Goal: Task Accomplishment & Management: Manage account settings

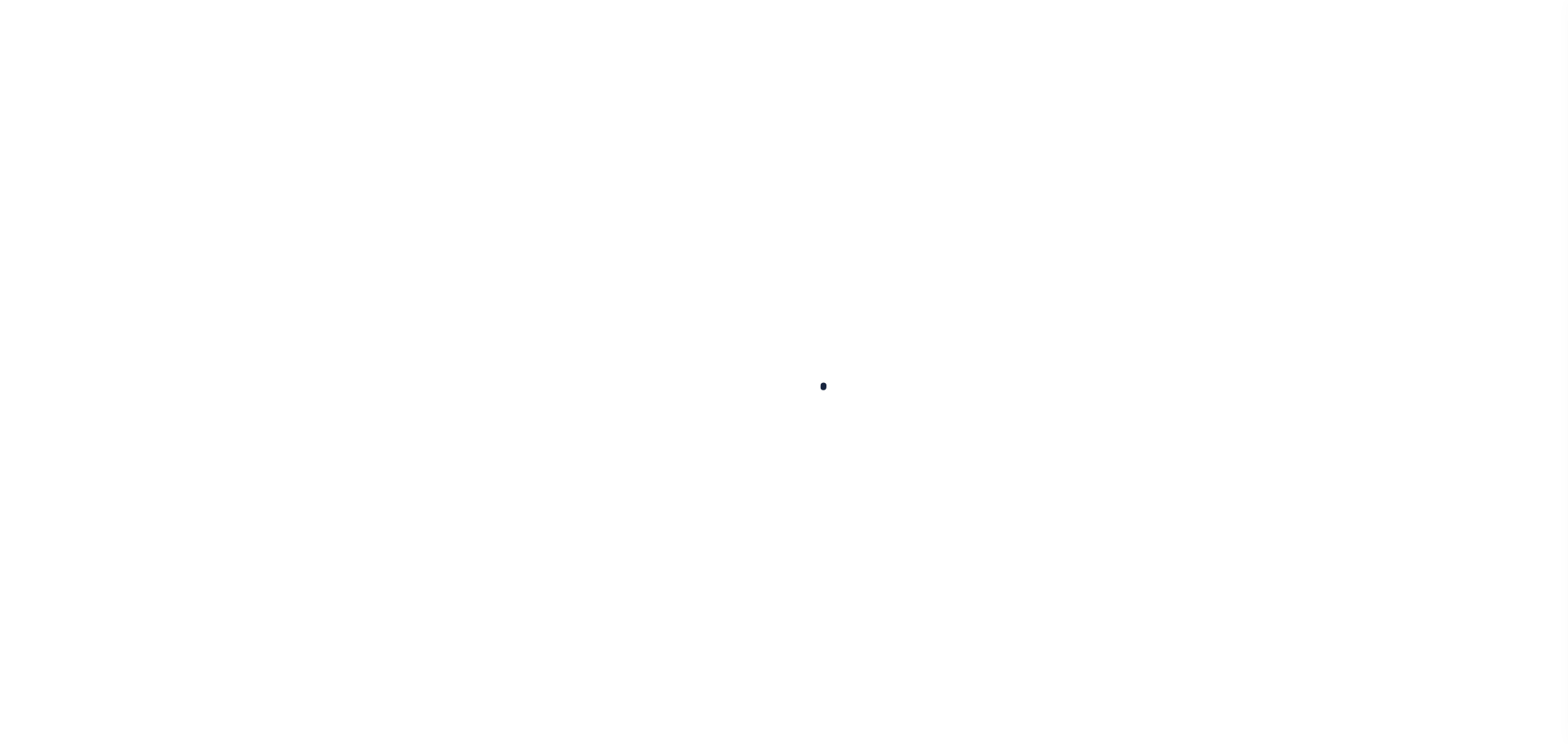
scroll to position [51, 0]
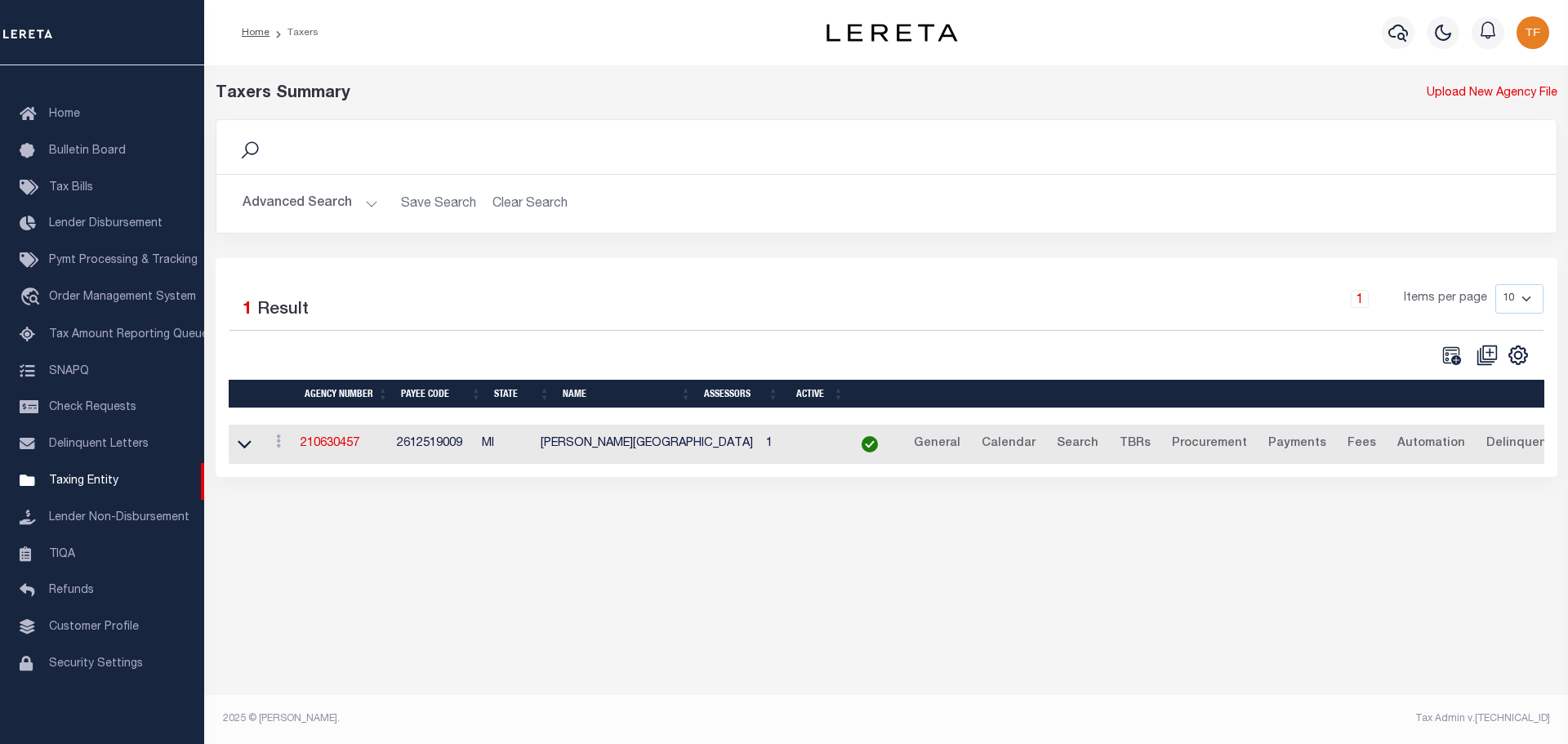
click at [369, 200] on button "Advanced Search" at bounding box center [310, 203] width 136 height 32
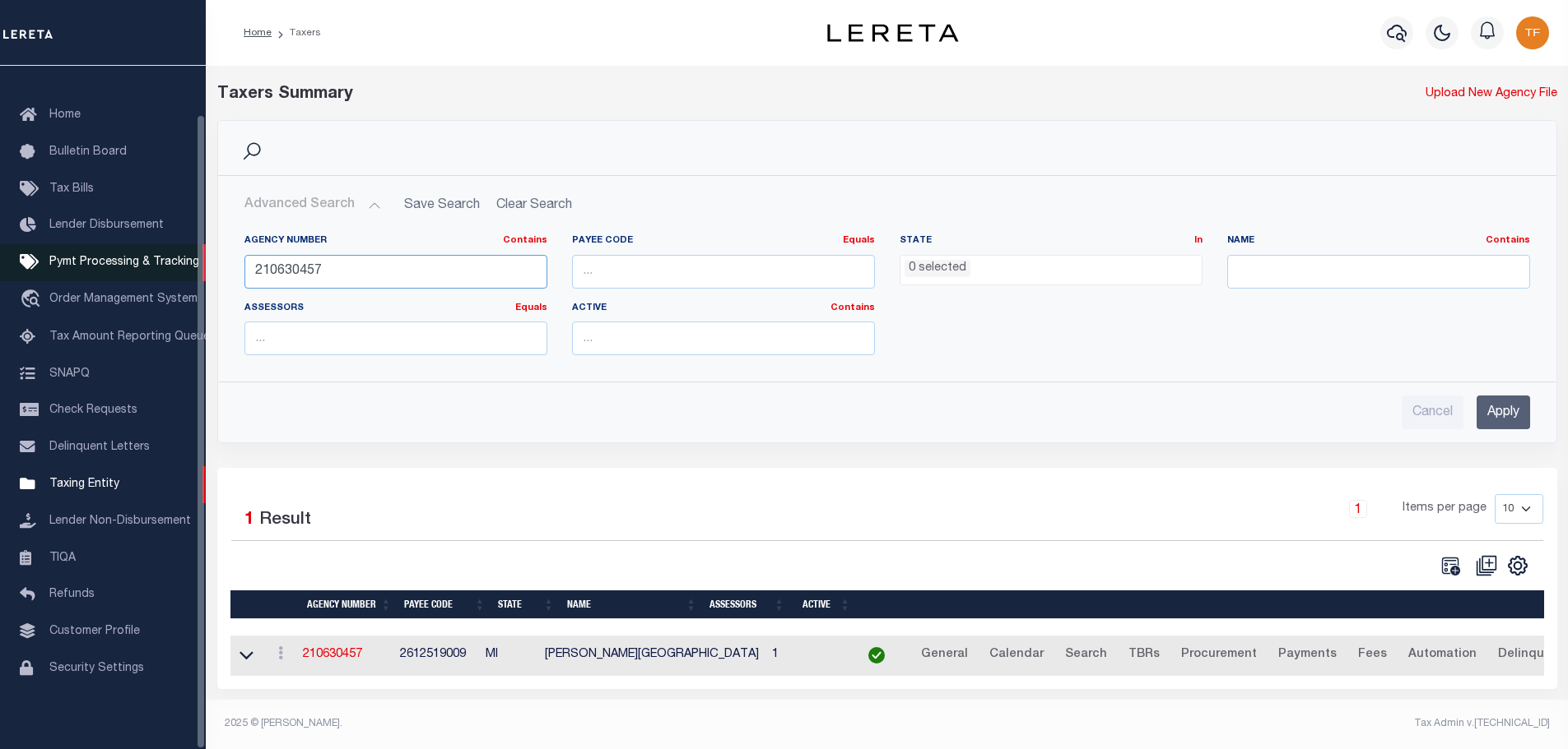
drag, startPoint x: 336, startPoint y: 268, endPoint x: 195, endPoint y: 237, distance: 144.4
click at [195, 237] on div "Home Taxers Profile" at bounding box center [784, 370] width 1568 height 741
type input "422370922"
click at [1489, 420] on input "Apply" at bounding box center [1503, 412] width 53 height 34
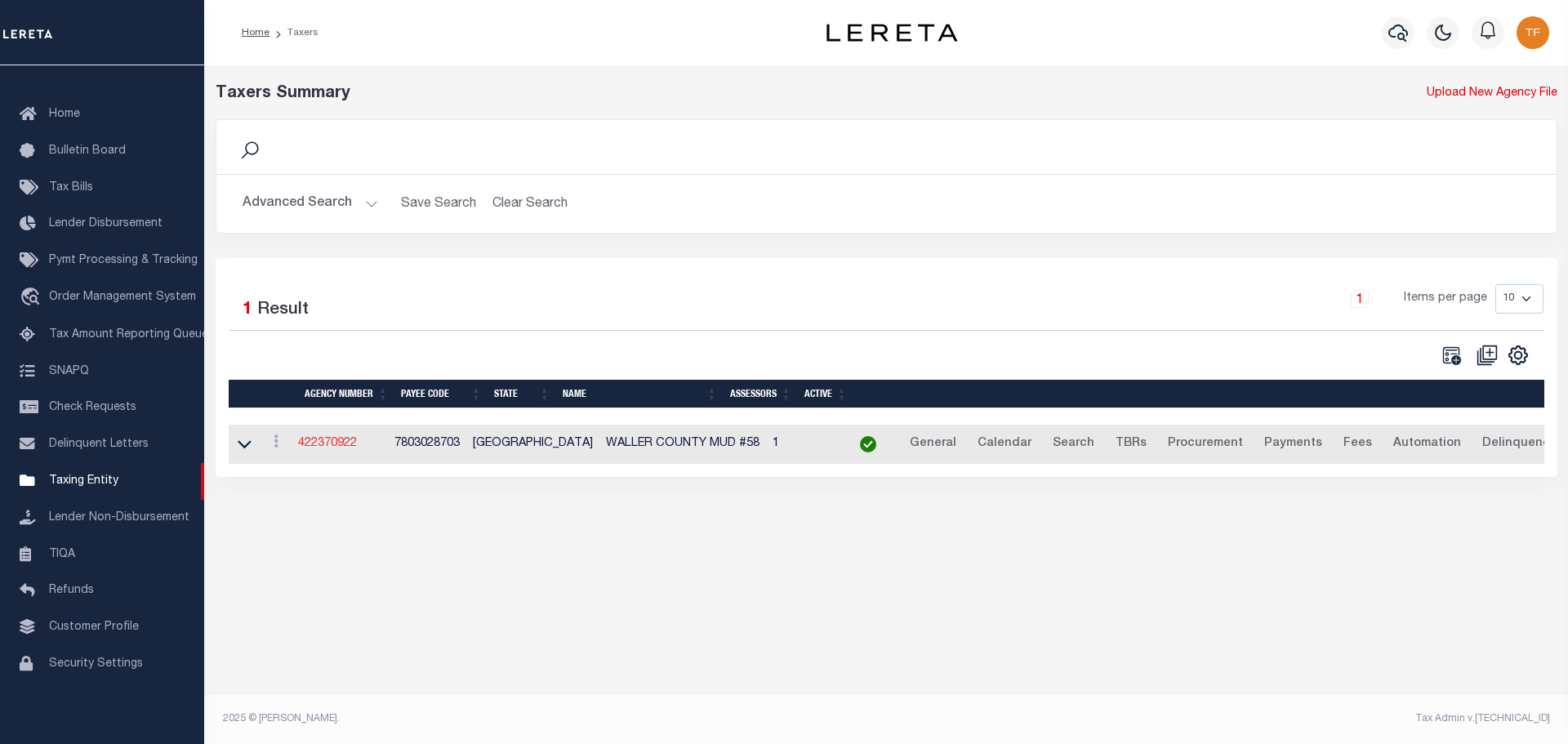
click at [323, 440] on link "422370922" at bounding box center [327, 443] width 58 height 11
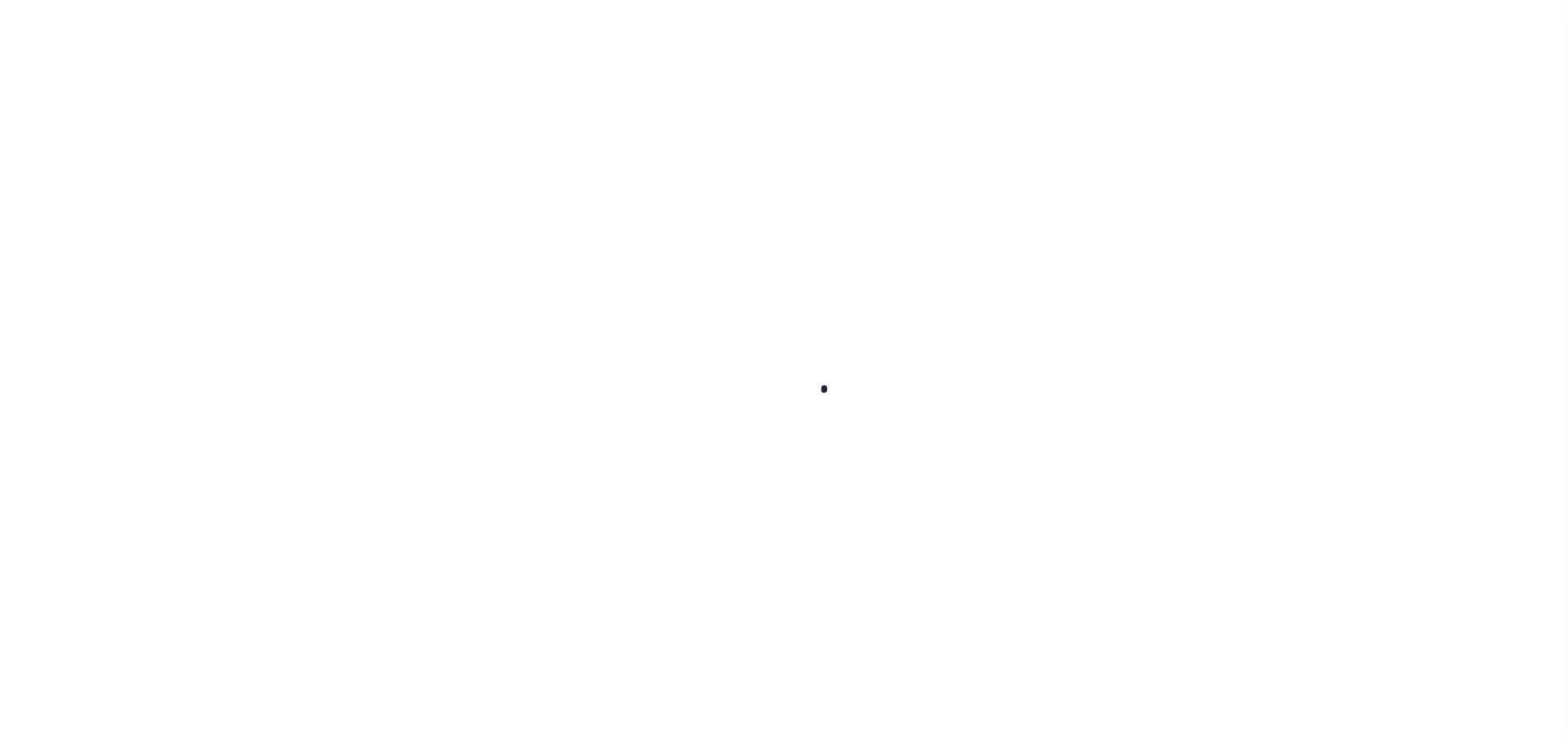
select select
checkbox input "false"
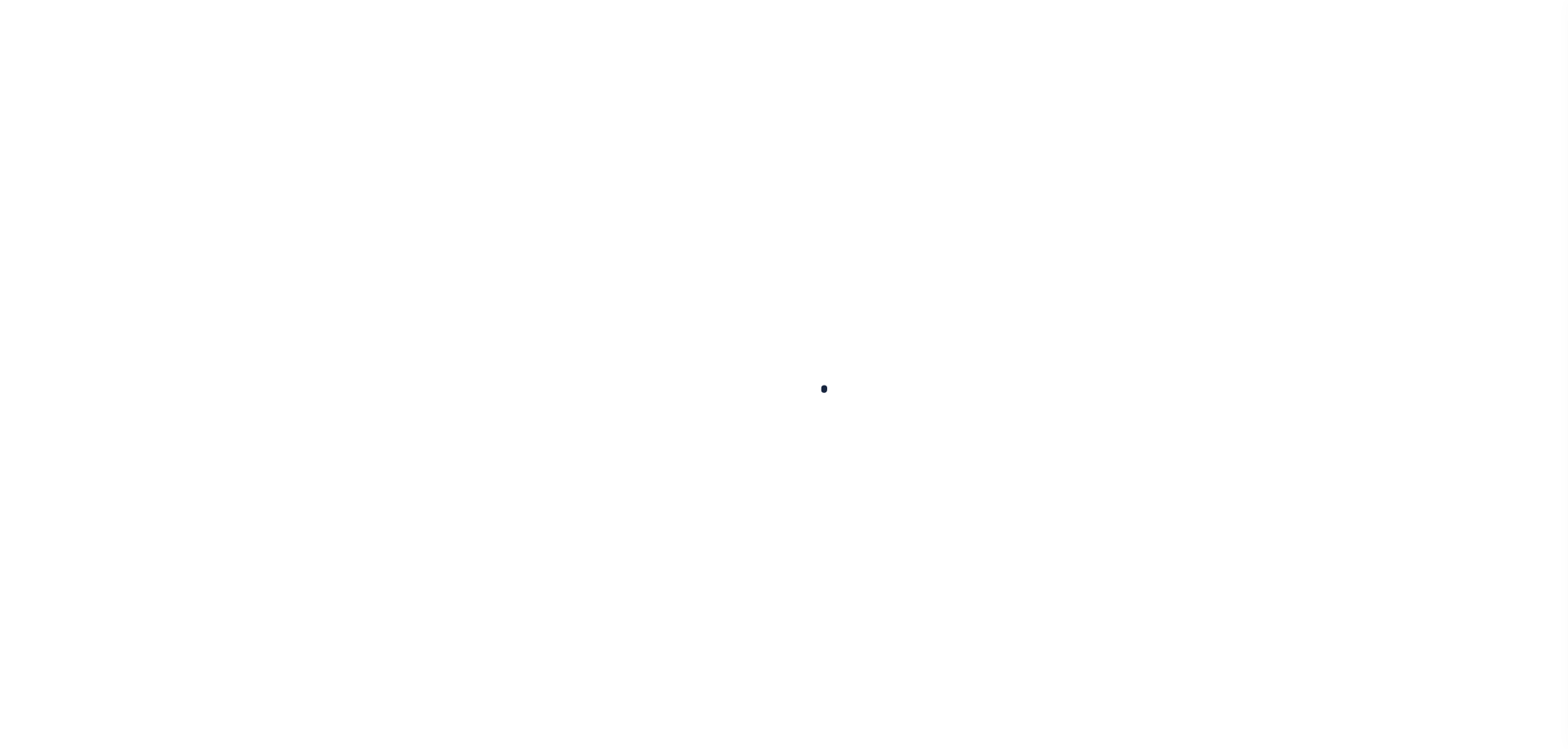
checkbox input "false"
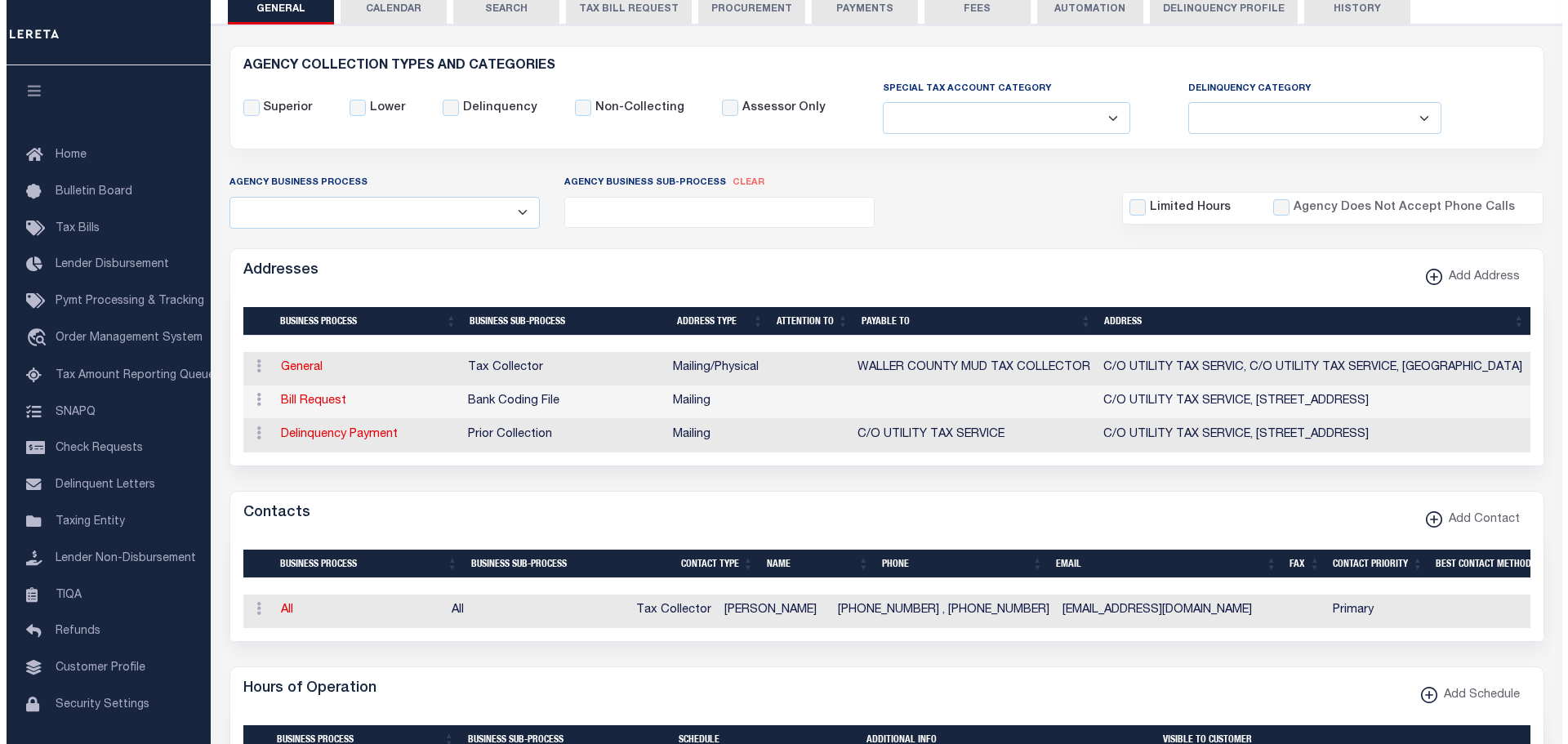
scroll to position [245, 0]
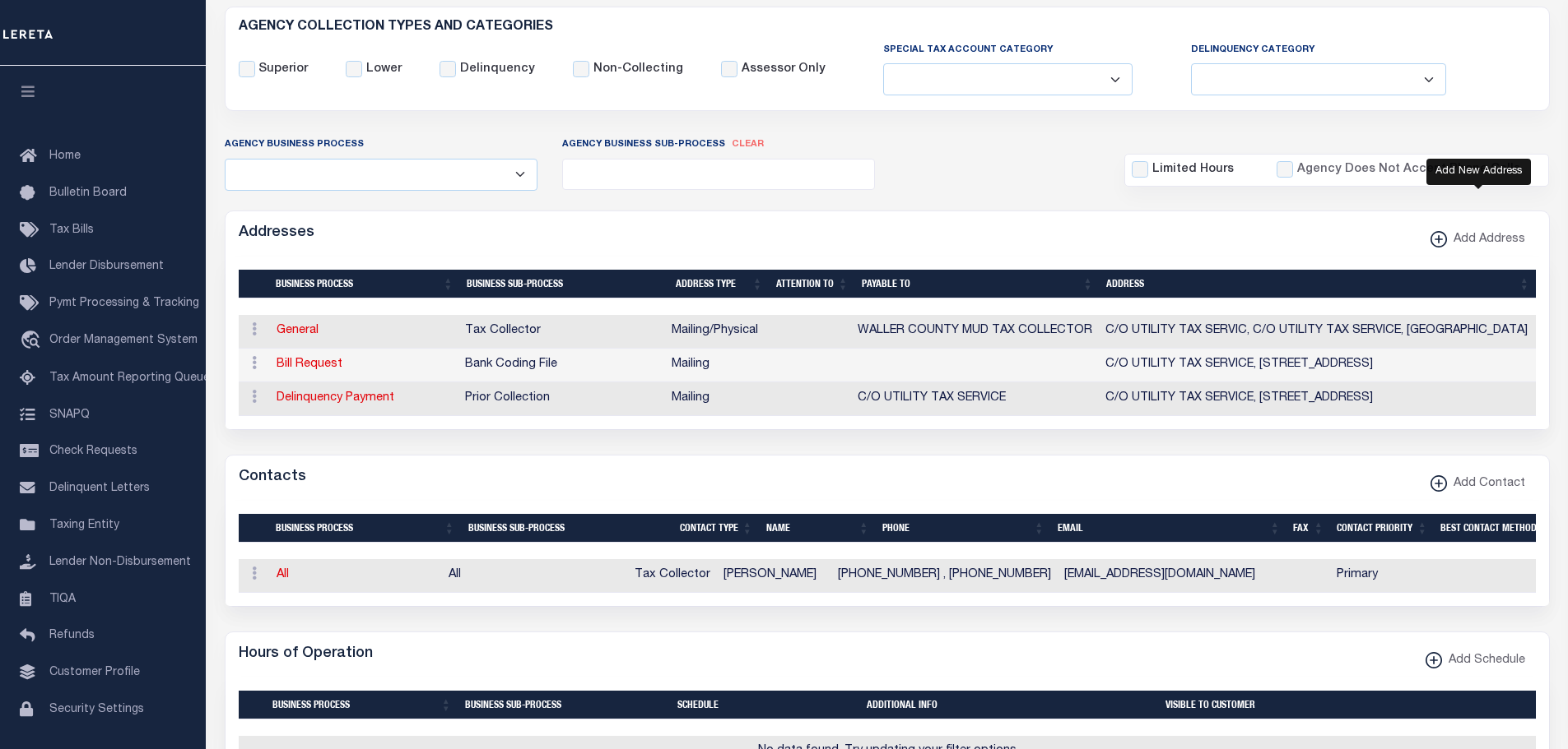
click at [1440, 243] on xmlns\ "button" at bounding box center [1439, 239] width 17 height 17
select select "1"
checkbox input "true"
select select
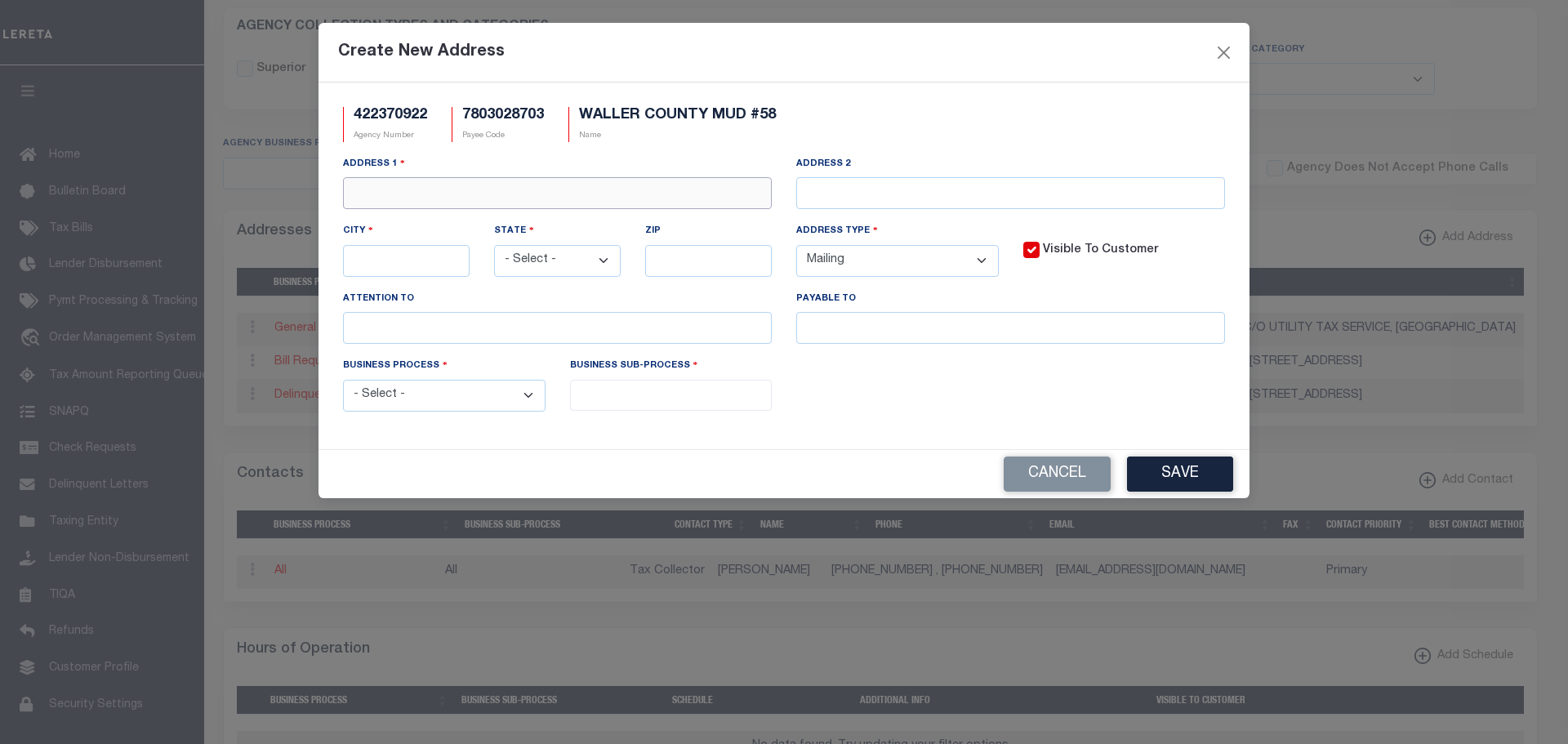
click at [546, 192] on input "text" at bounding box center [557, 193] width 429 height 32
type input "t"
type input "TAX COLLECTOR"
click at [848, 199] on input "text" at bounding box center [1011, 193] width 429 height 32
paste input "C/O UTILITY TAX SERV"
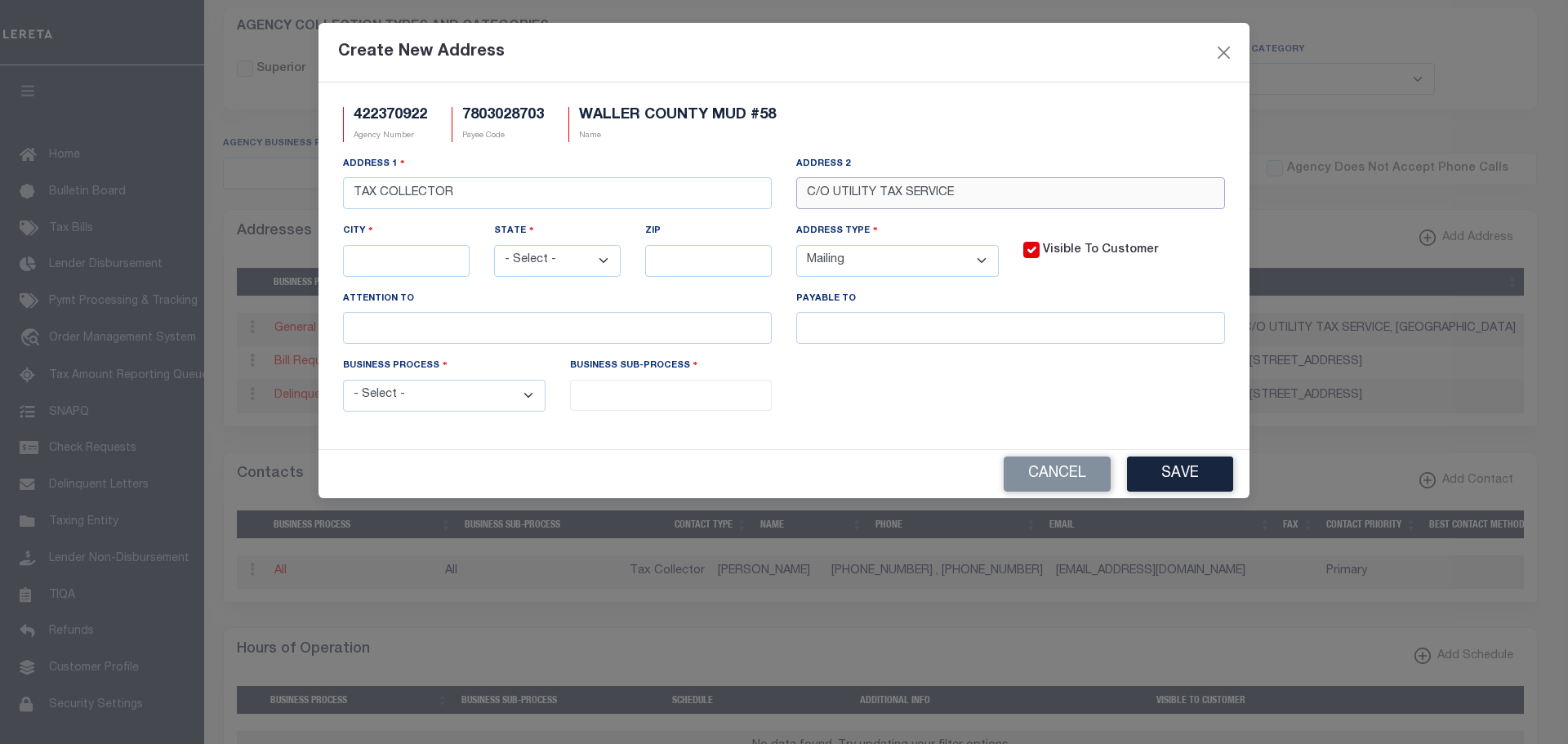
type input "C/O UTILITY TAX SERVICE"
click at [370, 261] on input "text" at bounding box center [406, 261] width 126 height 32
click at [985, 183] on input "C/O UTILITY TAX SERVICE" at bounding box center [1011, 193] width 429 height 32
drag, startPoint x: 985, startPoint y: 183, endPoint x: 783, endPoint y: 184, distance: 202.0
click at [783, 184] on div "Address 1 TAX COLLECTOR Address 2 C/O UTILITY TAX SERVICE City State - Select -…" at bounding box center [784, 255] width 906 height 202
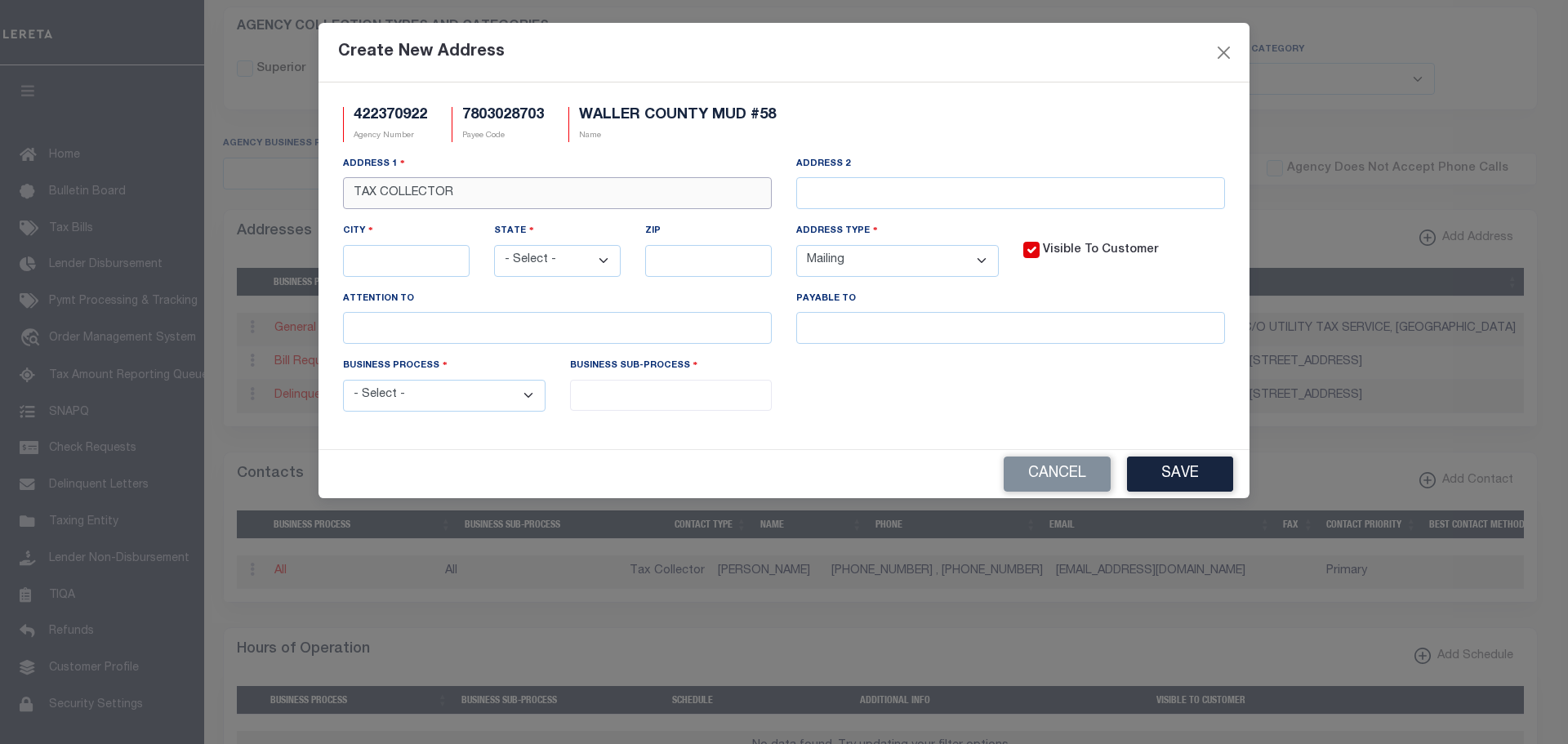
click at [485, 199] on input "TAX COLLECTOR" at bounding box center [557, 193] width 429 height 32
type input "TAX COLLECTOR C/O UTILITY TAX SERVICE"
click at [965, 189] on input "text" at bounding box center [1011, 193] width 429 height 32
type input "1750 WEST 43RD STREET"
type input "HOUSTON"
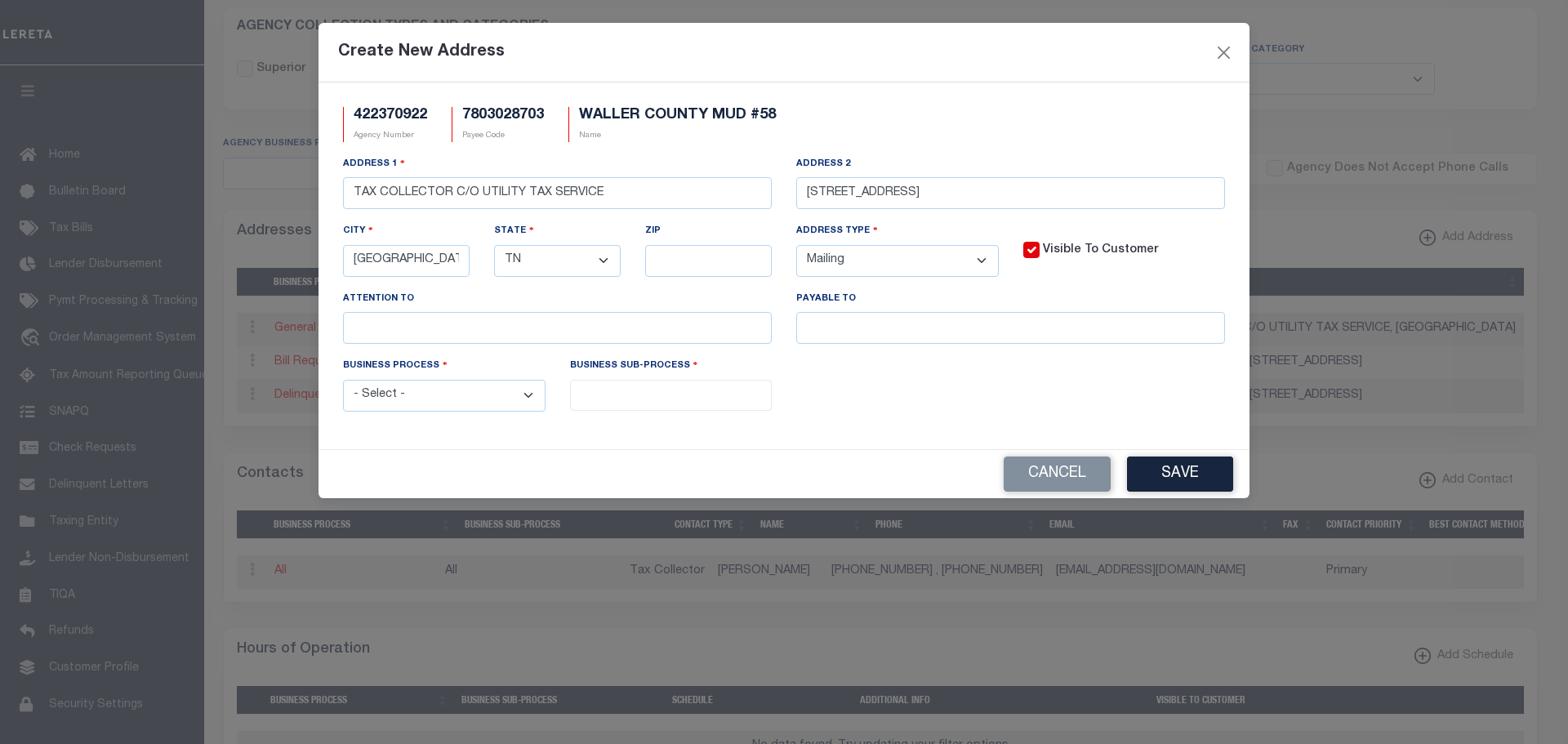
select select "[GEOGRAPHIC_DATA]"
type input "77018"
click at [982, 268] on select "- Select - FedEx/Overnight Lock Box Mailing Mailing/Physical Physical" at bounding box center [898, 261] width 202 height 32
select select "4"
click at [797, 246] on select "- Select - FedEx/Overnight Lock Box Mailing Mailing/Physical Physical" at bounding box center [898, 261] width 202 height 32
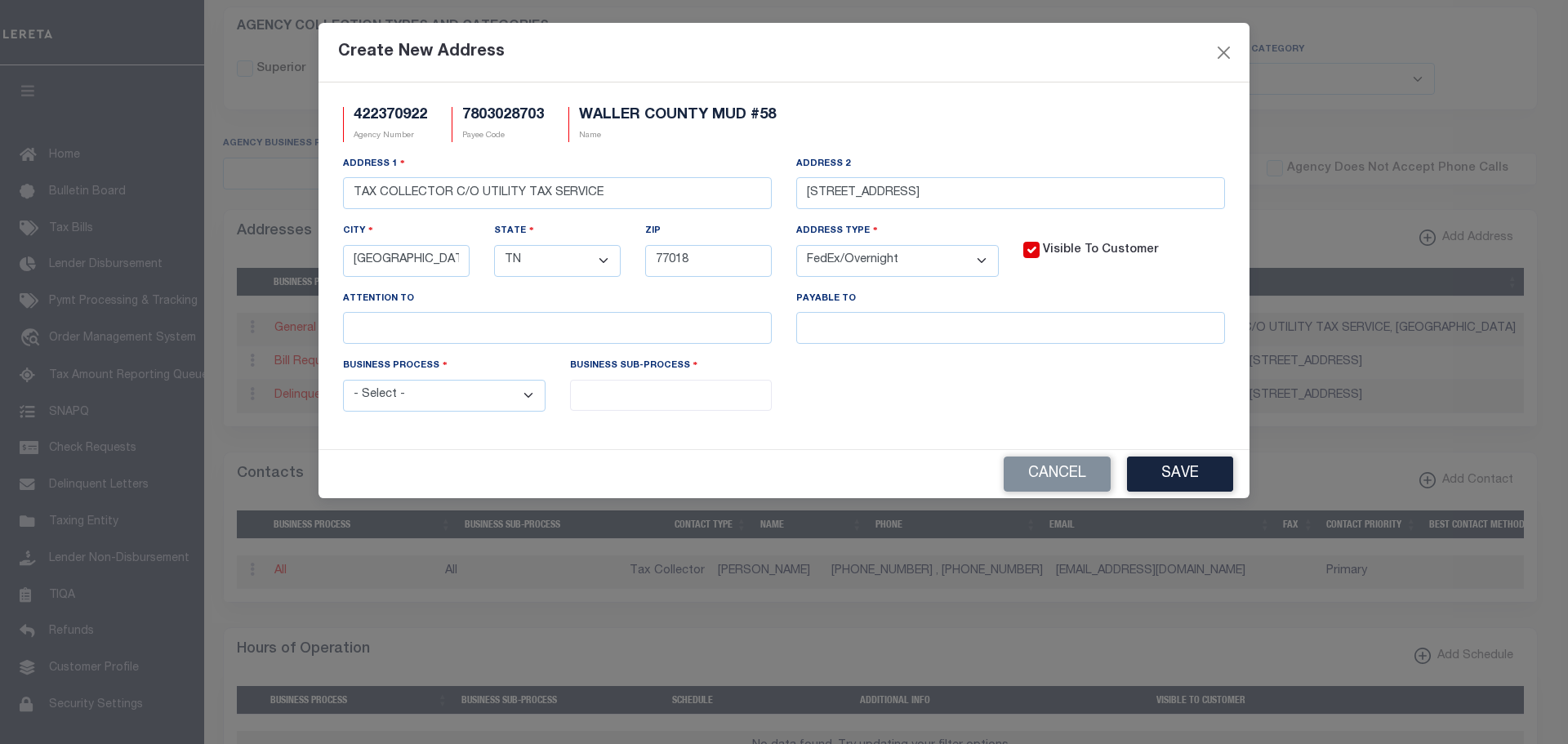
click at [502, 404] on select "- Select - All Automation Bill Request Delinquency Payment Delinquency Procurem…" at bounding box center [444, 396] width 202 height 32
select select "3"
click at [343, 383] on select "- Select - All Automation Bill Request Delinquency Payment Delinquency Procurem…" at bounding box center [444, 396] width 202 height 32
click at [1194, 472] on button "Save" at bounding box center [1180, 475] width 106 height 35
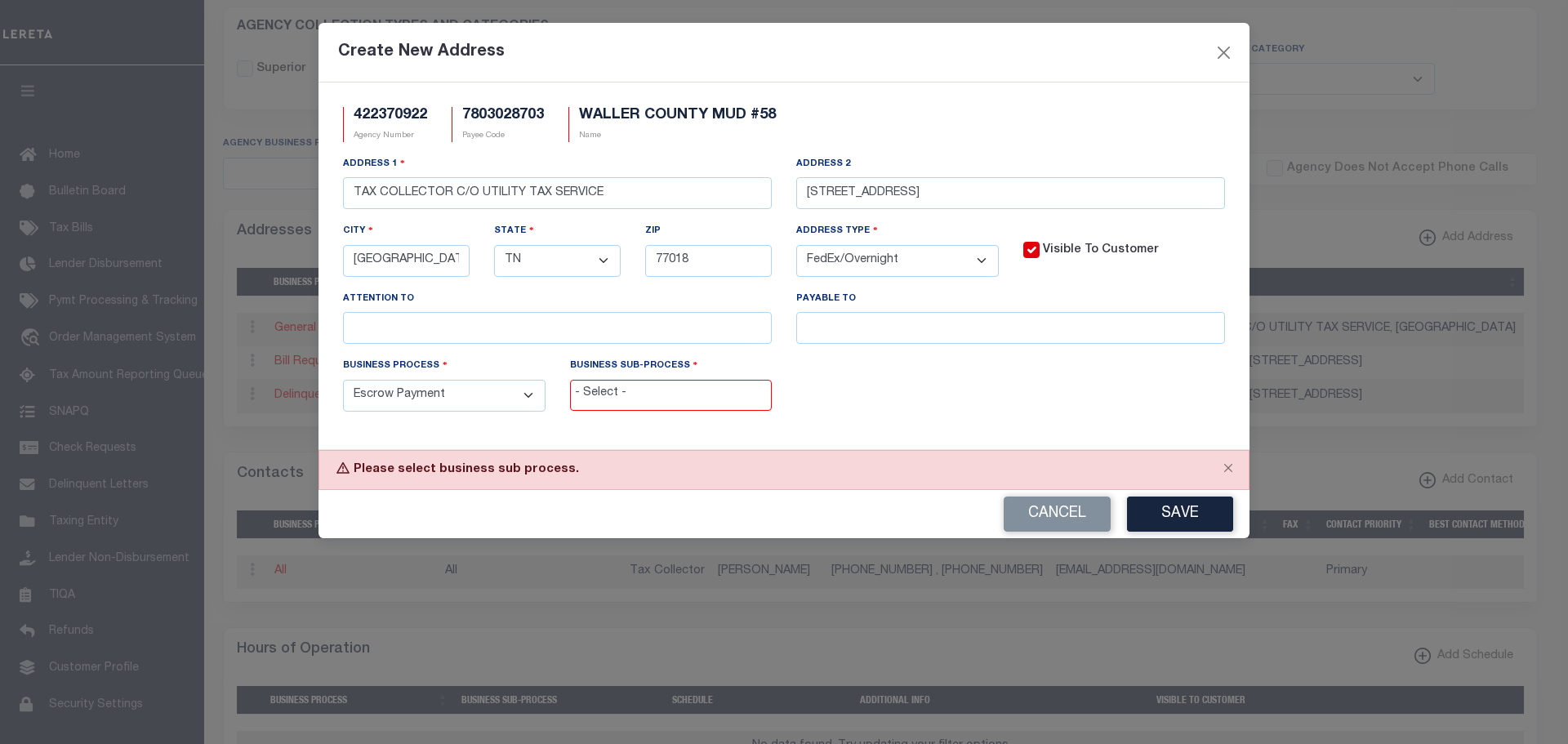
click at [642, 390] on input "search" at bounding box center [671, 393] width 193 height 18
select select "11"
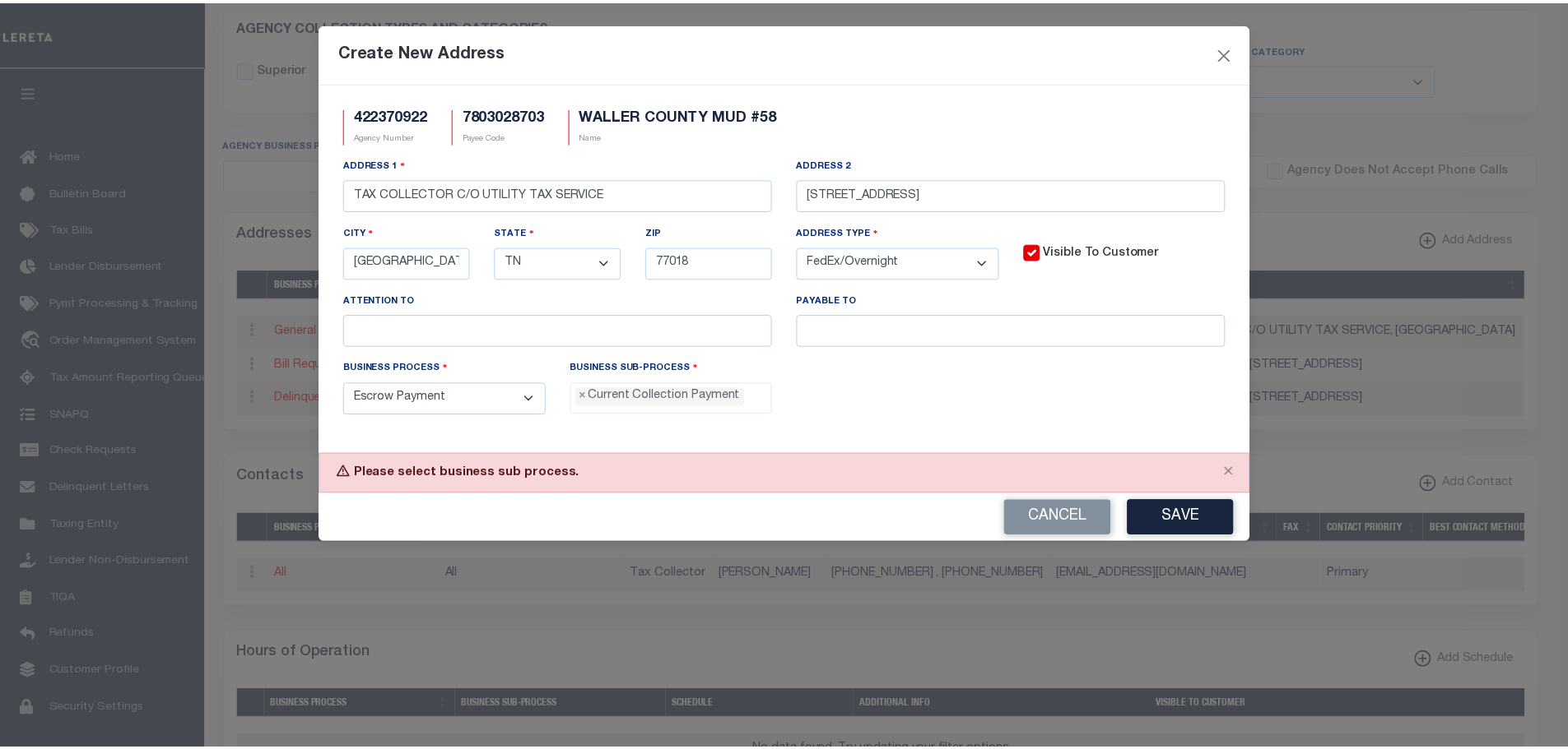
scroll to position [15, 0]
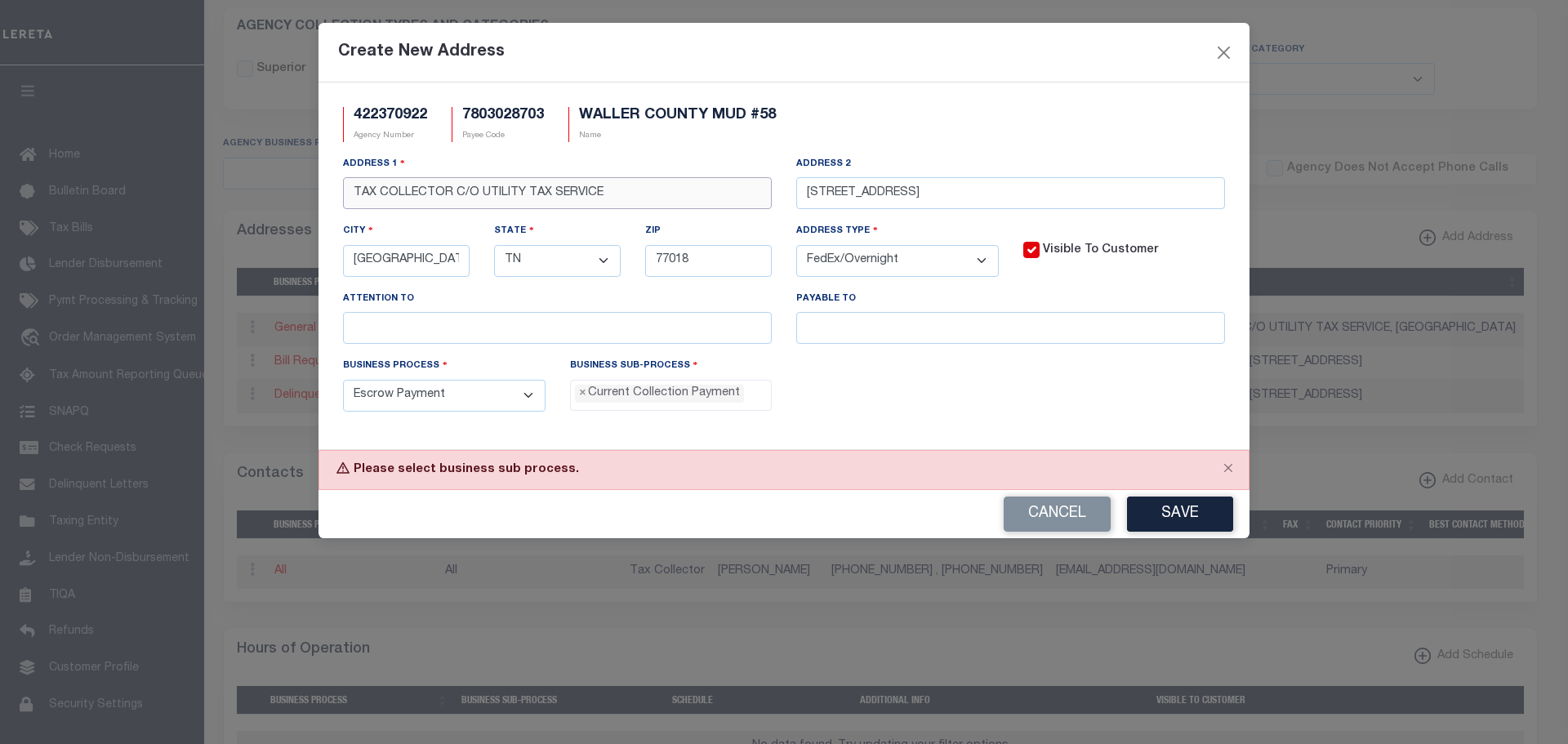
drag, startPoint x: 451, startPoint y: 191, endPoint x: 185, endPoint y: 189, distance: 266.0
click at [183, 192] on div "Create New Address 422370922 Agency Number 7803028703 Payee Code WALLER COUNTY …" at bounding box center [784, 372] width 1568 height 744
type input "C/O UTILITY TAX SERVICE"
click at [846, 339] on input "text" at bounding box center [1011, 328] width 429 height 32
type input "TAX COLLECTOR"
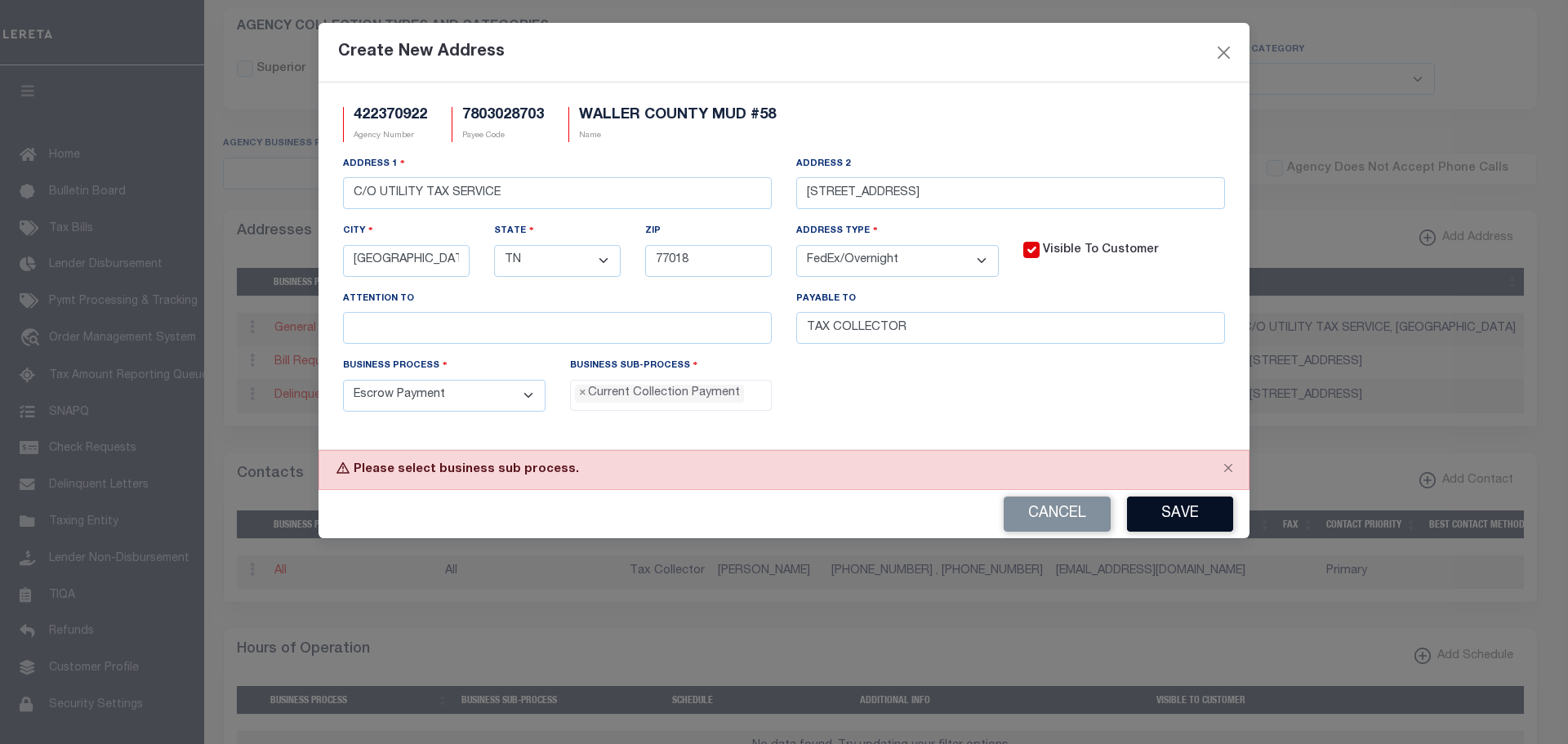
drag, startPoint x: 1181, startPoint y: 512, endPoint x: 1126, endPoint y: 411, distance: 115.0
click at [1180, 512] on button "Save" at bounding box center [1180, 515] width 106 height 35
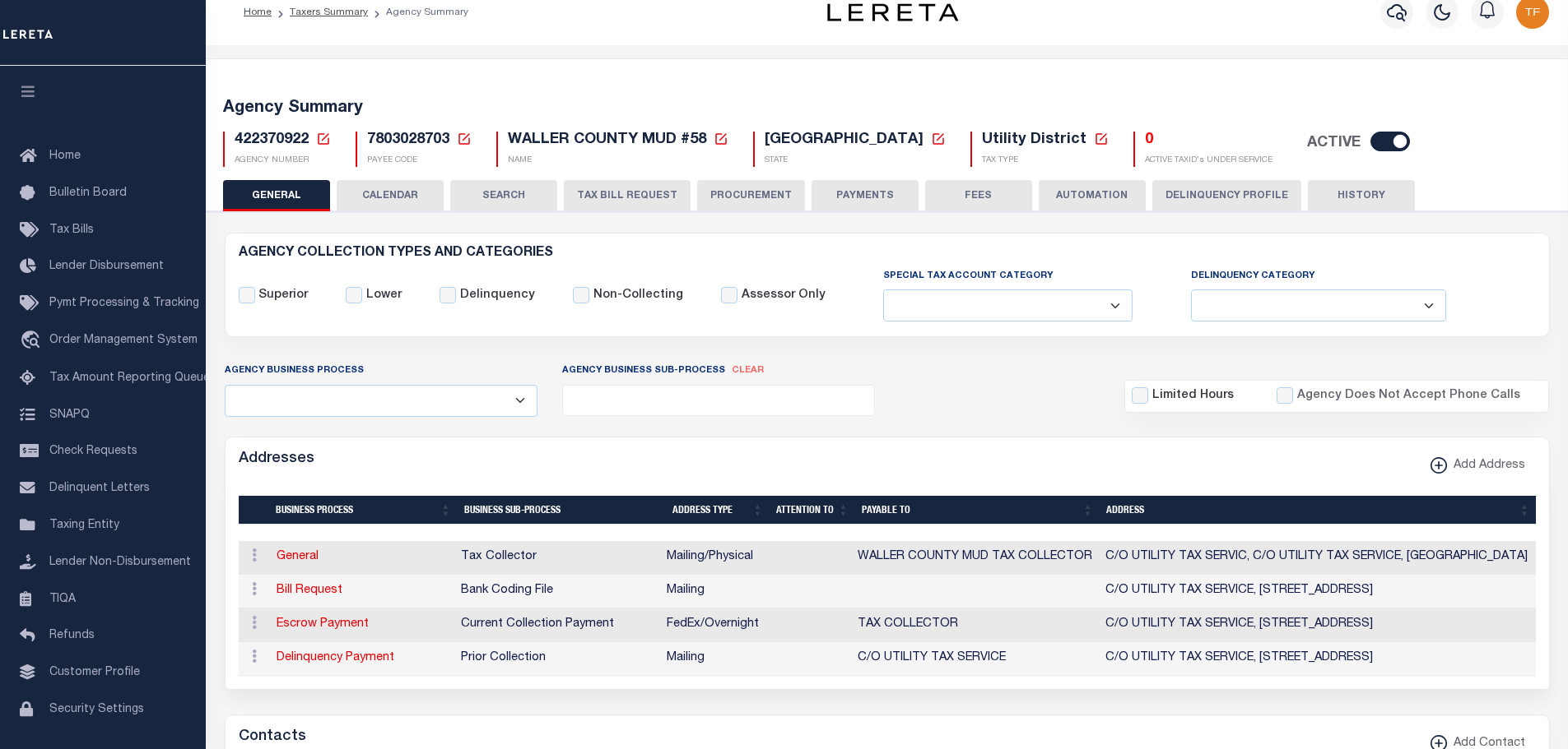
scroll to position [0, 0]
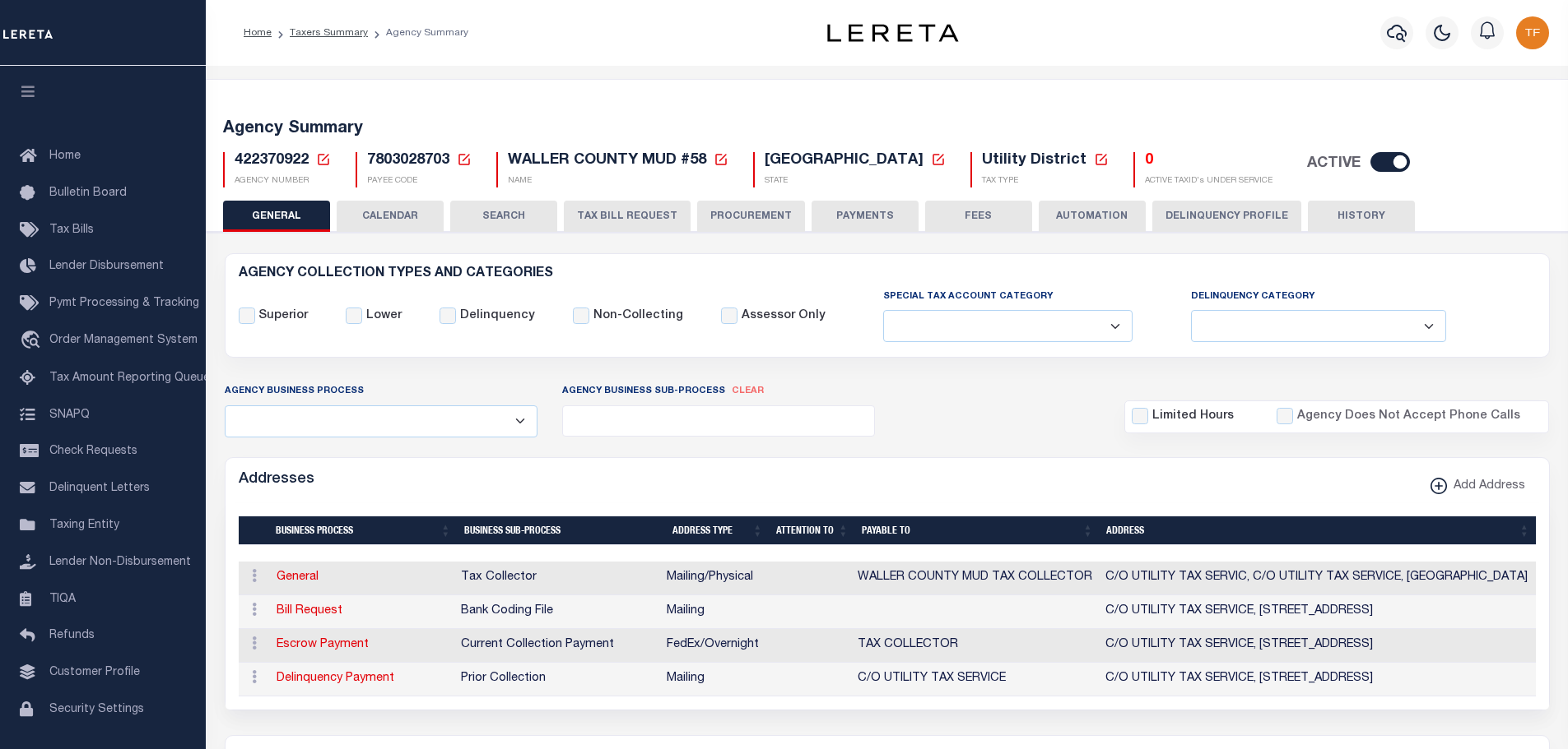
click at [327, 164] on icon at bounding box center [324, 160] width 15 height 15
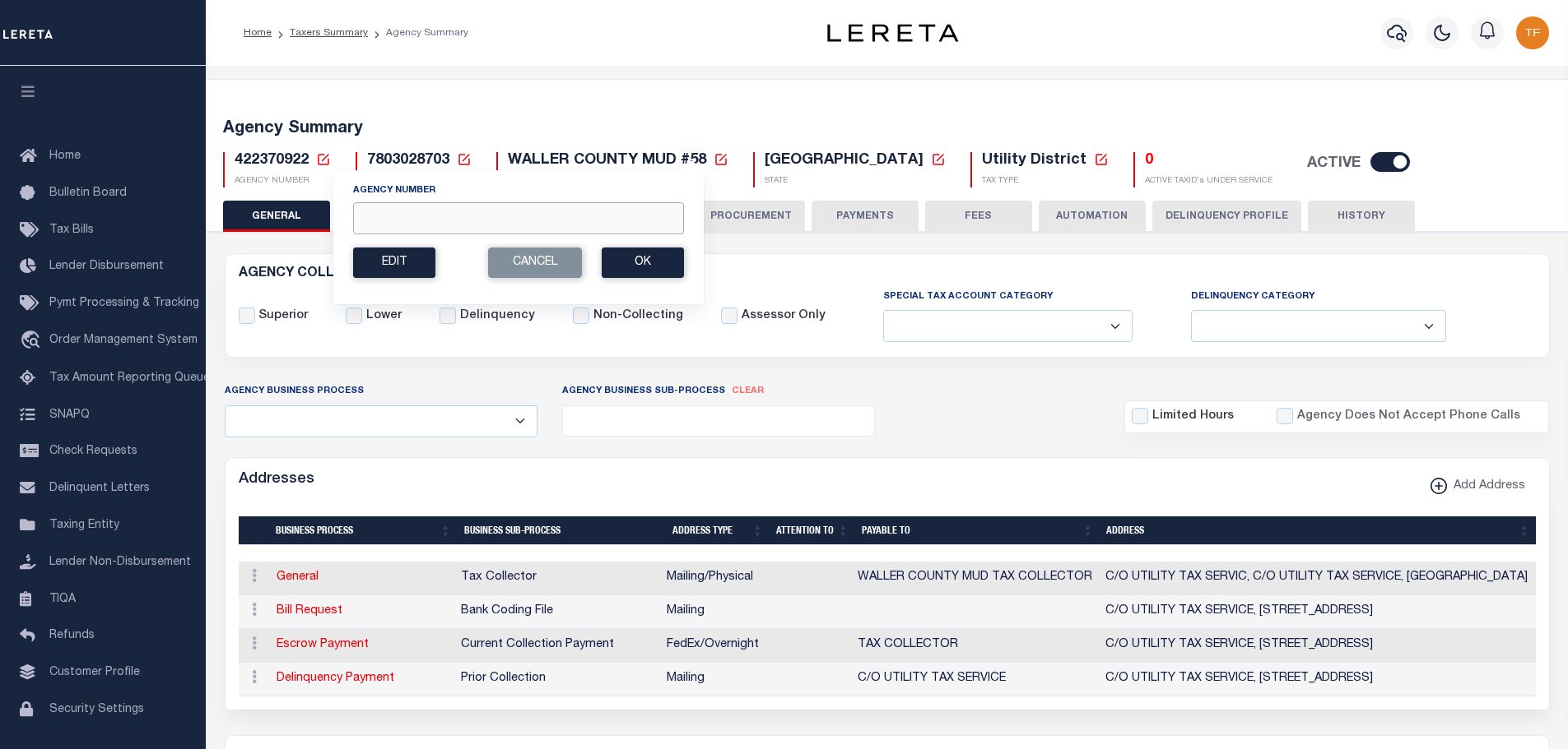
click at [370, 215] on input "Agency Number" at bounding box center [518, 218] width 331 height 32
type input "420940902"
click at [632, 262] on button "Ok" at bounding box center [643, 263] width 82 height 31
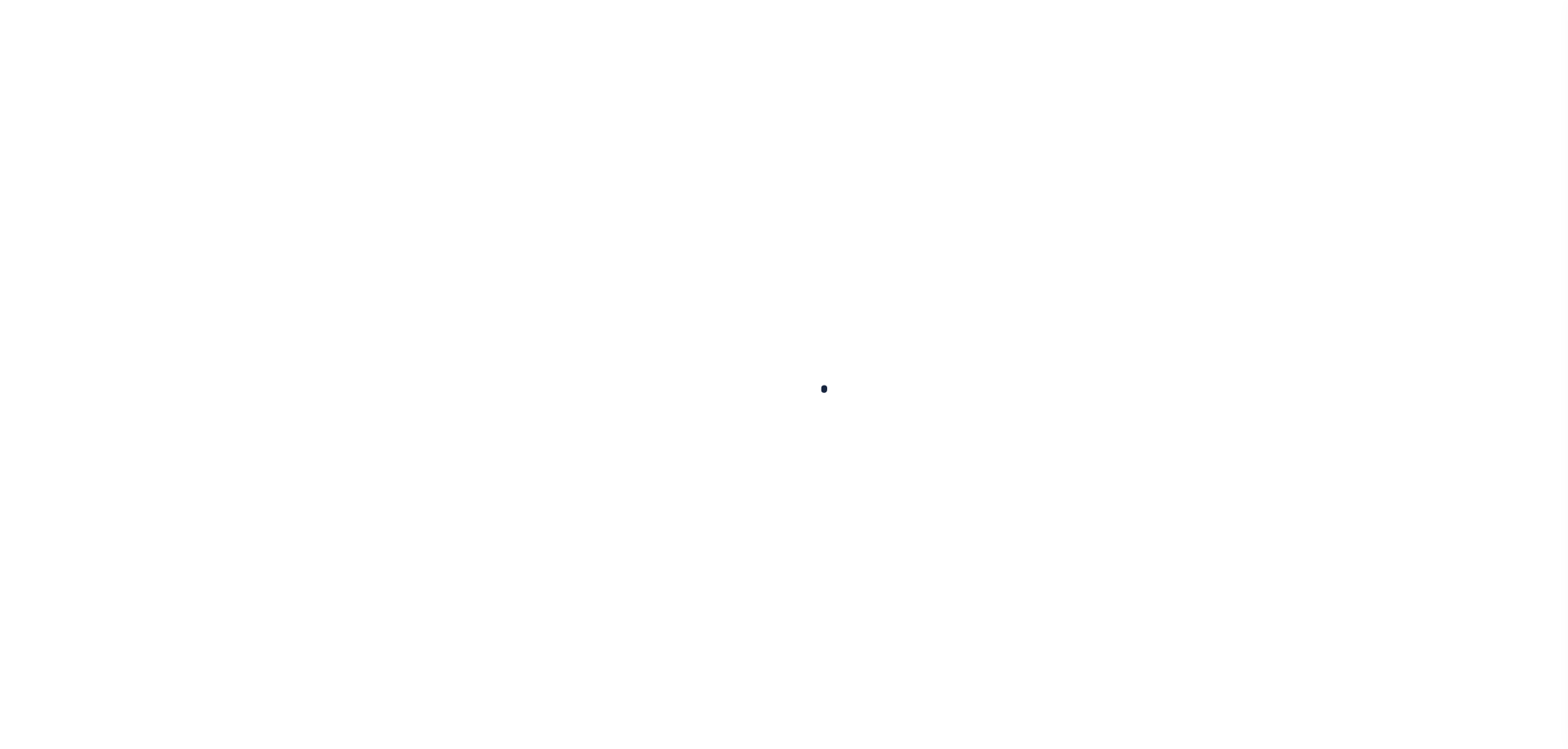
select select
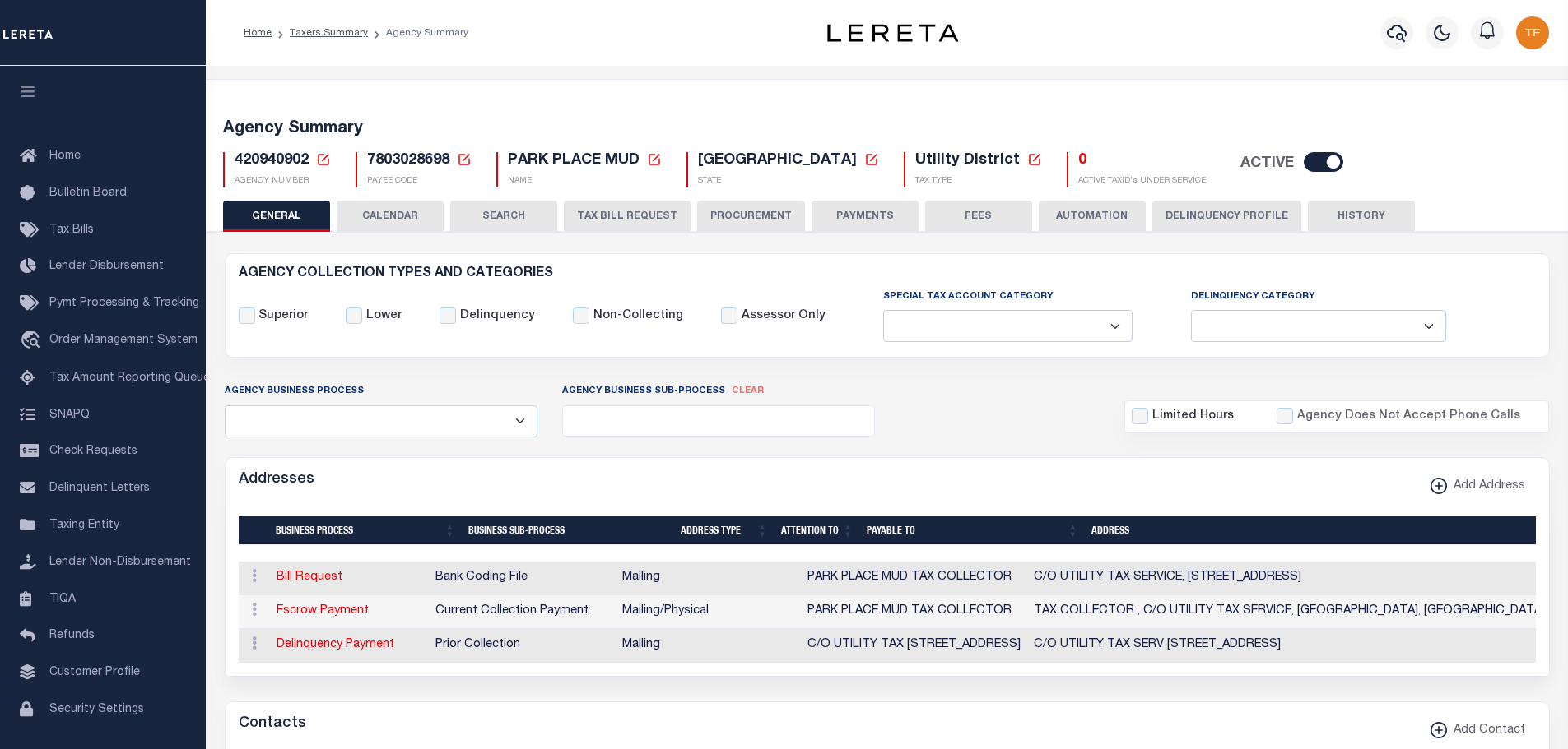
click at [320, 150] on div "420940902 Agency Number Edit Cancel Ok" at bounding box center [887, 164] width 1353 height 49
click at [322, 152] on icon at bounding box center [324, 160] width 15 height 15
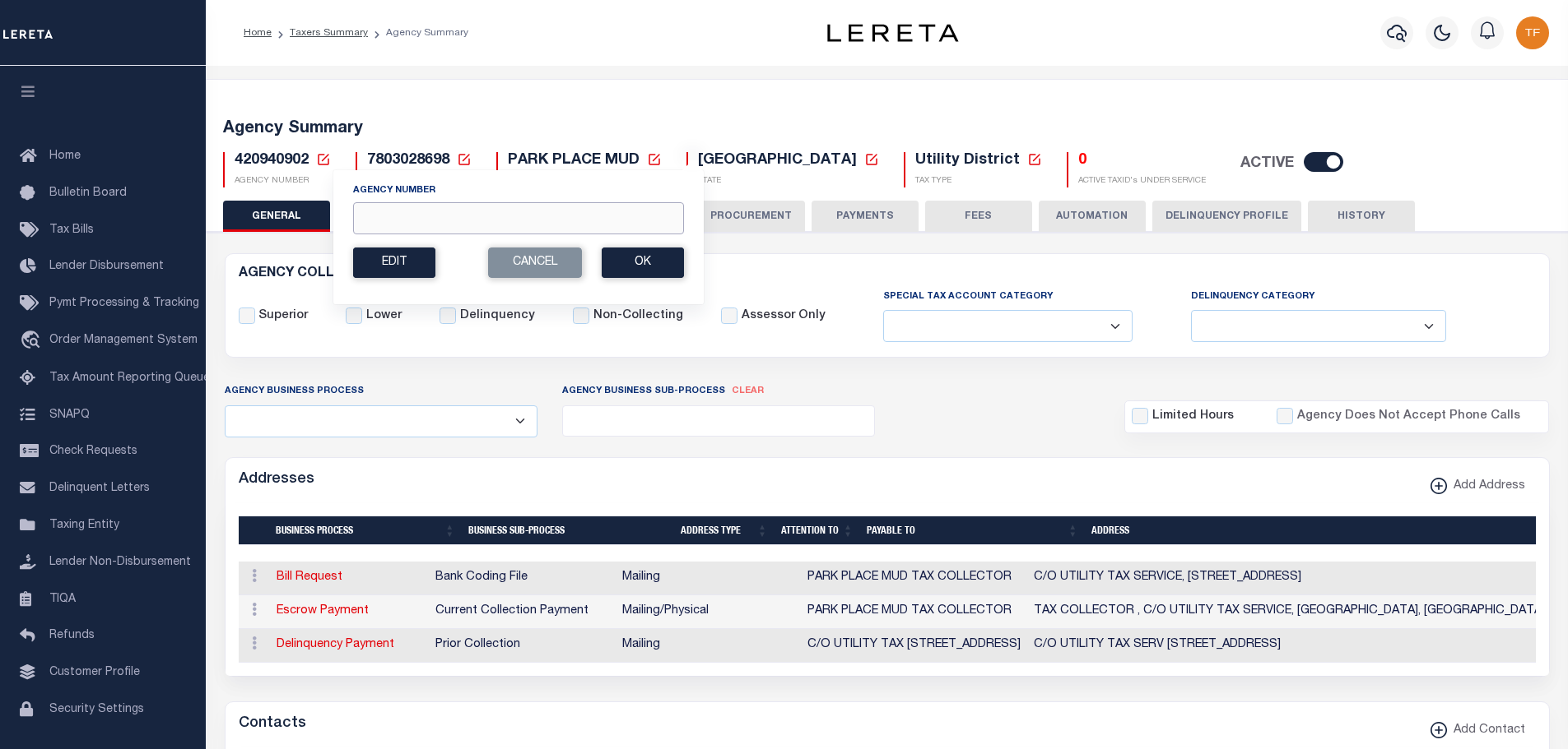
click at [388, 208] on input "Agency Number" at bounding box center [518, 218] width 331 height 32
type input "420790000"
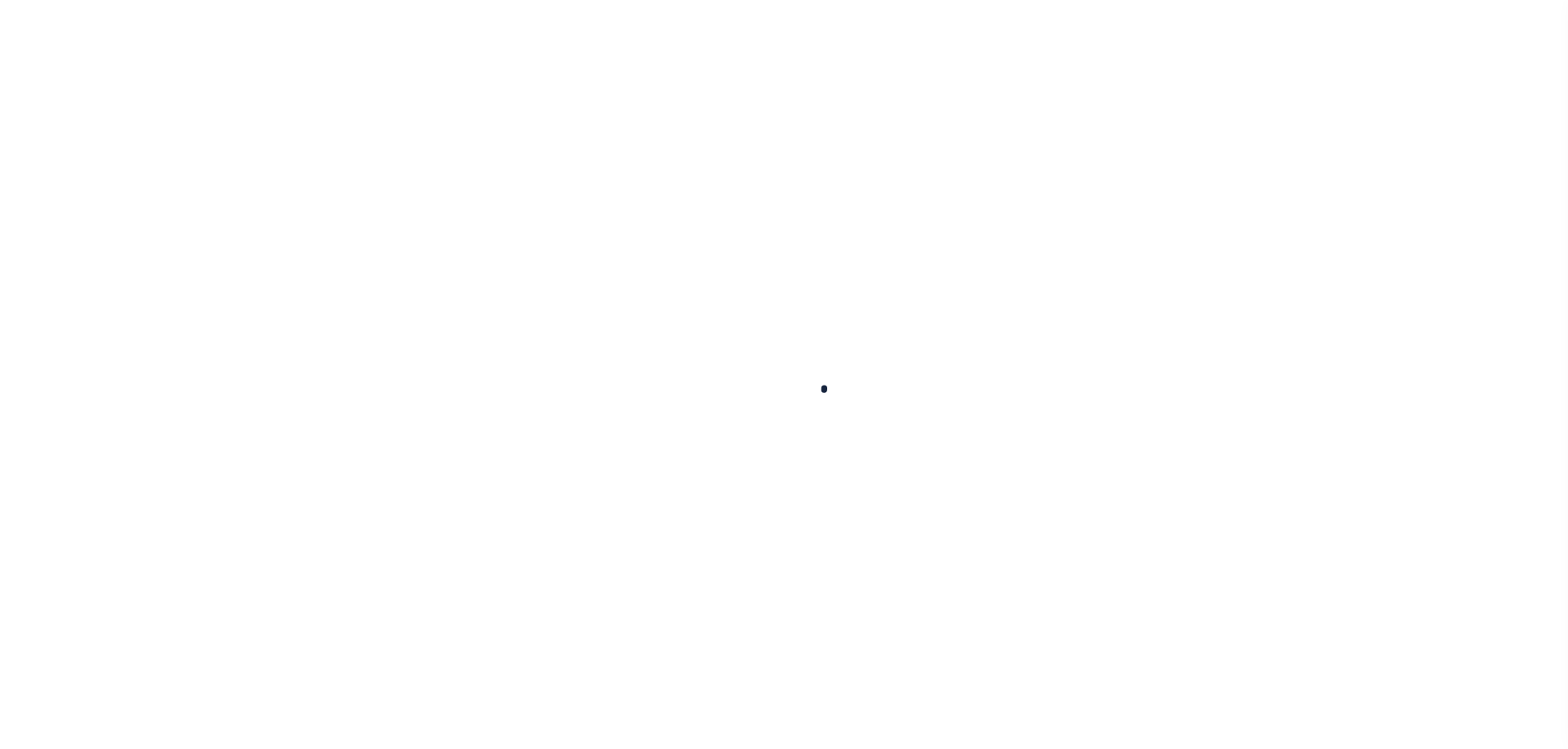
select select
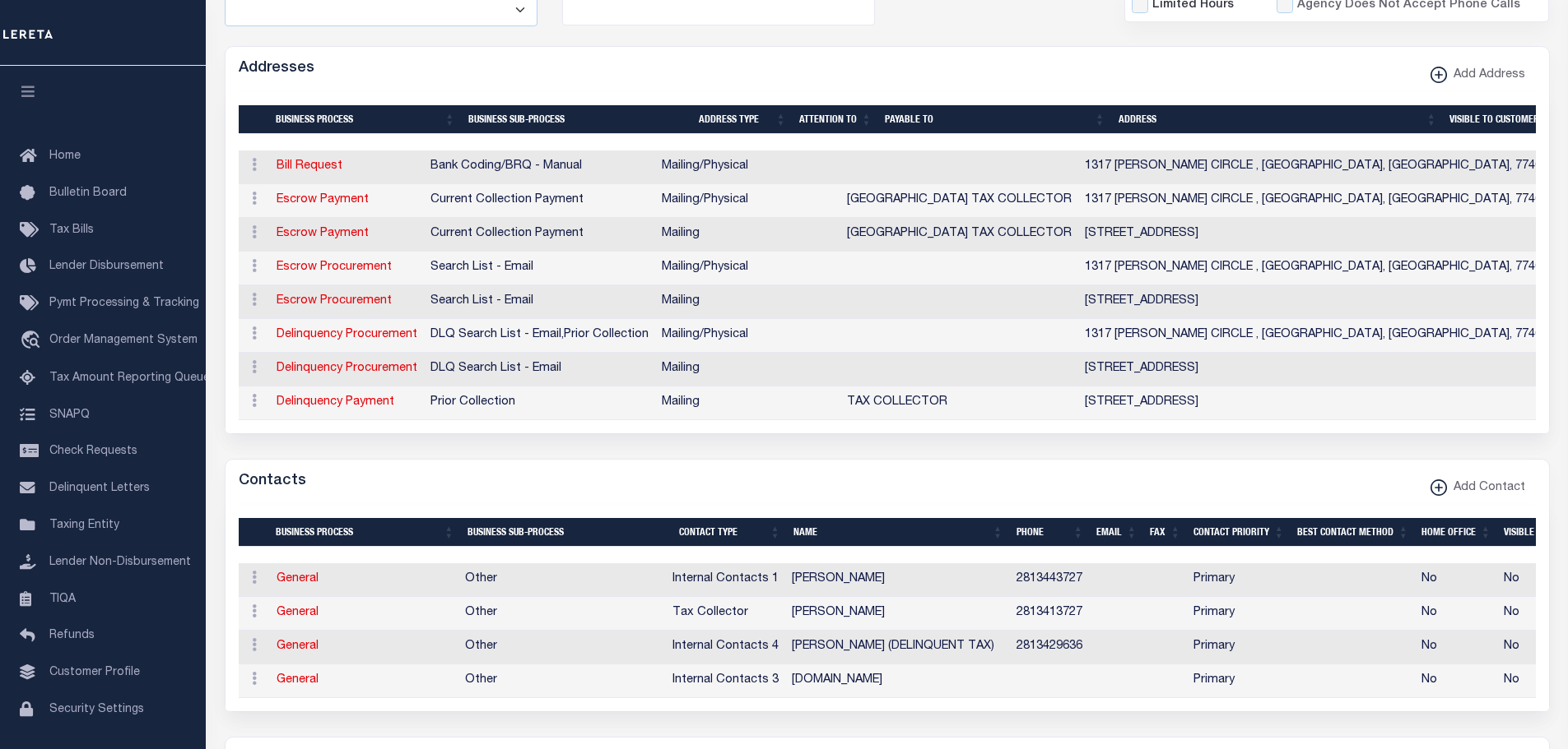
scroll to position [494, 0]
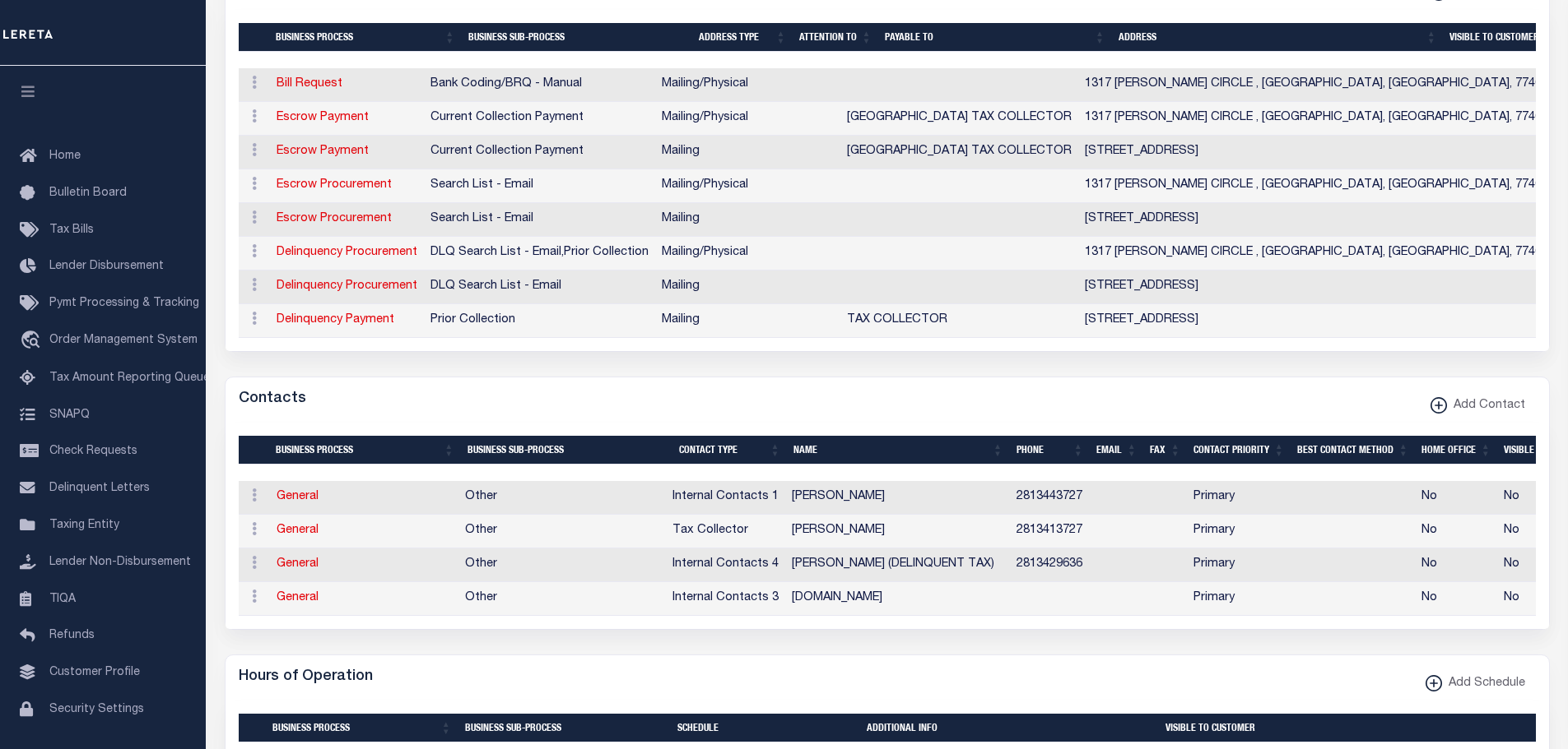
drag, startPoint x: 294, startPoint y: 509, endPoint x: 1141, endPoint y: 385, distance: 856.0
click at [294, 502] on link "General" at bounding box center [298, 497] width 42 height 11
checkbox input "false"
select select
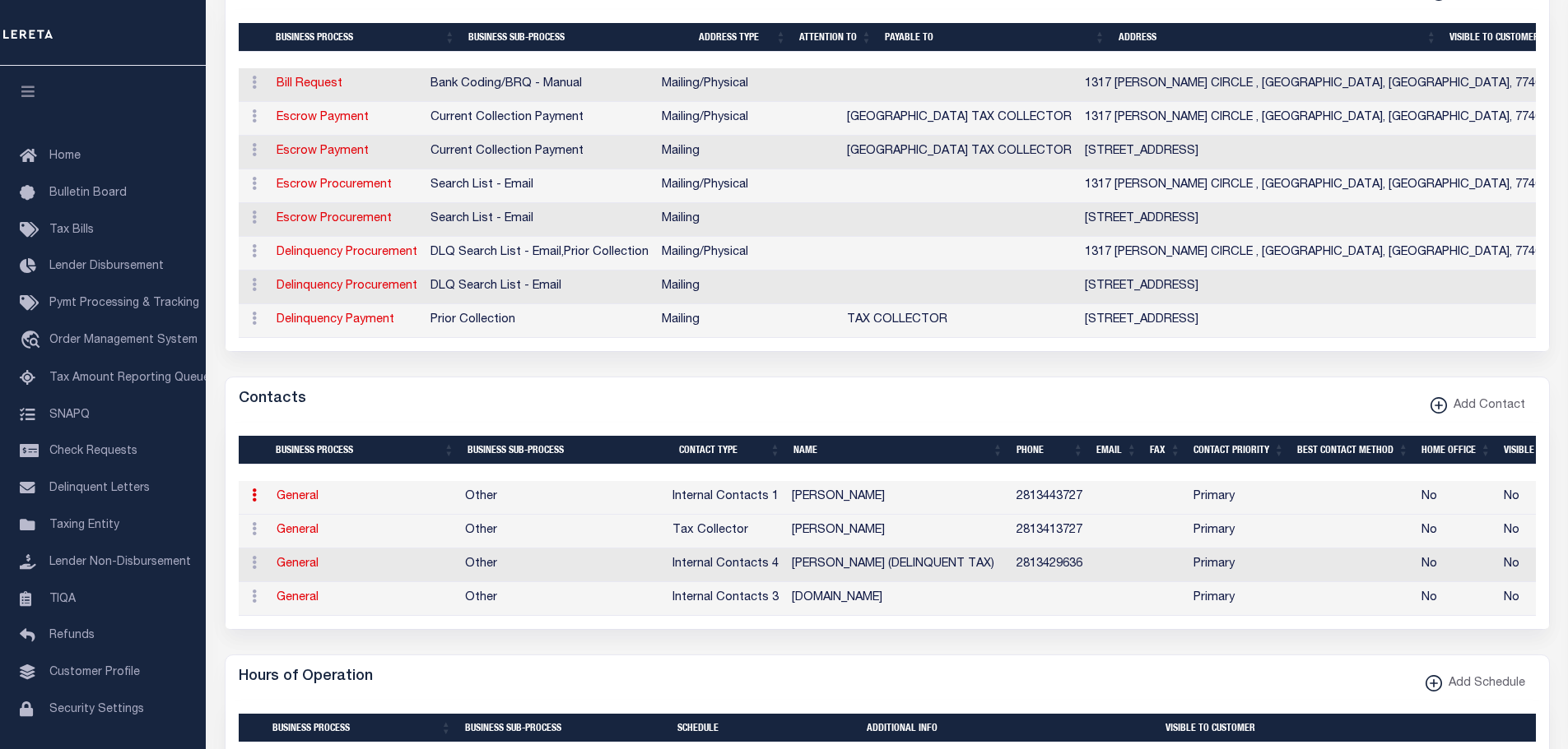
select select "5"
select select "1"
type input "CARRIE"
type input "SURRATT"
type input "2813443727"
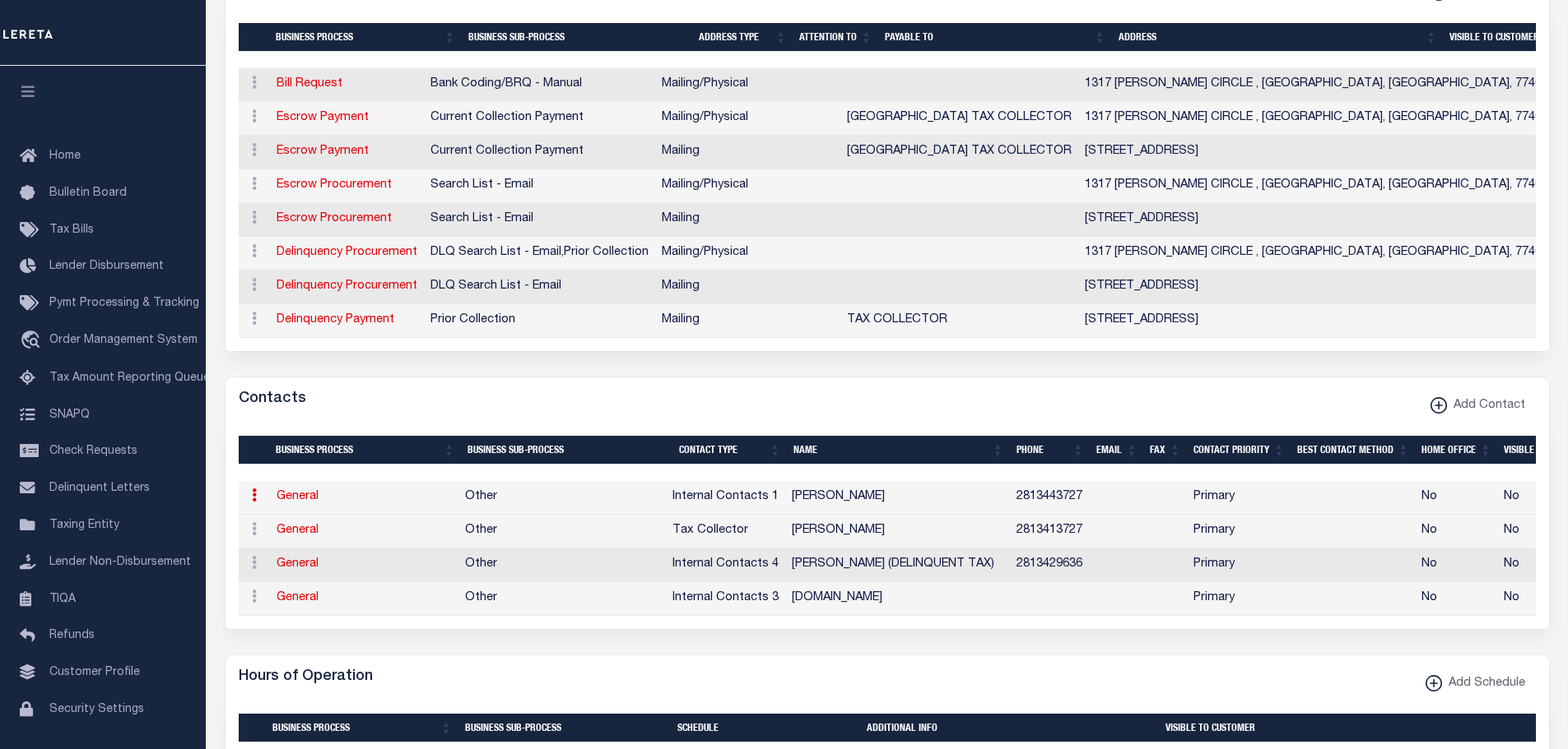
select select "6"
select select "39"
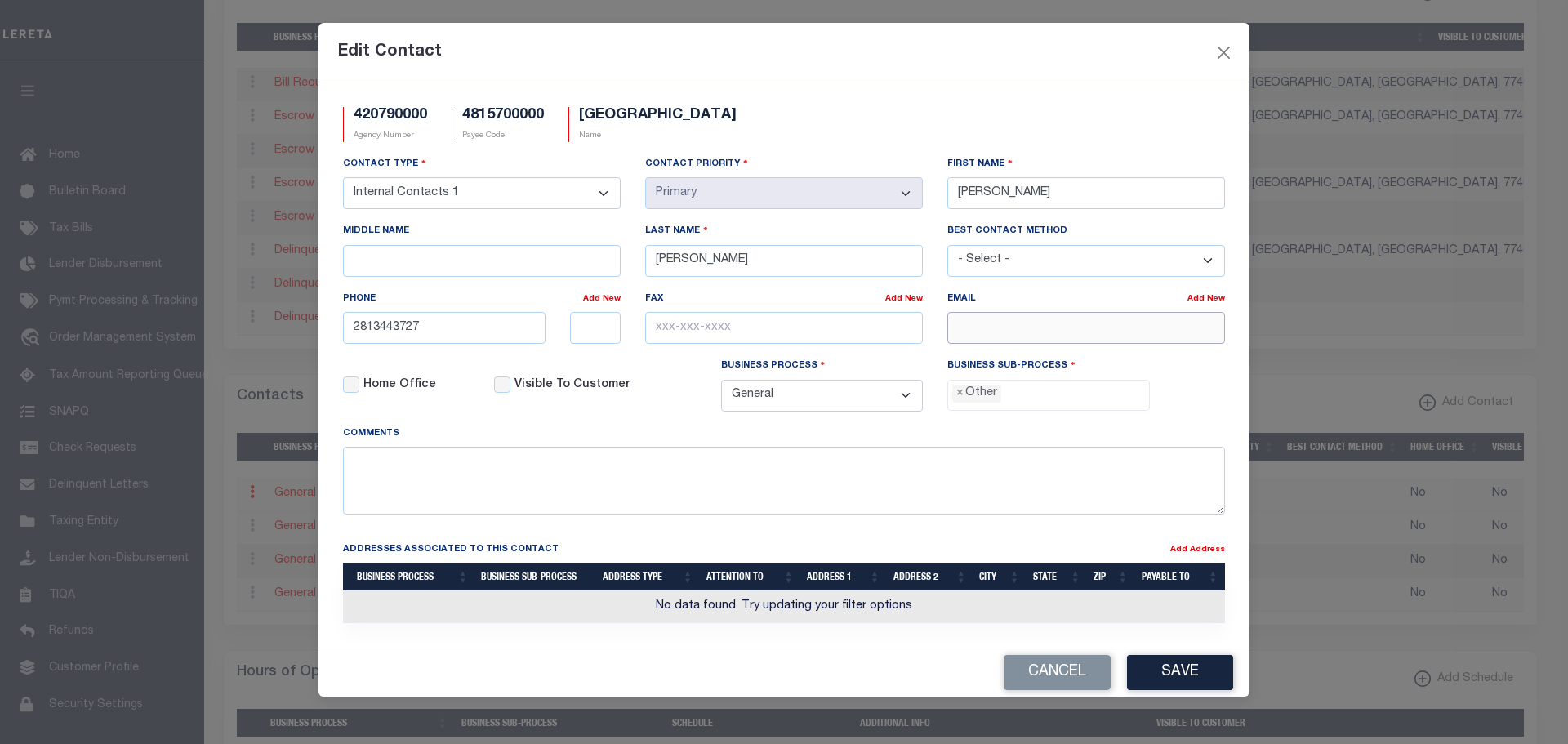
click at [1043, 333] on input "email" at bounding box center [1085, 328] width 278 height 32
paste input "FBCREG@FORTBENDCOUNTYTX.GOV"
type input "FBCREG@FORTBENDCOUNTYTX.GOV"
click at [1195, 679] on button "Save" at bounding box center [1180, 672] width 106 height 35
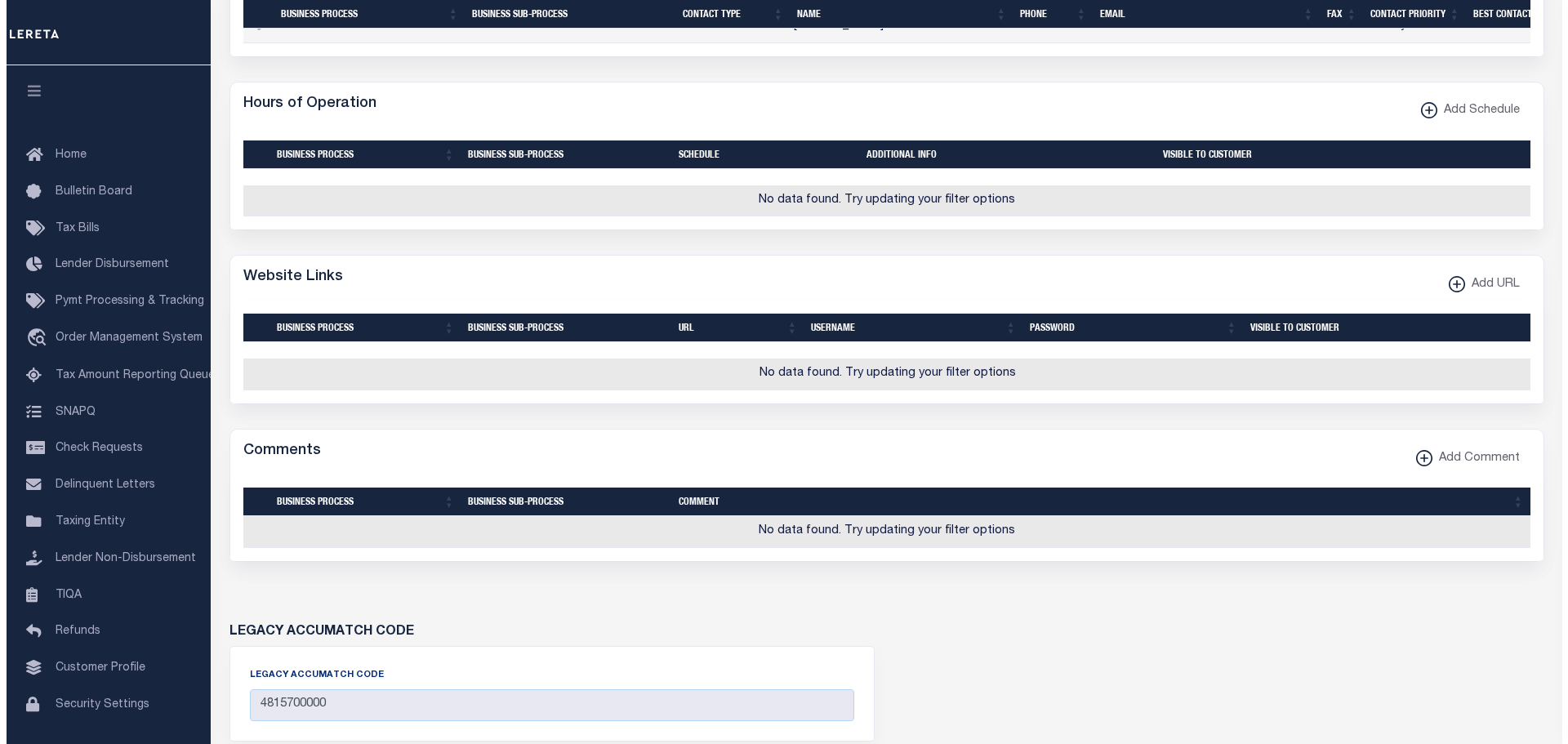
scroll to position [1062, 0]
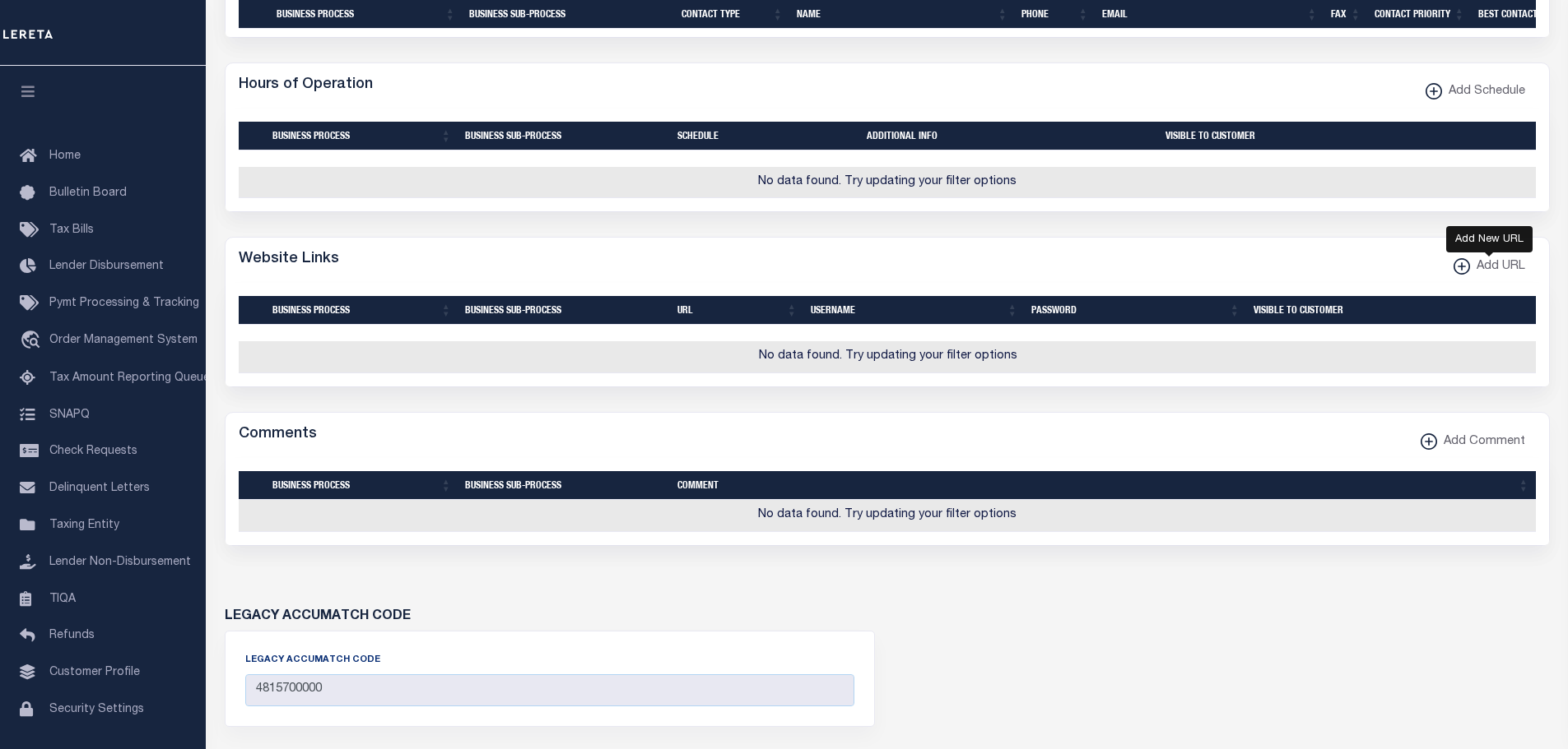
click at [1464, 275] on xmlns\ "button" at bounding box center [1461, 266] width 17 height 17
select select
checkbox input "true"
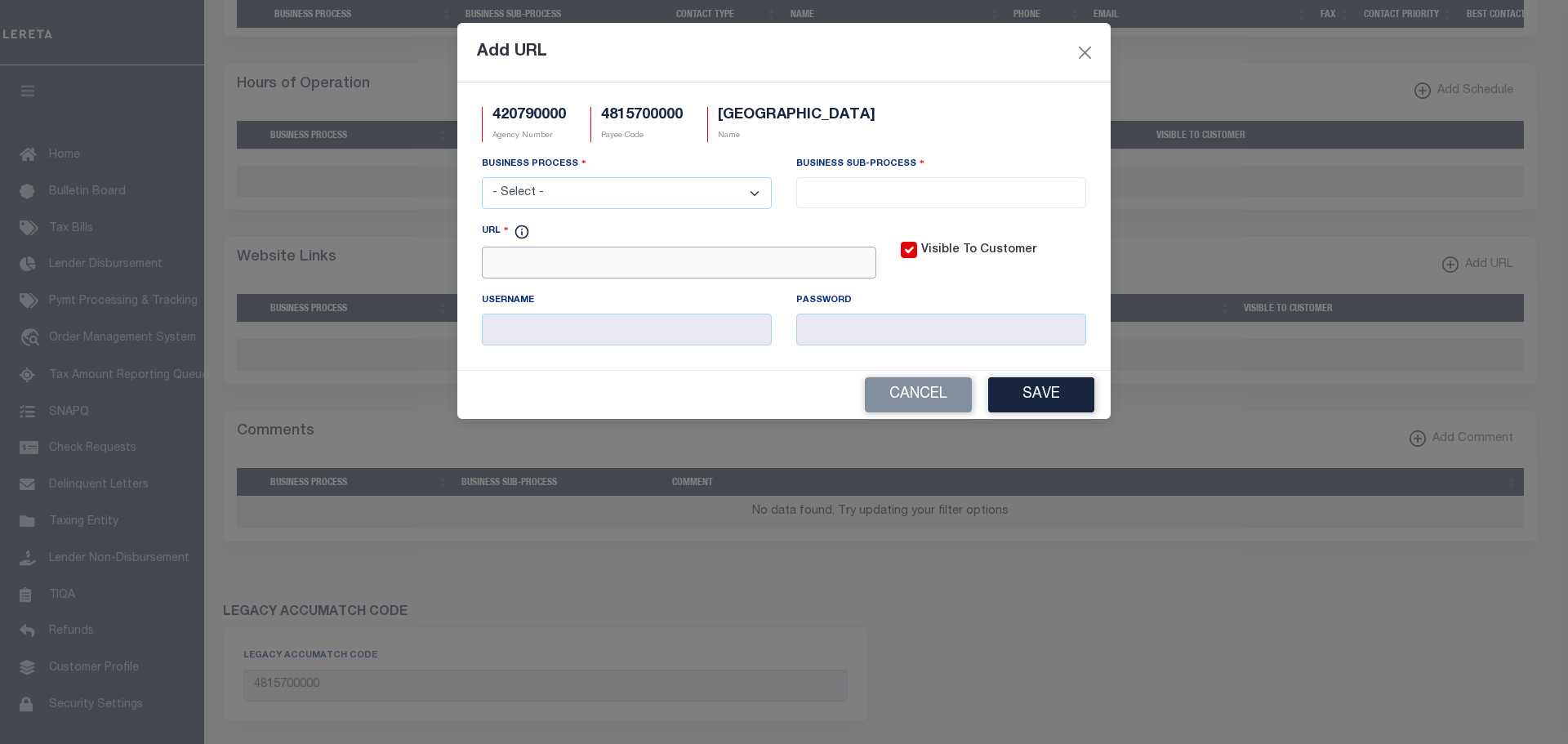
click at [543, 268] on input "URL" at bounding box center [679, 263] width 395 height 32
paste input "https://actweb.acttax.com/act_webdev/fbc/index.jsp"
type input "https://actweb.acttax.com/act_webdev/fbc/index.jsp"
click at [758, 195] on select "- Select - All Automation Bill Request Delinquency Payment Delinquency Procurem…" at bounding box center [627, 193] width 290 height 32
select select "3"
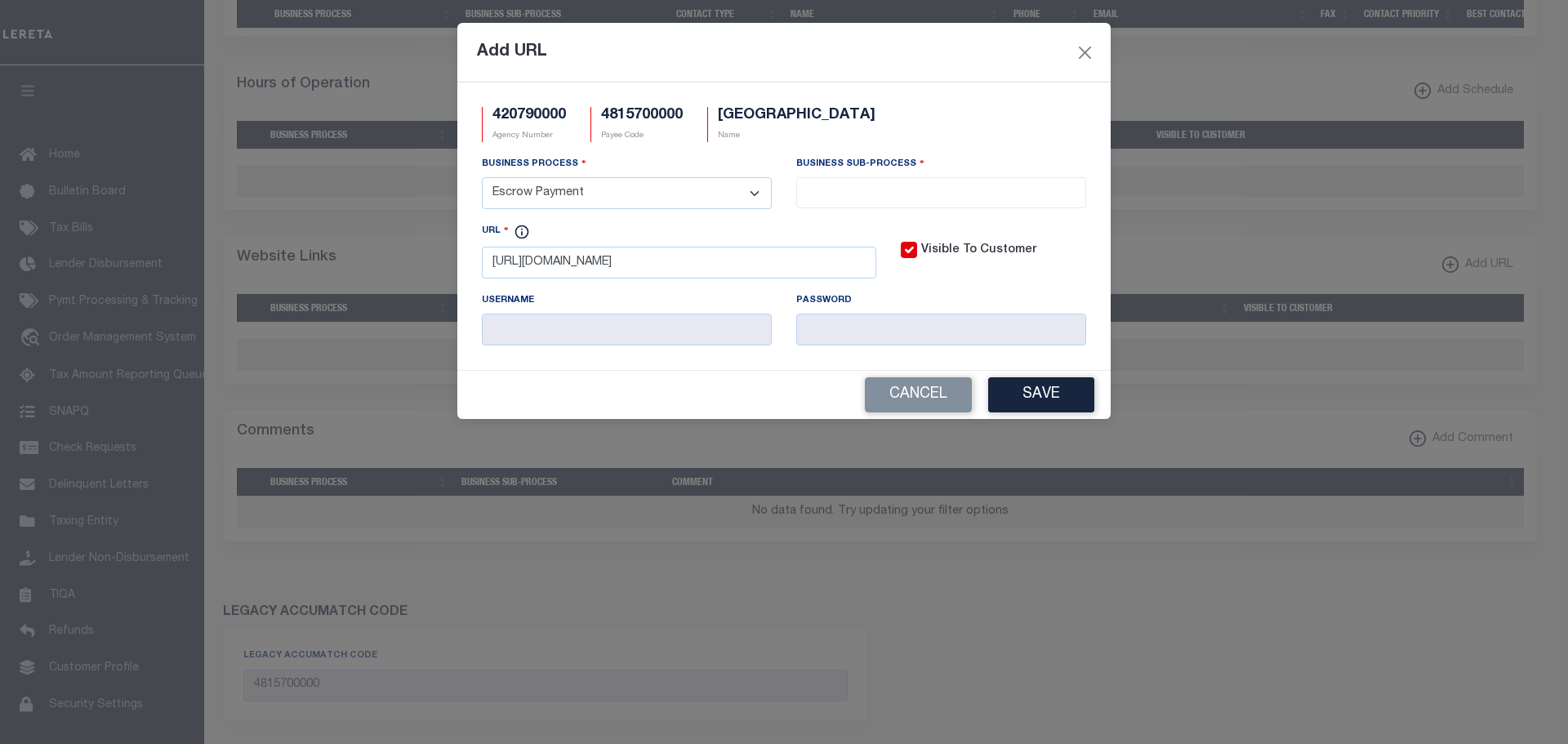
click at [482, 178] on select "- Select - All Automation Bill Request Delinquency Payment Delinquency Procurem…" at bounding box center [627, 193] width 290 height 32
click at [1058, 182] on li at bounding box center [941, 189] width 280 height 22
select select "11"
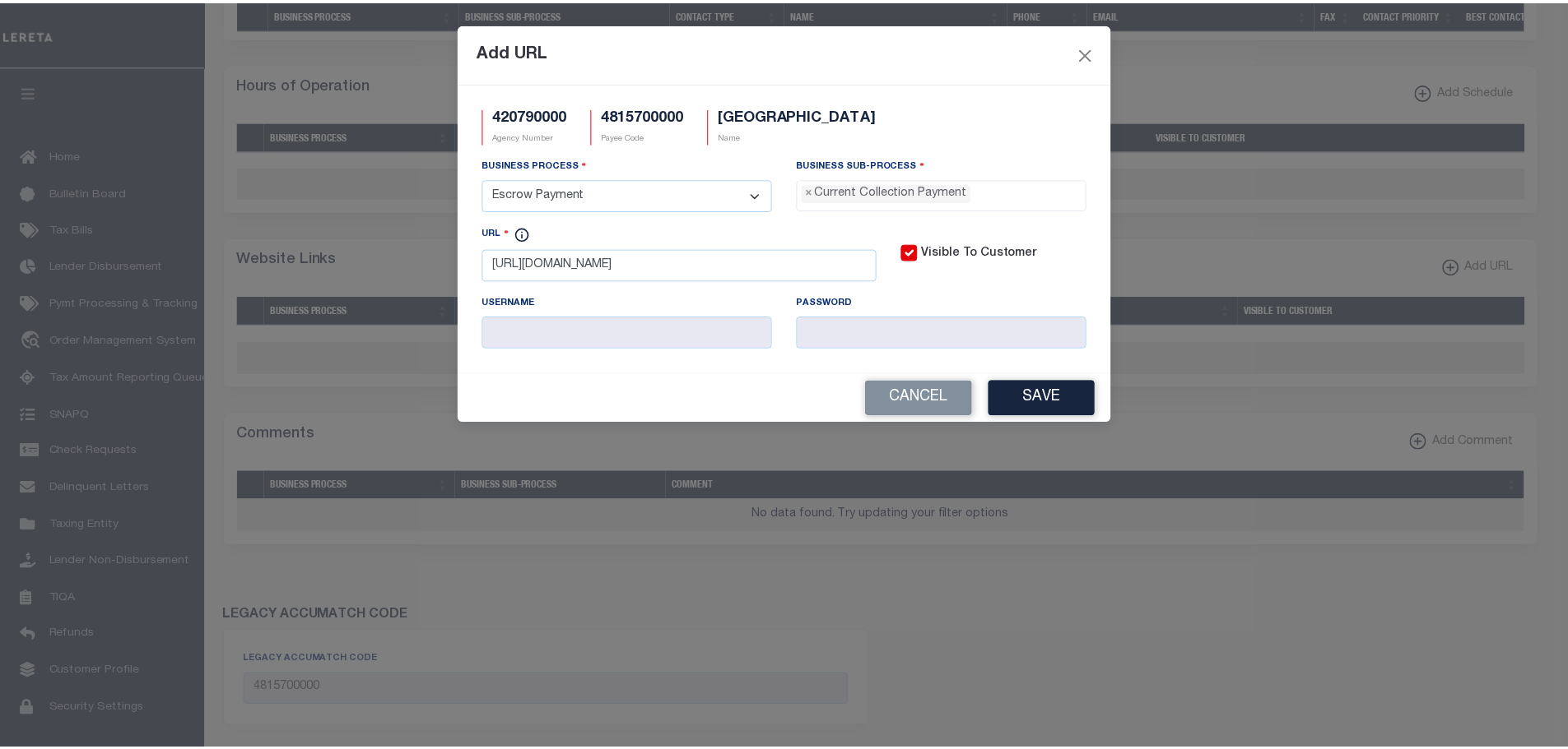
scroll to position [15, 0]
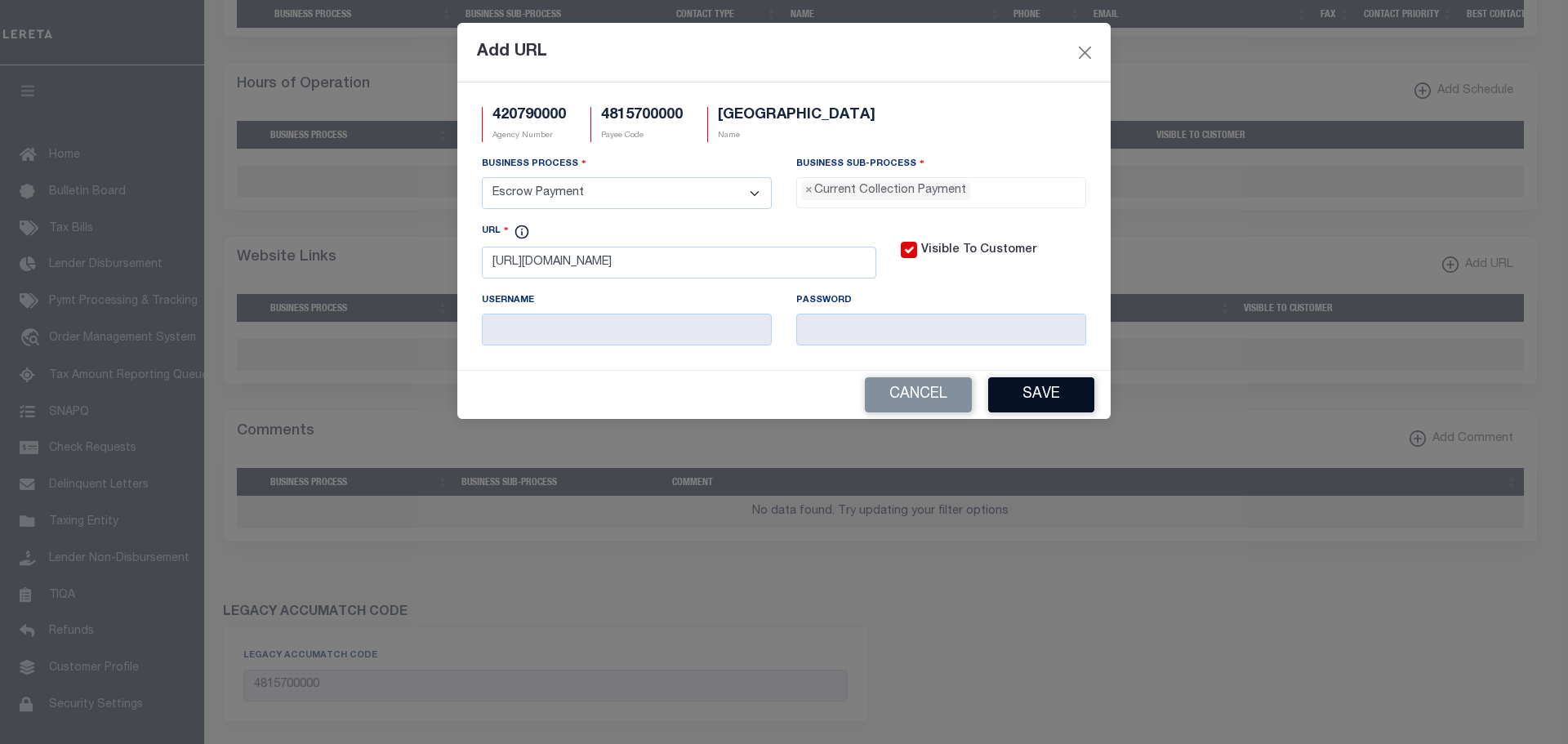
click at [1017, 399] on button "Save" at bounding box center [1041, 395] width 106 height 35
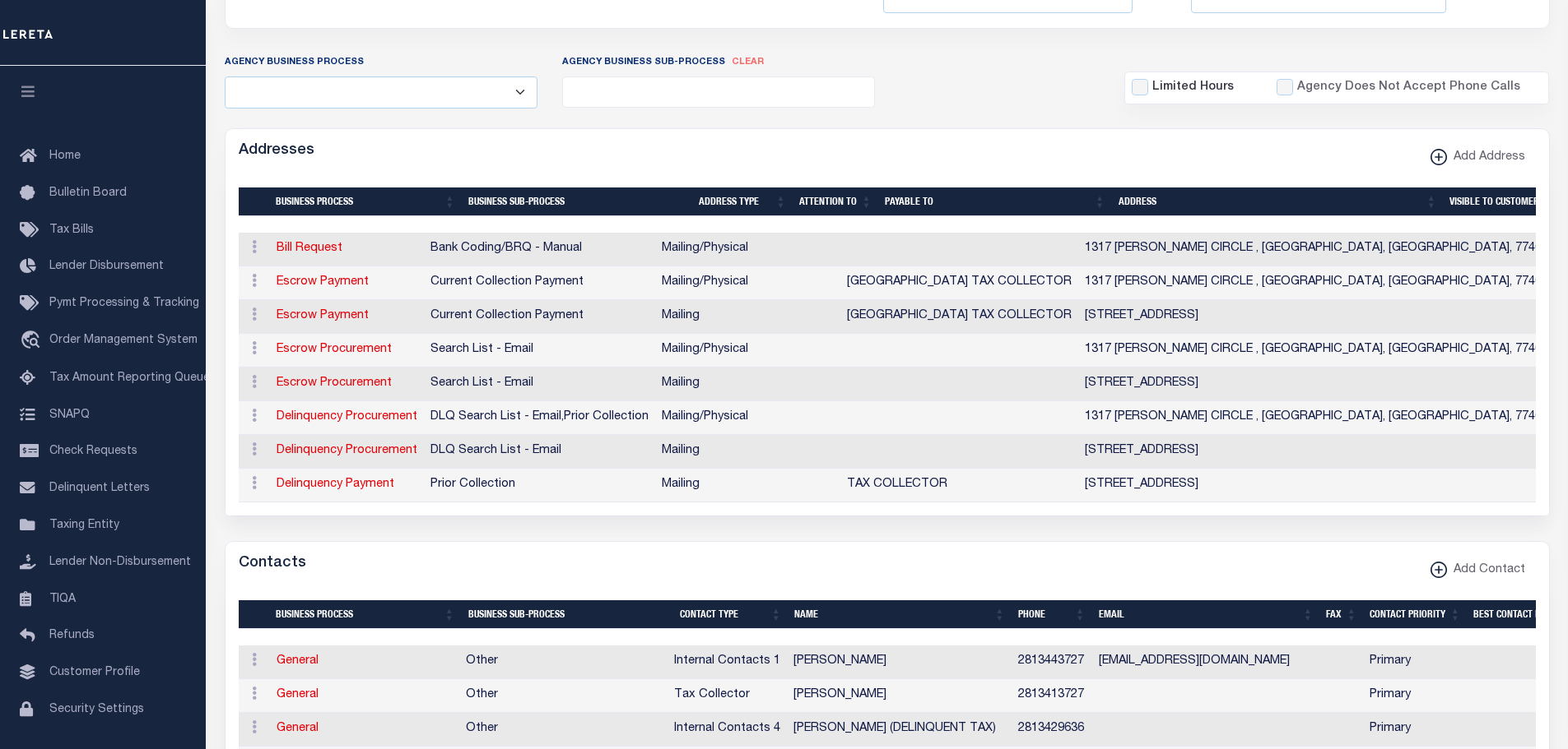
scroll to position [0, 0]
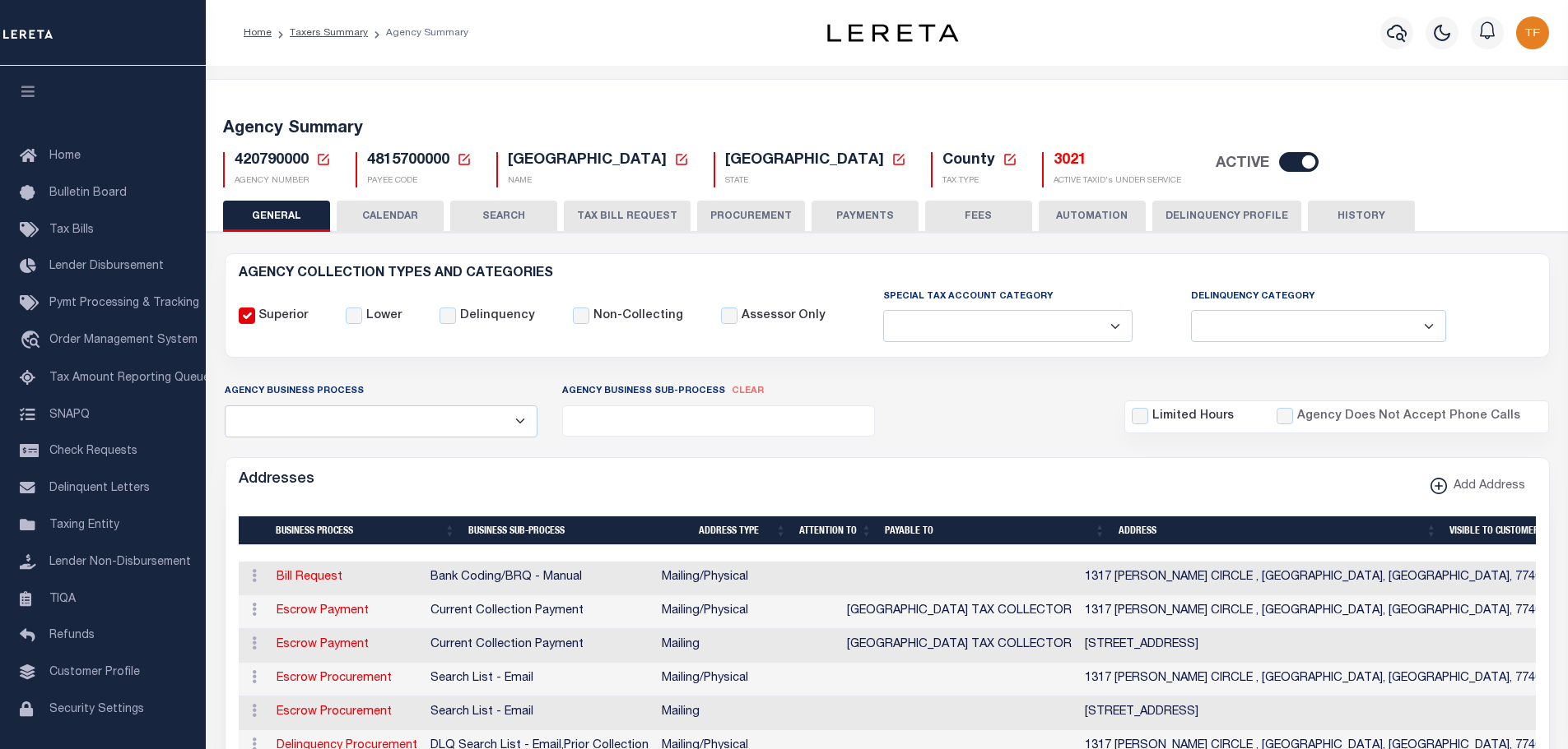
click at [328, 157] on icon at bounding box center [324, 160] width 15 height 15
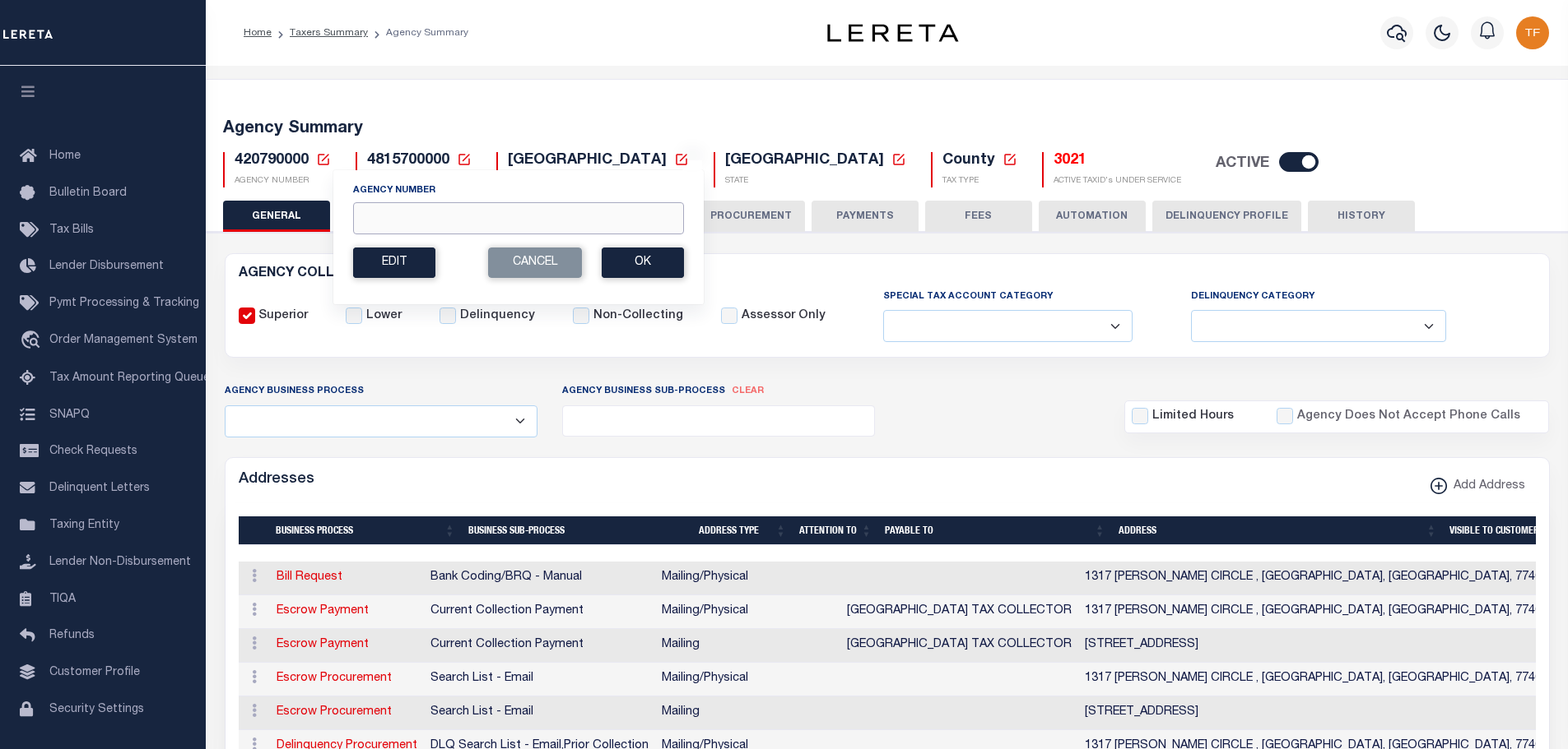
drag, startPoint x: 372, startPoint y: 224, endPoint x: 390, endPoint y: 209, distance: 23.4
click at [372, 224] on input "Agency Number" at bounding box center [518, 218] width 331 height 32
type input "480570222"
click at [631, 269] on button "Ok" at bounding box center [643, 263] width 82 height 31
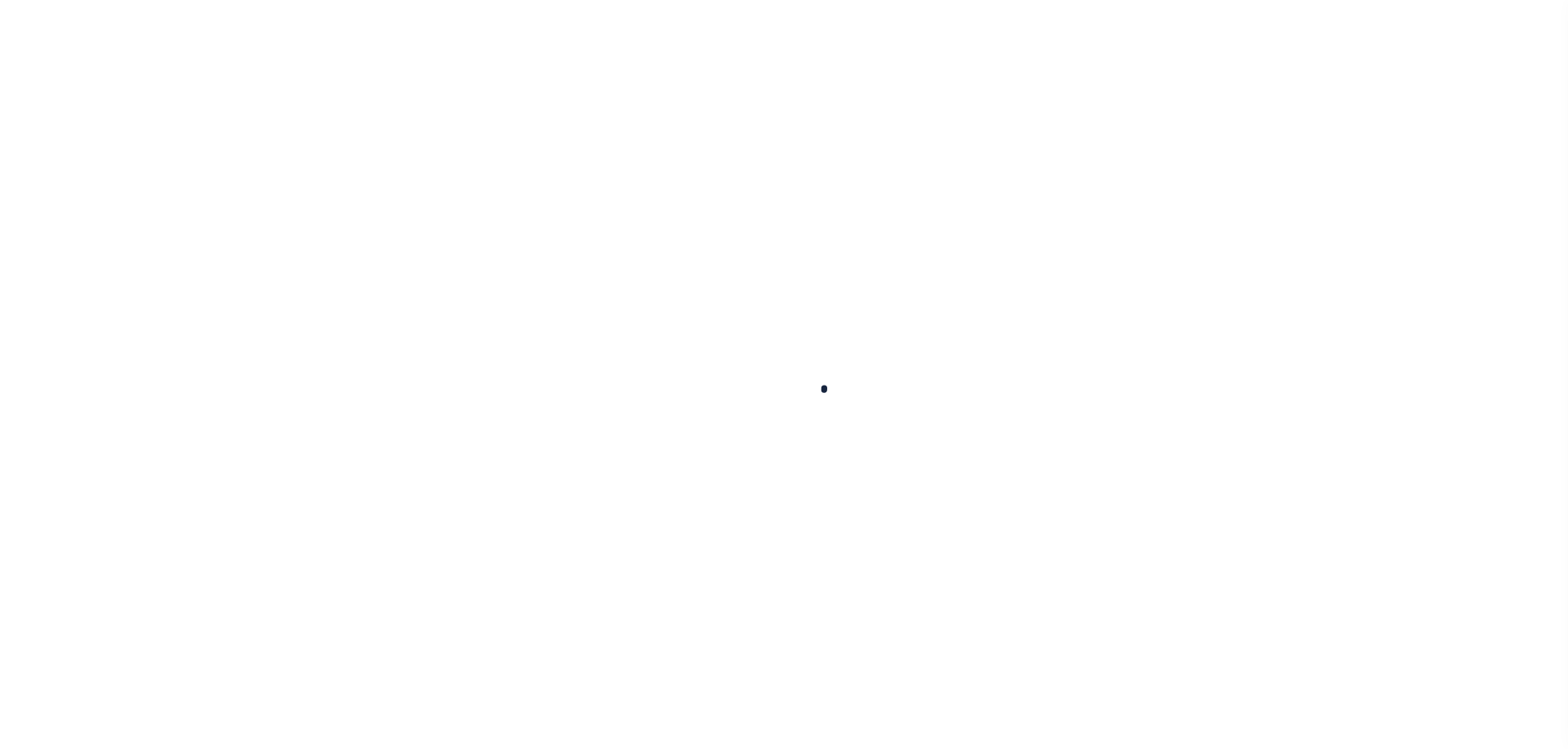
select select
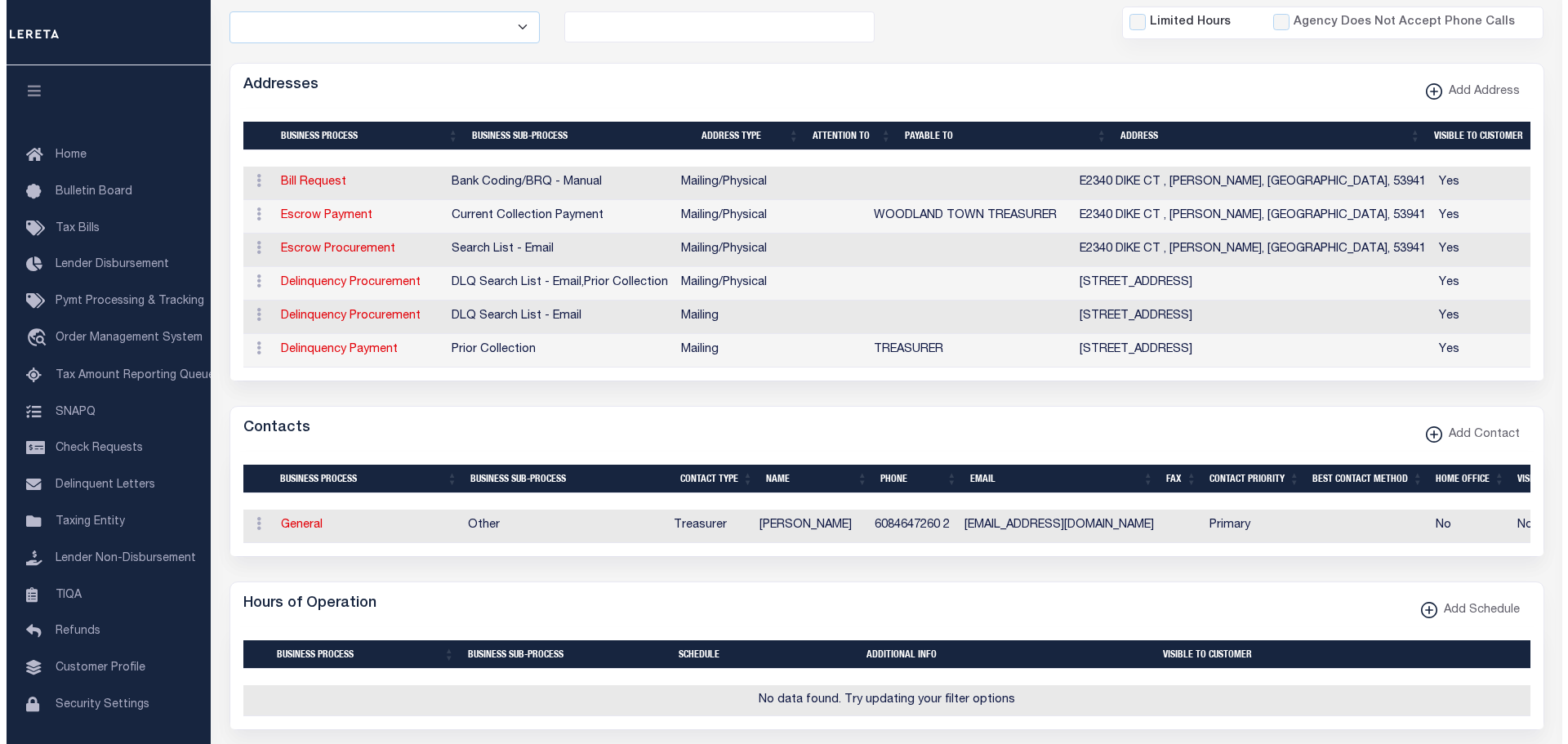
scroll to position [409, 0]
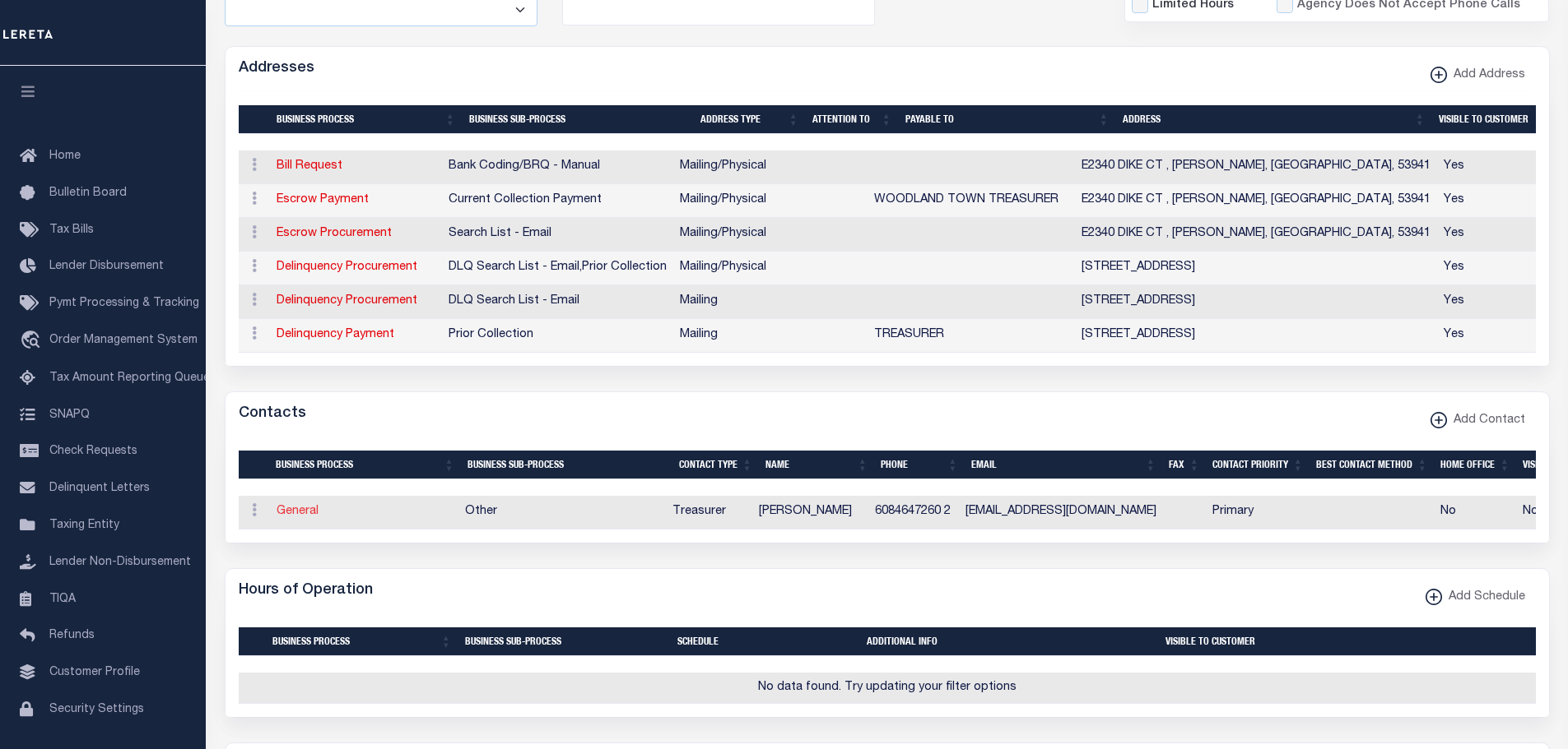
click at [305, 517] on link "General" at bounding box center [298, 511] width 42 height 11
checkbox input "false"
select select
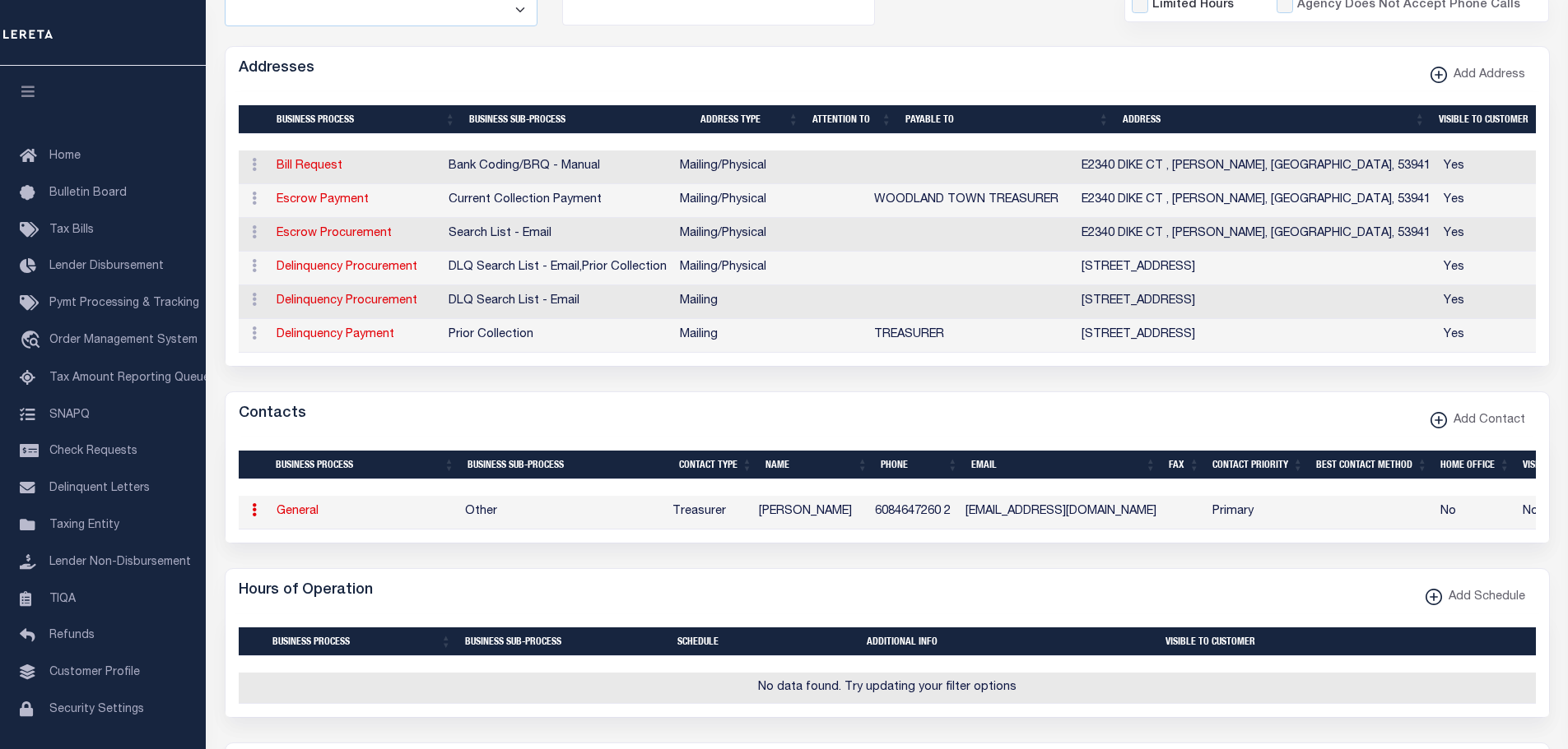
select select "3"
select select "1"
type input "[PERSON_NAME]"
type input "6084647260"
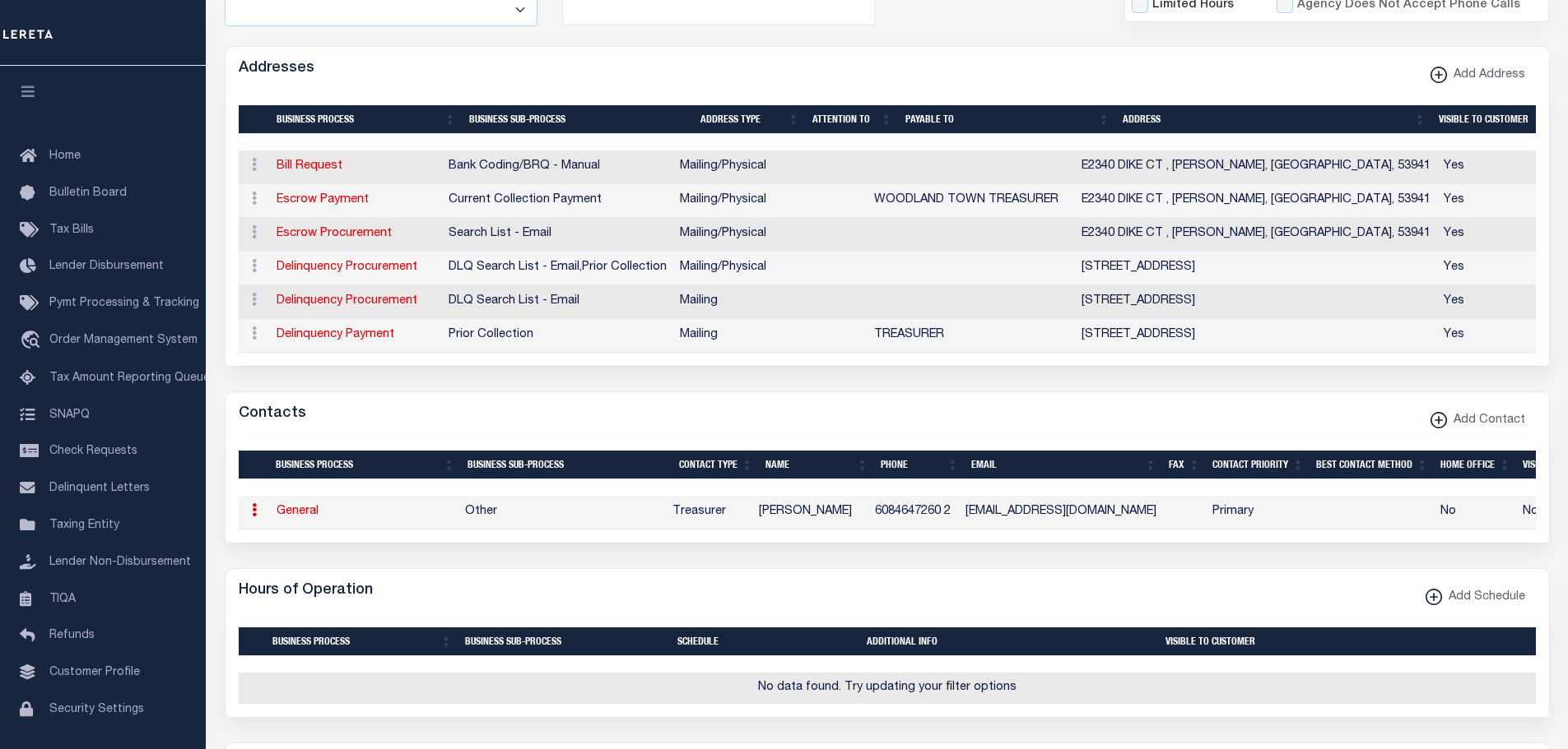
type input "2"
type input "[EMAIL_ADDRESS][DOMAIN_NAME]"
select select "6"
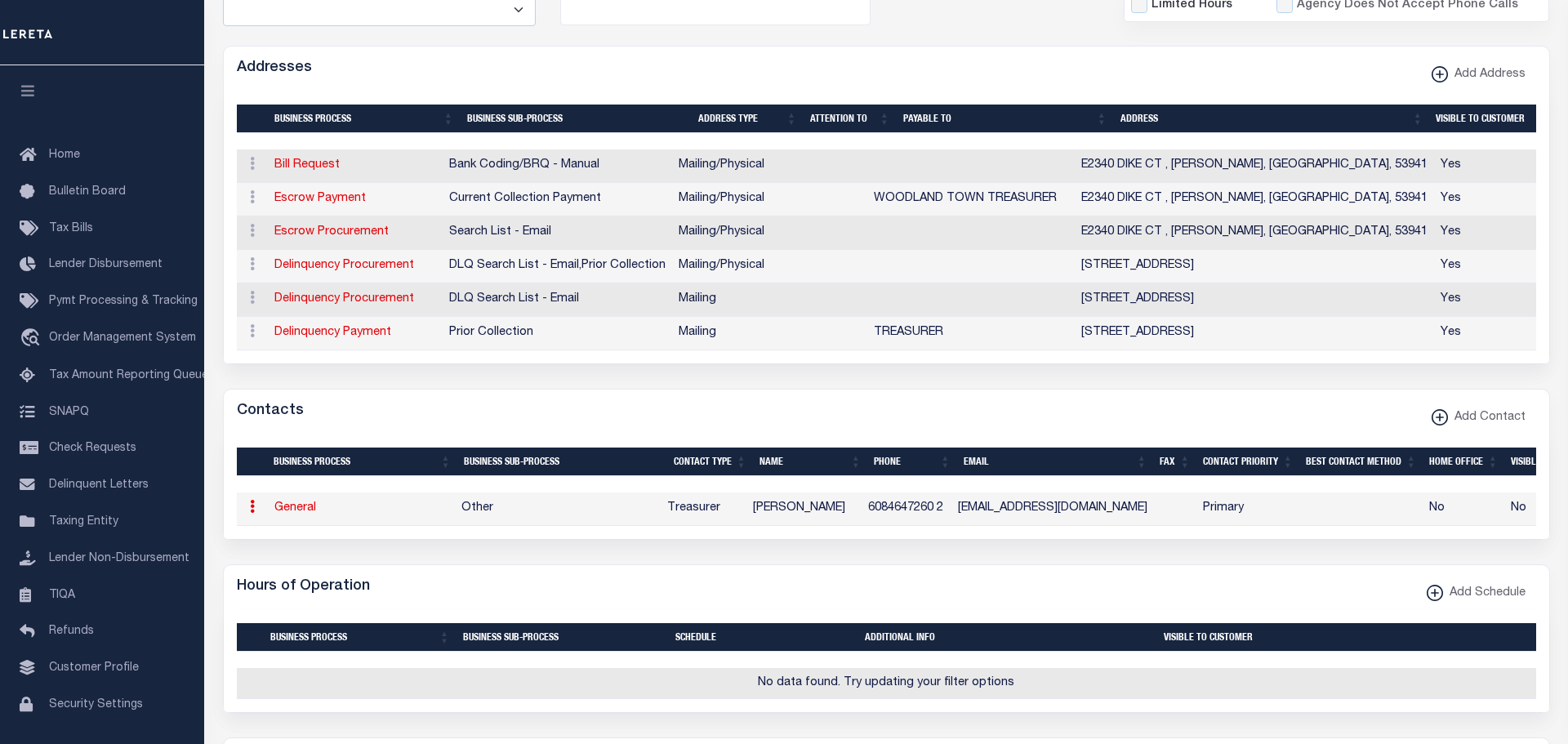
select select "39"
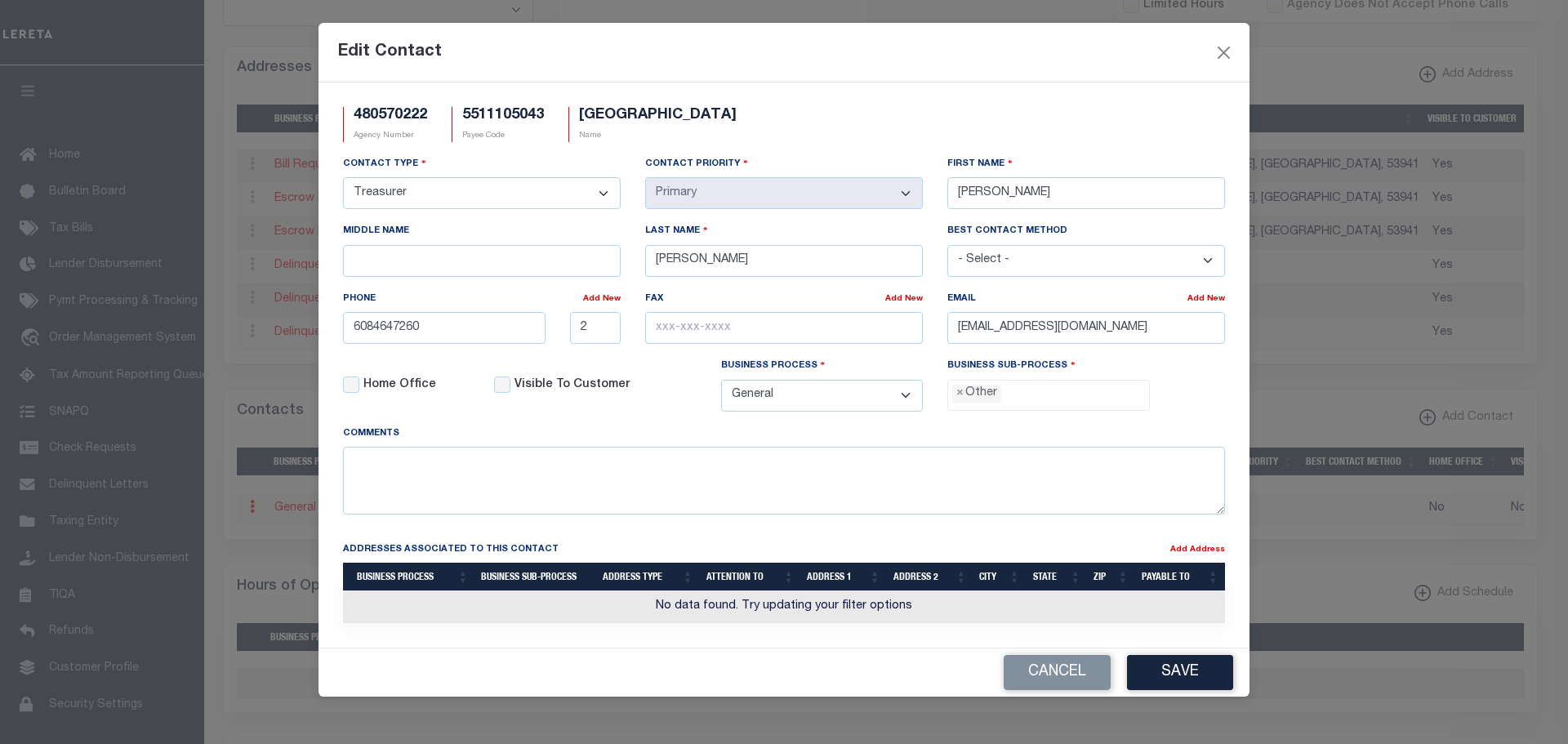
scroll to position [30, 0]
drag, startPoint x: 1145, startPoint y: 330, endPoint x: 929, endPoint y: 333, distance: 216.0
click at [929, 333] on div "Contact Type - Select - Assessor Clerk Internal Contacts 1 Internal Contacts 2 …" at bounding box center [784, 290] width 906 height 269
paste input "REASURER.TOWNOFWOODLAND@GMAIL.COM"
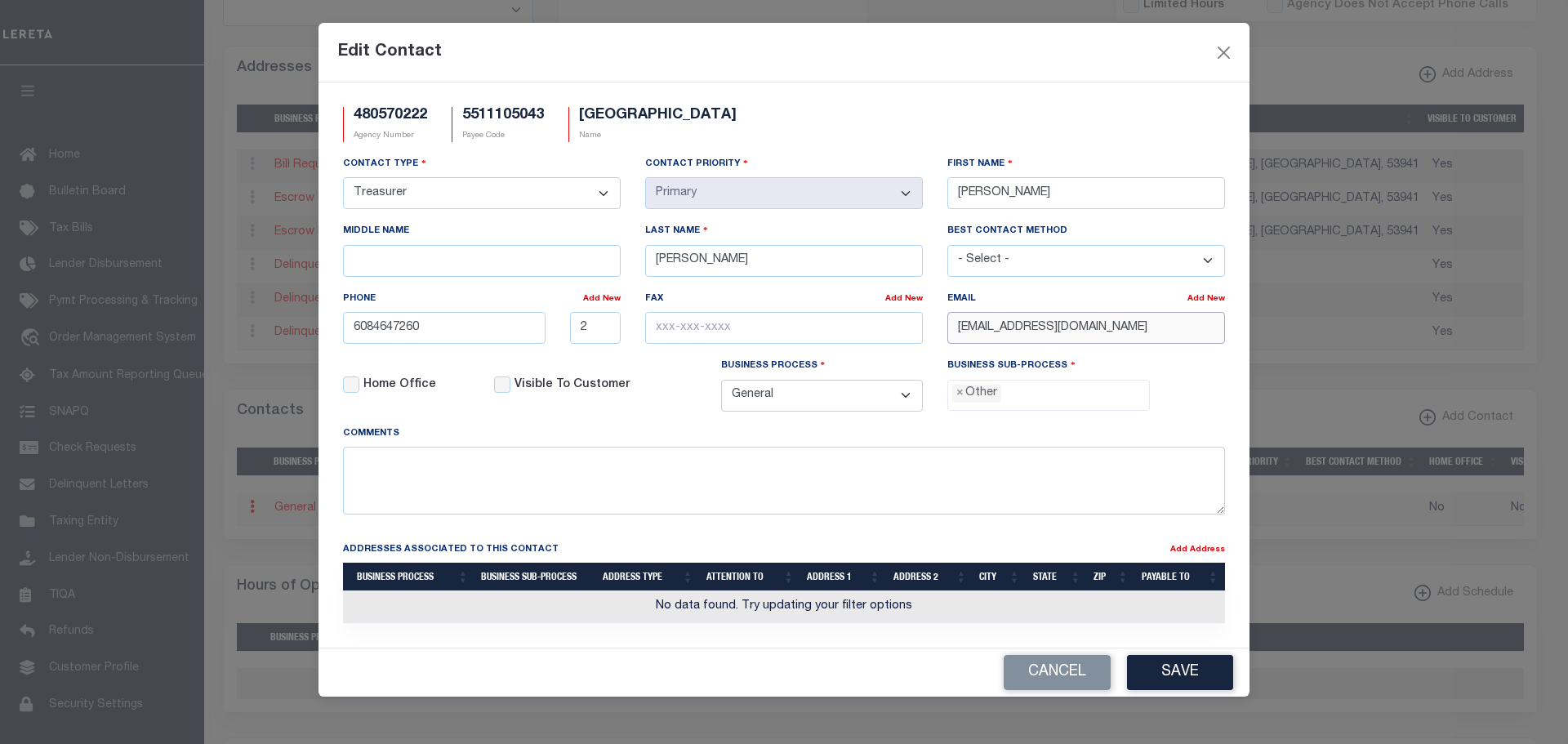
type input "TREASURER.TOWNOFWOODLAND@GMAIL.COM"
click at [905, 445] on div "Comments" at bounding box center [784, 469] width 882 height 90
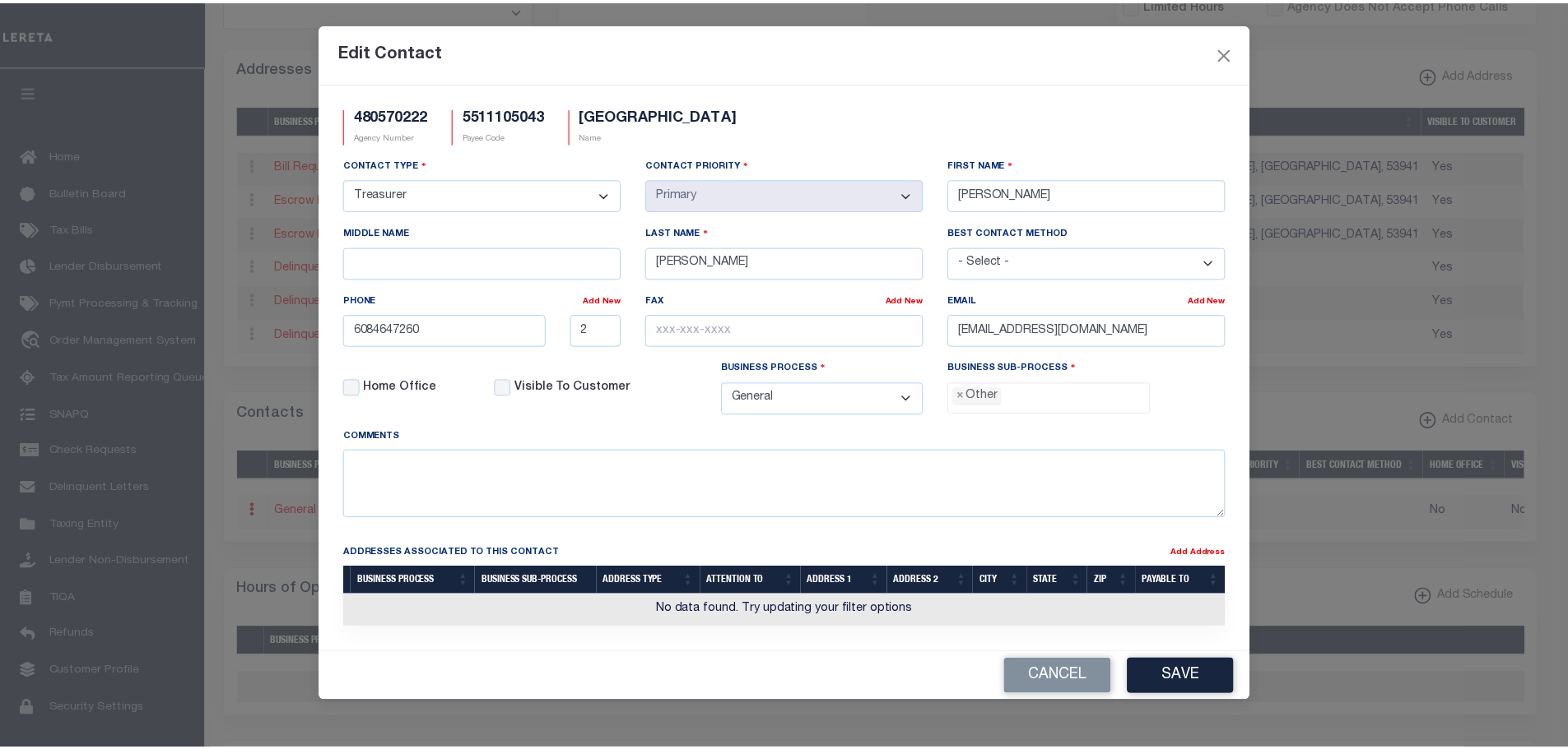
scroll to position [0, 0]
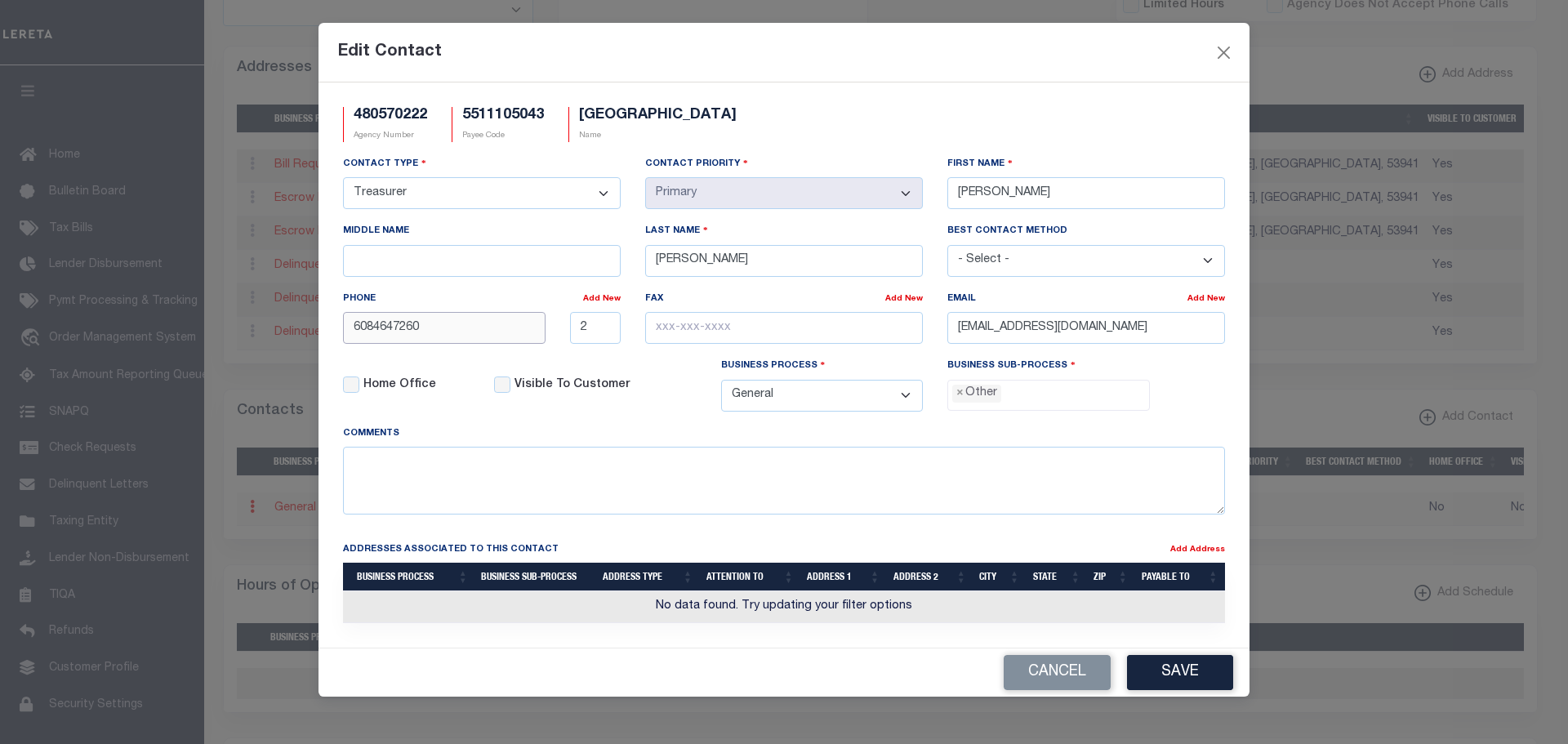
drag, startPoint x: 376, startPoint y: 329, endPoint x: 675, endPoint y: 310, distance: 299.6
click at [653, 327] on div "Contact Type - Select - Assessor Clerk Internal Contacts 1 Internal Contacts 2 …" at bounding box center [784, 290] width 906 height 269
type input "608-422-4392"
drag, startPoint x: 589, startPoint y: 328, endPoint x: 551, endPoint y: 320, distance: 38.8
click at [555, 319] on div "608-422-4392 2" at bounding box center [481, 328] width 302 height 32
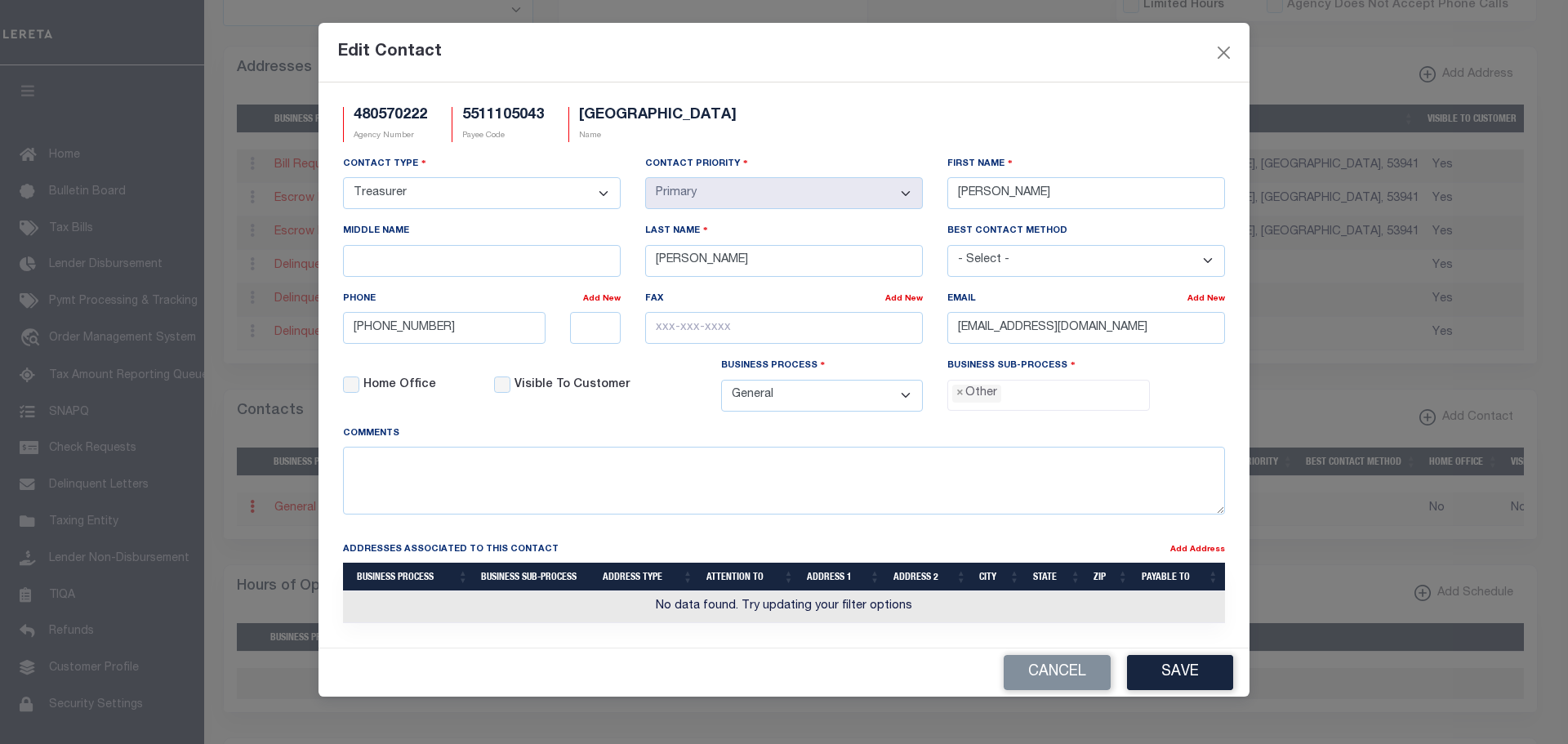
click at [1173, 671] on button "Save" at bounding box center [1180, 672] width 106 height 35
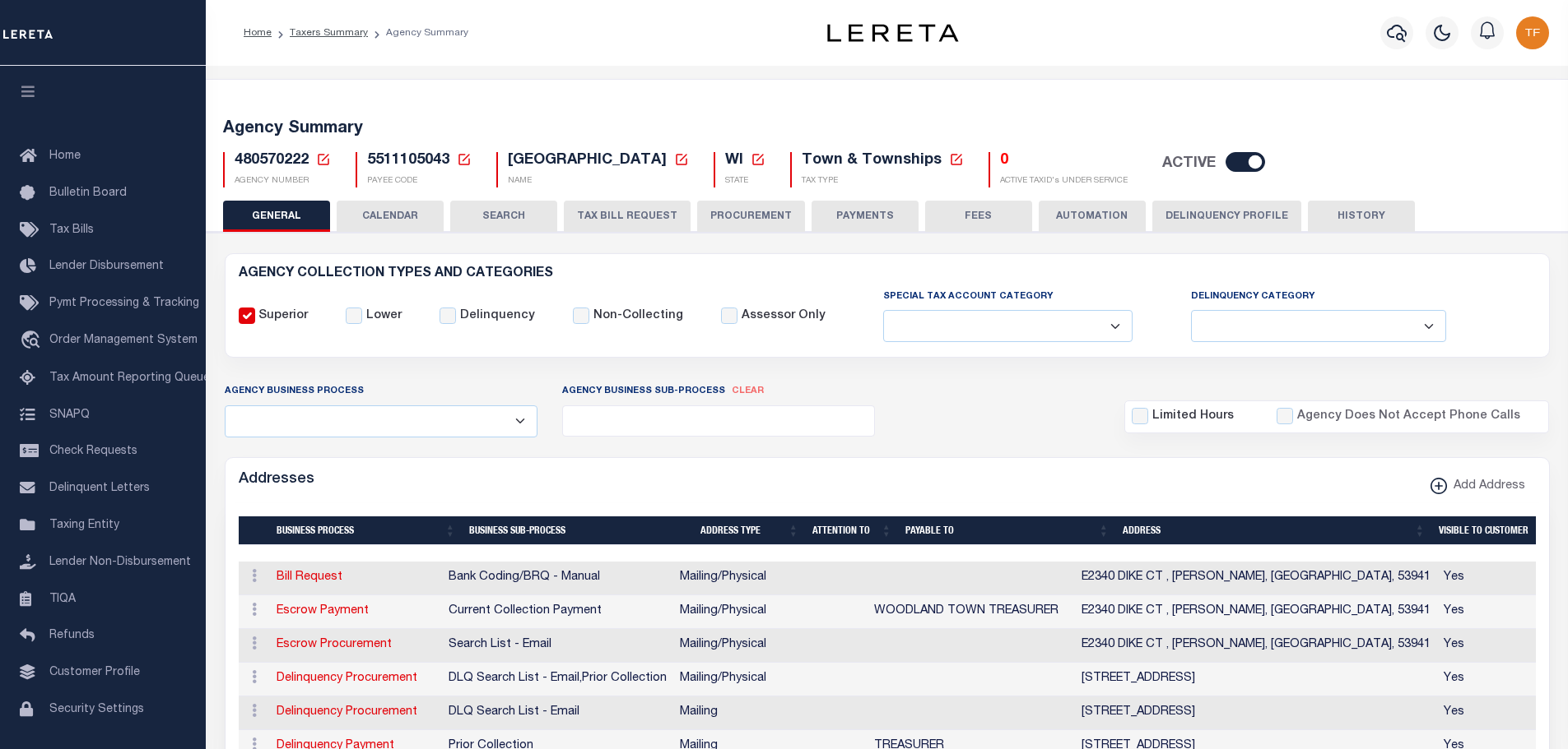
drag, startPoint x: 833, startPoint y: 210, endPoint x: 823, endPoint y: 218, distance: 12.8
click at [833, 210] on button "PAYMENTS" at bounding box center [864, 216] width 107 height 31
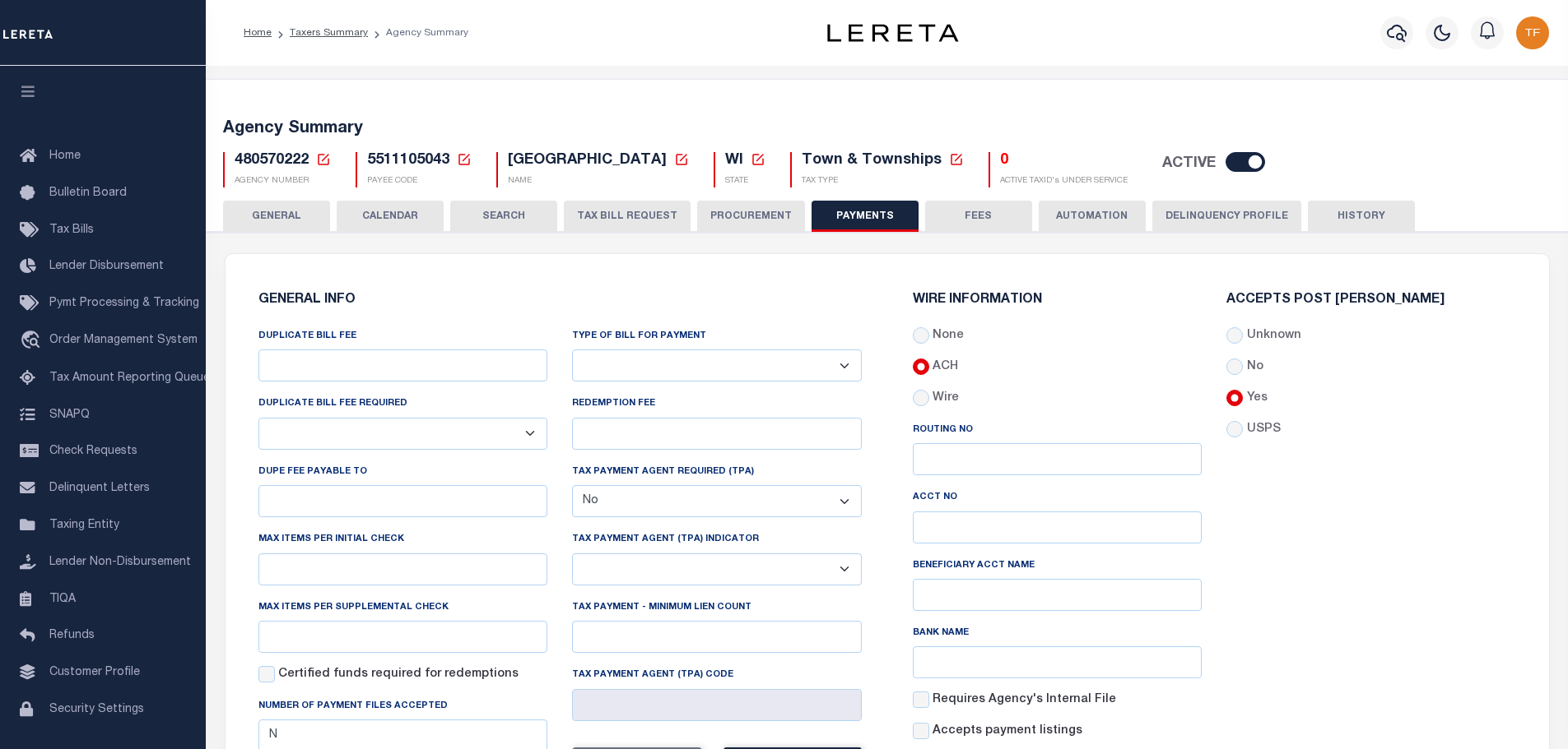
click at [800, 362] on select "Bar-Coded Tax Statement Print Tax Bills from Web. No DBF Required. Memo Bill Or…" at bounding box center [717, 366] width 290 height 32
select select "35"
click at [572, 351] on select "Bar-Coded Tax Statement Print Tax Bills from Web. No DBF Required. Memo Bill Or…" at bounding box center [717, 366] width 290 height 32
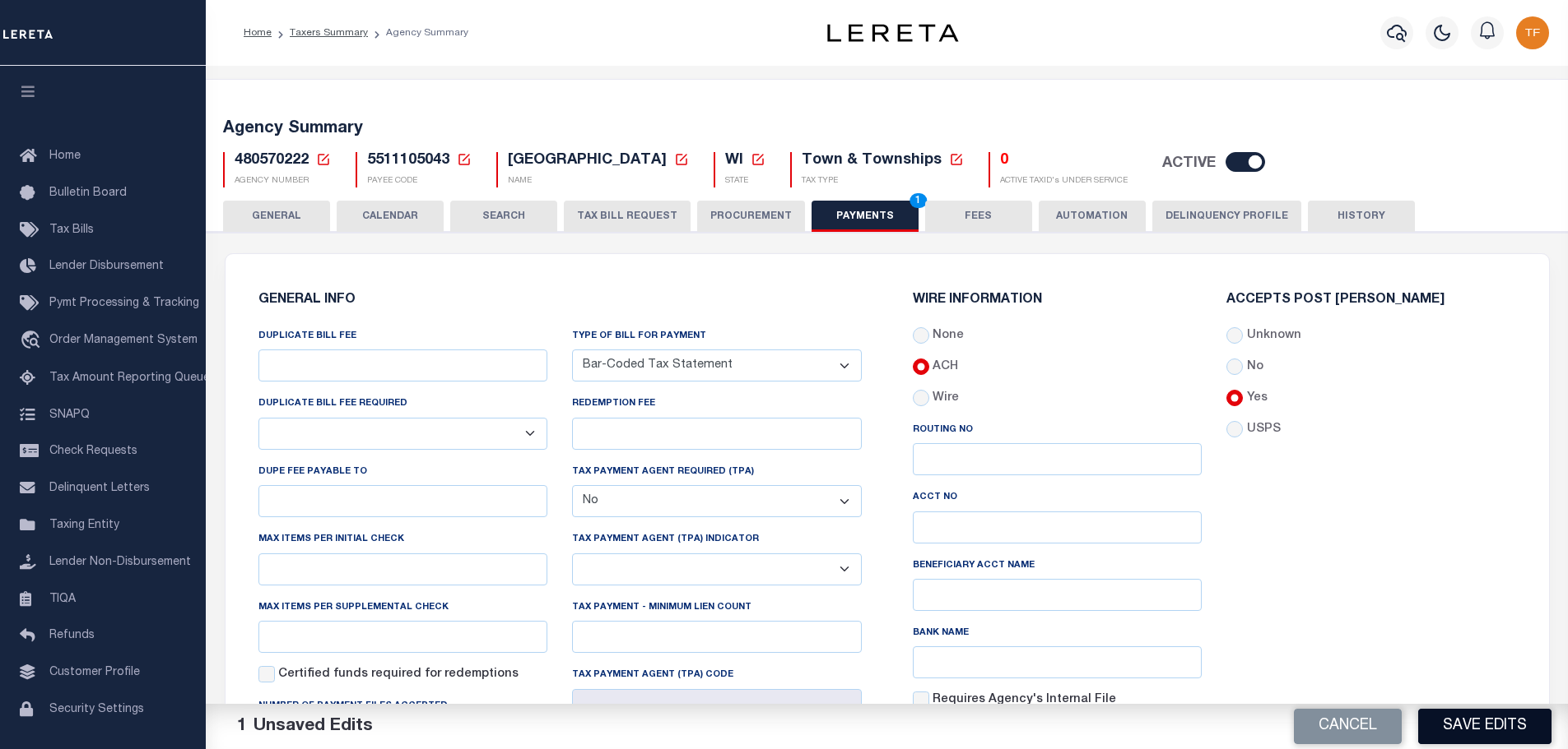
click at [1432, 733] on button "Save Edits" at bounding box center [1484, 727] width 133 height 36
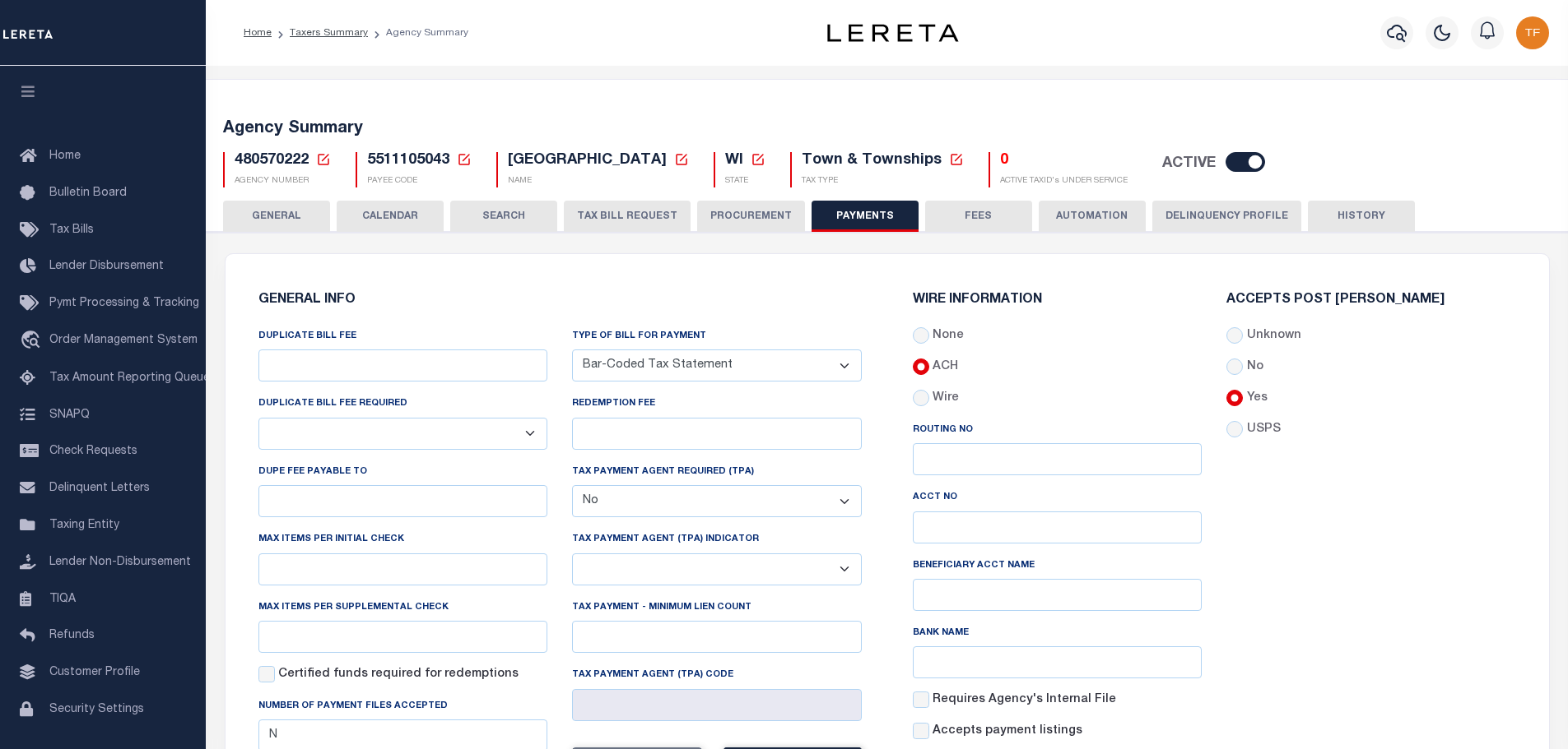
click at [278, 209] on button "GENERAL" at bounding box center [276, 216] width 107 height 31
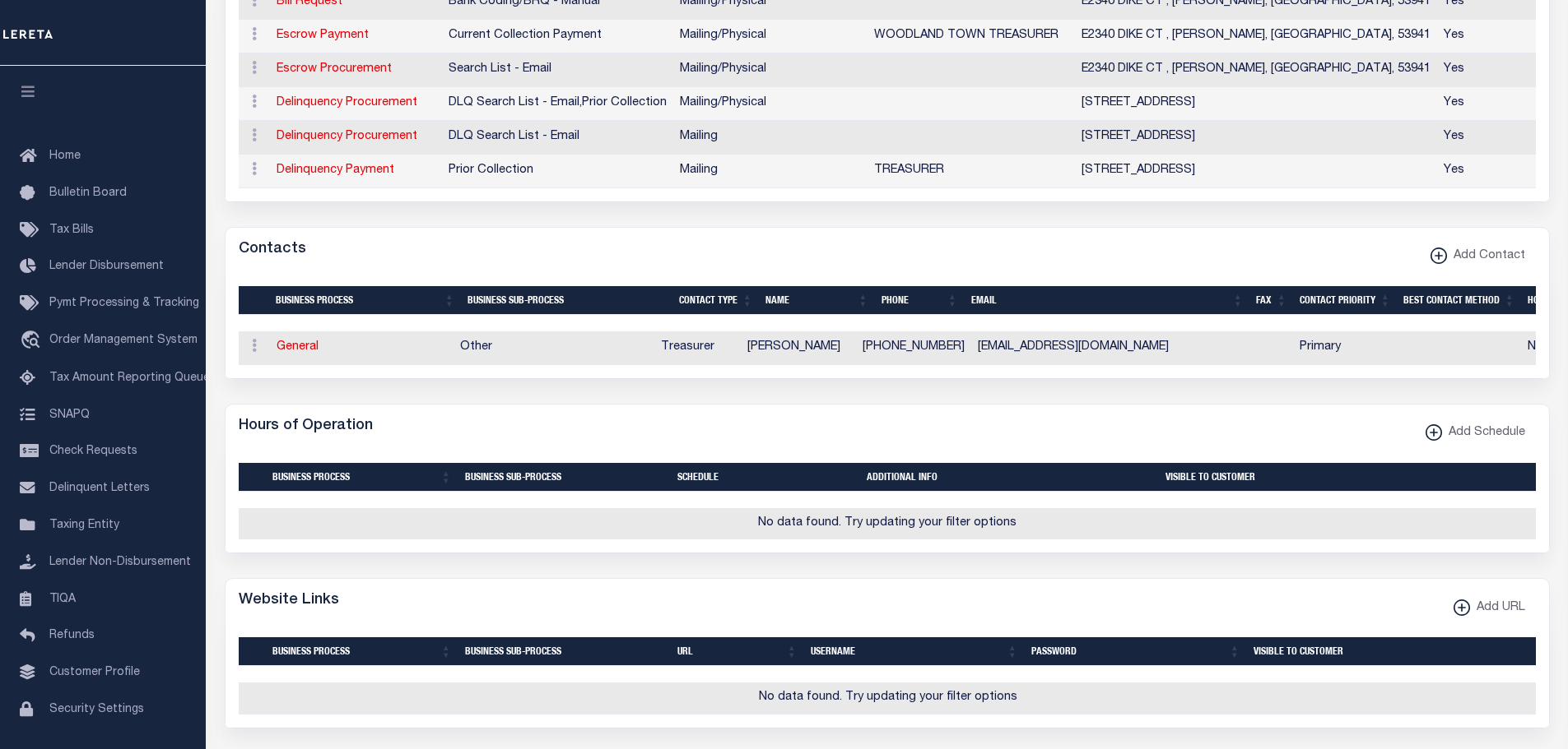
scroll to position [823, 0]
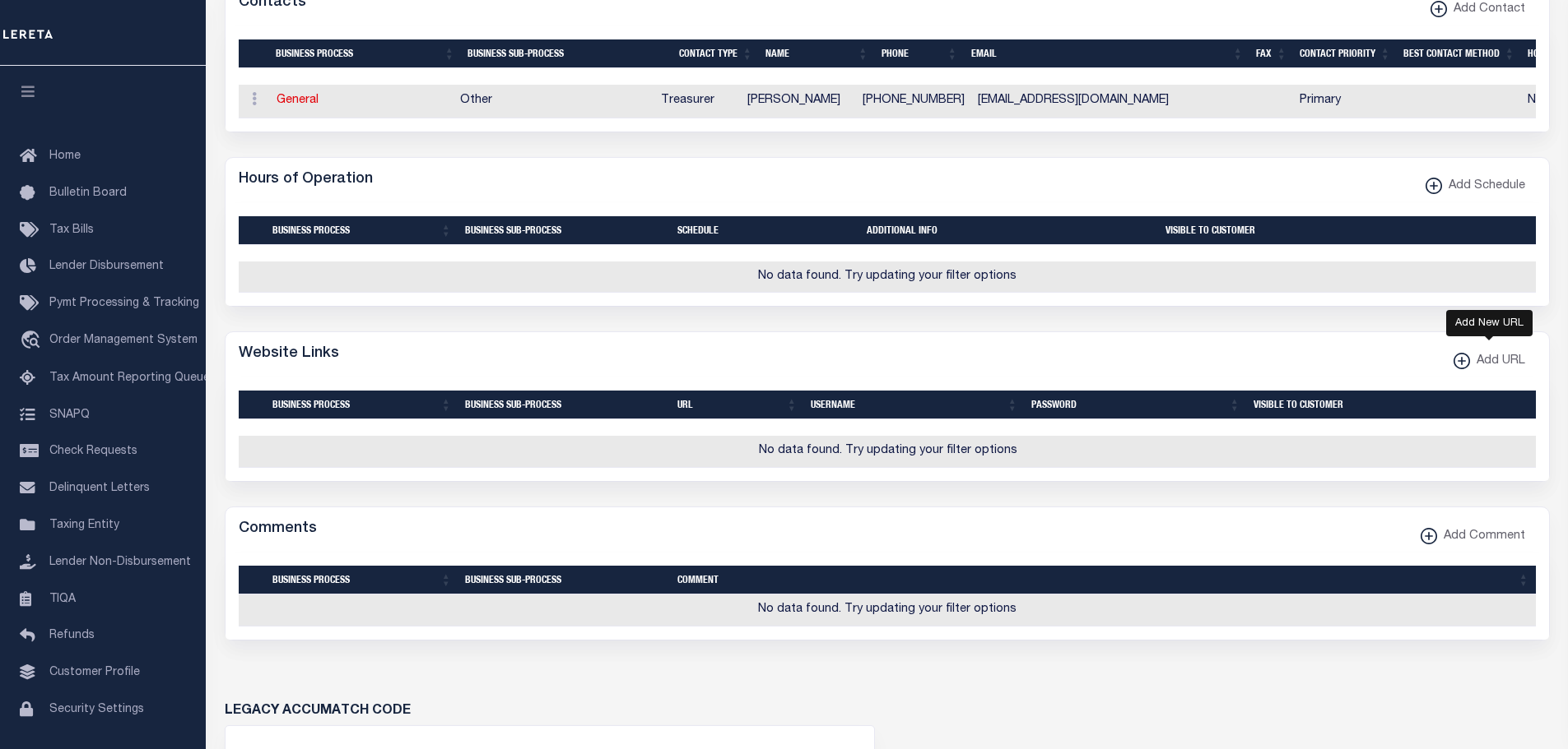
click at [1459, 369] on xmlns\ "button" at bounding box center [1461, 361] width 17 height 17
select select
checkbox input "true"
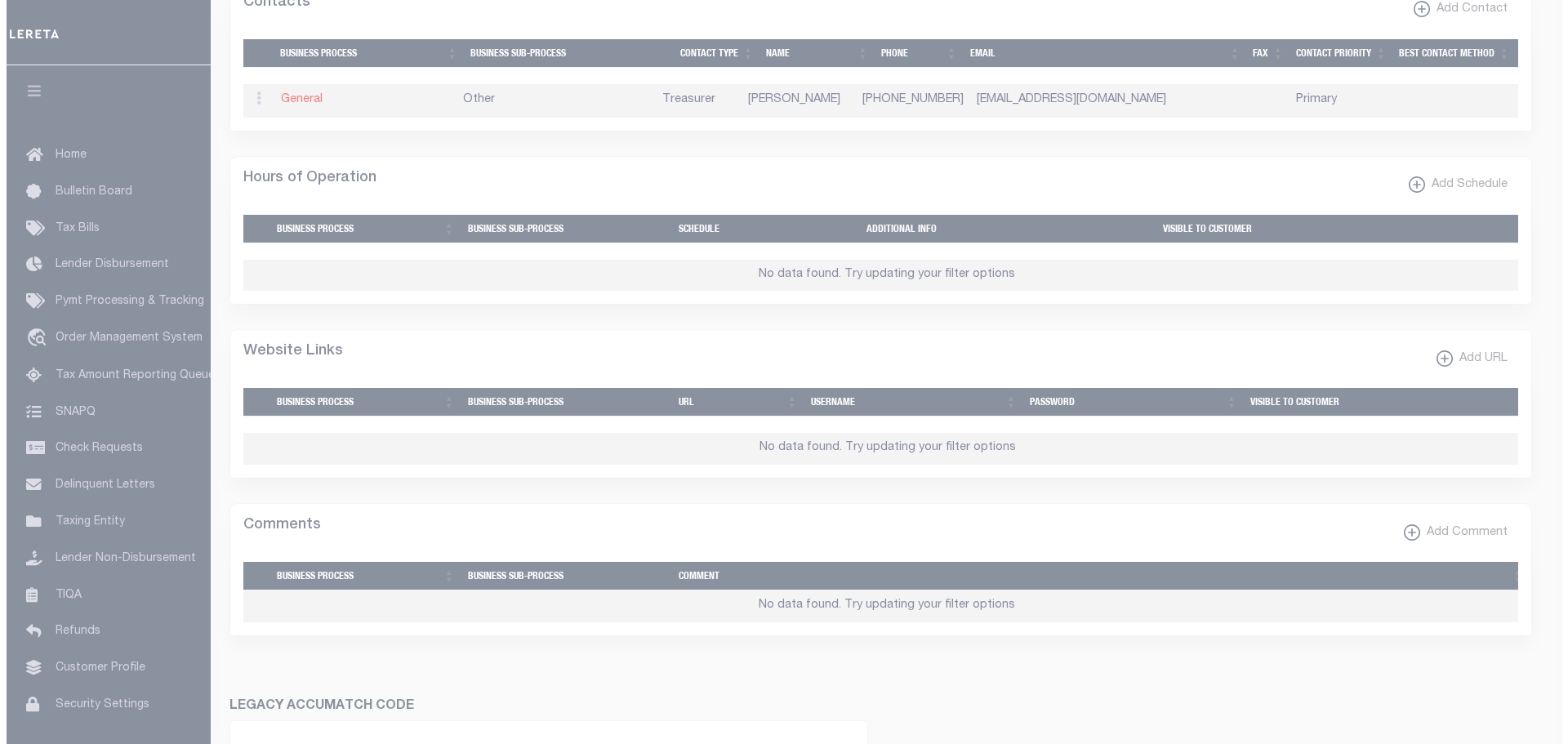
scroll to position [806, 0]
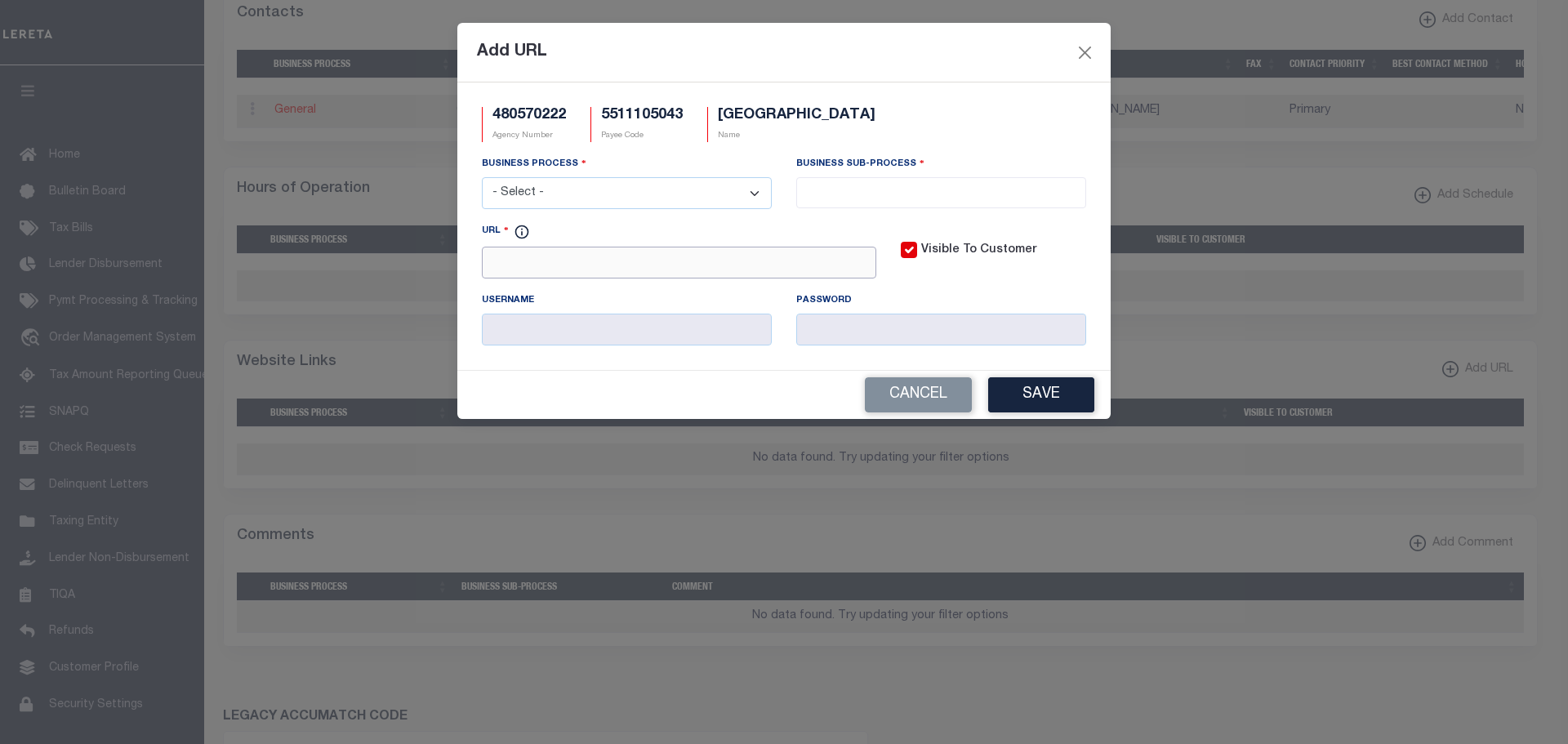
click at [518, 255] on input "URL" at bounding box center [679, 263] width 395 height 32
paste input "https://lrs.co.sauk.wi.us/AscentLandRecords/PropertyListing/RealEstateTaxPa"
type input "https://lrs.co.sauk.wi.us/AscentLandRecords/PropertyListing/RealEstateTaxPa"
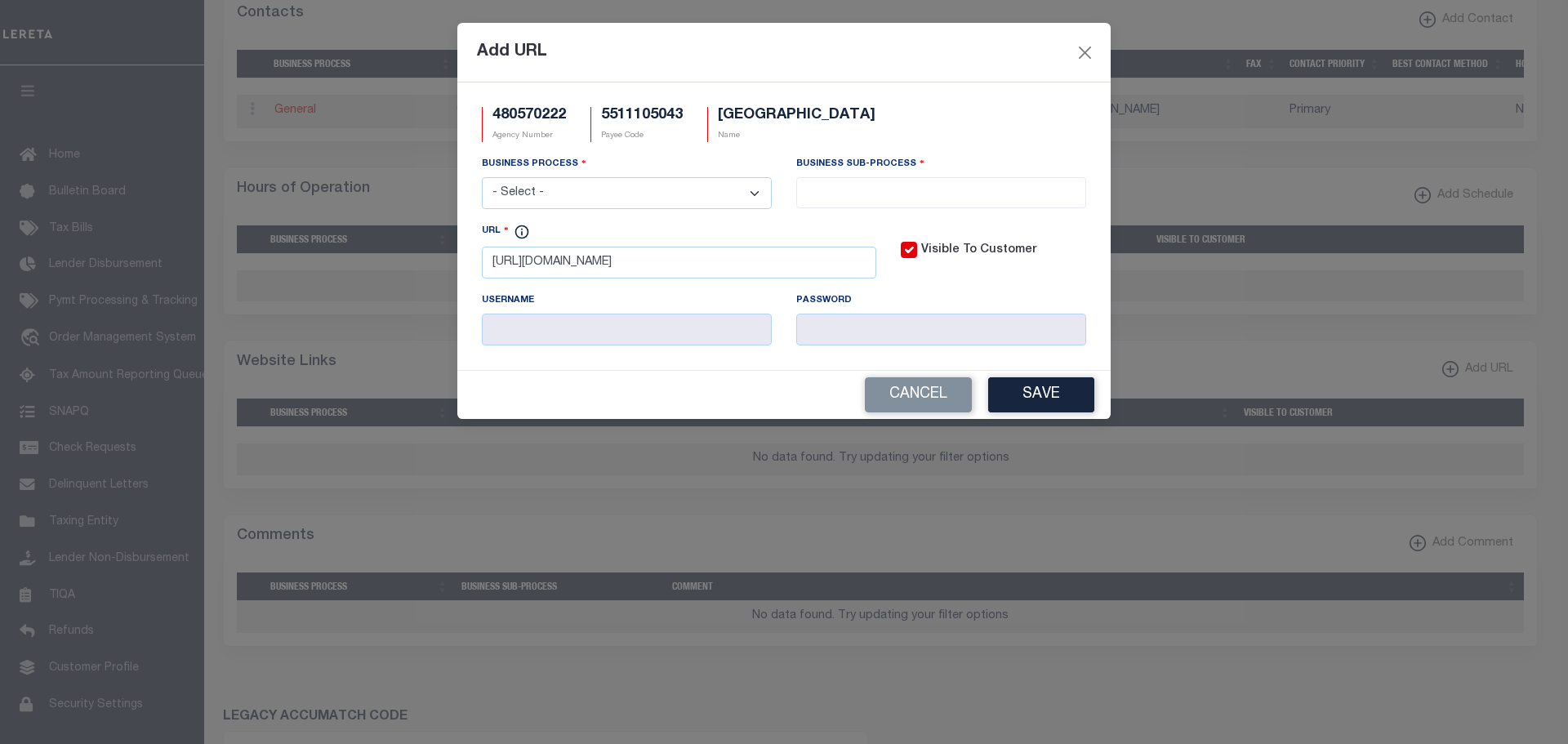
click at [724, 197] on select "- Select - All Automation Bill Request Delinquency Payment Delinquency Procurem…" at bounding box center [627, 193] width 290 height 32
select select "3"
click at [482, 178] on select "- Select - All Automation Bill Request Delinquency Payment Delinquency Procurem…" at bounding box center [627, 193] width 290 height 32
click at [855, 183] on input "search" at bounding box center [941, 190] width 280 height 18
select select "11"
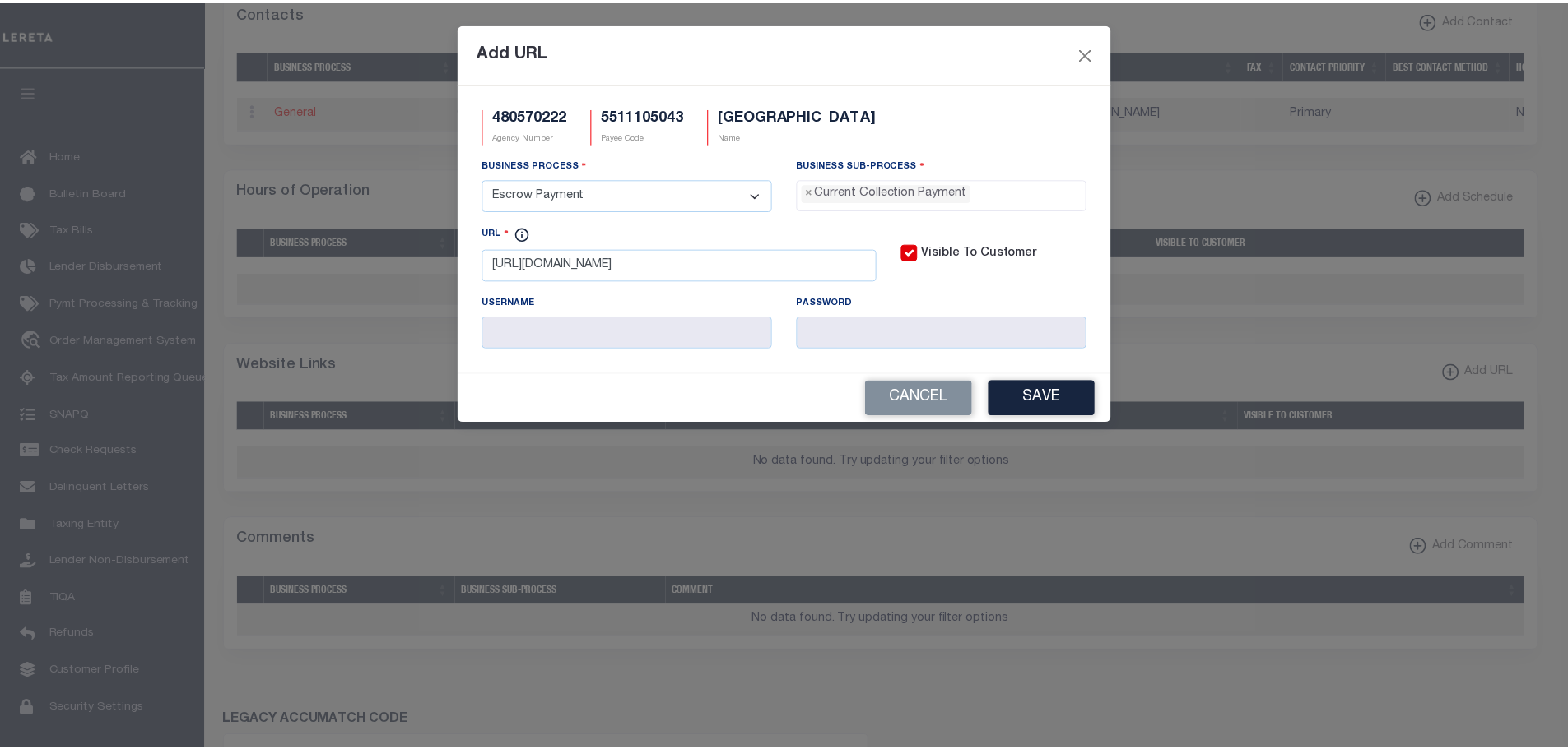
scroll to position [15, 0]
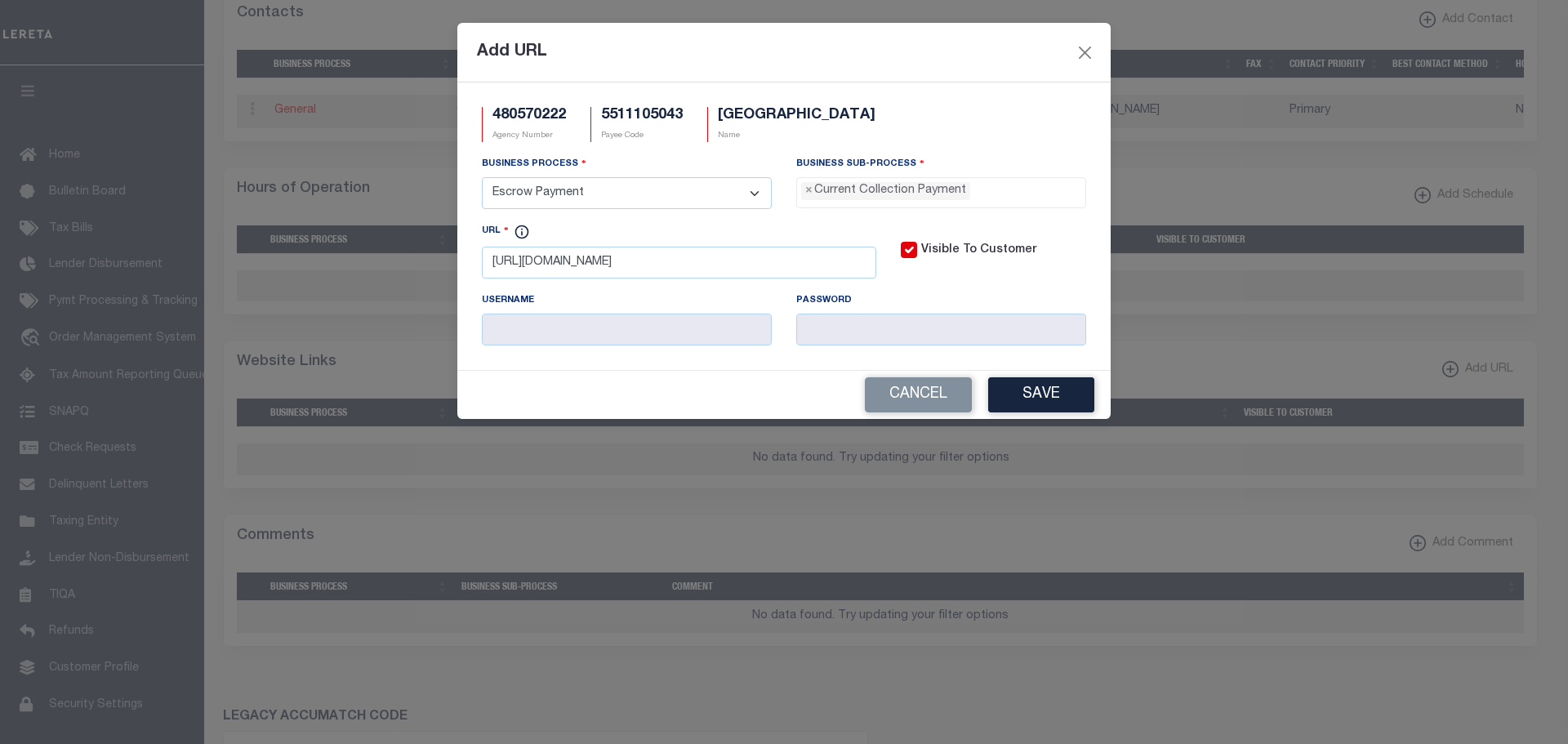
drag, startPoint x: 1021, startPoint y: 379, endPoint x: 1033, endPoint y: 398, distance: 22.5
click at [1021, 379] on div "Cancel Save" at bounding box center [784, 395] width 654 height 48
click at [1033, 398] on button "Save" at bounding box center [1041, 395] width 106 height 35
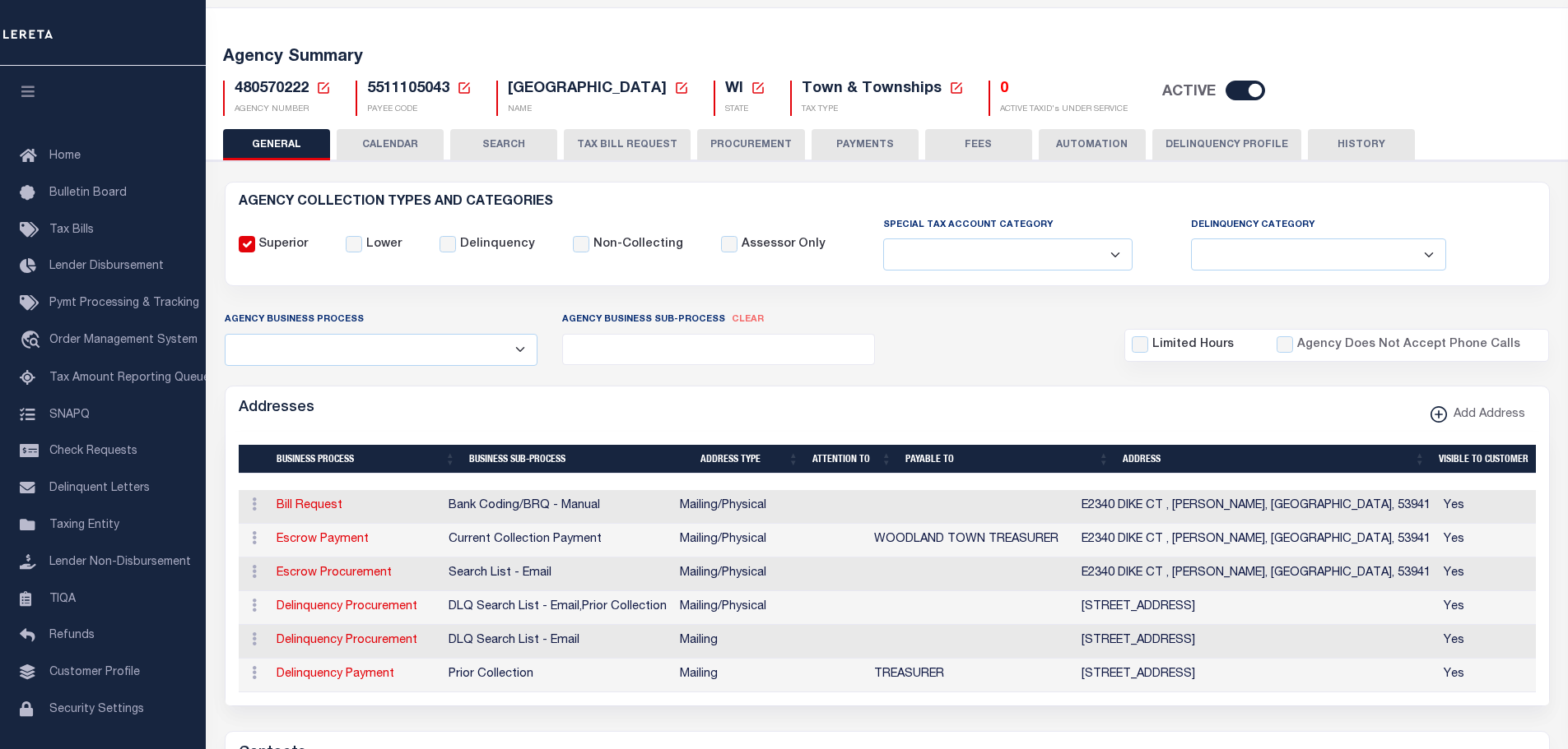
scroll to position [0, 0]
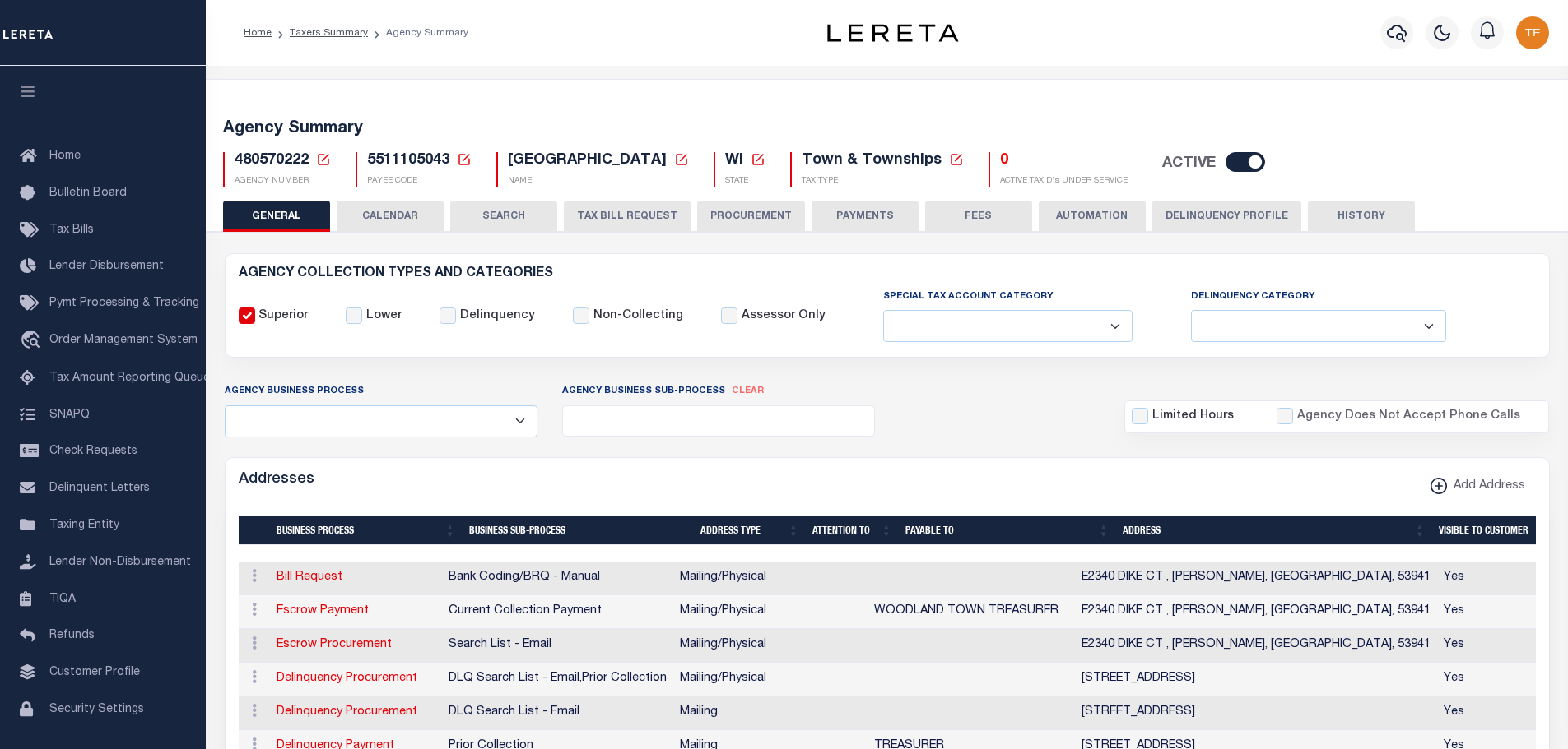
click at [323, 158] on icon at bounding box center [324, 160] width 15 height 15
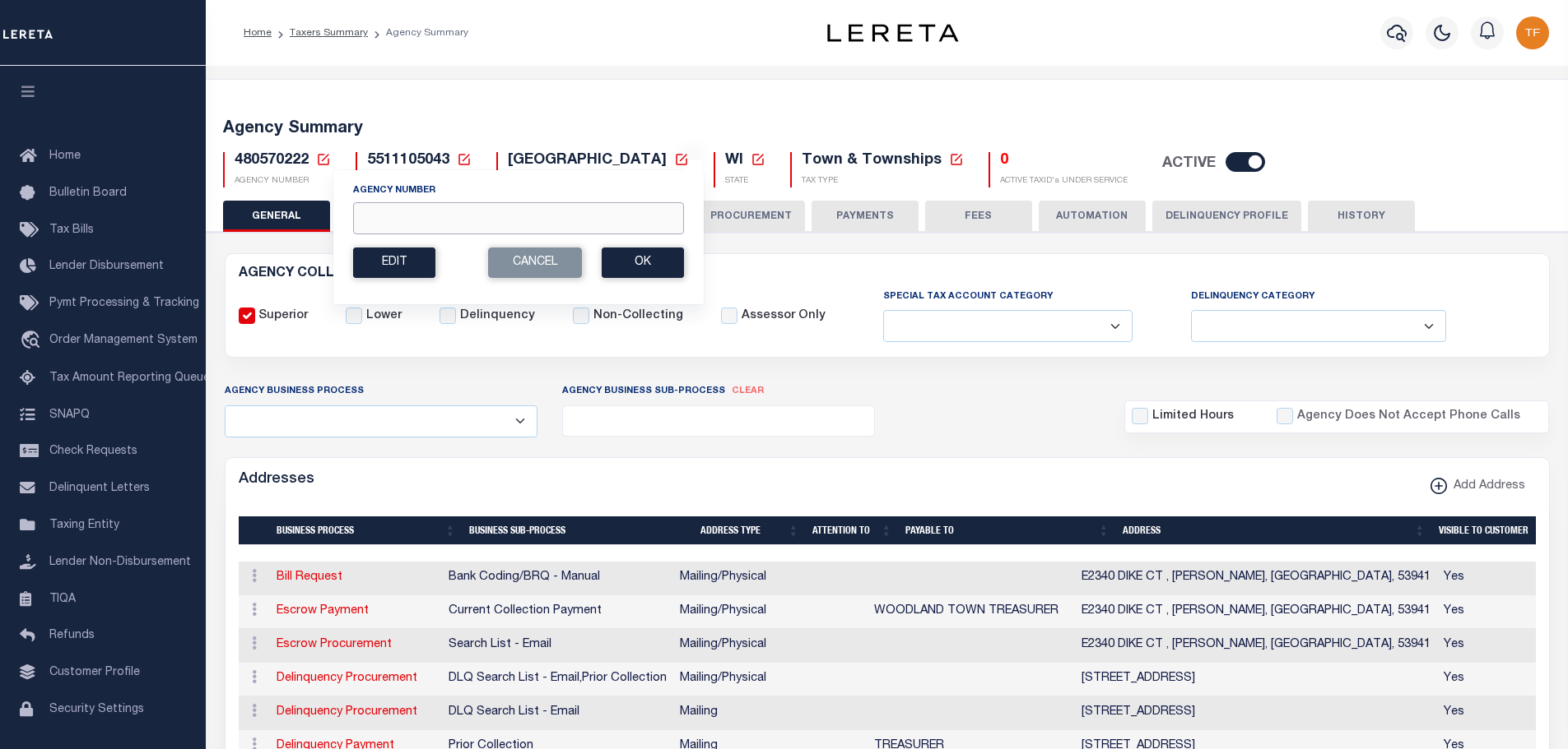
click at [376, 215] on input "Agency Number" at bounding box center [518, 218] width 331 height 32
type input "480570202"
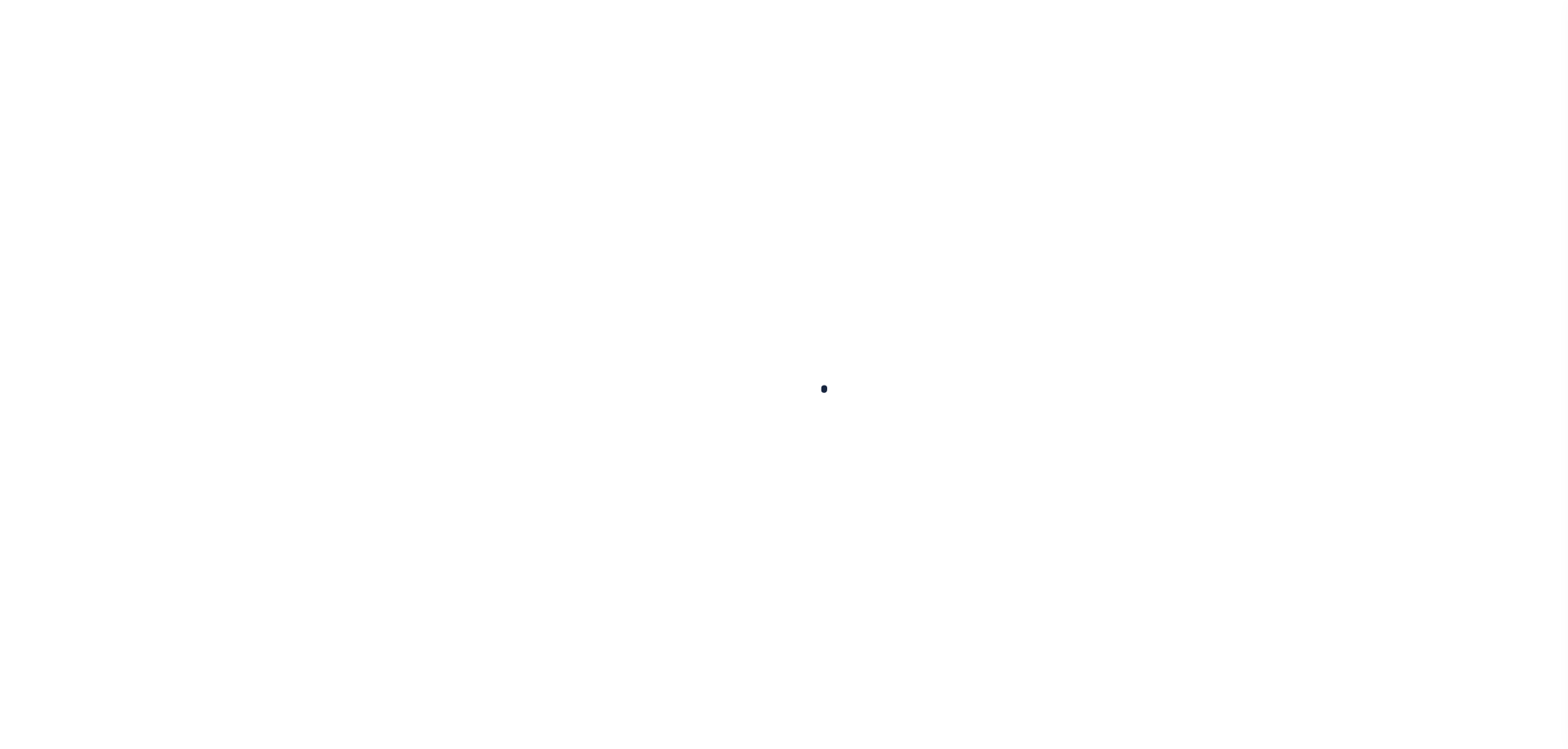
select select
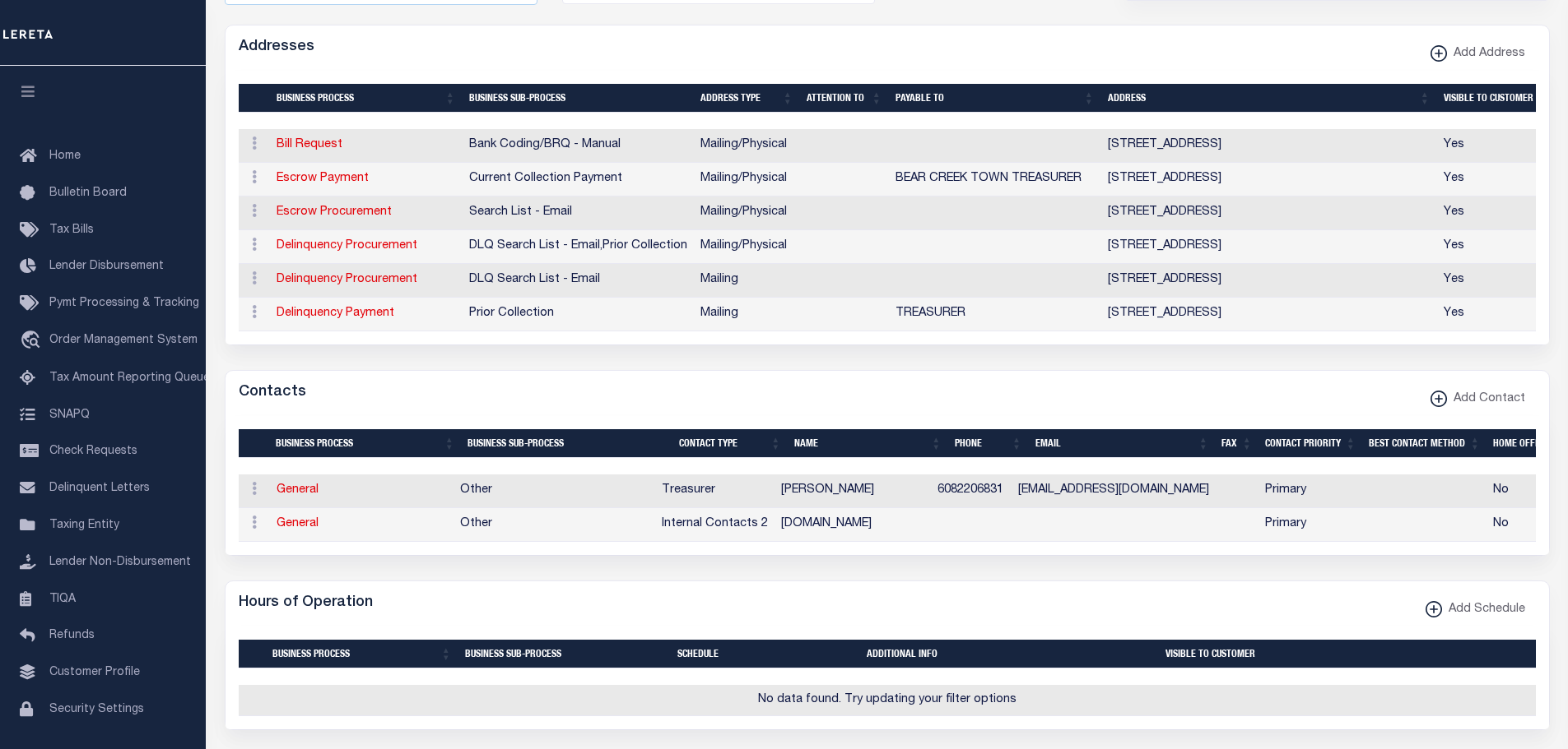
scroll to position [411, 0]
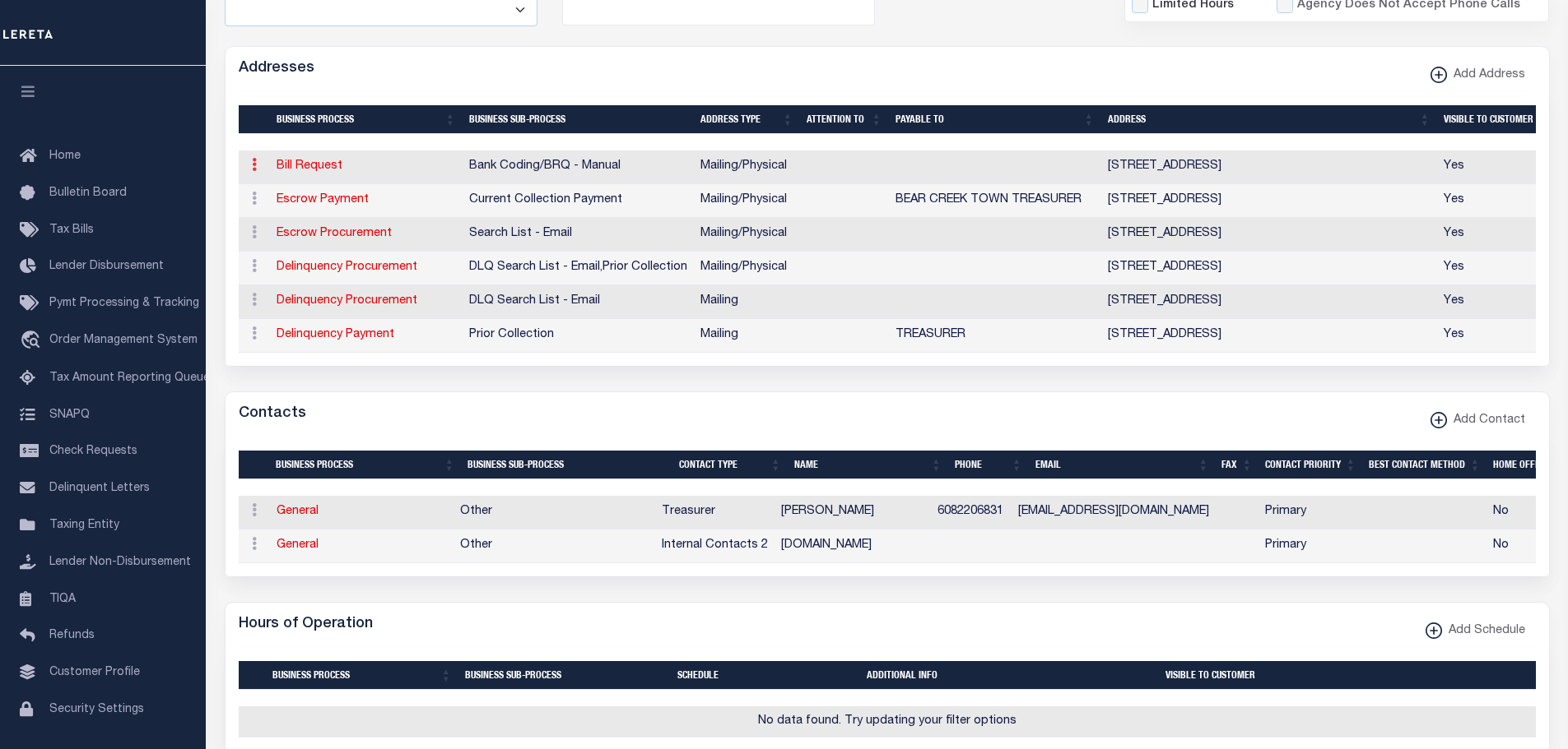
click at [252, 167] on icon at bounding box center [254, 165] width 5 height 13
click at [276, 246] on link "Delete Address" at bounding box center [308, 245] width 124 height 27
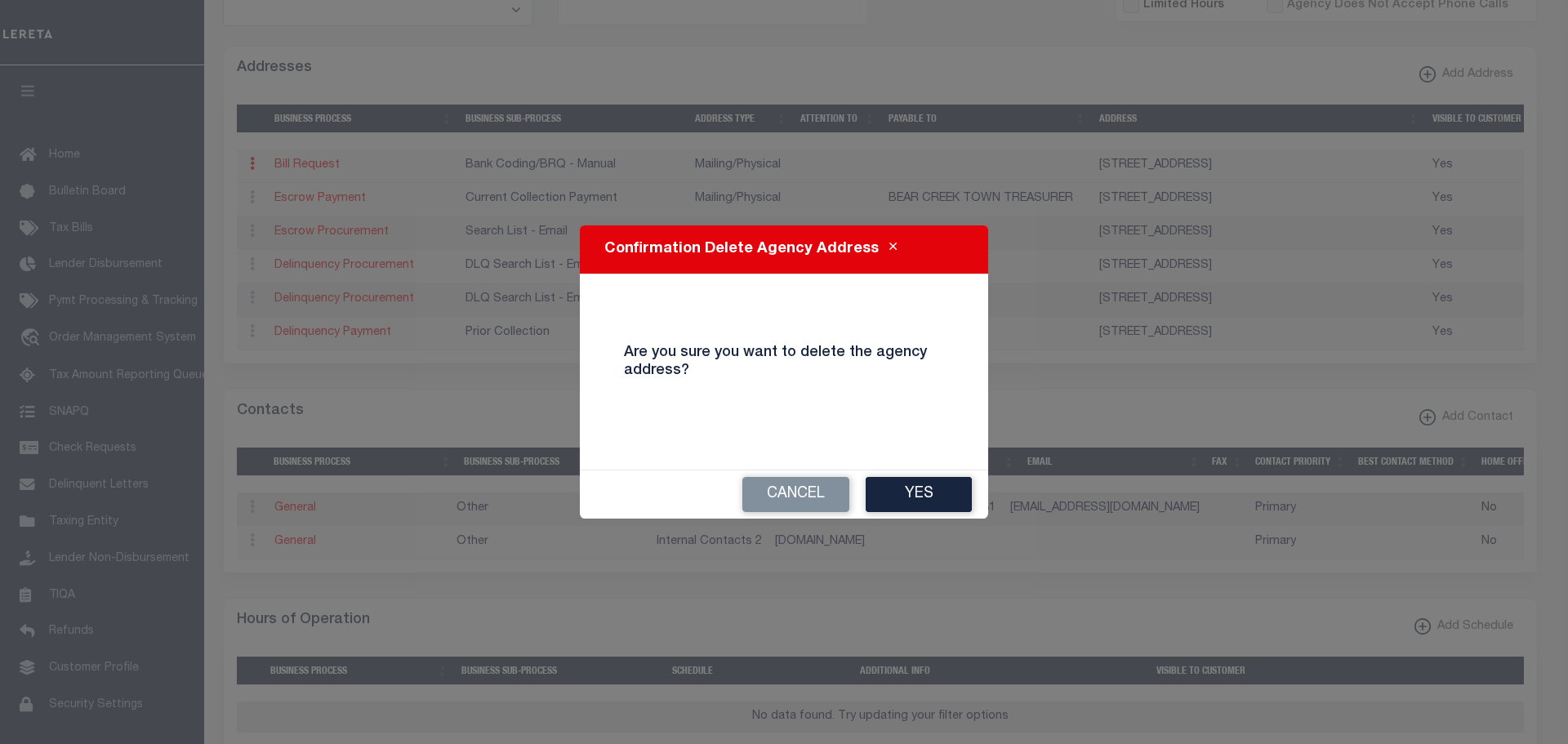
drag, startPoint x: 926, startPoint y: 491, endPoint x: 864, endPoint y: 510, distance: 64.8
click at [926, 491] on button "Yes" at bounding box center [918, 495] width 106 height 35
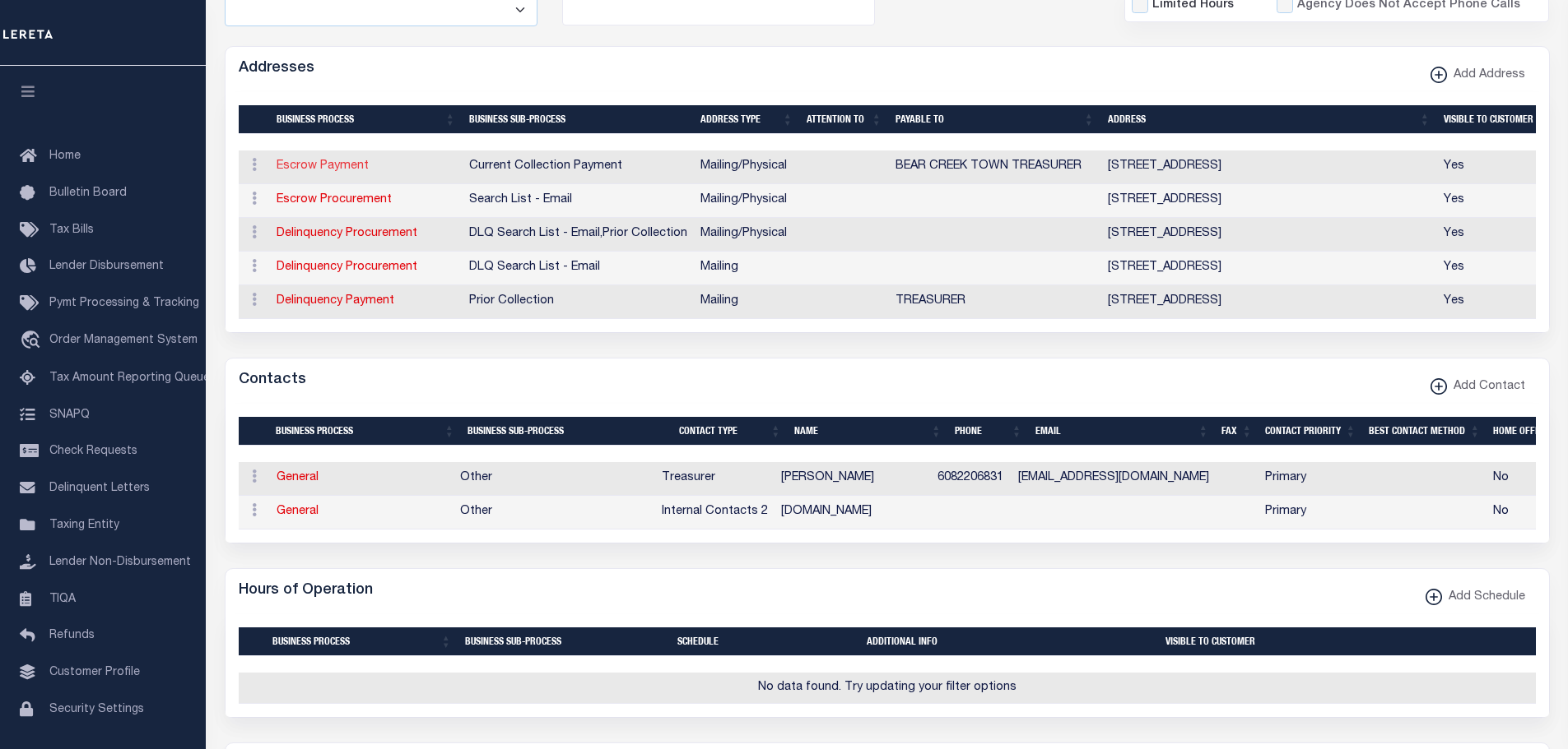
click at [300, 168] on link "Escrow Payment" at bounding box center [323, 166] width 93 height 11
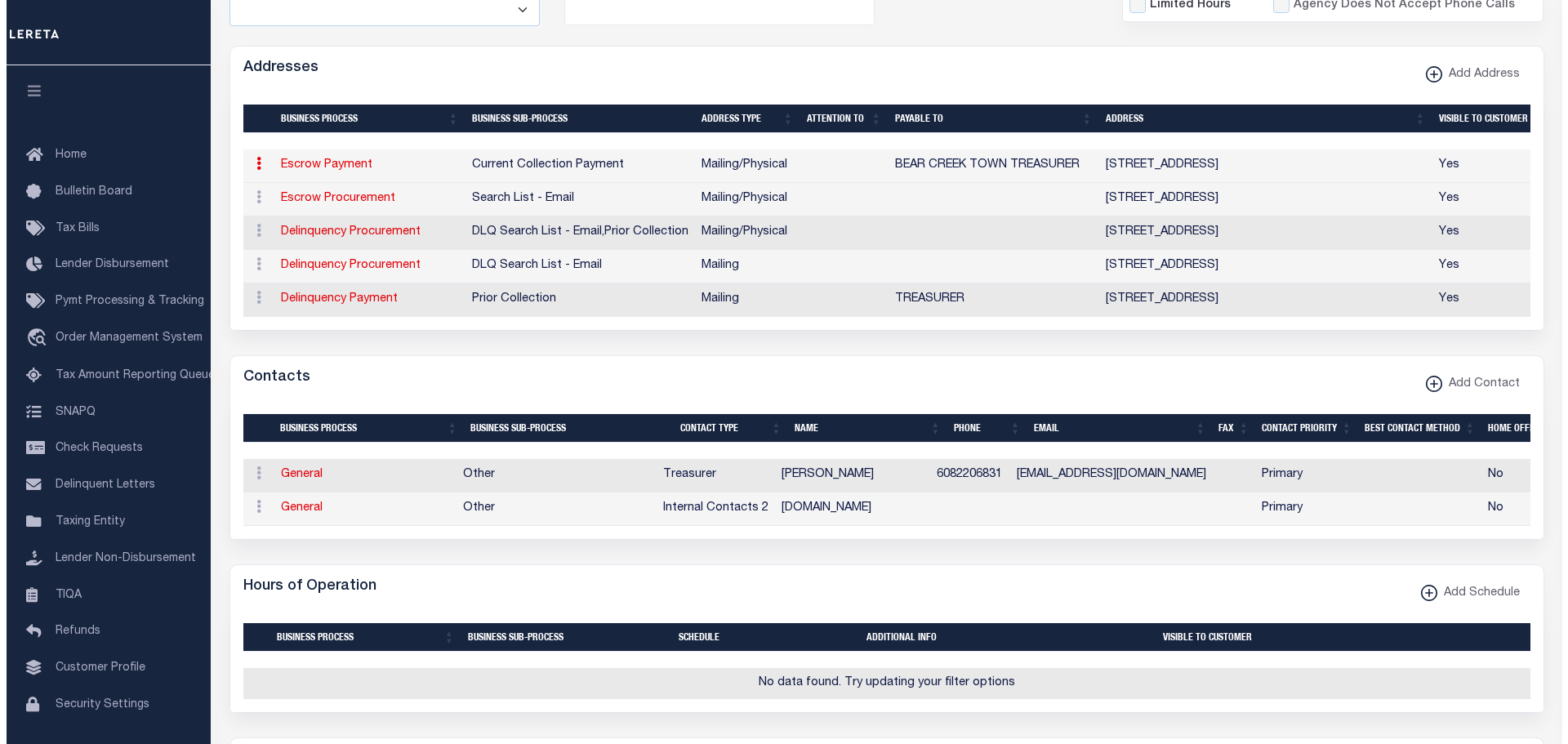
select select "11"
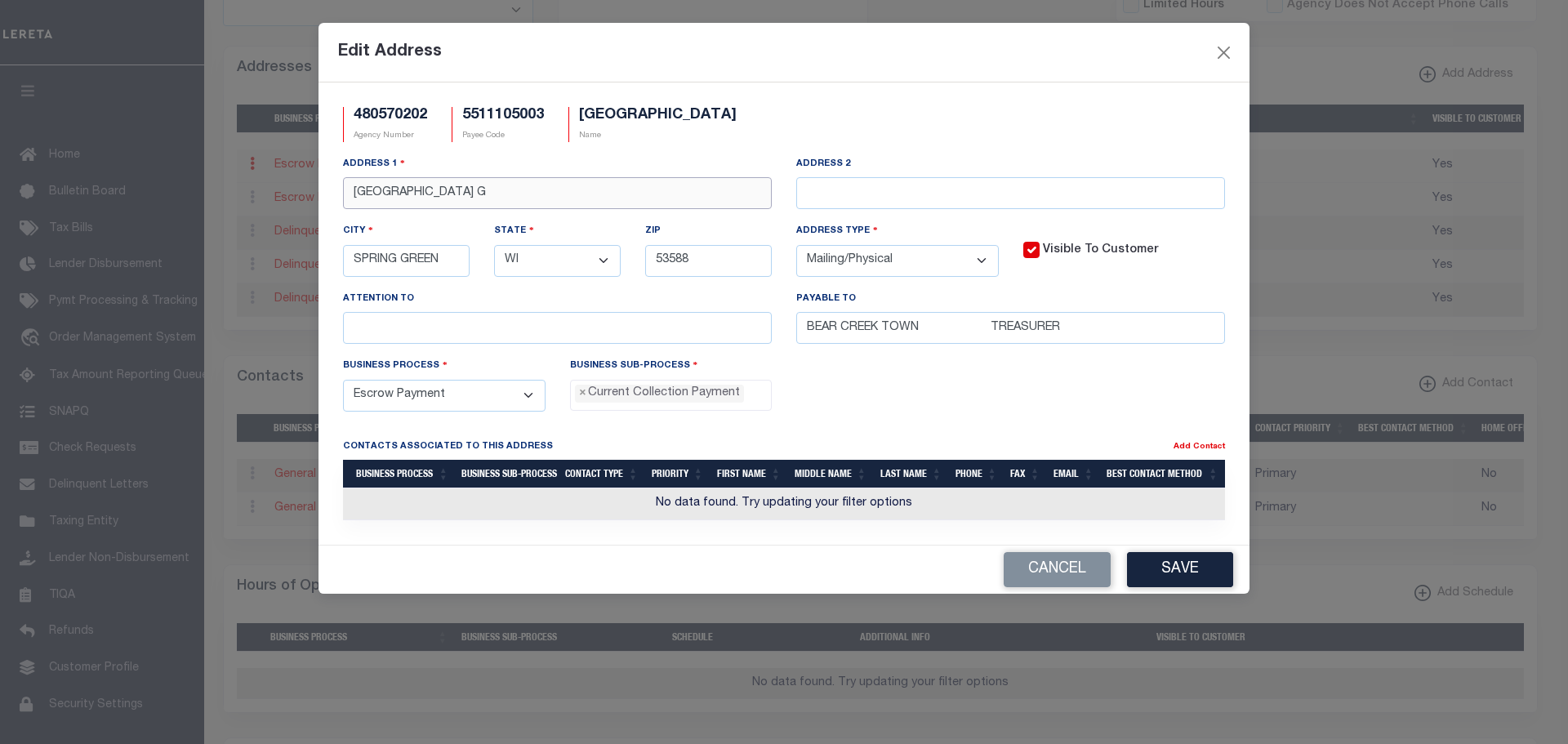
drag, startPoint x: 503, startPoint y: 198, endPoint x: 255, endPoint y: 163, distance: 250.5
click at [250, 159] on div "Edit Address 480570202 Agency Number 5511105003 Payee Code BEAR CREEK TOWN Name…" at bounding box center [784, 372] width 1568 height 744
paste input "E2340 DIKE CT"
type input "E2340 DIKE CT"
drag, startPoint x: 447, startPoint y: 262, endPoint x: 291, endPoint y: 238, distance: 157.8
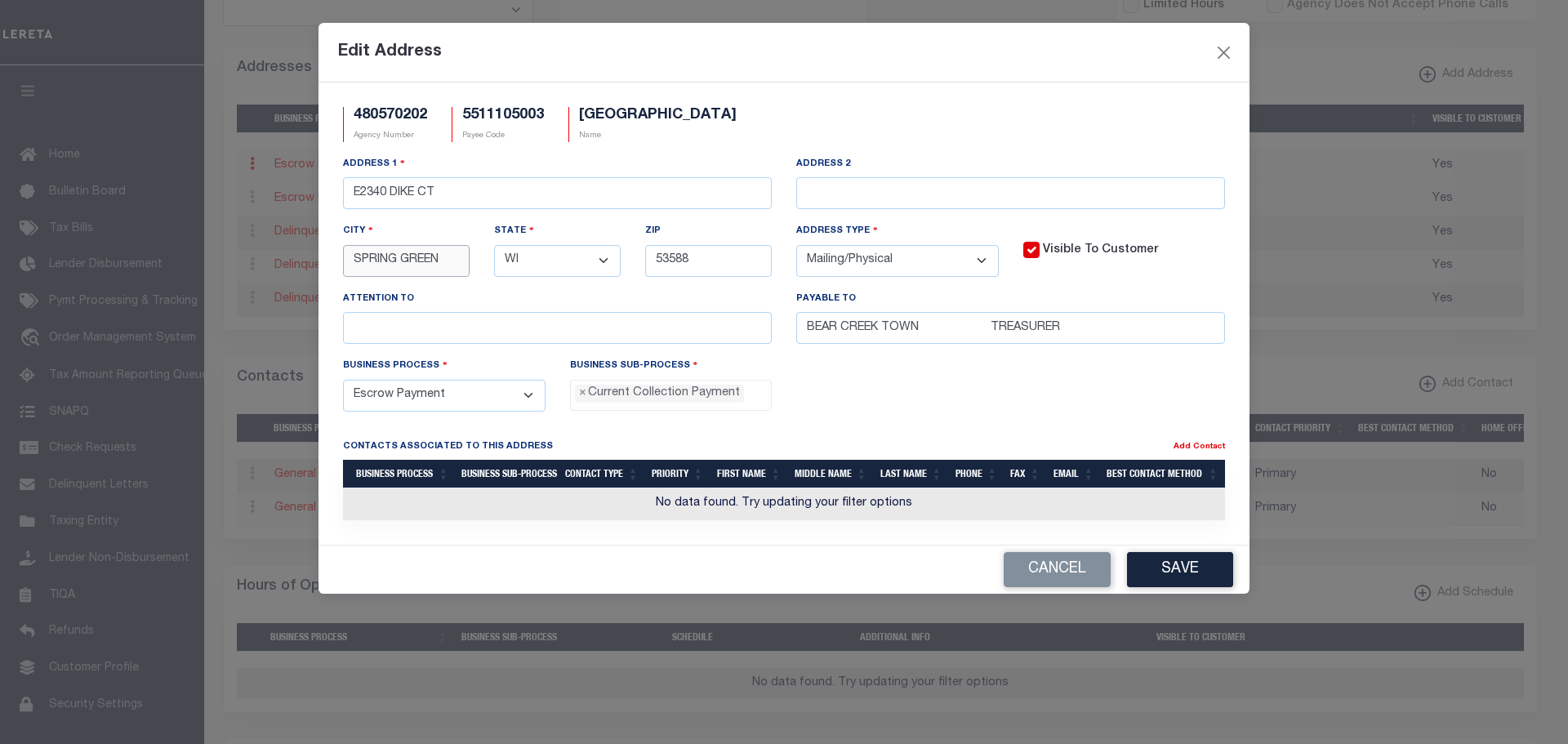
click at [298, 241] on div "Edit Address 480570202 Agency Number 5511105003 Payee Code BEAR CREEK TOWN Name…" at bounding box center [784, 372] width 1568 height 744
type input "LAVALLE"
type input "53941"
click at [922, 329] on input "BEAR CREEK TOWN TREASURER" at bounding box center [1011, 328] width 429 height 32
type input "BEAR CREEK TOWN TREASURER"
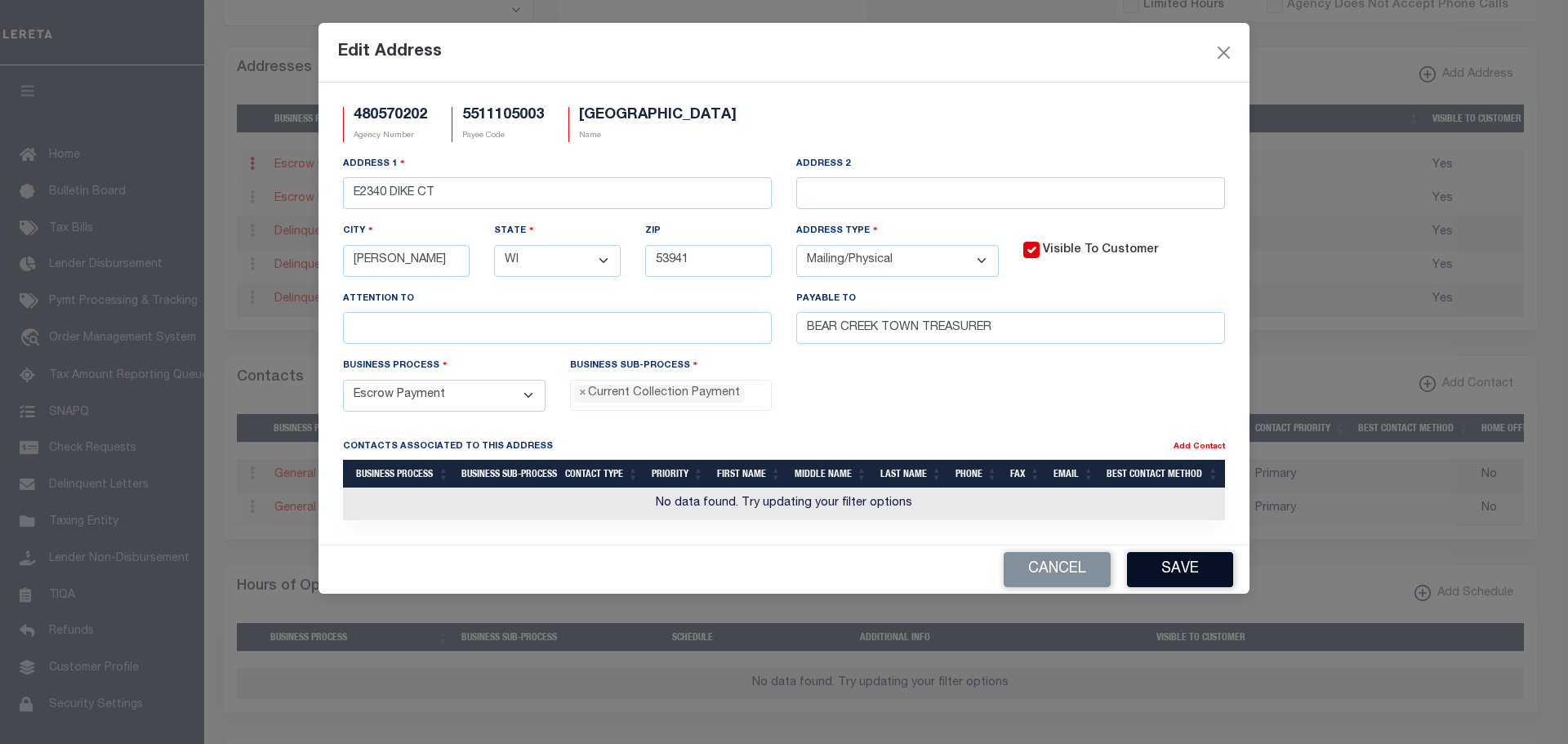
click at [1177, 567] on button "Save" at bounding box center [1180, 570] width 106 height 35
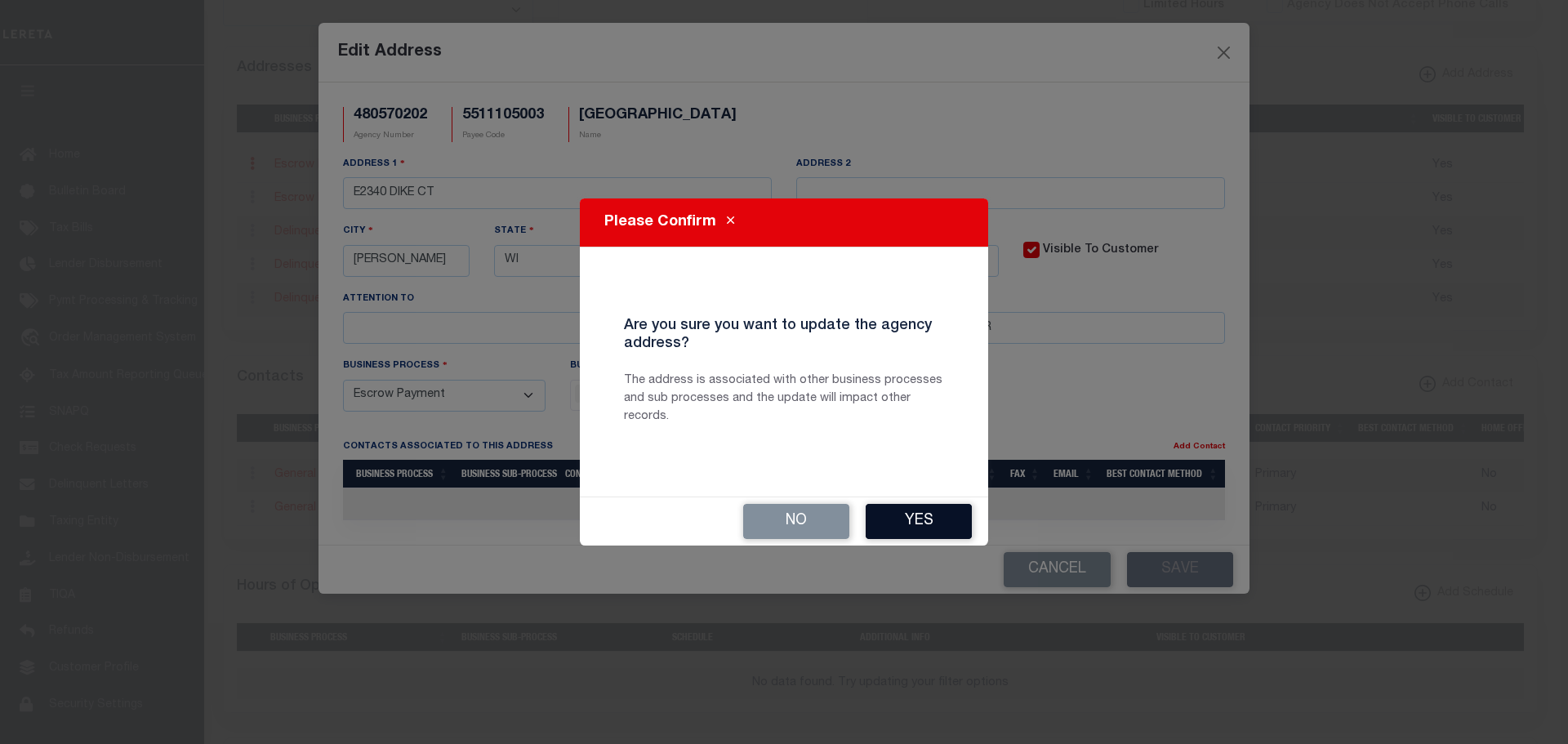
click at [939, 512] on button "Yes" at bounding box center [918, 522] width 106 height 35
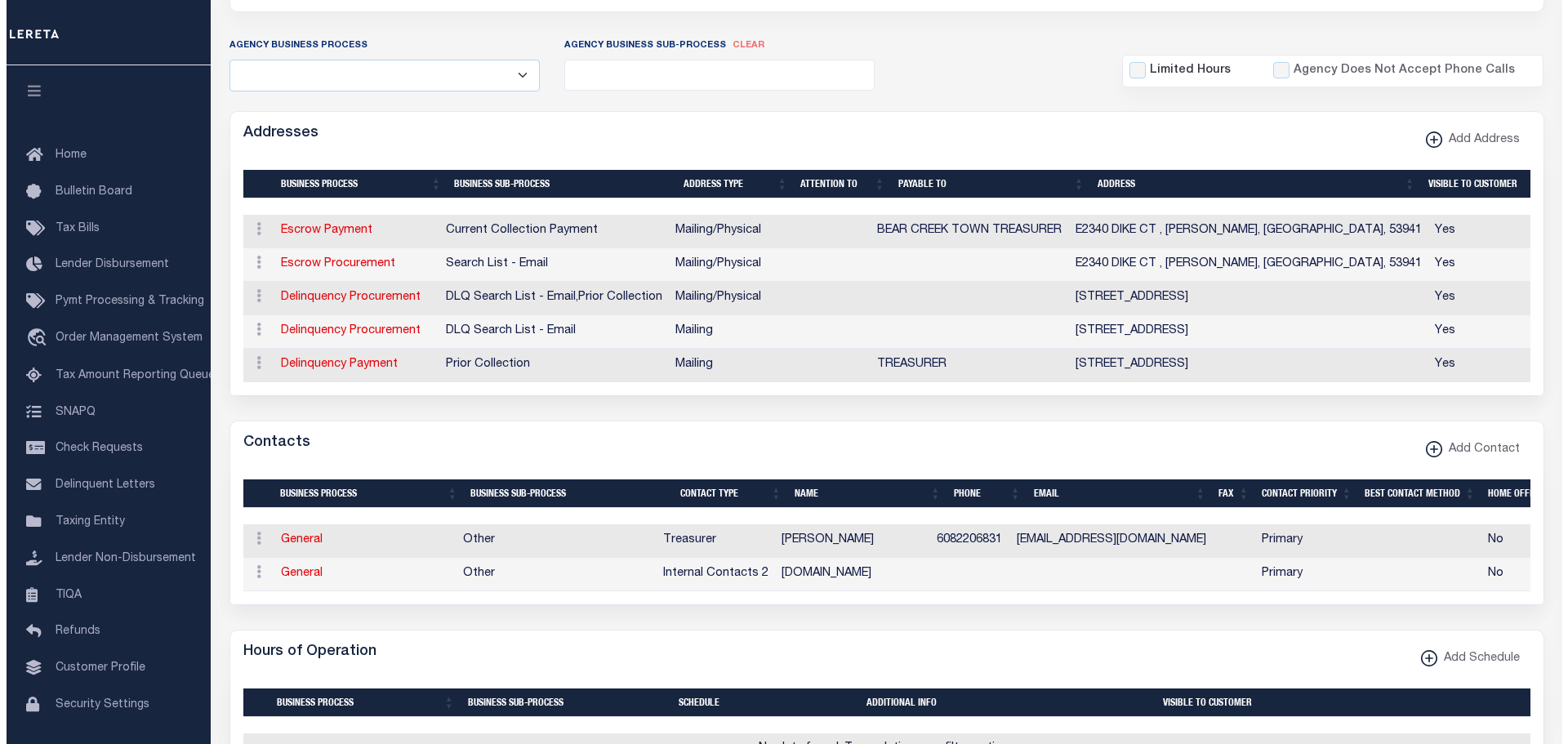
scroll to position [163, 0]
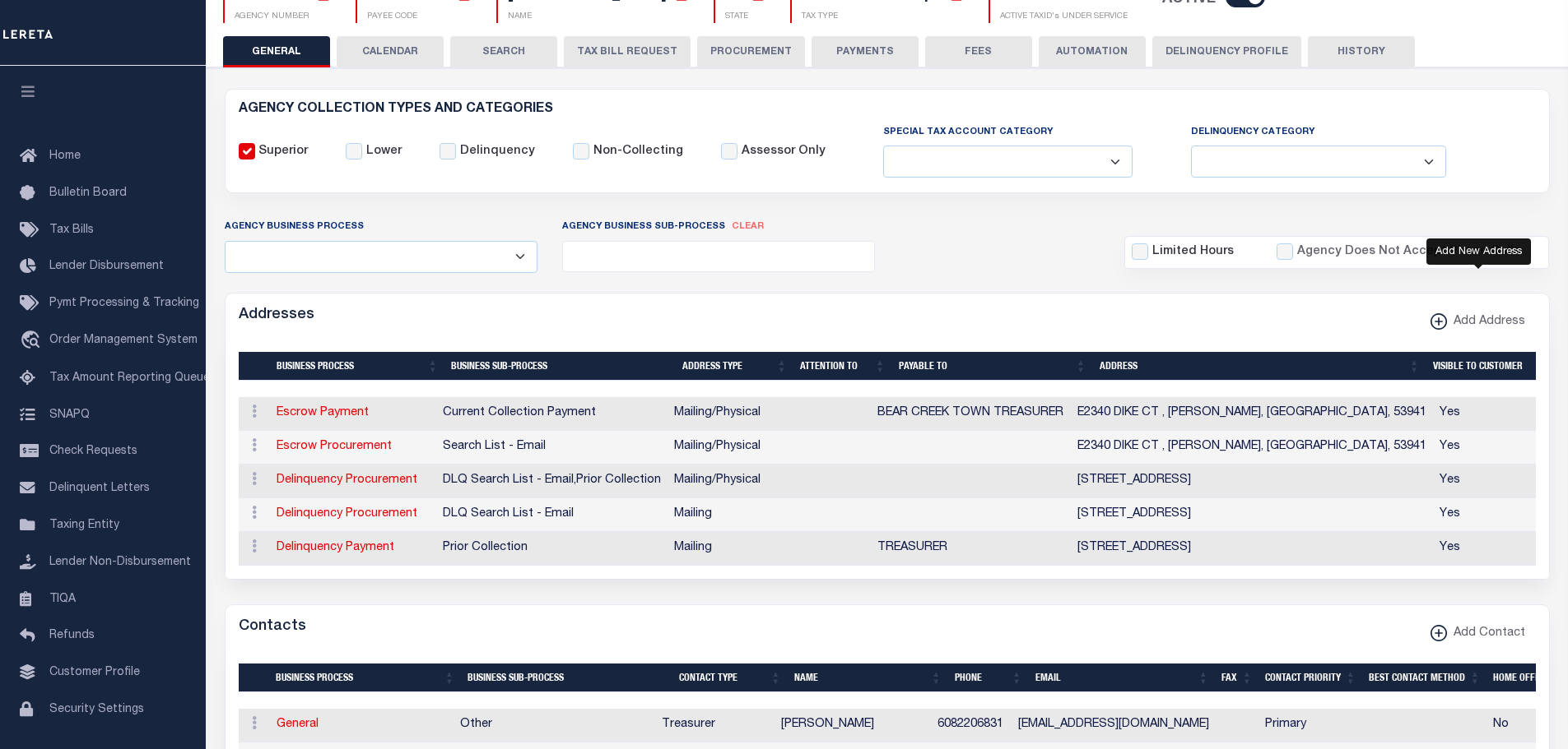
click at [1439, 321] on icon "button" at bounding box center [1439, 322] width 2 height 8
select select
select select "1"
checkbox input "true"
select select
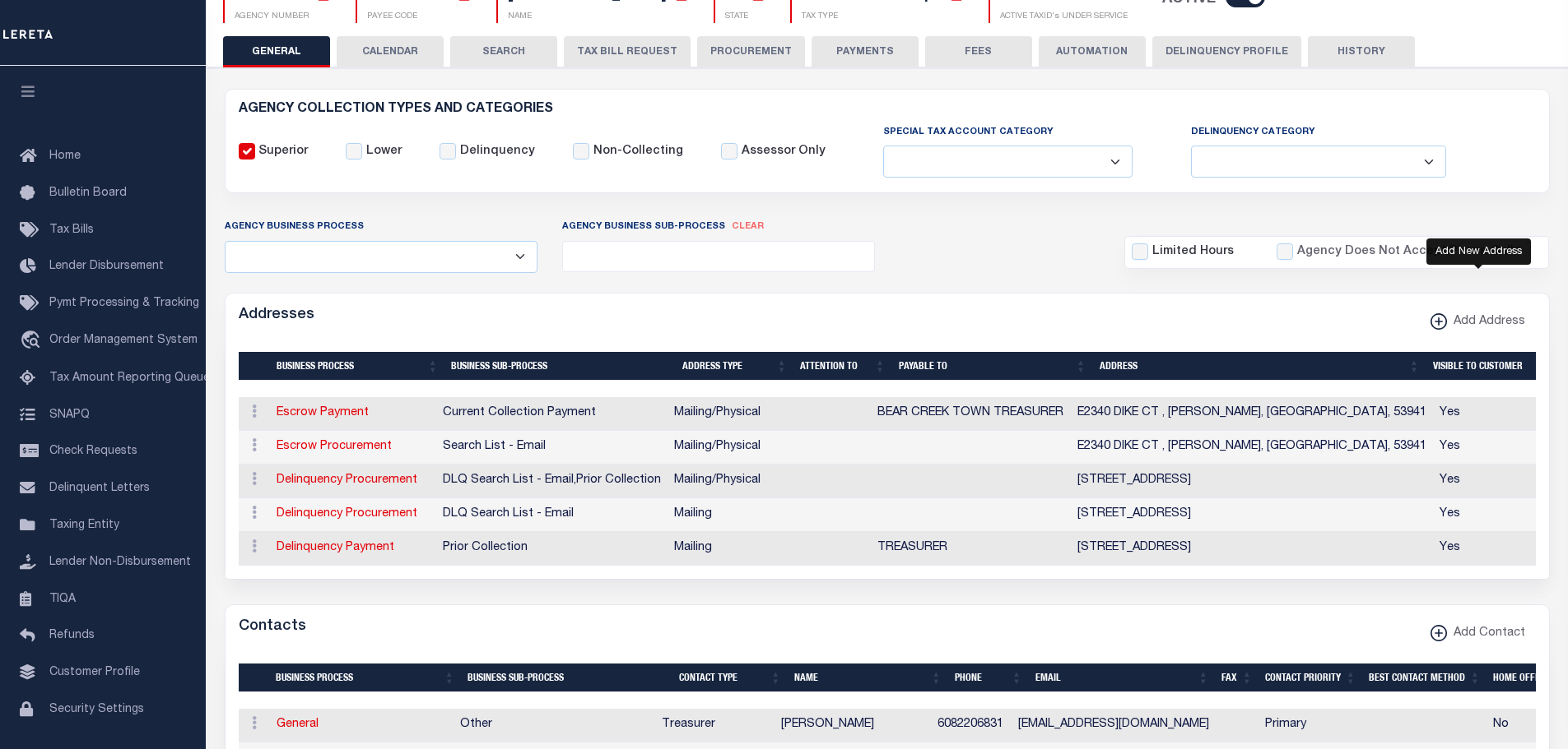
select select
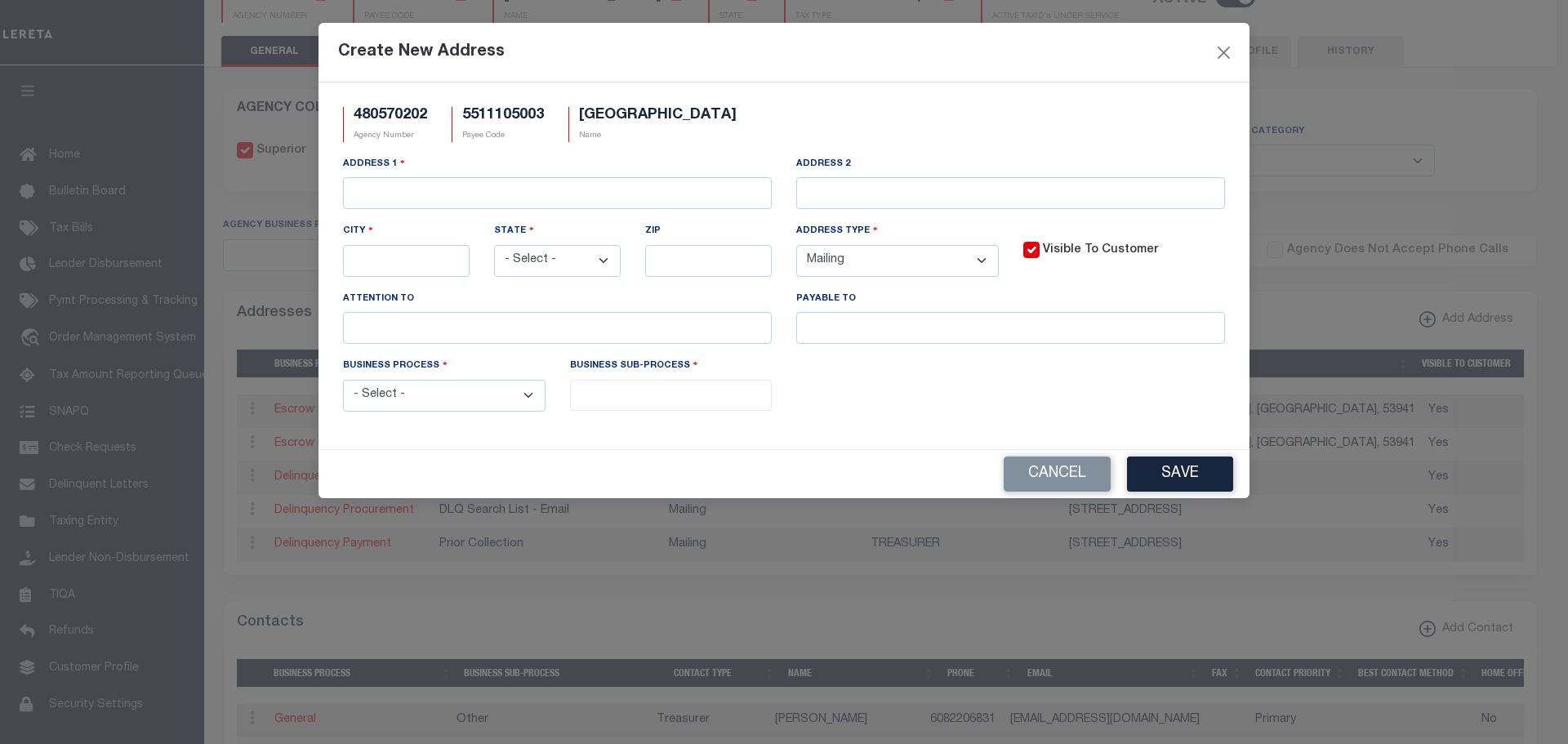
click at [474, 392] on select "- Select - Automation Bill Request Delinquency Payment Delinquency Procurement …" at bounding box center [444, 396] width 202 height 32
select select "1"
click at [343, 383] on select "- Select - Automation Bill Request Delinquency Payment Delinquency Procurement …" at bounding box center [444, 396] width 202 height 32
click at [641, 400] on input "search" at bounding box center [671, 393] width 193 height 18
select select "3"
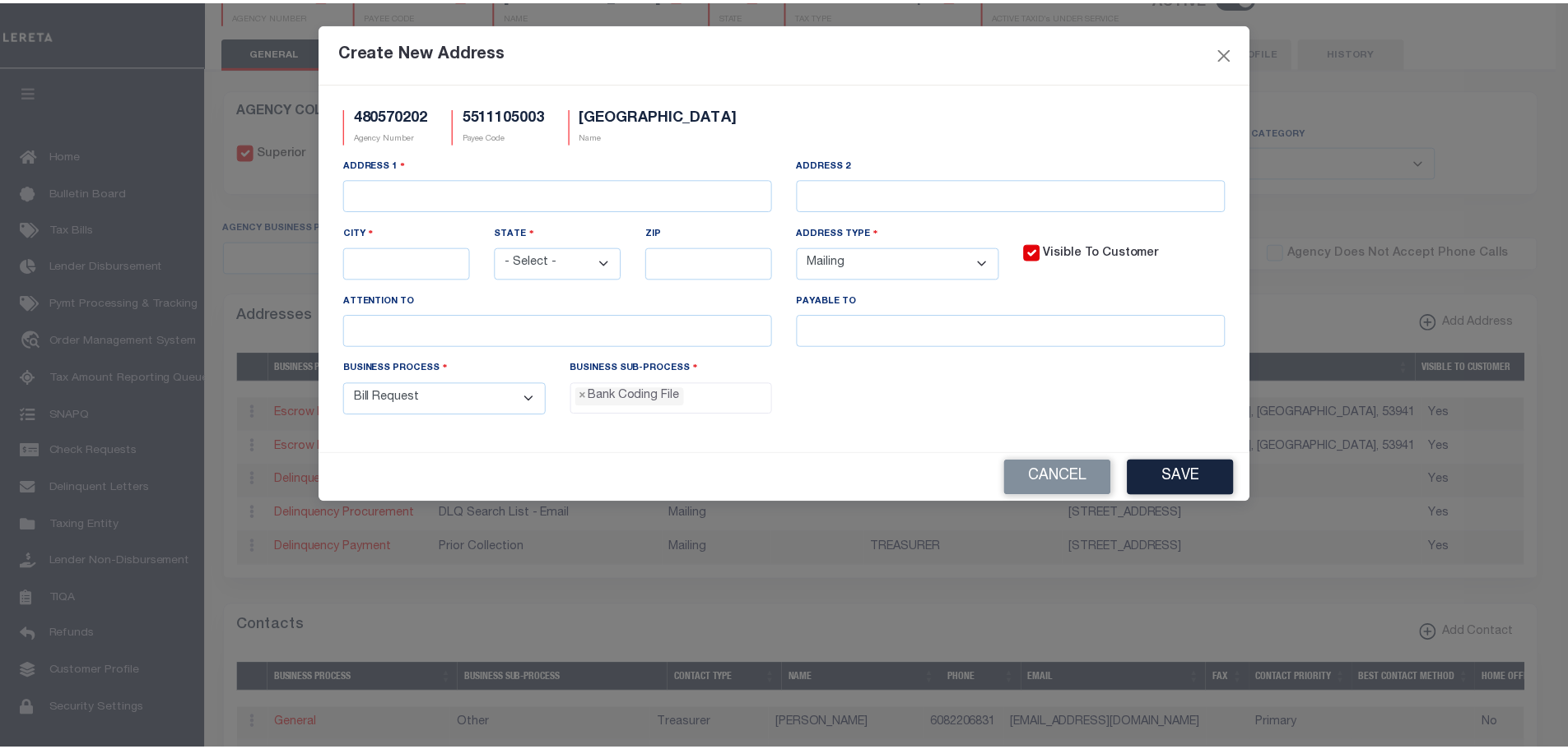
scroll to position [15, 0]
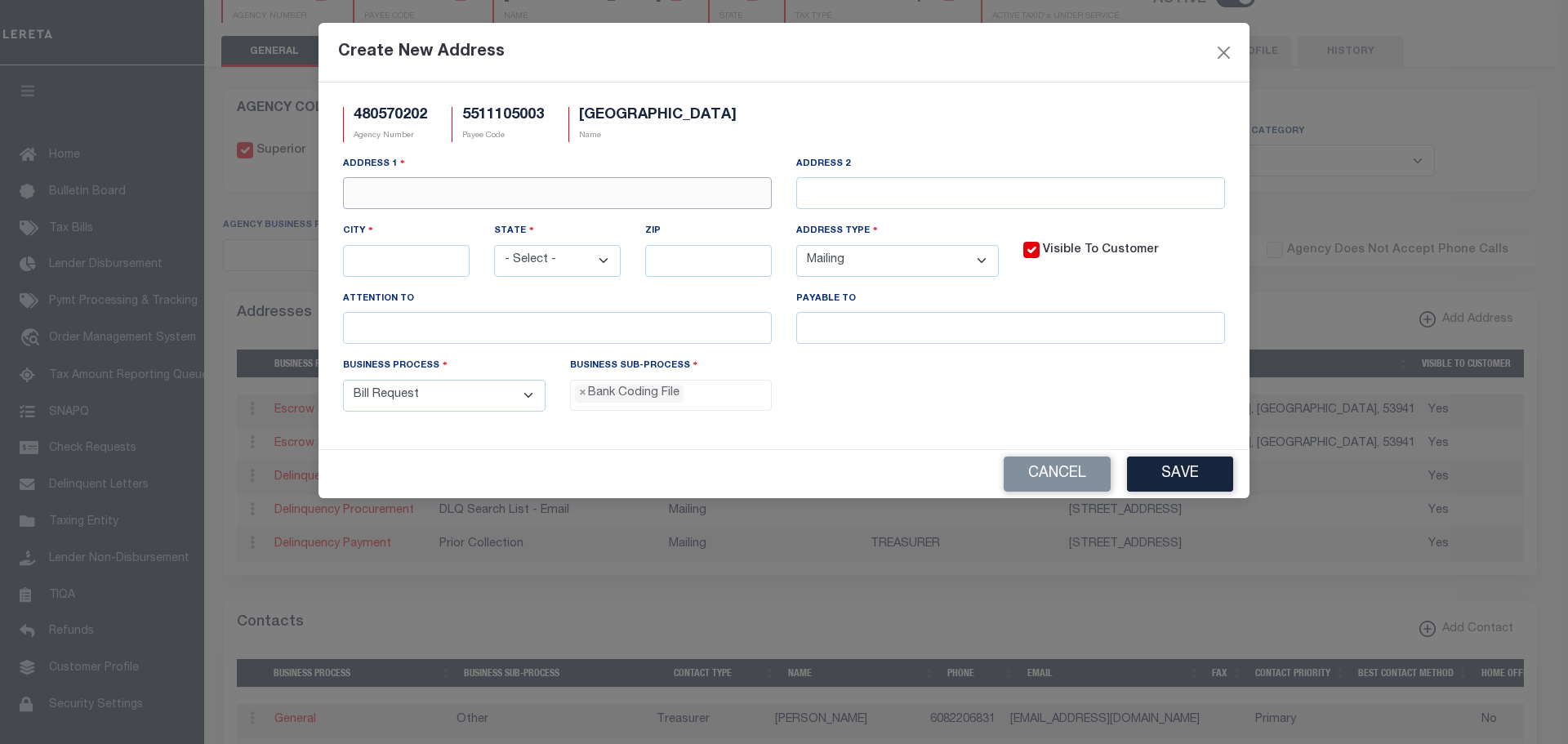
click at [572, 190] on input "text" at bounding box center [557, 193] width 429 height 32
paste input "E2340 DIKE CT"
type input "E2340 DIKE CT"
click at [365, 262] on input "text" at bounding box center [406, 261] width 126 height 32
type input "LAVALLE"
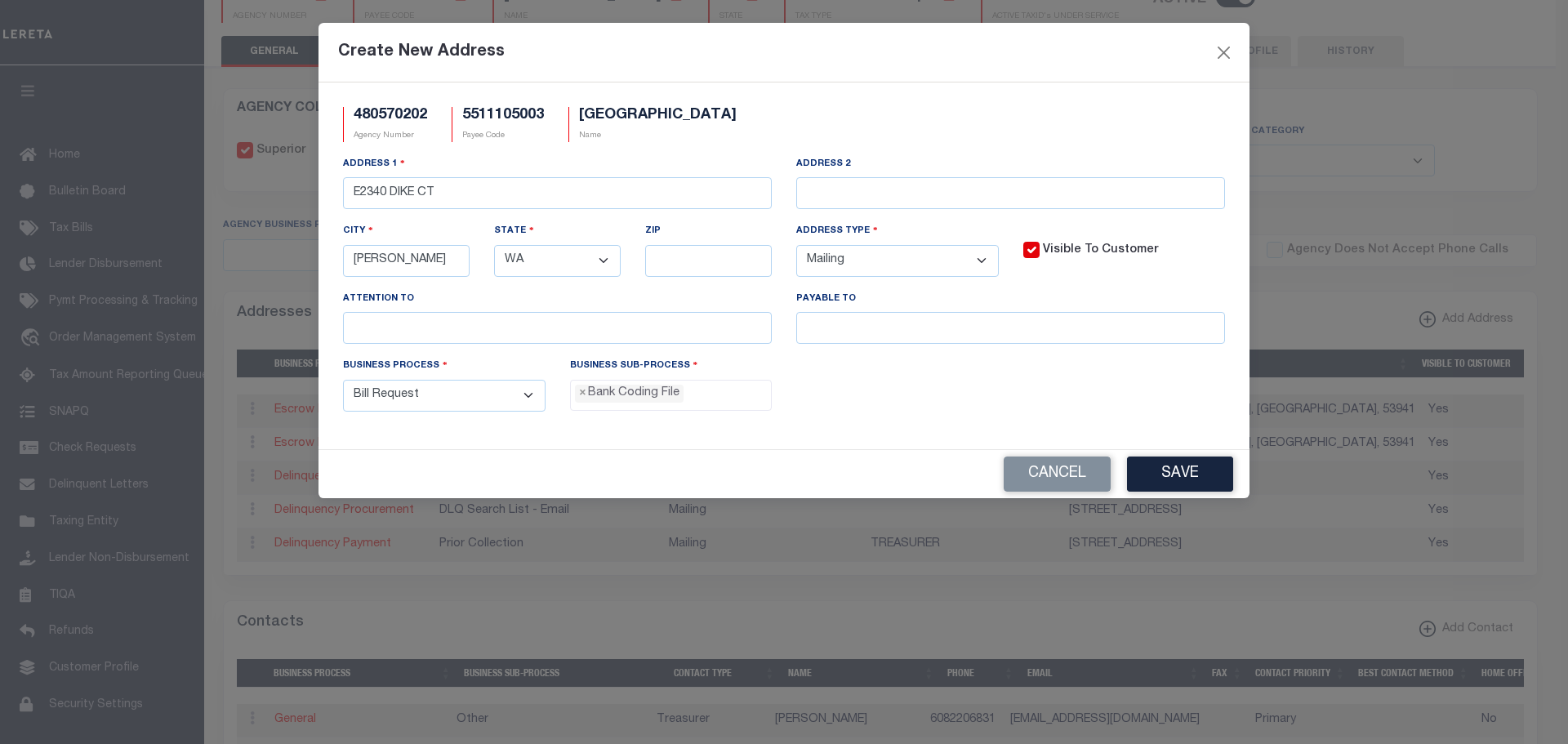
select select "WI"
type input "53941"
click at [984, 261] on select "- Select - FedEx/Overnight Lock Box Mailing Mailing/Physical Physical" at bounding box center [898, 261] width 202 height 32
click at [1176, 474] on button "Save" at bounding box center [1180, 475] width 106 height 35
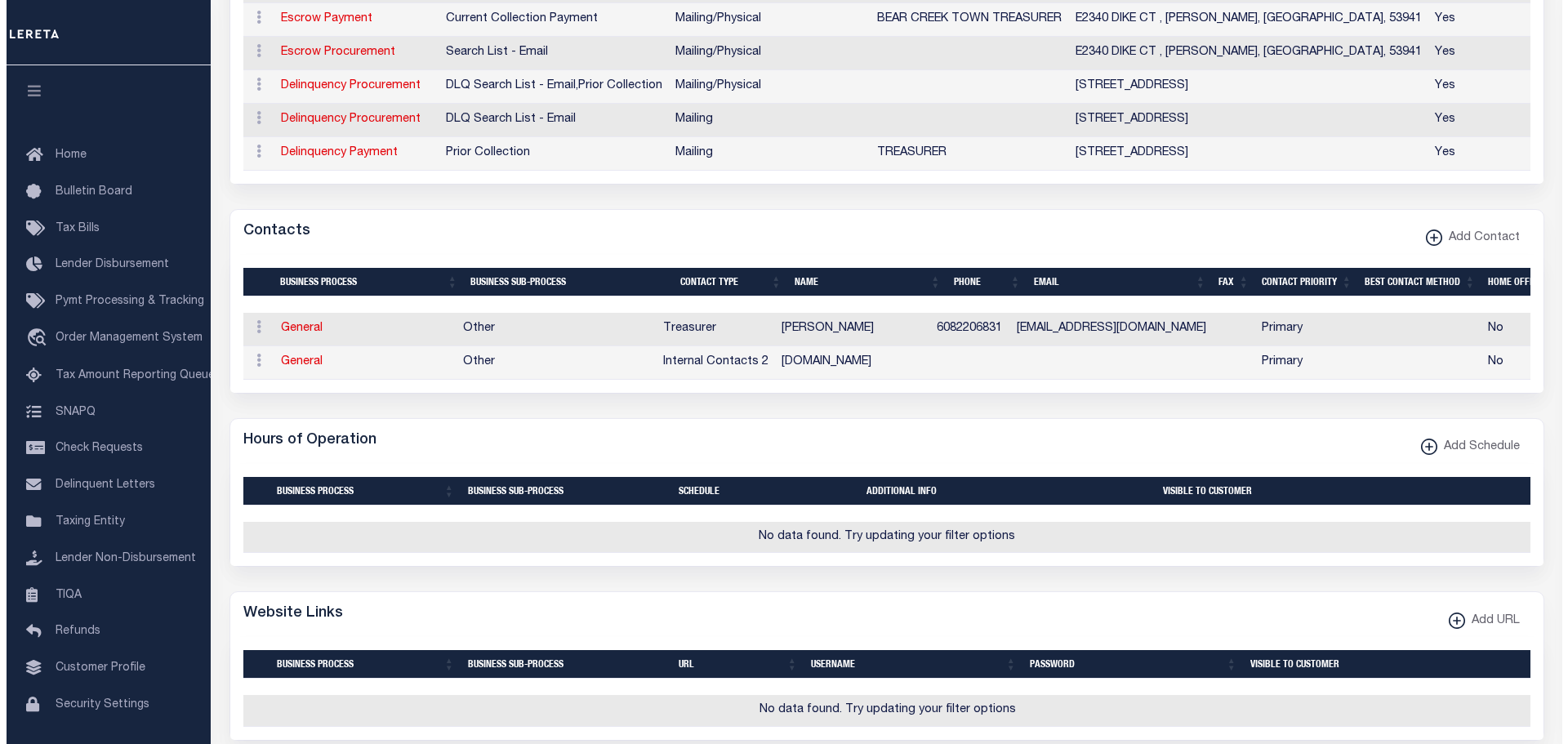
scroll to position [980, 0]
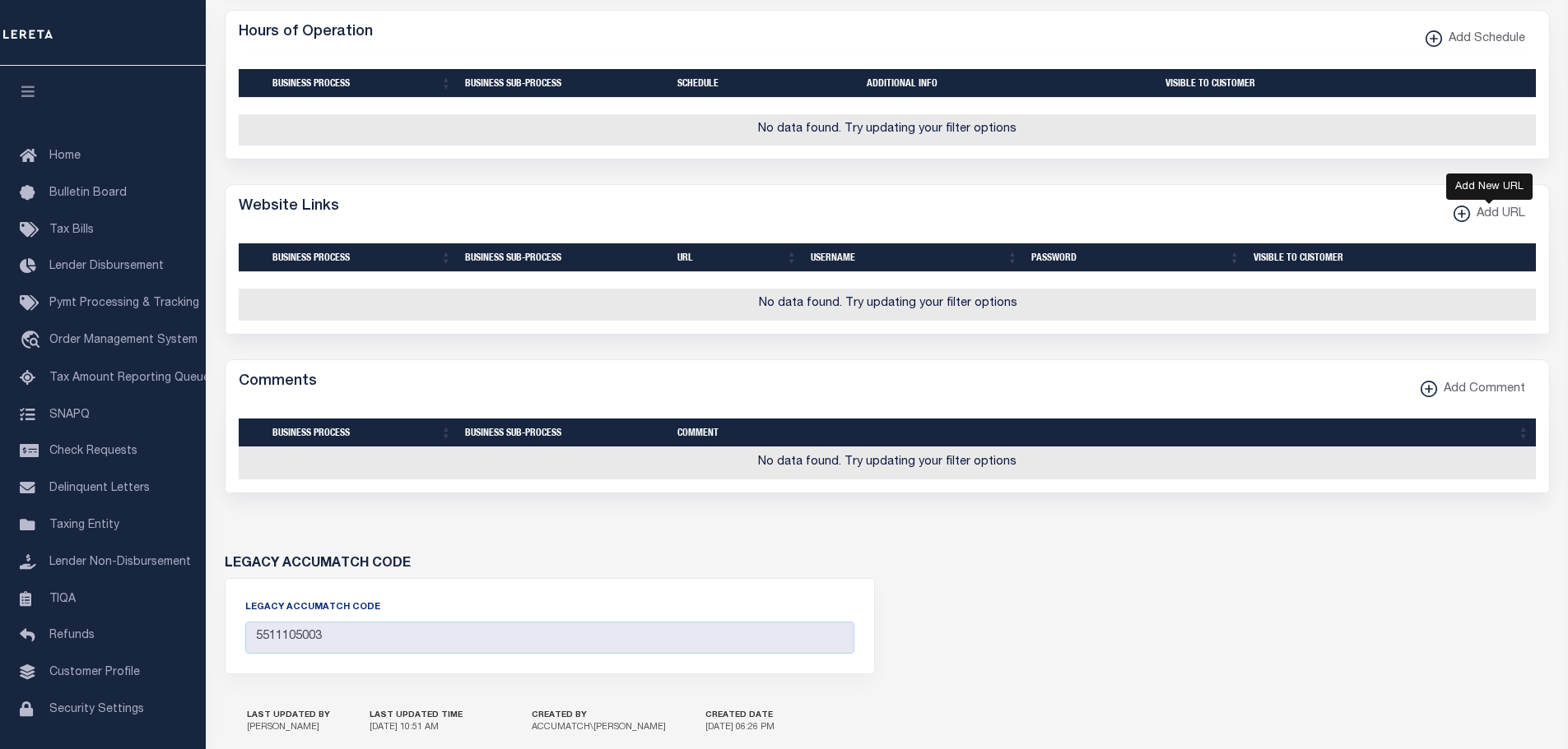
click at [1460, 218] on icon "button" at bounding box center [1461, 213] width 2 height 8
select select
checkbox input "true"
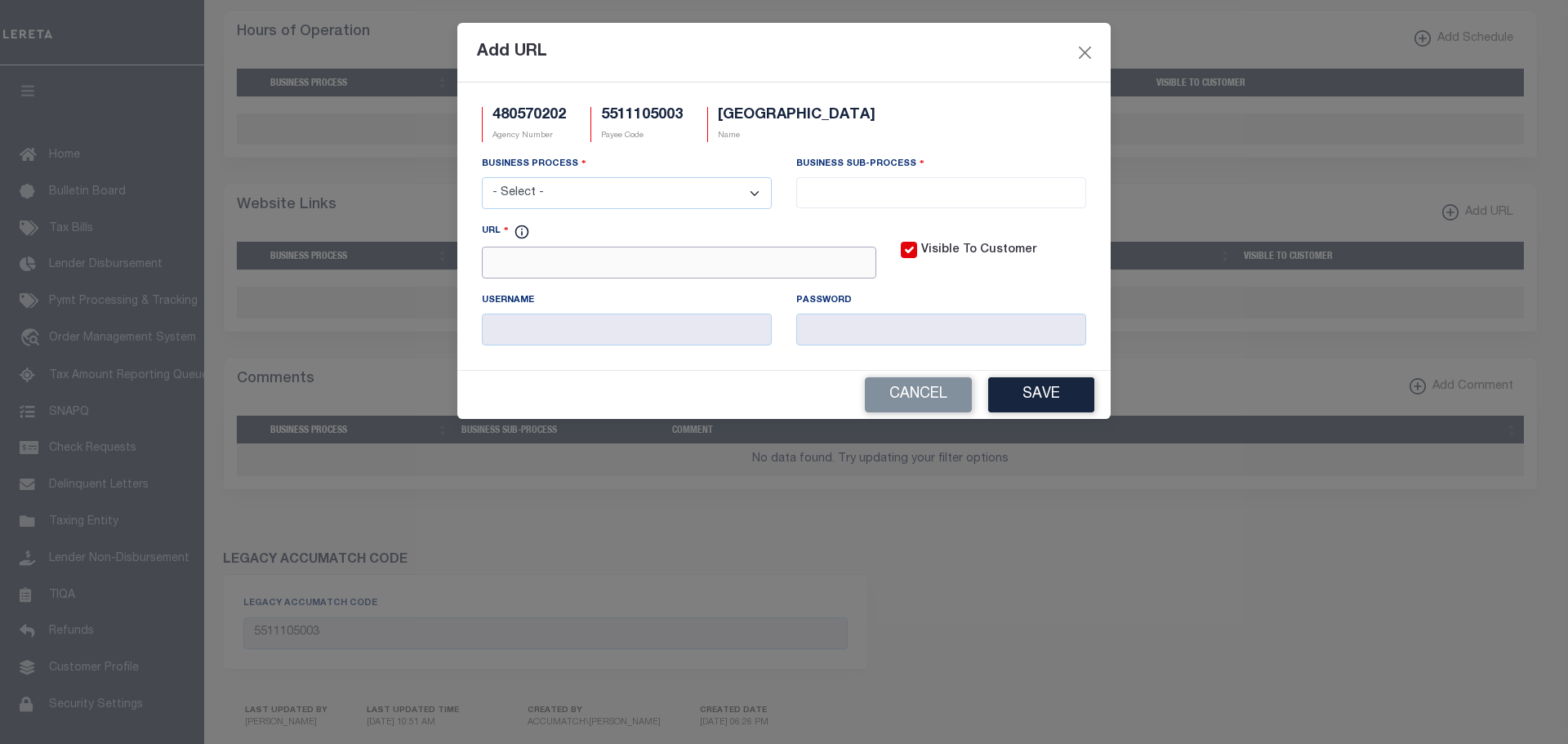
click at [519, 264] on input "URL" at bounding box center [679, 263] width 395 height 32
paste input "Current Tax URL https://lrs.co.sauk.wi.us/AscentLandRecords/PropertyListing/Real"
type input "Current Tax URL https://lrs.co.sauk.wi.us/AscentLandRecords/PropertyListing/Real"
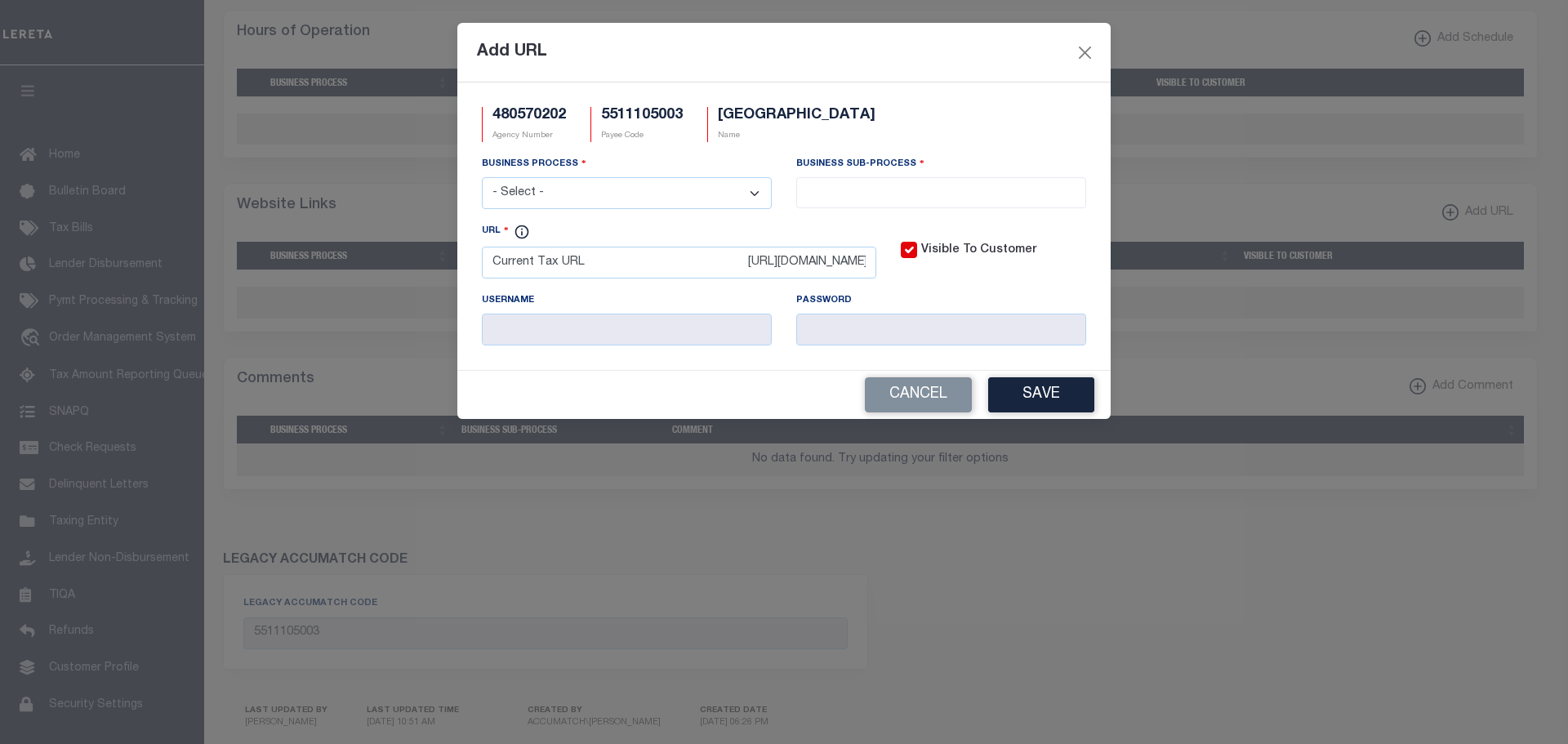
click at [597, 191] on select "- Select - All Automation Bill Request Delinquency Payment Delinquency Procurem…" at bounding box center [627, 193] width 290 height 32
select select "3"
click at [482, 178] on select "- Select - All Automation Bill Request Delinquency Payment Delinquency Procurem…" at bounding box center [627, 193] width 290 height 32
click at [921, 196] on input "search" at bounding box center [941, 190] width 280 height 18
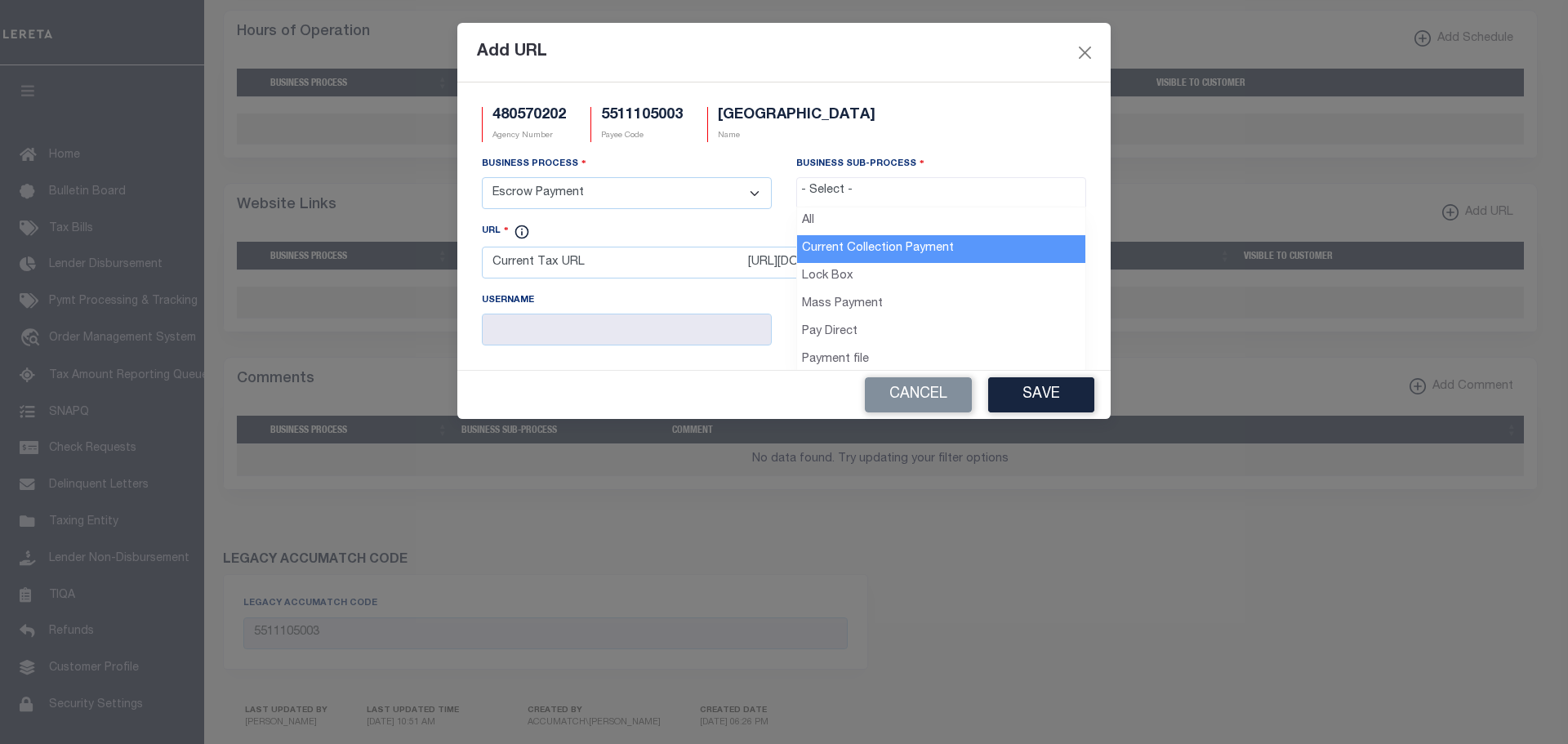
drag, startPoint x: 891, startPoint y: 241, endPoint x: 1019, endPoint y: 288, distance: 136.4
select select "11"
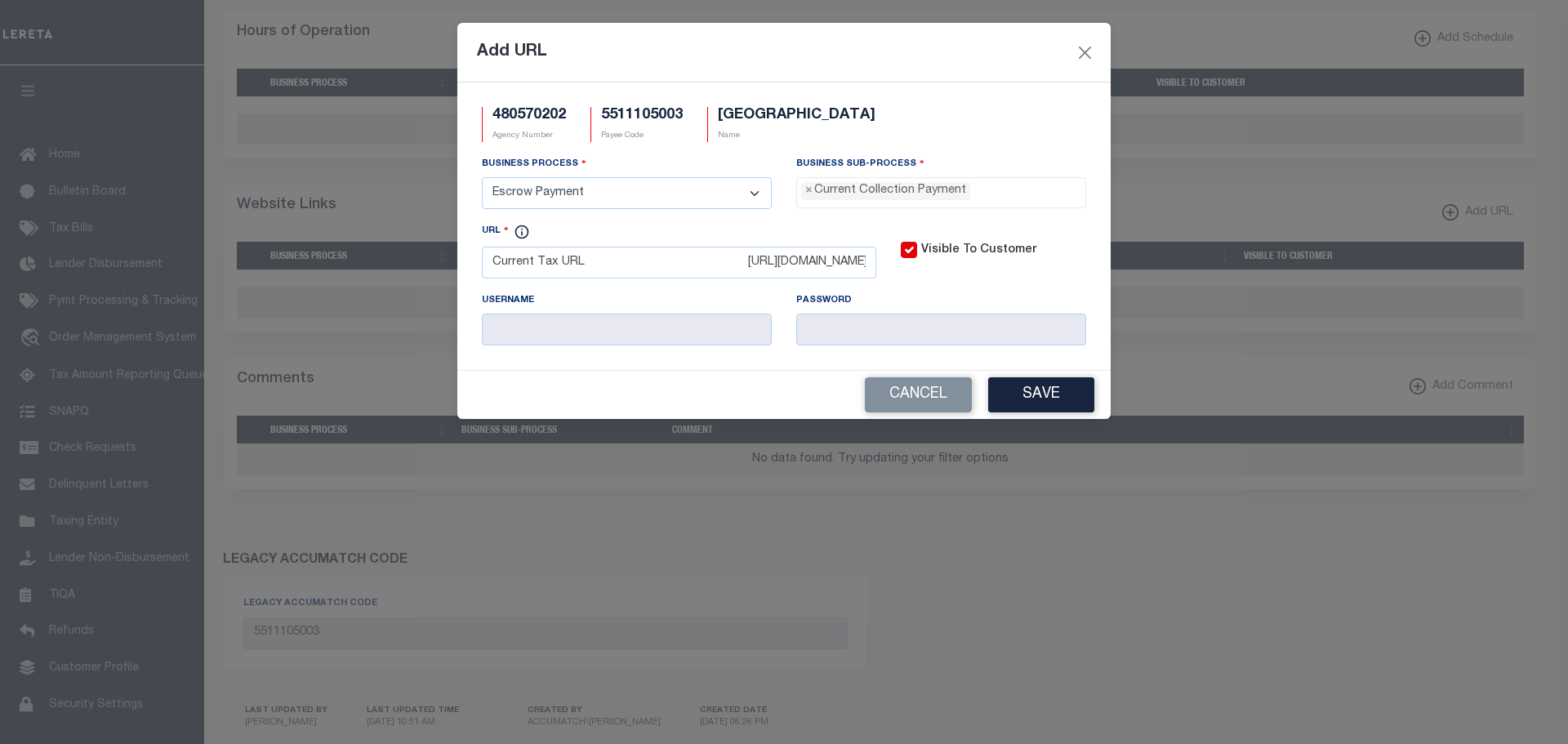
scroll to position [15, 0]
click at [1059, 389] on button "Save" at bounding box center [1041, 395] width 106 height 35
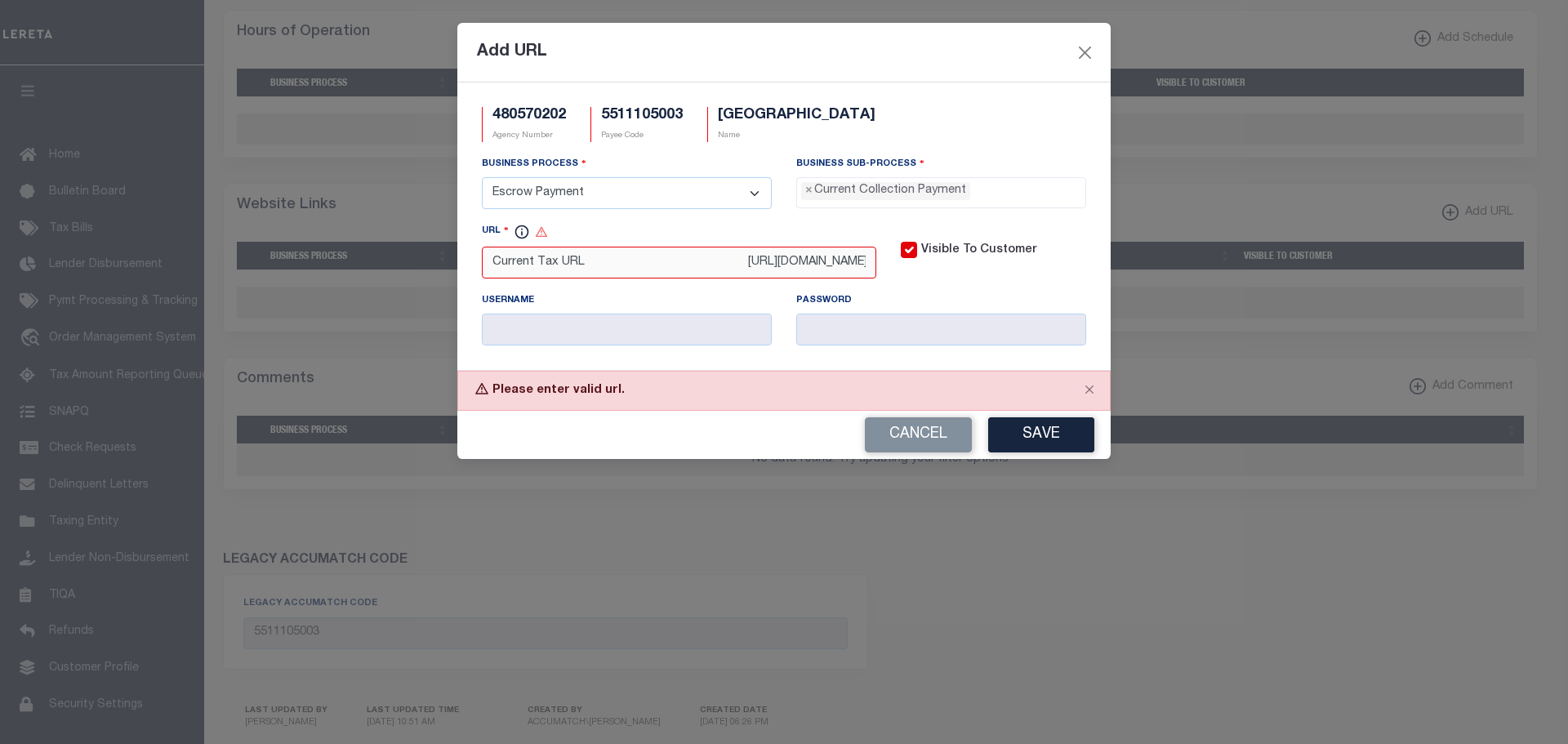
click at [612, 265] on input "Current Tax URL https://lrs.co.sauk.wi.us/AscentLandRecords/PropertyListing/Real" at bounding box center [679, 263] width 395 height 32
drag, startPoint x: 933, startPoint y: 451, endPoint x: 922, endPoint y: 444, distance: 13.0
click at [932, 450] on button "Cancel" at bounding box center [917, 435] width 107 height 35
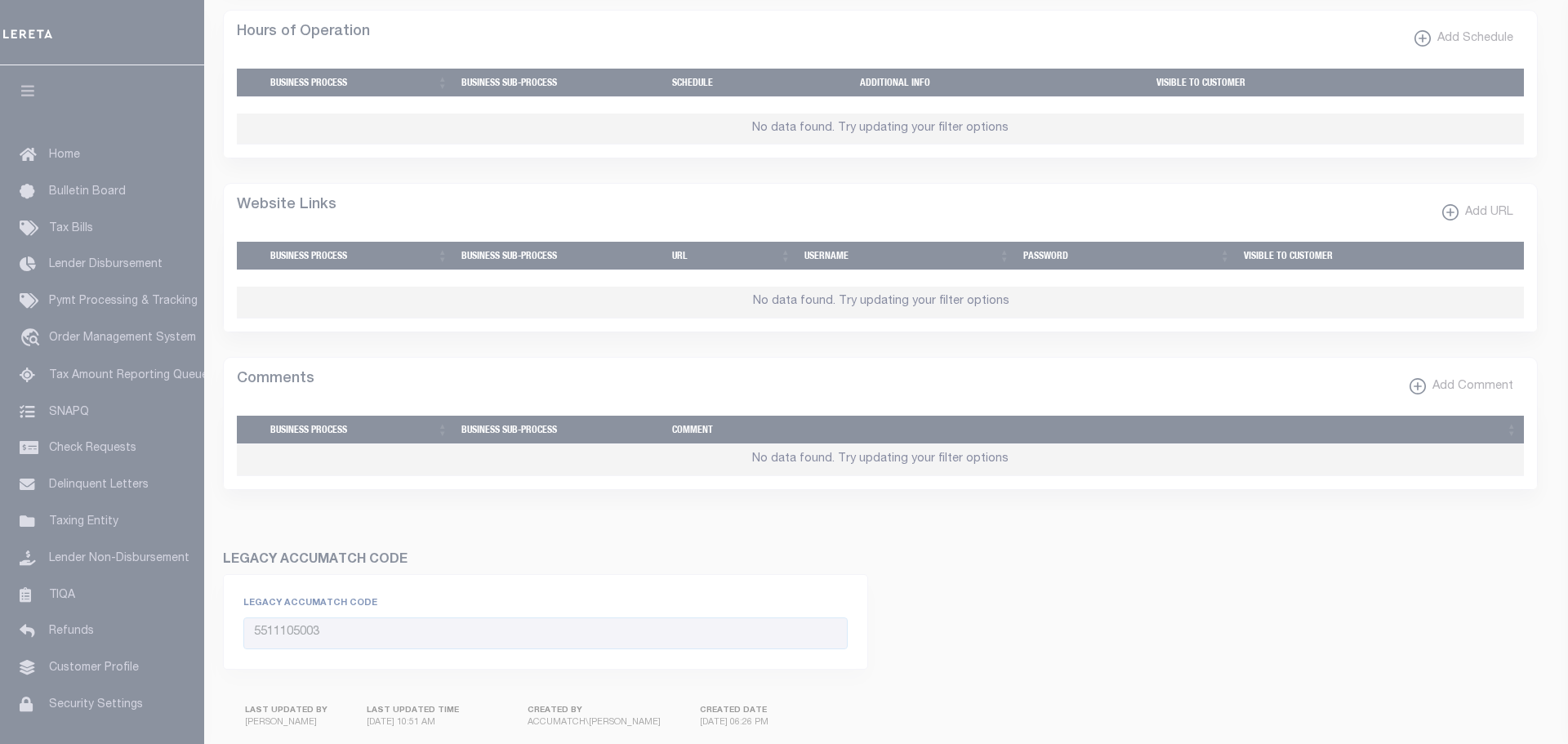
select select
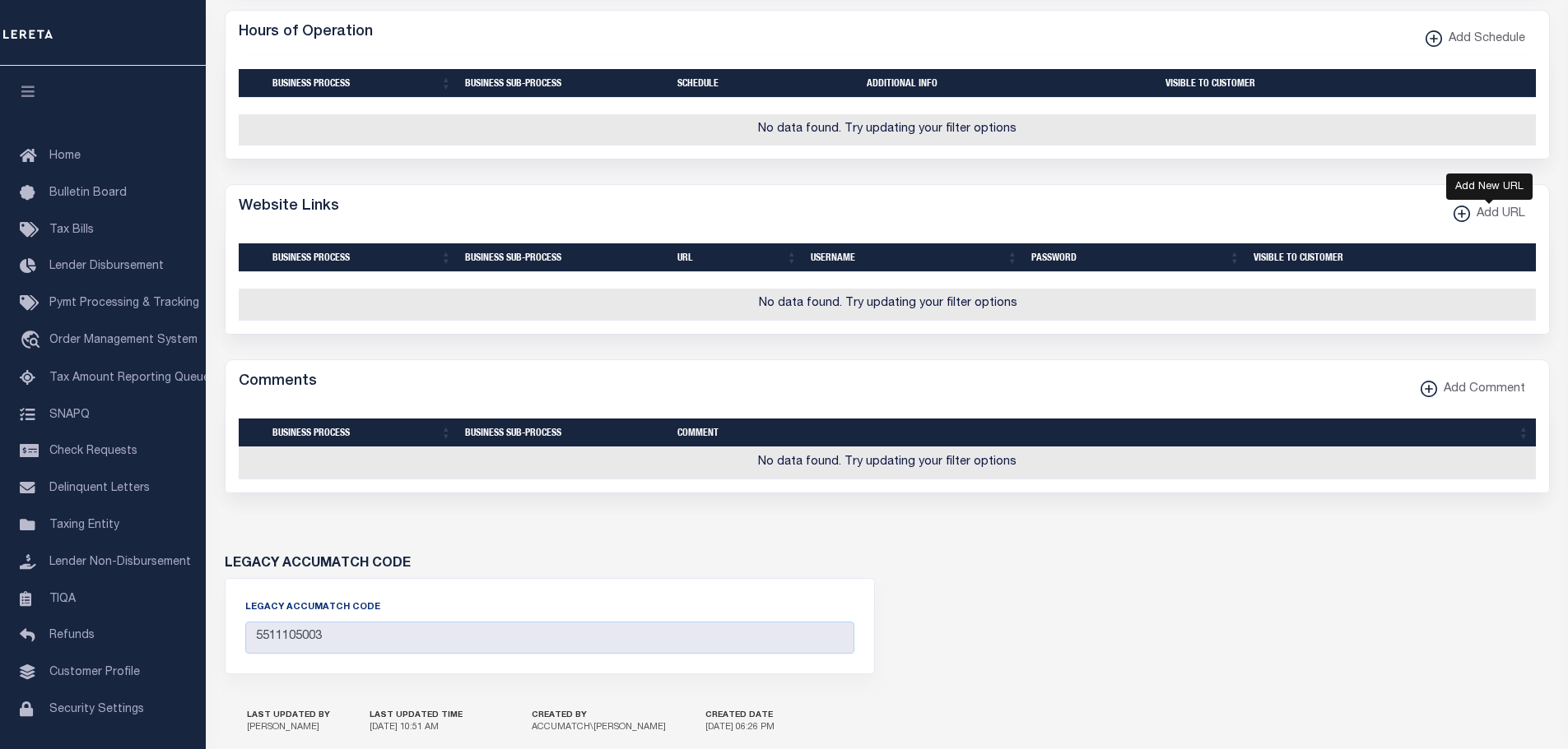
click at [1457, 222] on xmlns\ "button" at bounding box center [1461, 214] width 17 height 17
select select
checkbox input "true"
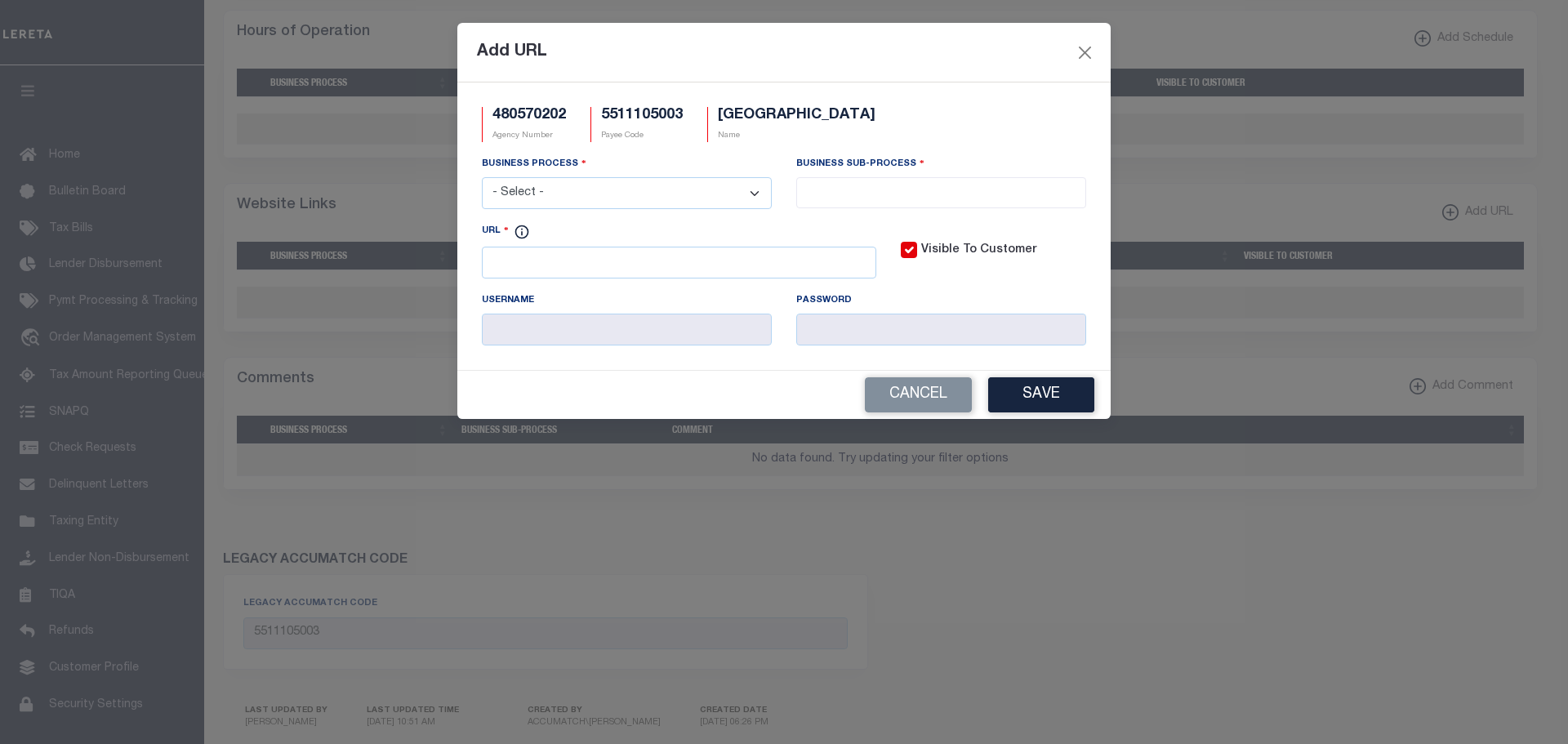
scroll to position [0, 0]
click at [493, 260] on input "URL" at bounding box center [679, 263] width 395 height 32
paste input "https://lrs.co.sauk.wi.us/AscentLandRecords/PropertyListing/RealEstateTaxP"
type input "https://lrs.co.sauk.wi.us/AscentLandRecords/PropertyListing/RealEstateTaxP"
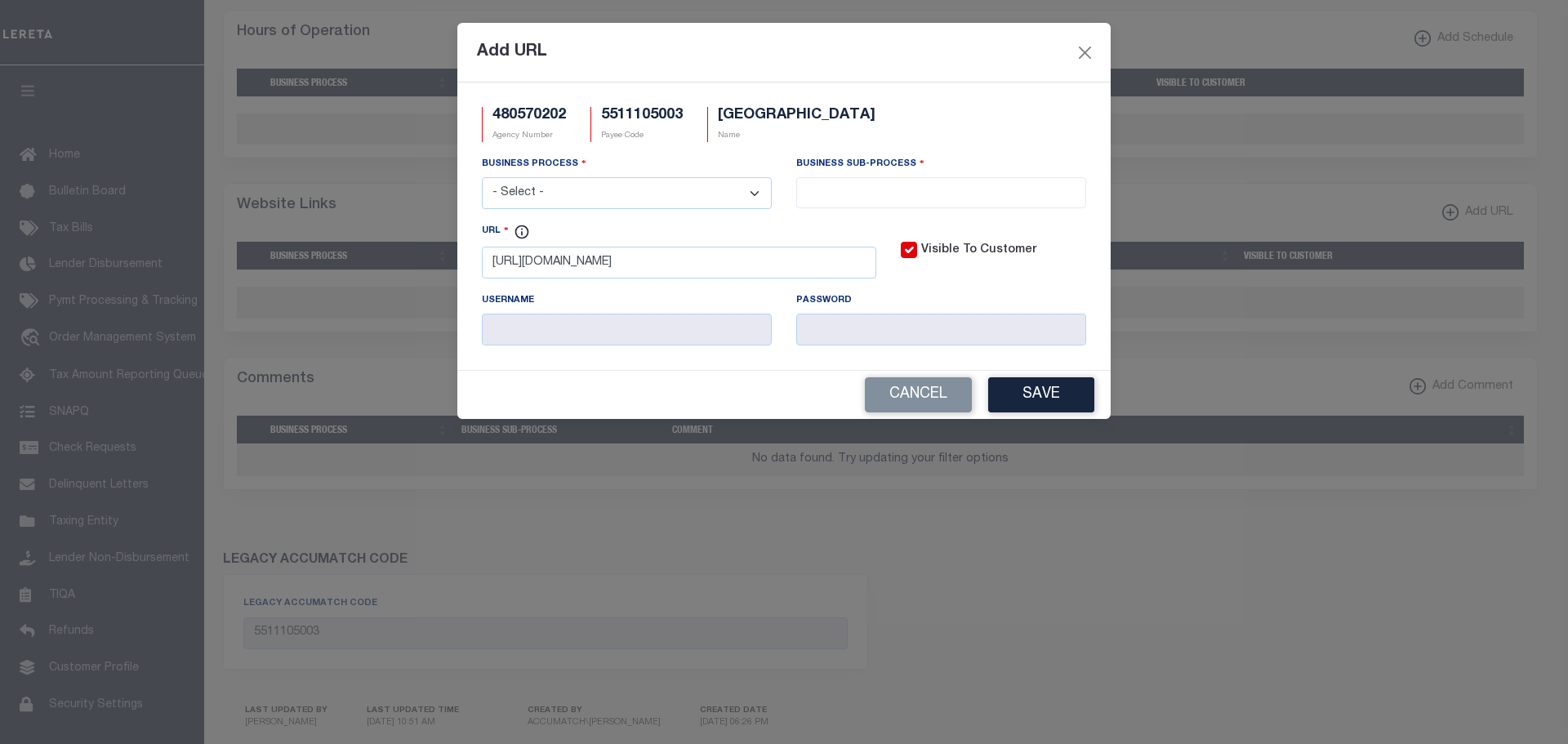
scroll to position [0, 0]
click at [752, 191] on select "- Select - All Automation Bill Request Delinquency Payment Delinquency Procurem…" at bounding box center [627, 193] width 290 height 32
select select "3"
click at [482, 178] on select "- Select - All Automation Bill Request Delinquency Payment Delinquency Procurem…" at bounding box center [627, 193] width 290 height 32
click at [875, 200] on input "search" at bounding box center [941, 190] width 280 height 18
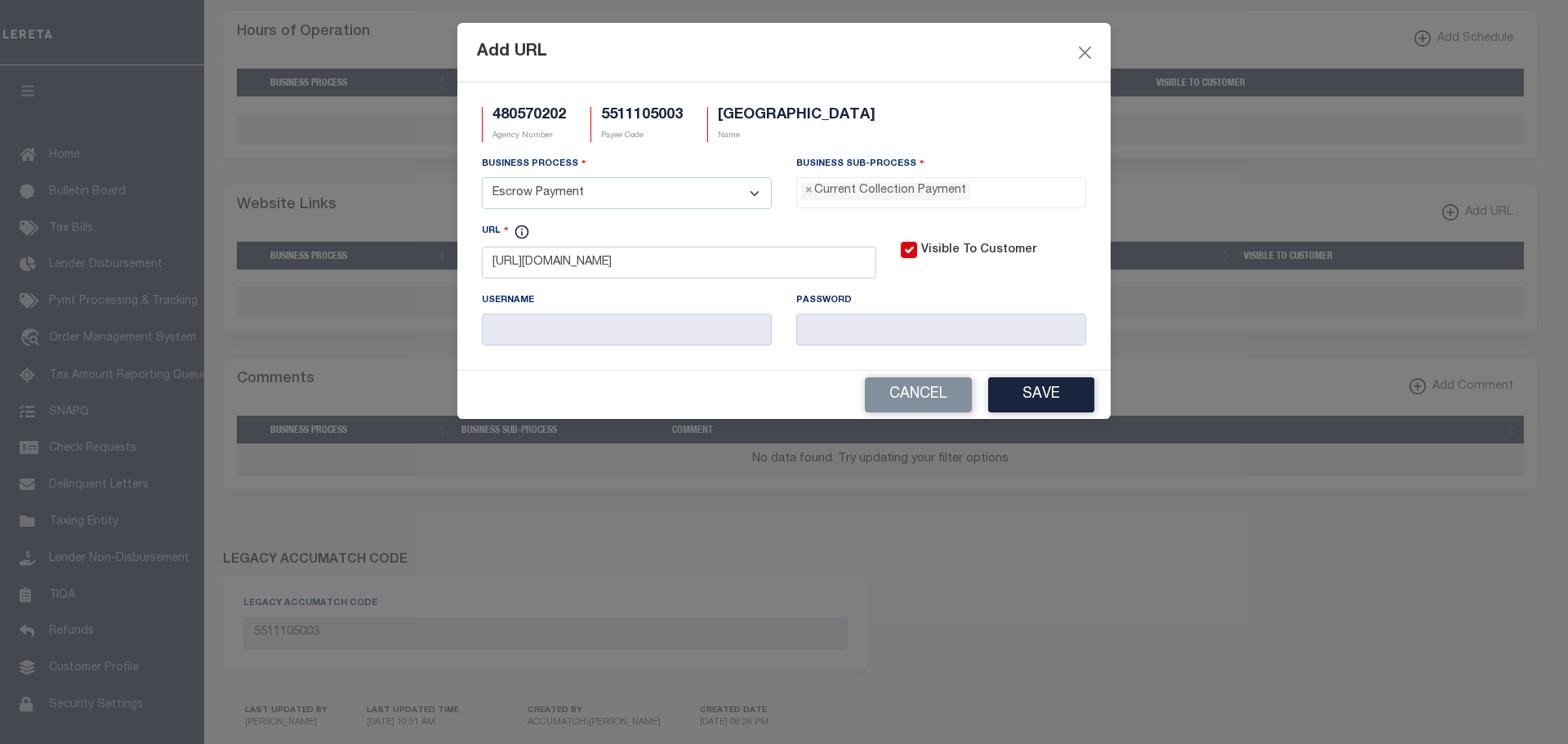
select select "11"
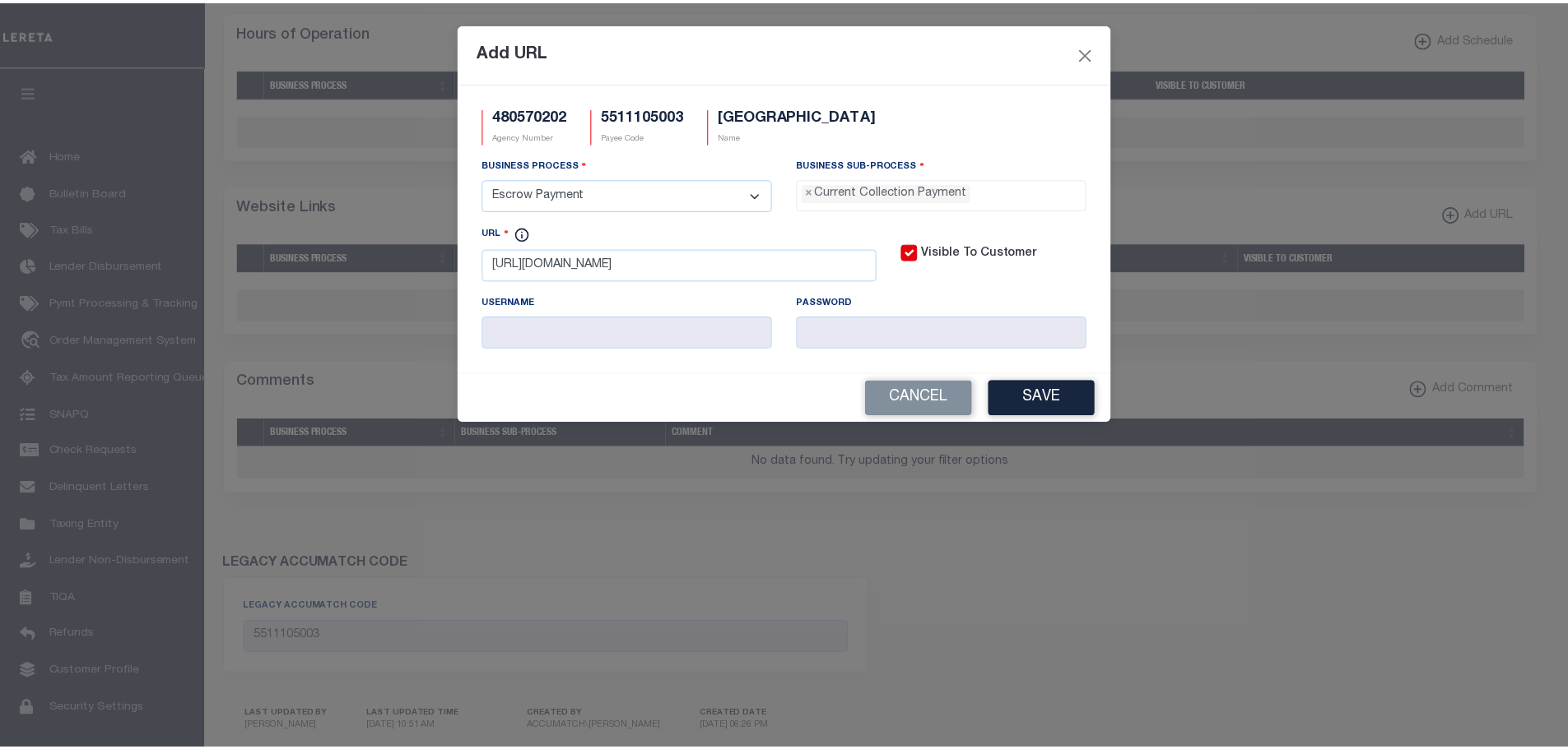
scroll to position [15, 0]
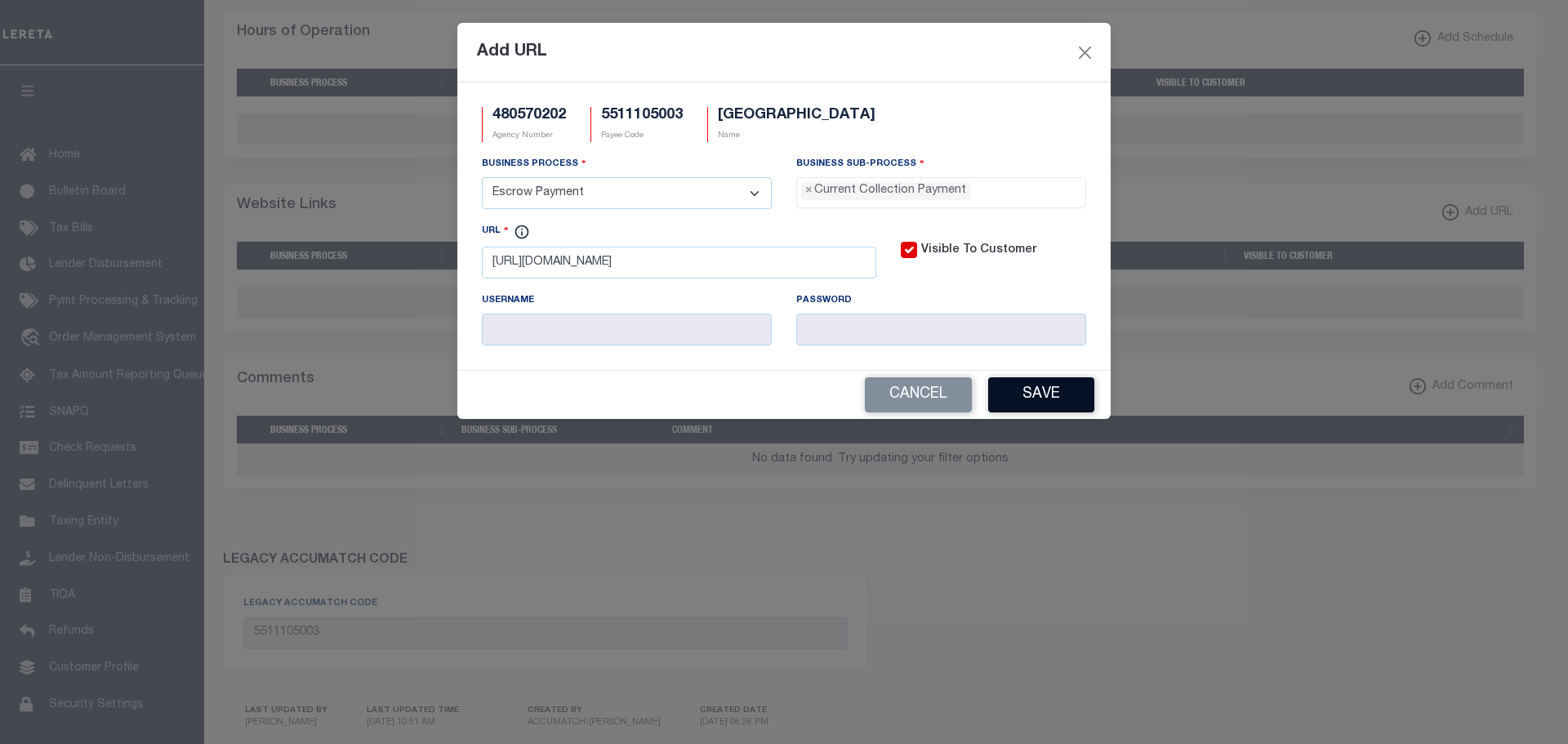
drag, startPoint x: 1040, startPoint y: 392, endPoint x: 1041, endPoint y: 451, distance: 59.0
click at [1038, 392] on button "Save" at bounding box center [1041, 395] width 106 height 35
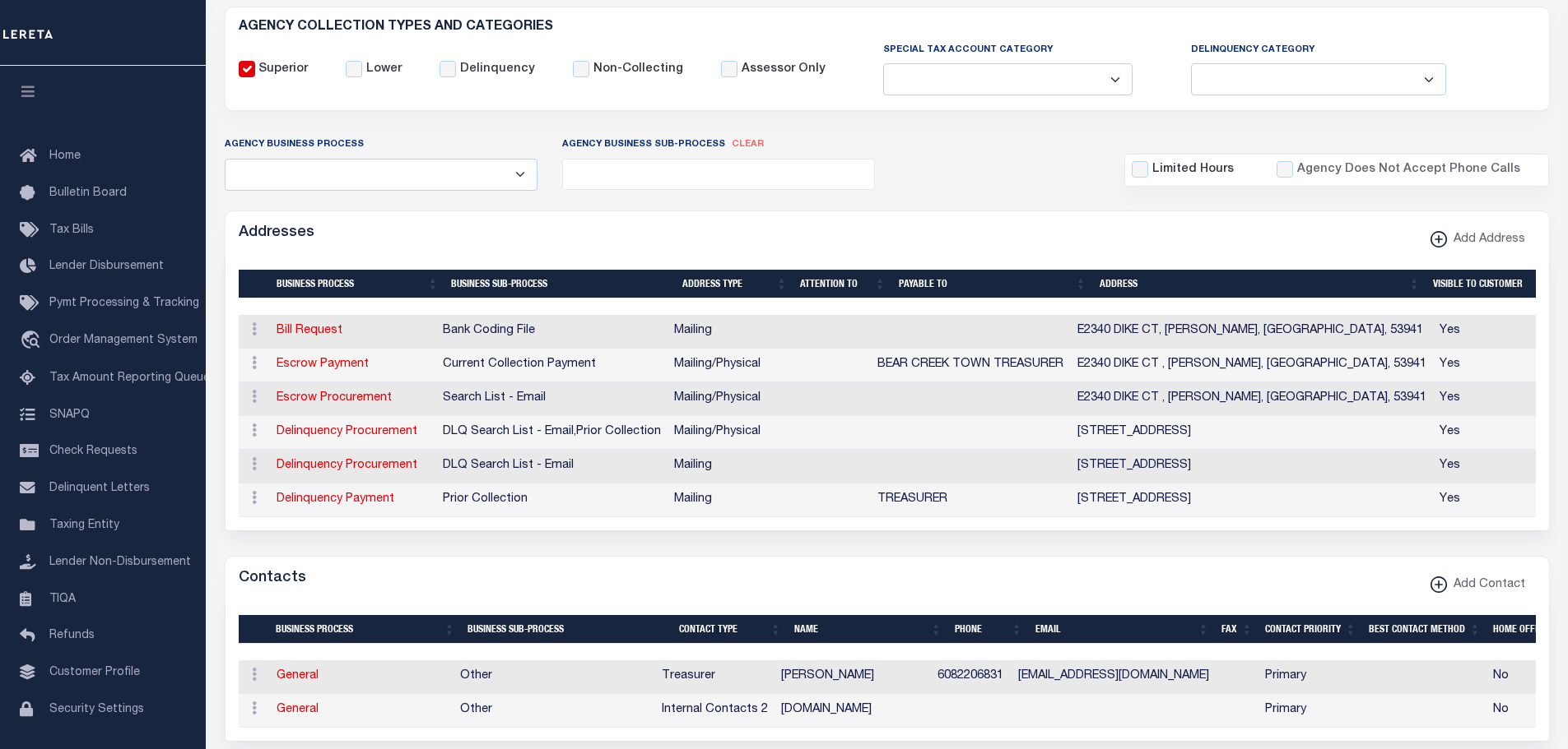
scroll to position [0, 0]
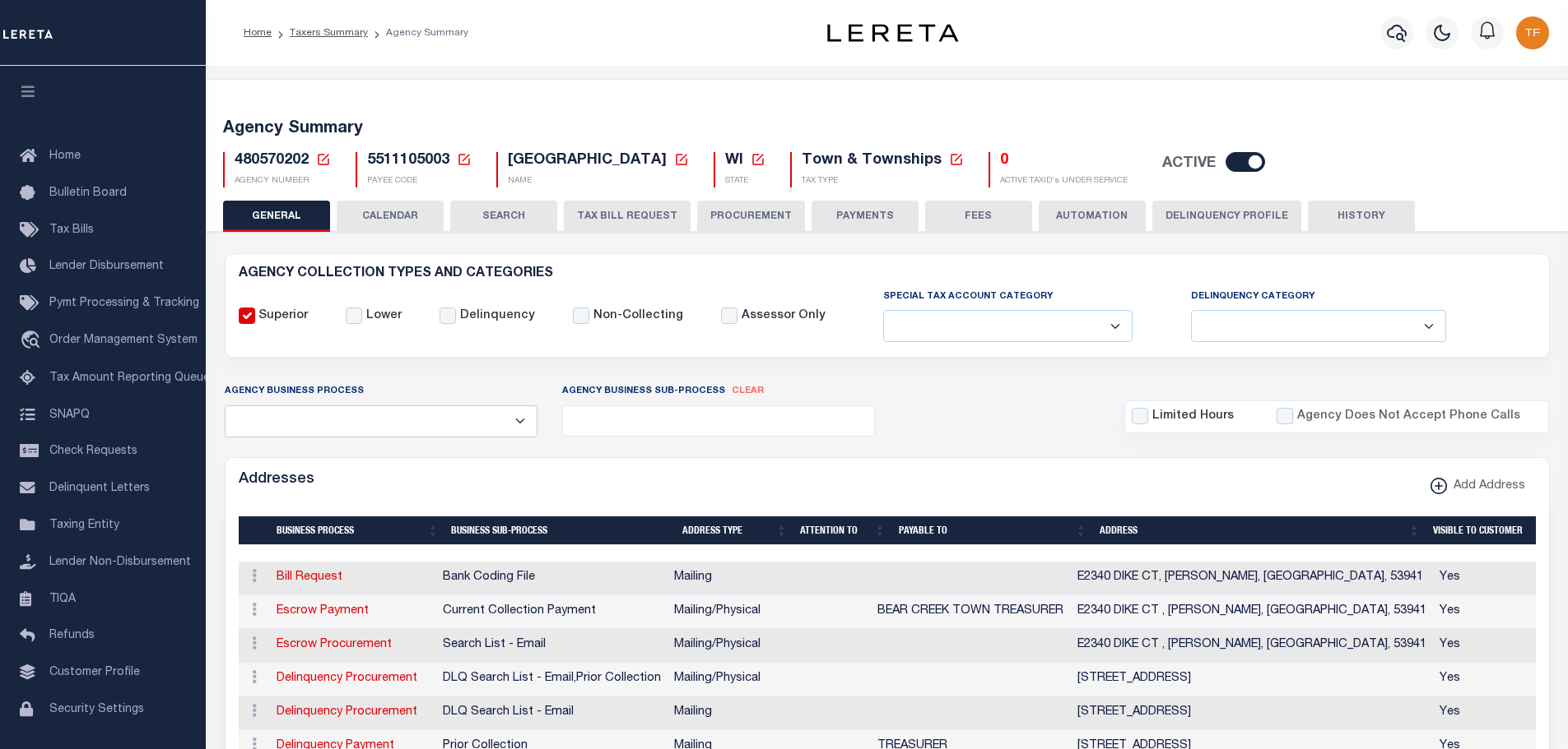
click at [318, 154] on icon at bounding box center [324, 159] width 11 height 11
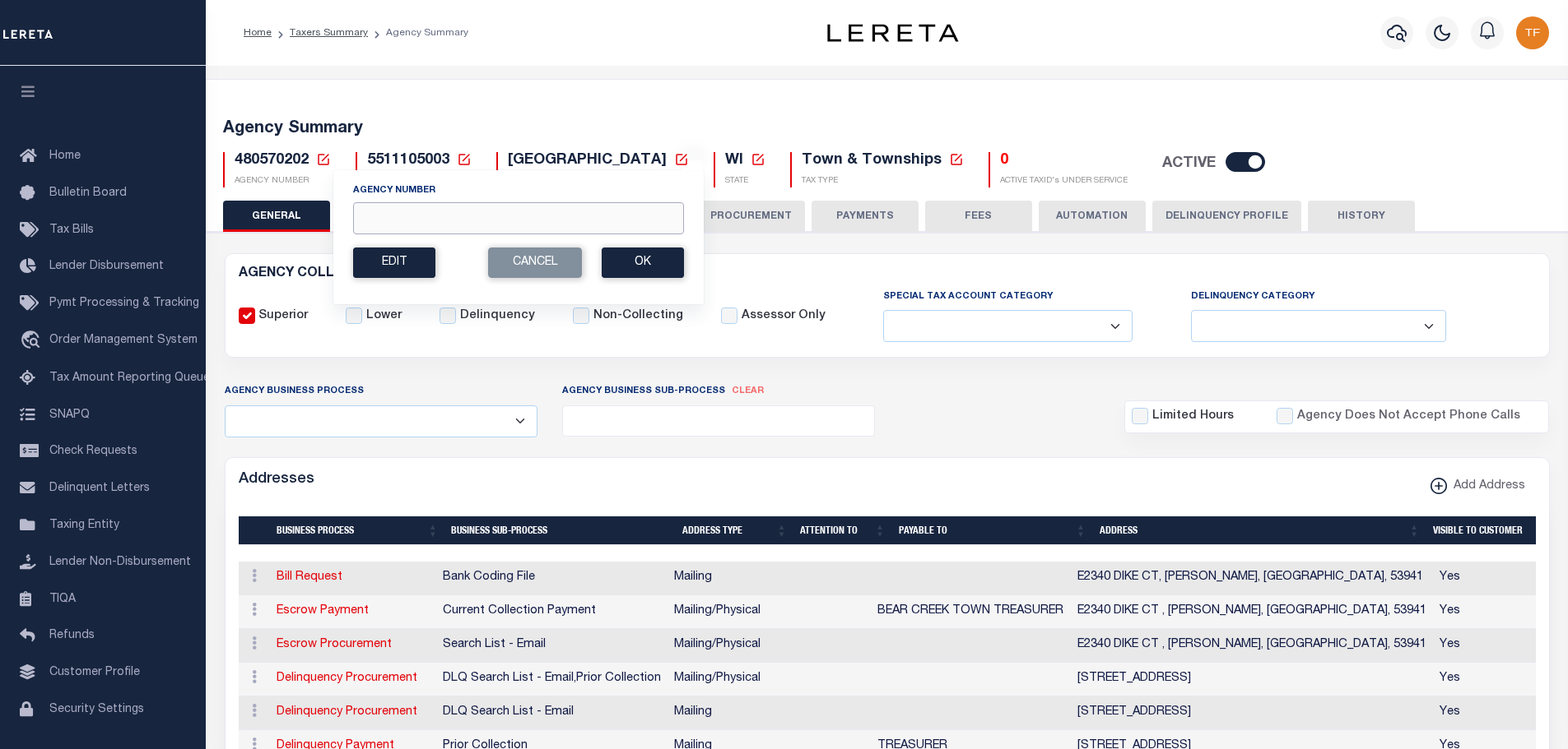
drag, startPoint x: 366, startPoint y: 213, endPoint x: 372, endPoint y: 203, distance: 11.7
click at [366, 213] on input "Agency Number" at bounding box center [518, 218] width 331 height 32
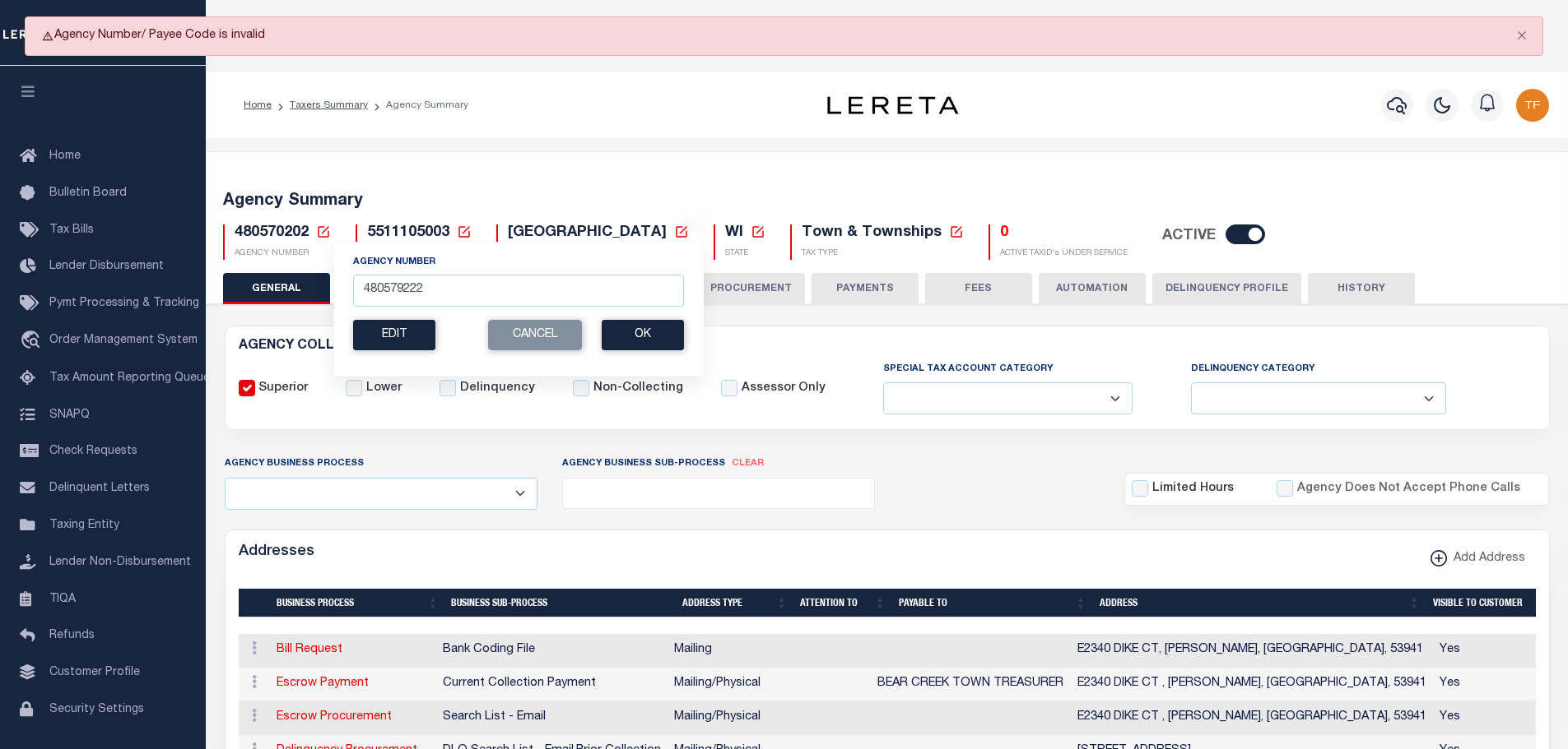
click at [326, 230] on icon at bounding box center [324, 232] width 15 height 15
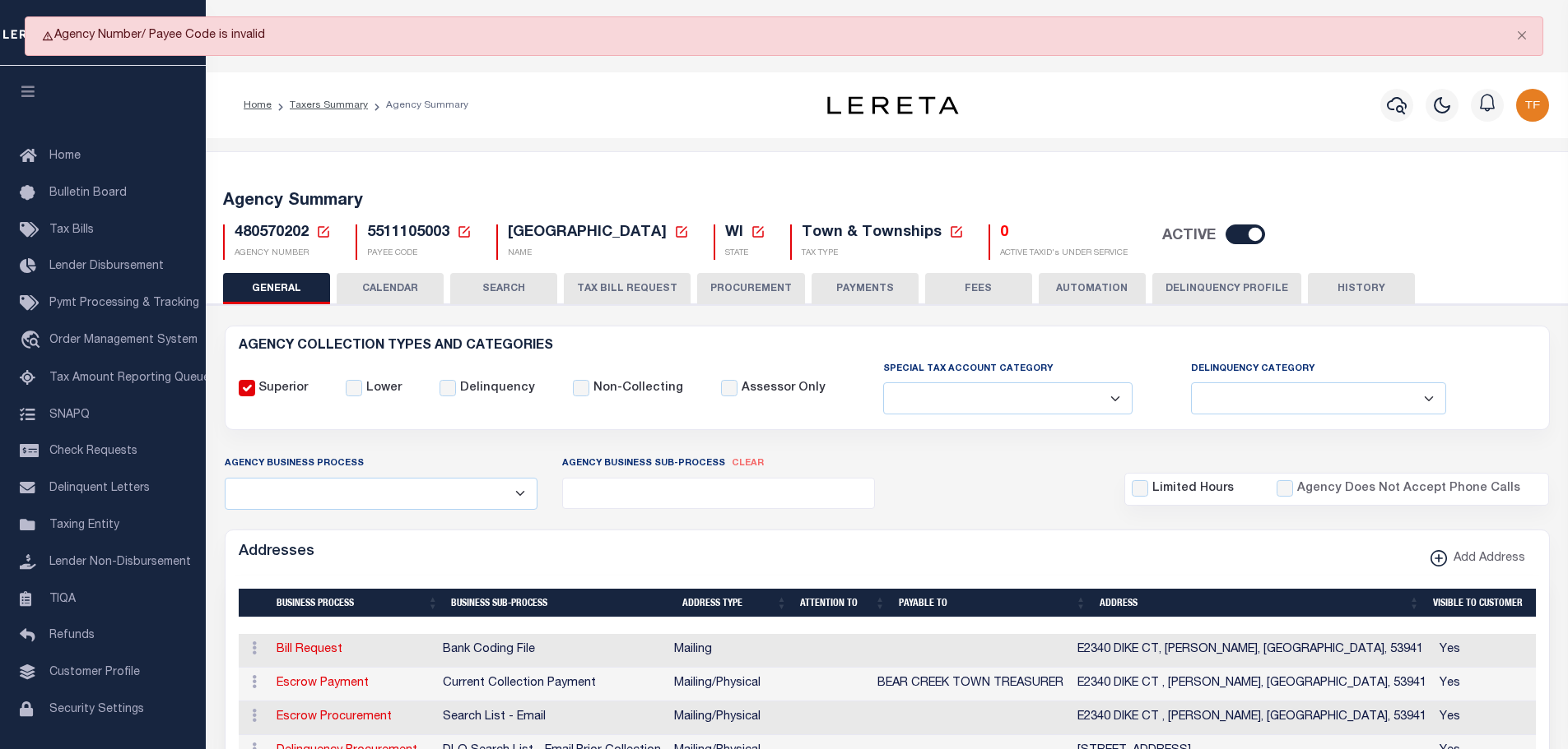
click at [326, 230] on icon at bounding box center [324, 232] width 15 height 15
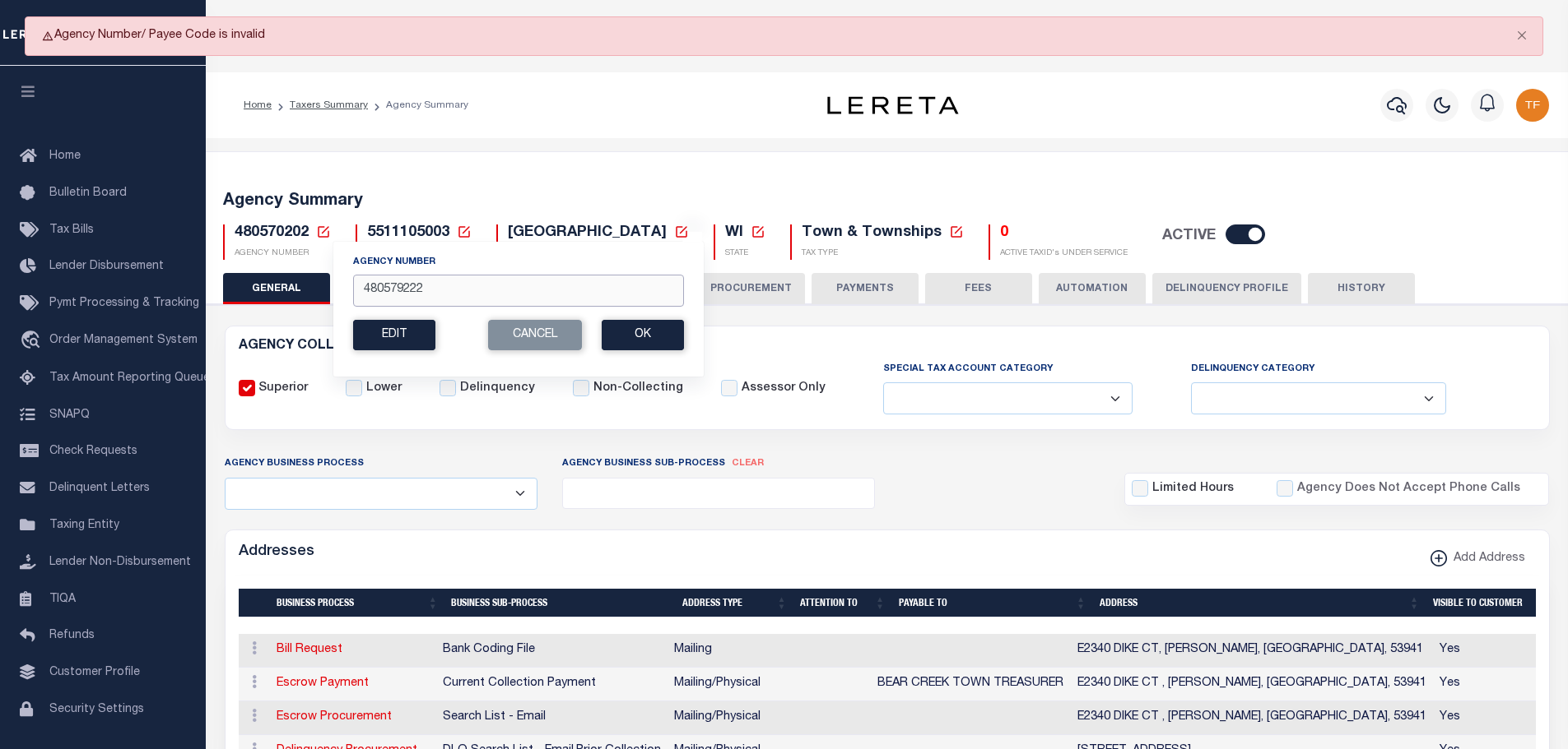
drag, startPoint x: 427, startPoint y: 293, endPoint x: 331, endPoint y: 267, distance: 99.5
click at [329, 268] on div "Agency Summary 480570202 Agency Number 480579222 Edit Cancel Ok New Agency Numb…" at bounding box center [887, 223] width 1368 height 101
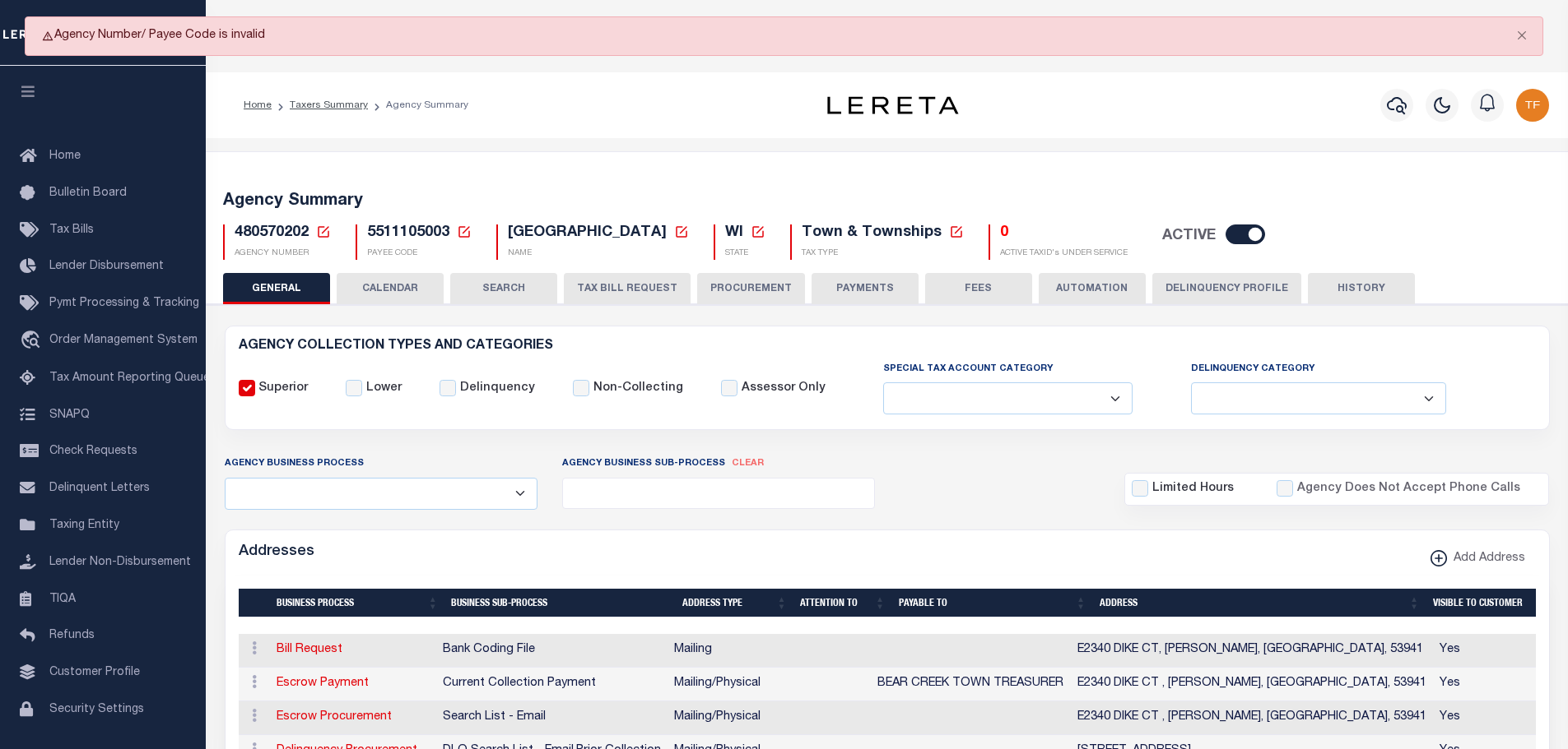
click at [318, 232] on icon at bounding box center [324, 232] width 11 height 11
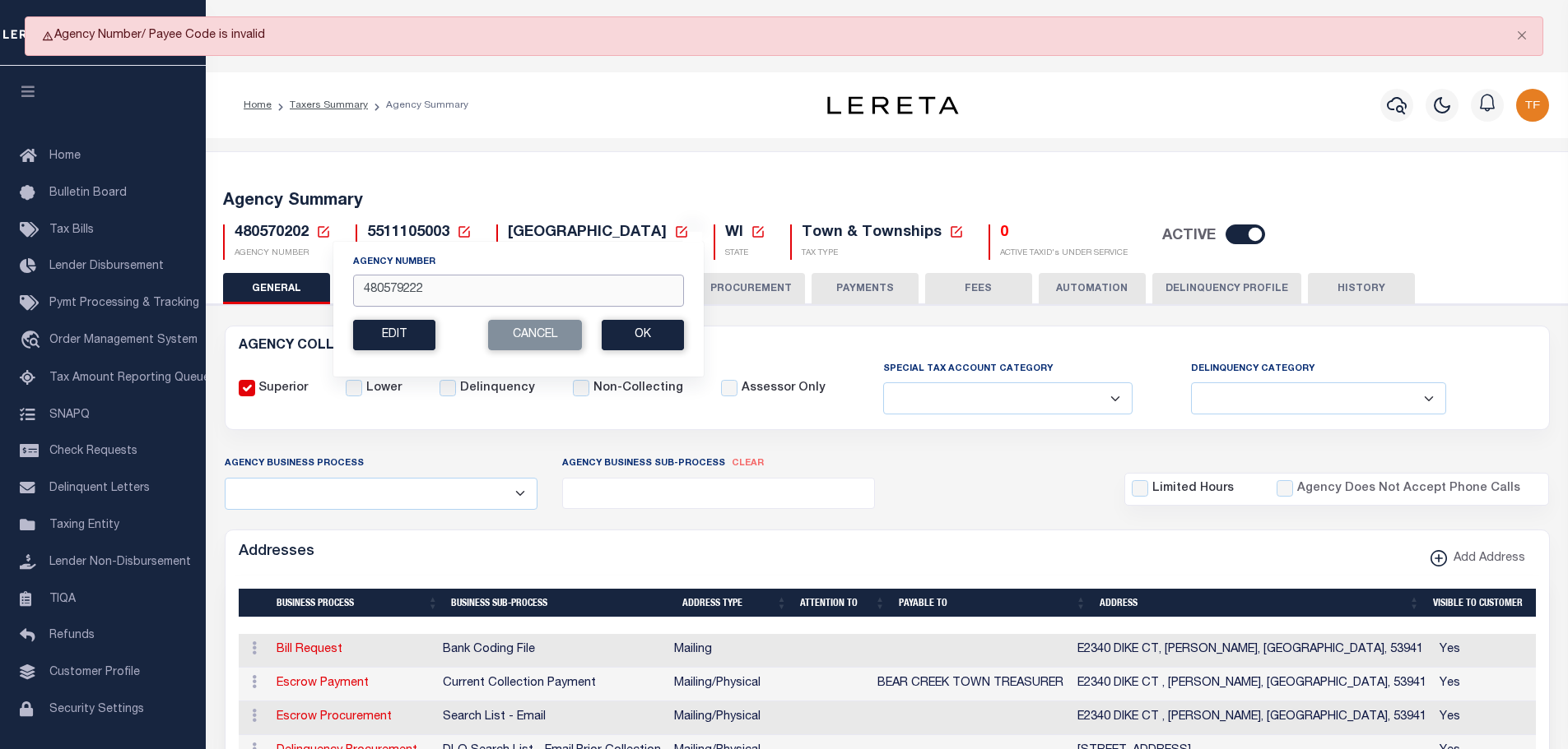
drag, startPoint x: 420, startPoint y: 292, endPoint x: 283, endPoint y: 297, distance: 137.1
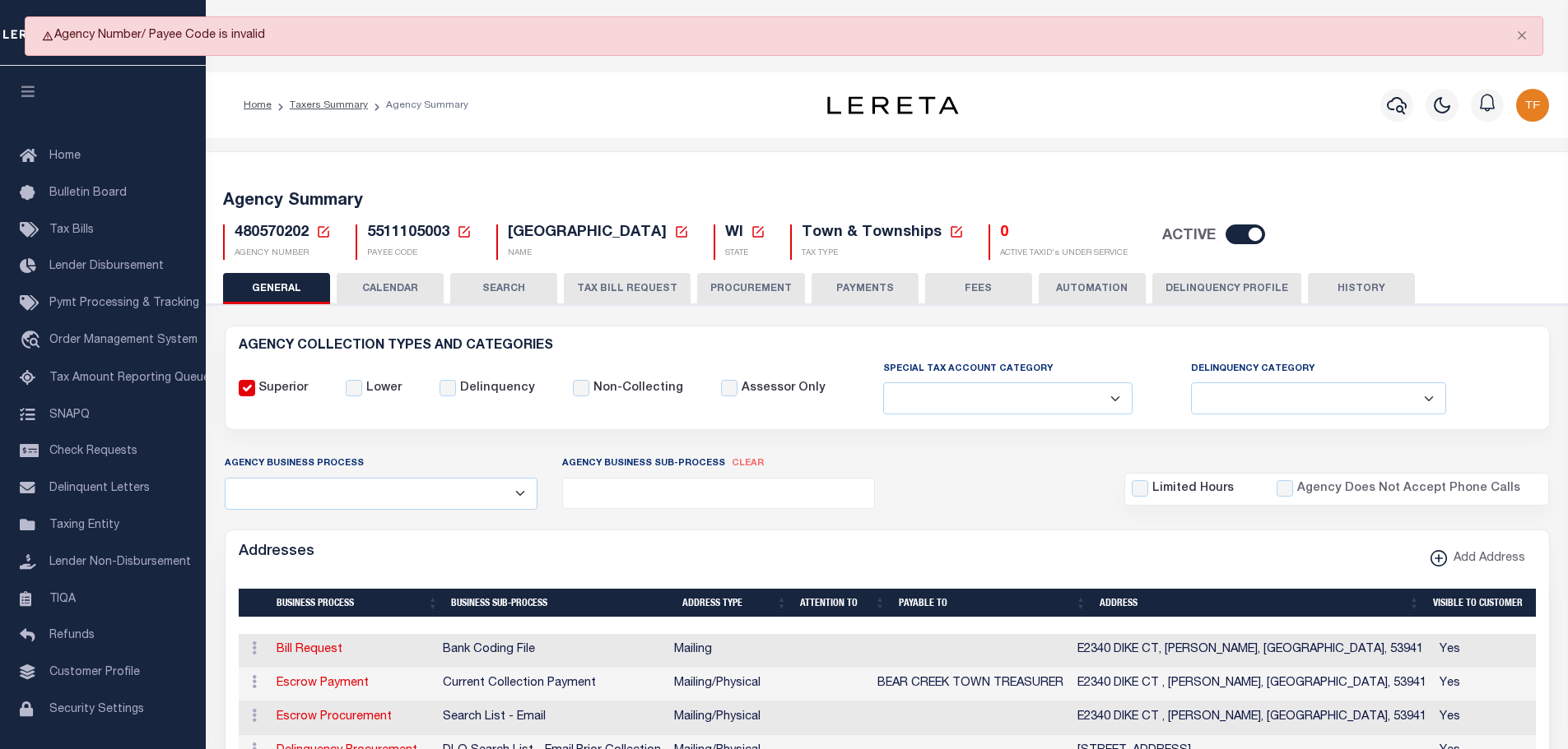
click at [321, 236] on icon at bounding box center [324, 232] width 15 height 15
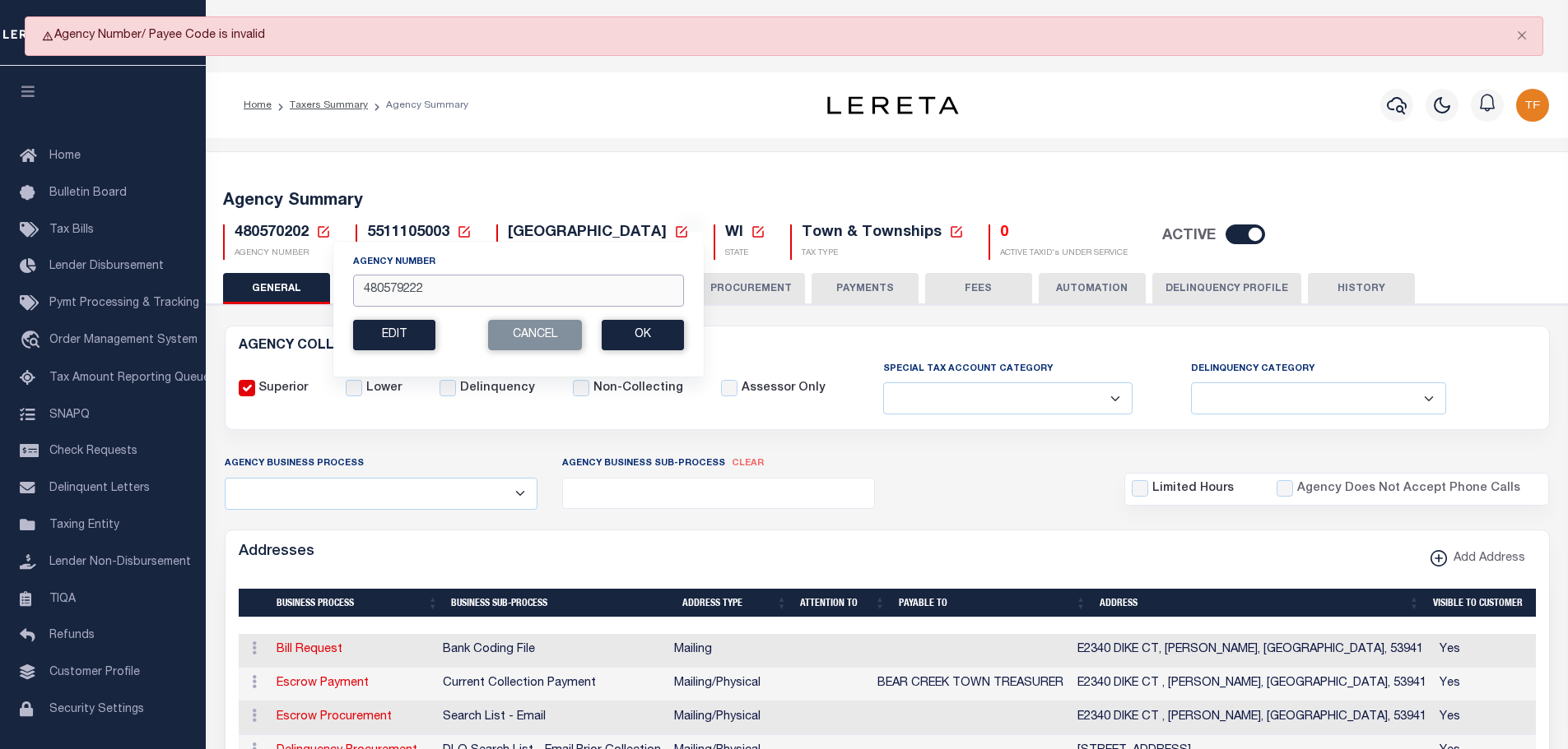
click at [423, 296] on input "480579222" at bounding box center [518, 291] width 331 height 32
click at [404, 292] on input "48002013" at bounding box center [518, 291] width 331 height 32
type input "480020213"
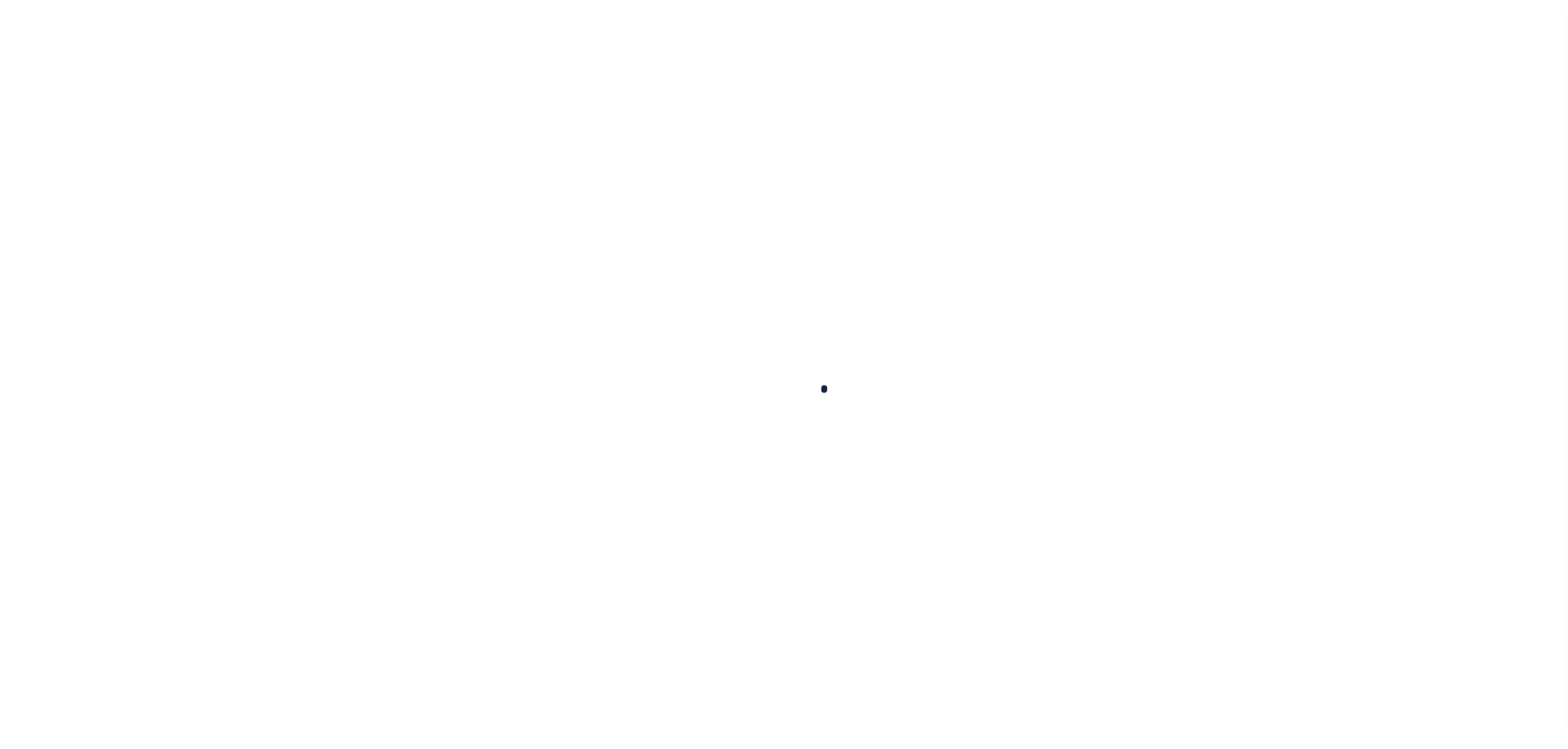
select select
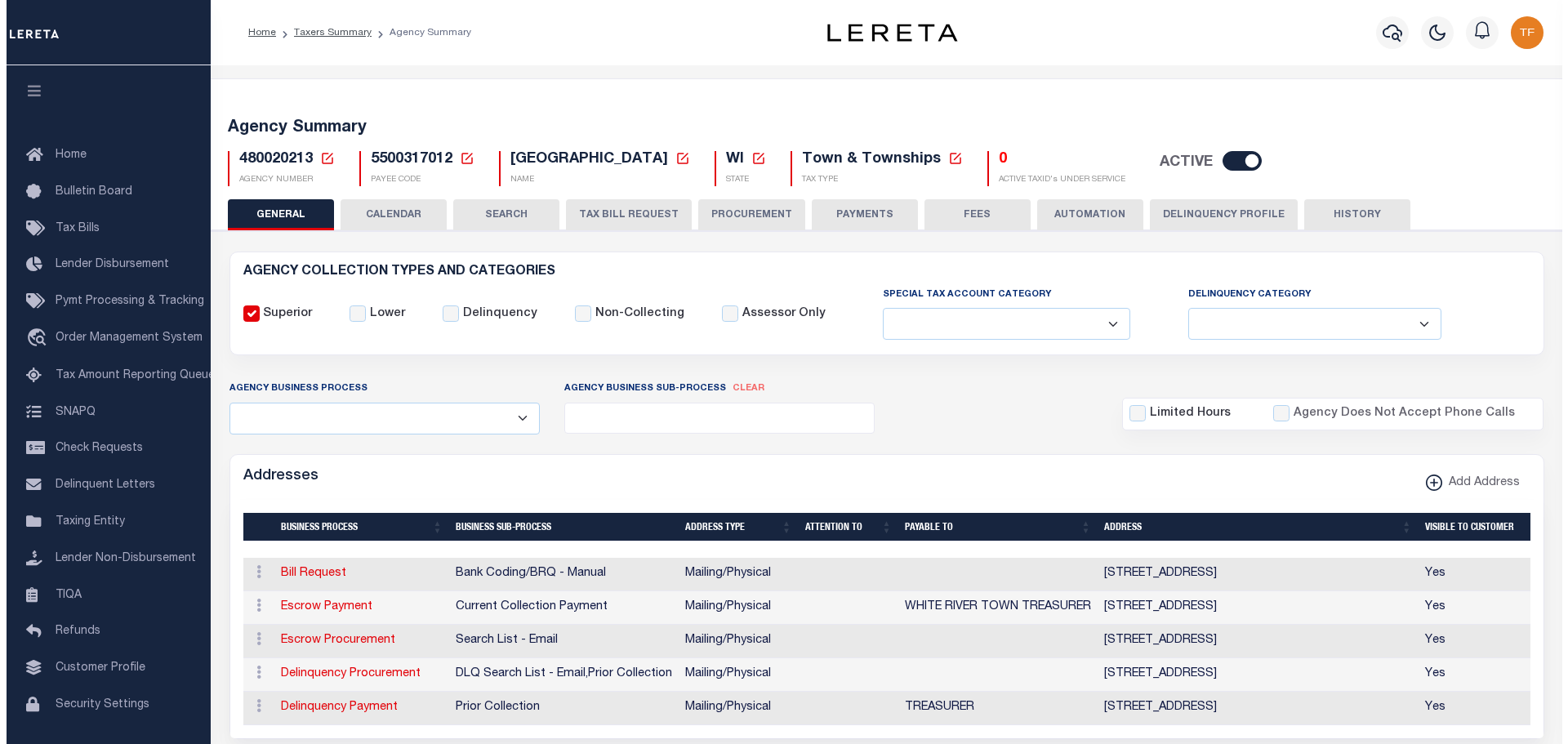
scroll to position [245, 0]
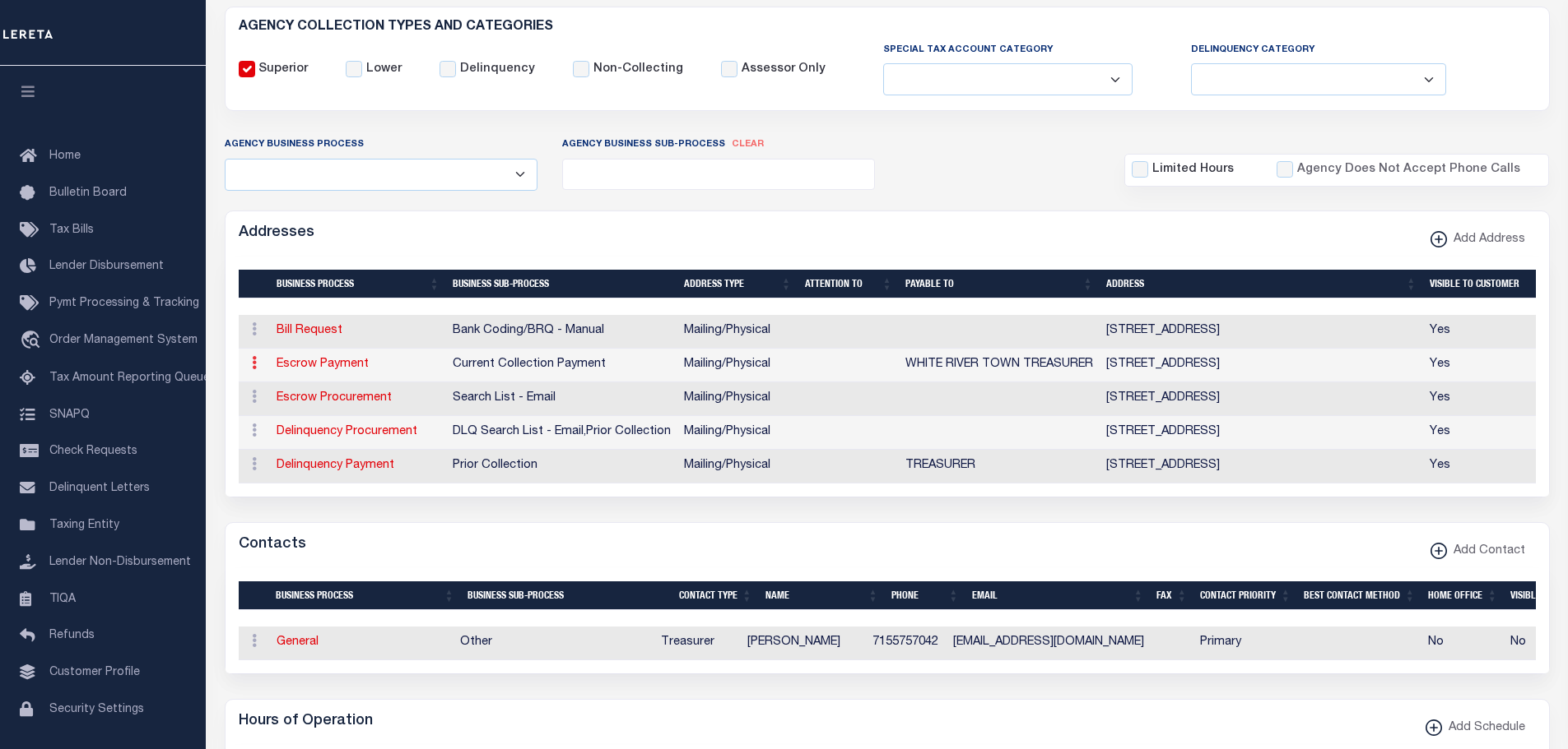
click at [255, 363] on icon at bounding box center [254, 363] width 5 height 13
click at [290, 412] on link "Edit Address" at bounding box center [308, 415] width 124 height 27
select select "1"
checkbox input "false"
select select
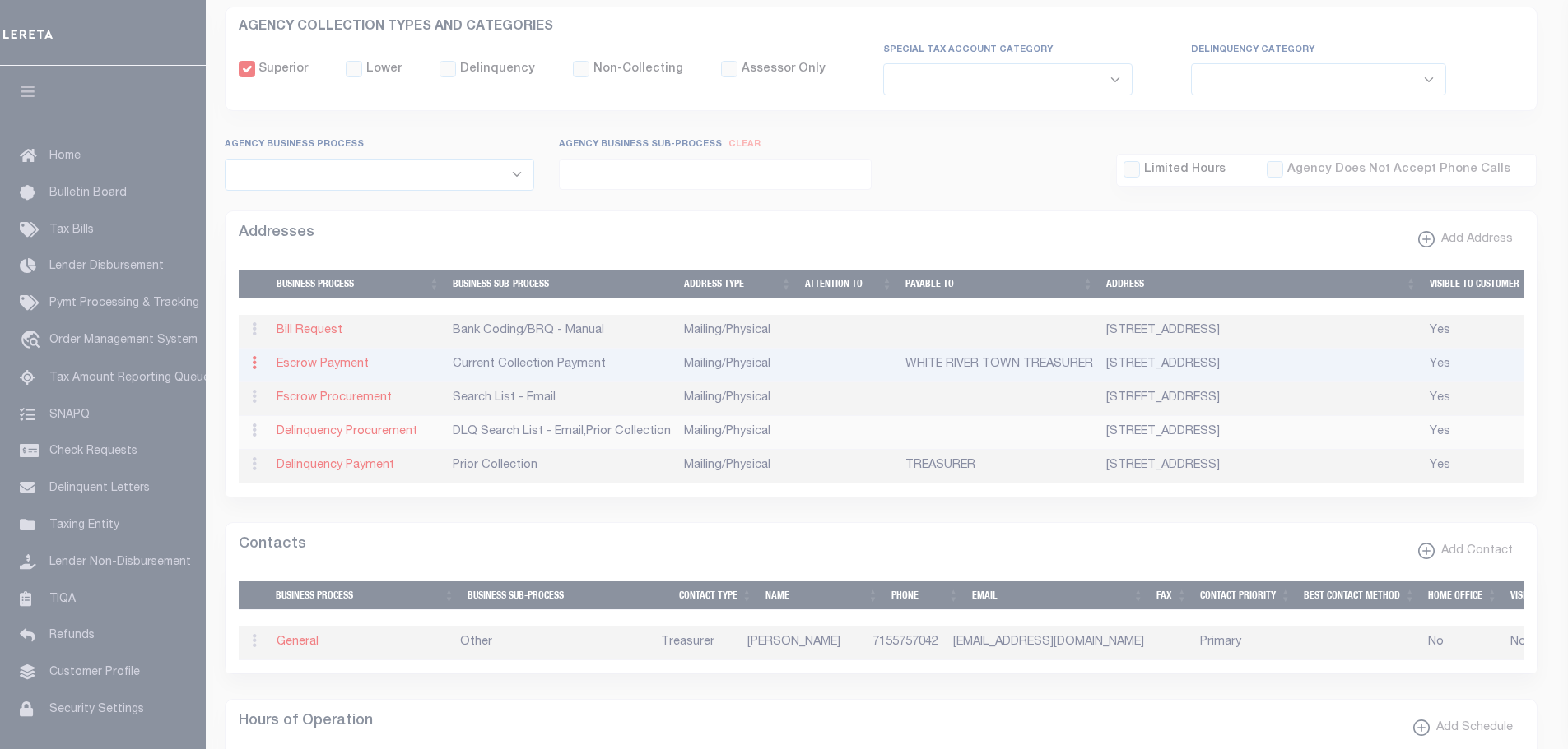
type input "[STREET_ADDRESS]"
type input "ASHLAND"
select select "WI"
type input "54806"
select select "5"
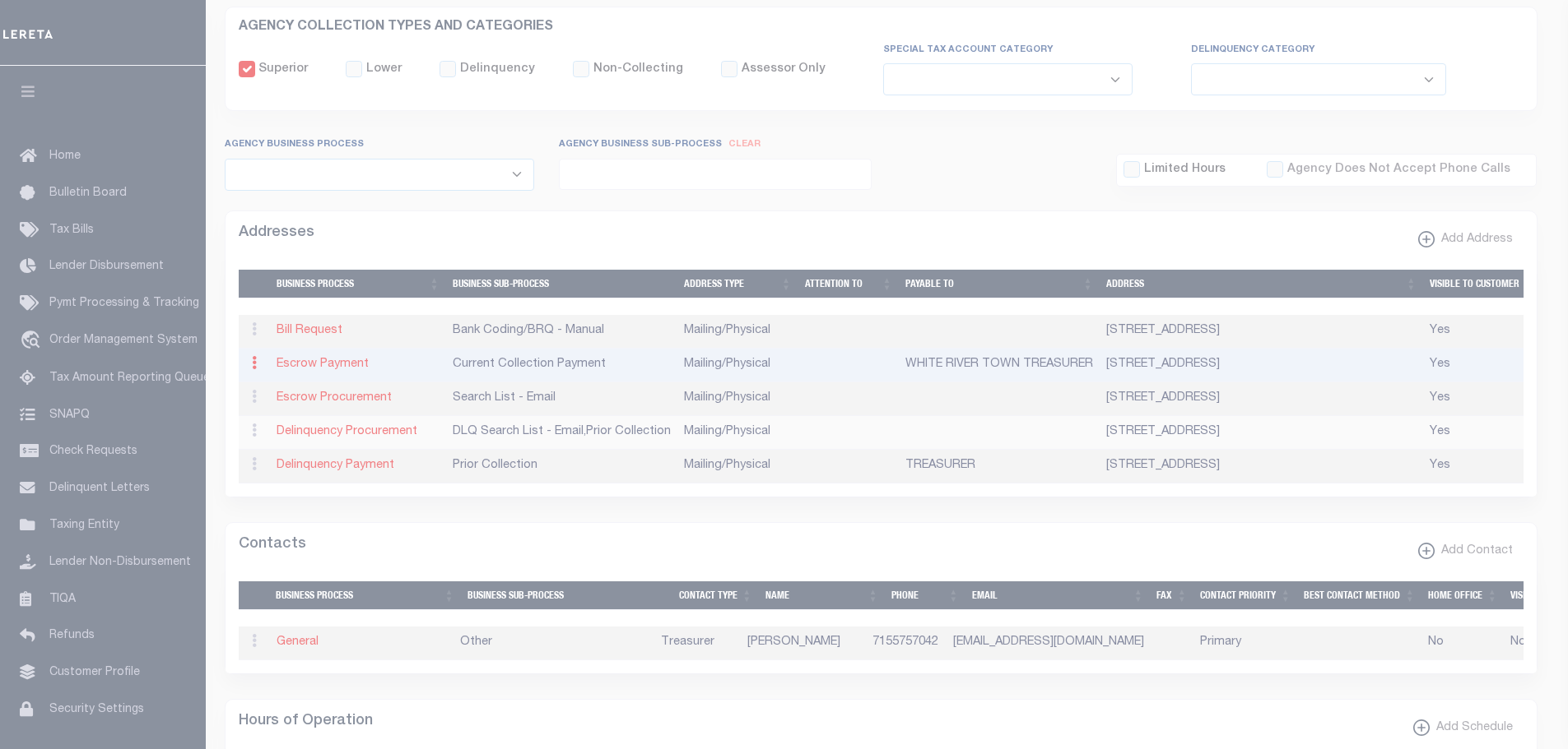
checkbox input "true"
type input "WHITE RIVER TOWN TREASURER"
select select "3"
select select "11"
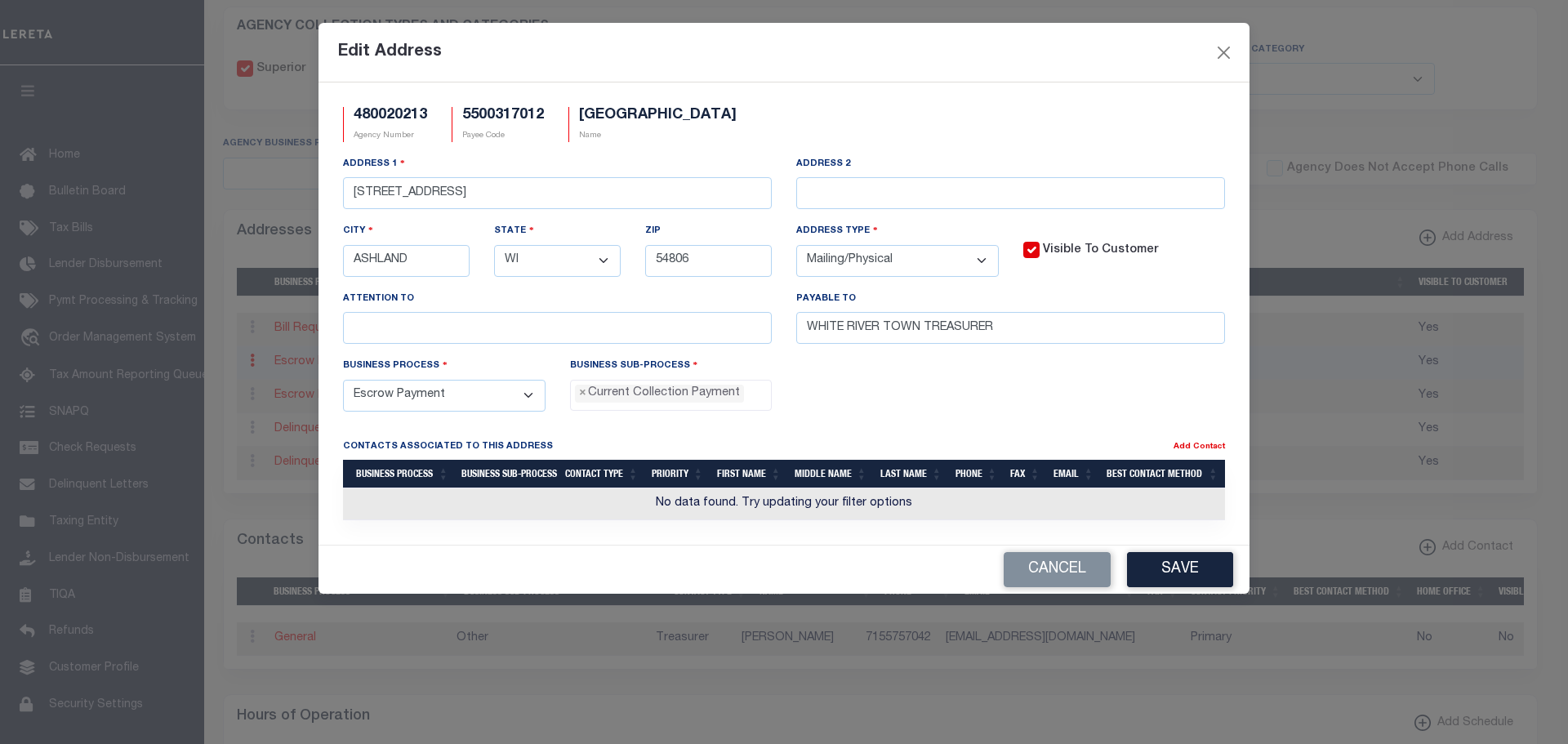
click at [986, 267] on select "- Select - FedEx/Overnight Lock Box Mailing Mailing/Physical Physical" at bounding box center [898, 261] width 202 height 32
select select "4"
click at [797, 246] on select "- Select - FedEx/Overnight Lock Box Mailing Mailing/Physical Physical" at bounding box center [898, 261] width 202 height 32
click at [1189, 567] on button "Save" at bounding box center [1180, 570] width 106 height 35
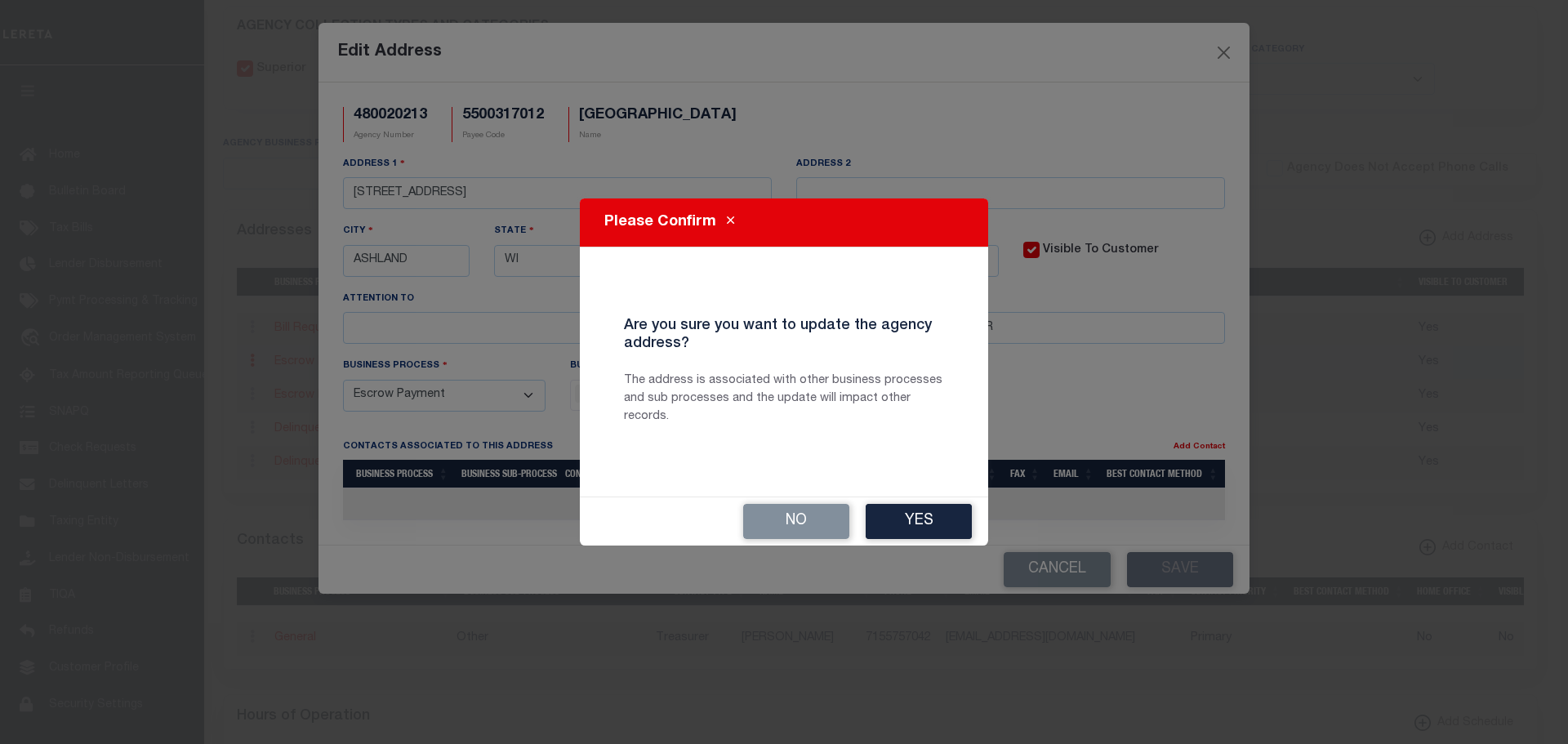
click at [927, 514] on button "Yes" at bounding box center [918, 522] width 106 height 35
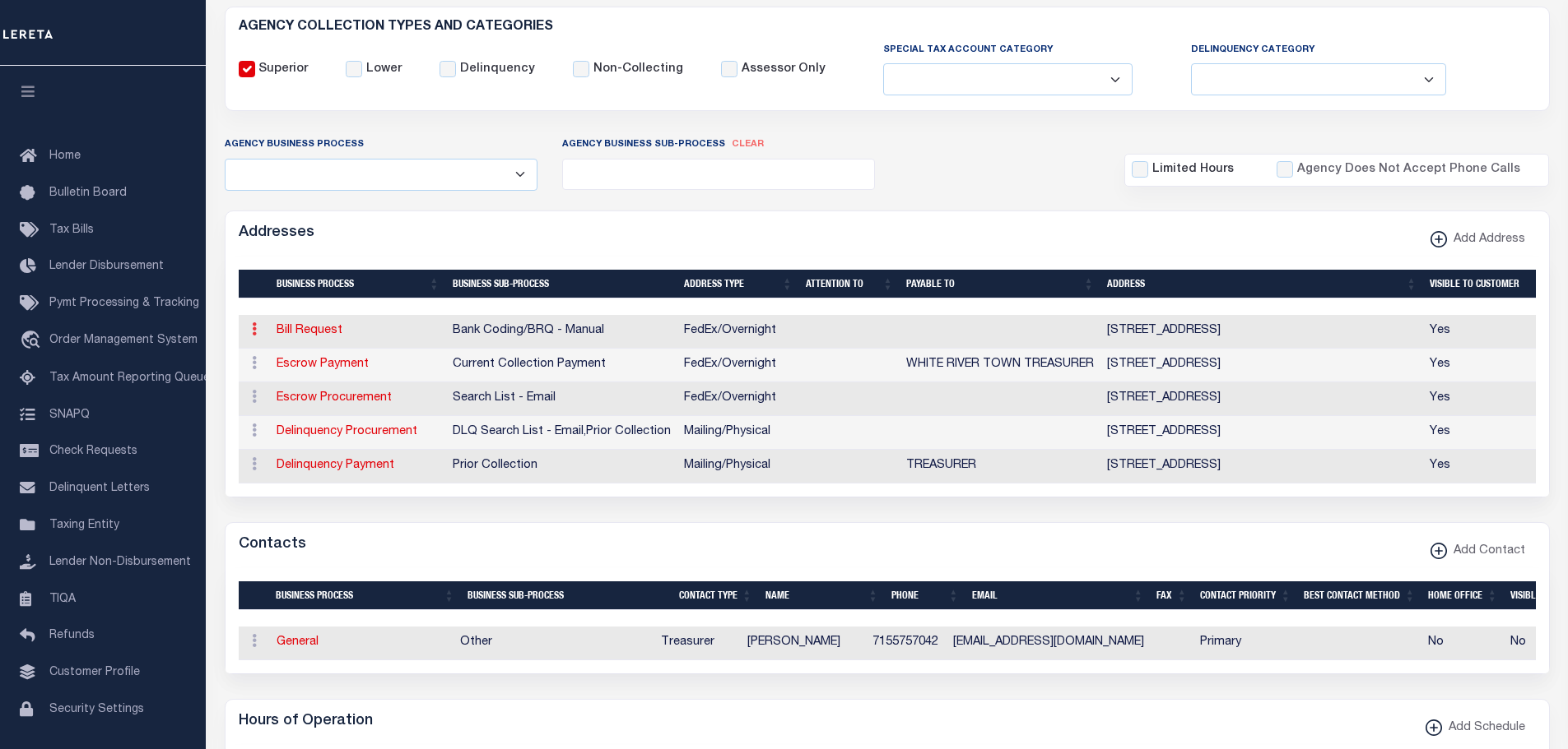
click at [254, 328] on icon at bounding box center [254, 329] width 5 height 13
click at [301, 413] on link "Delete Address" at bounding box center [308, 410] width 124 height 27
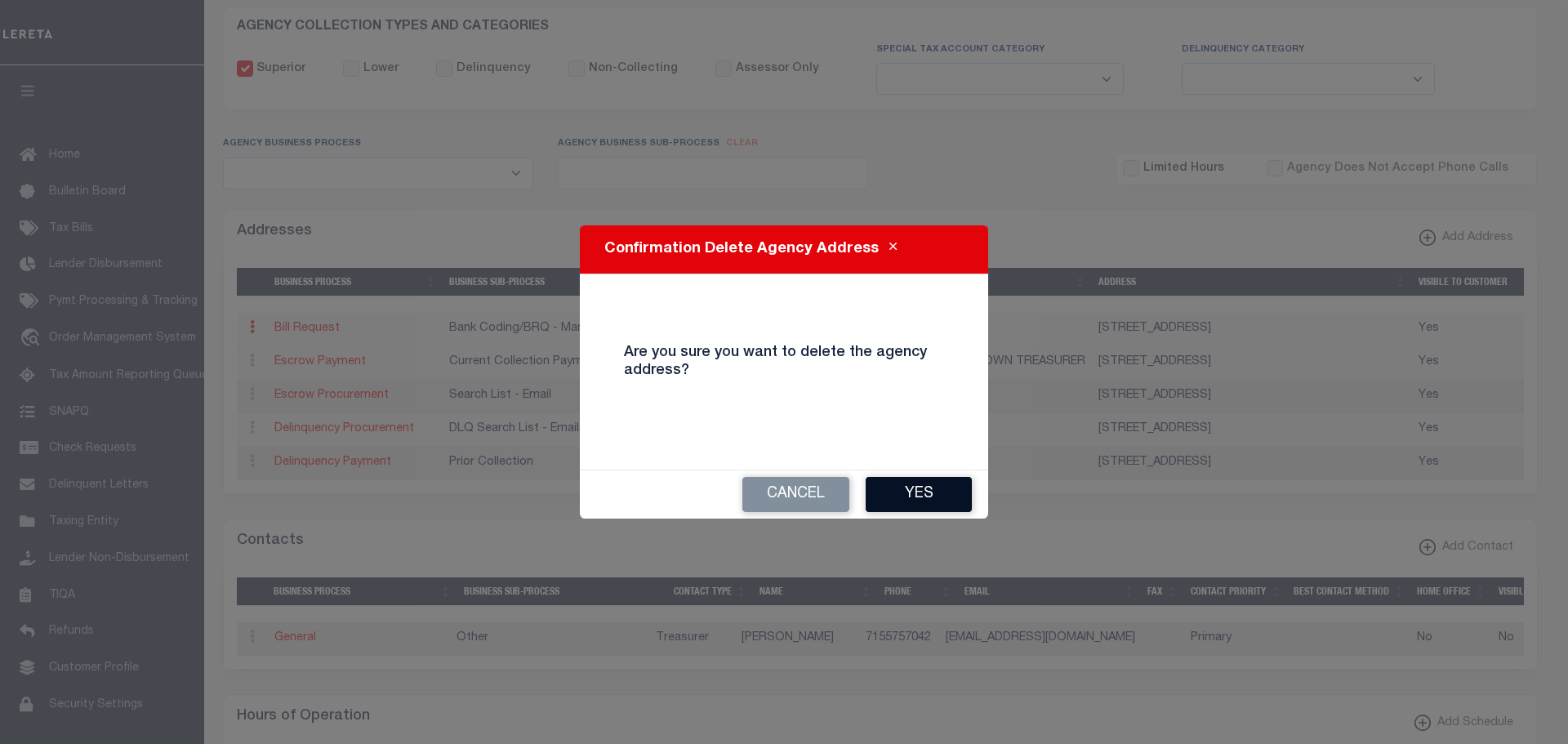
click at [934, 496] on button "Yes" at bounding box center [918, 495] width 106 height 35
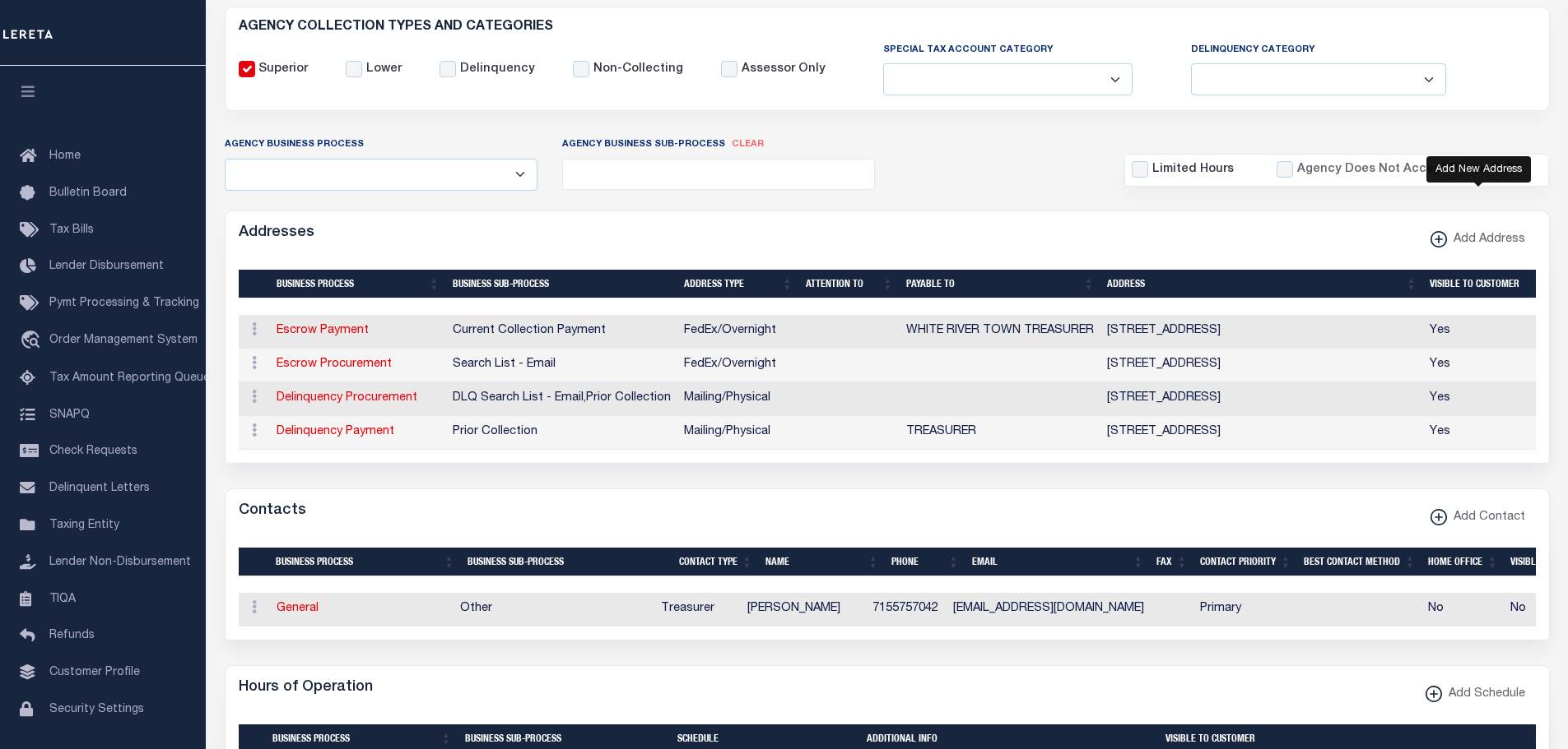
click at [1457, 236] on span "Add Address" at bounding box center [1486, 239] width 79 height 18
select select
select select "1"
checkbox input "true"
select select
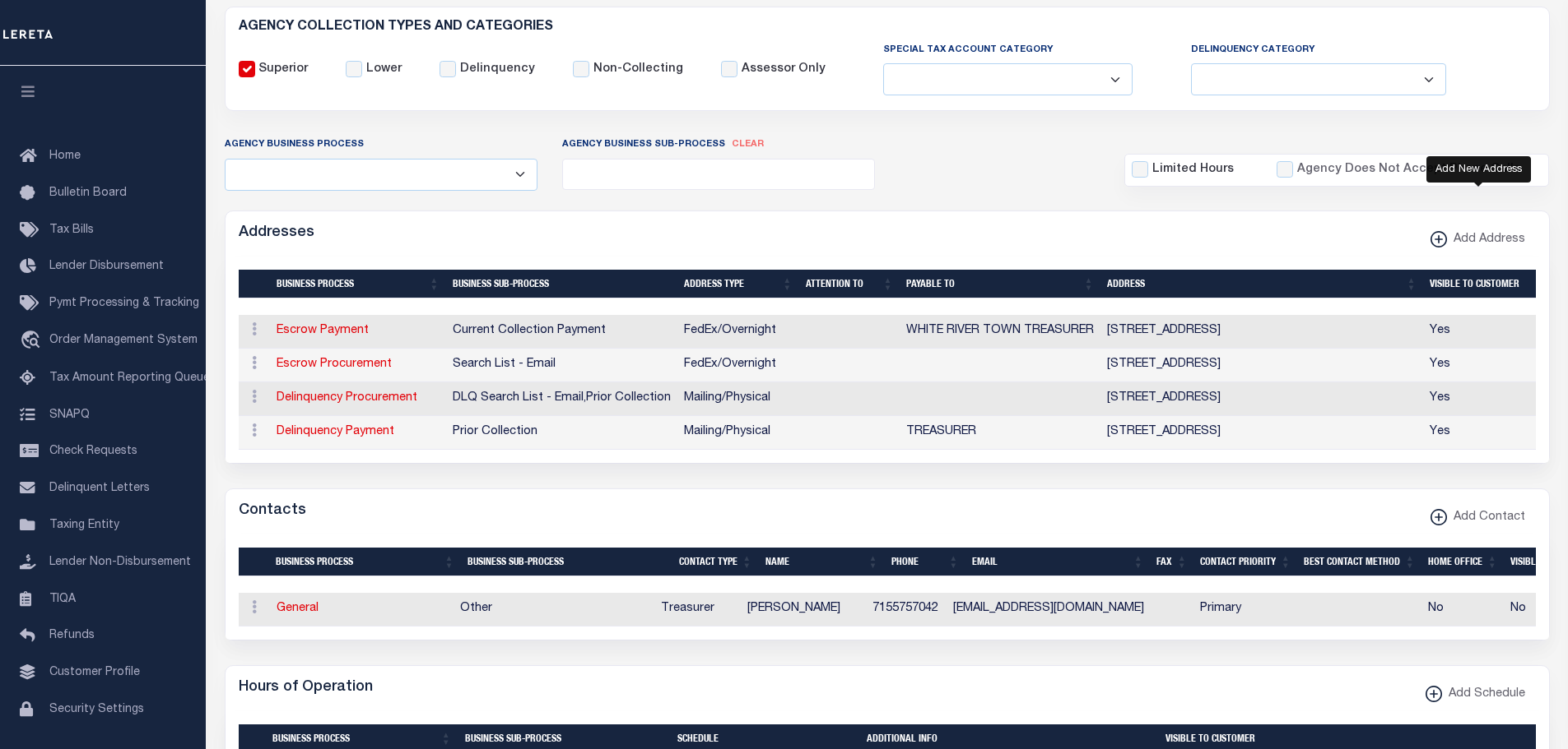
select select
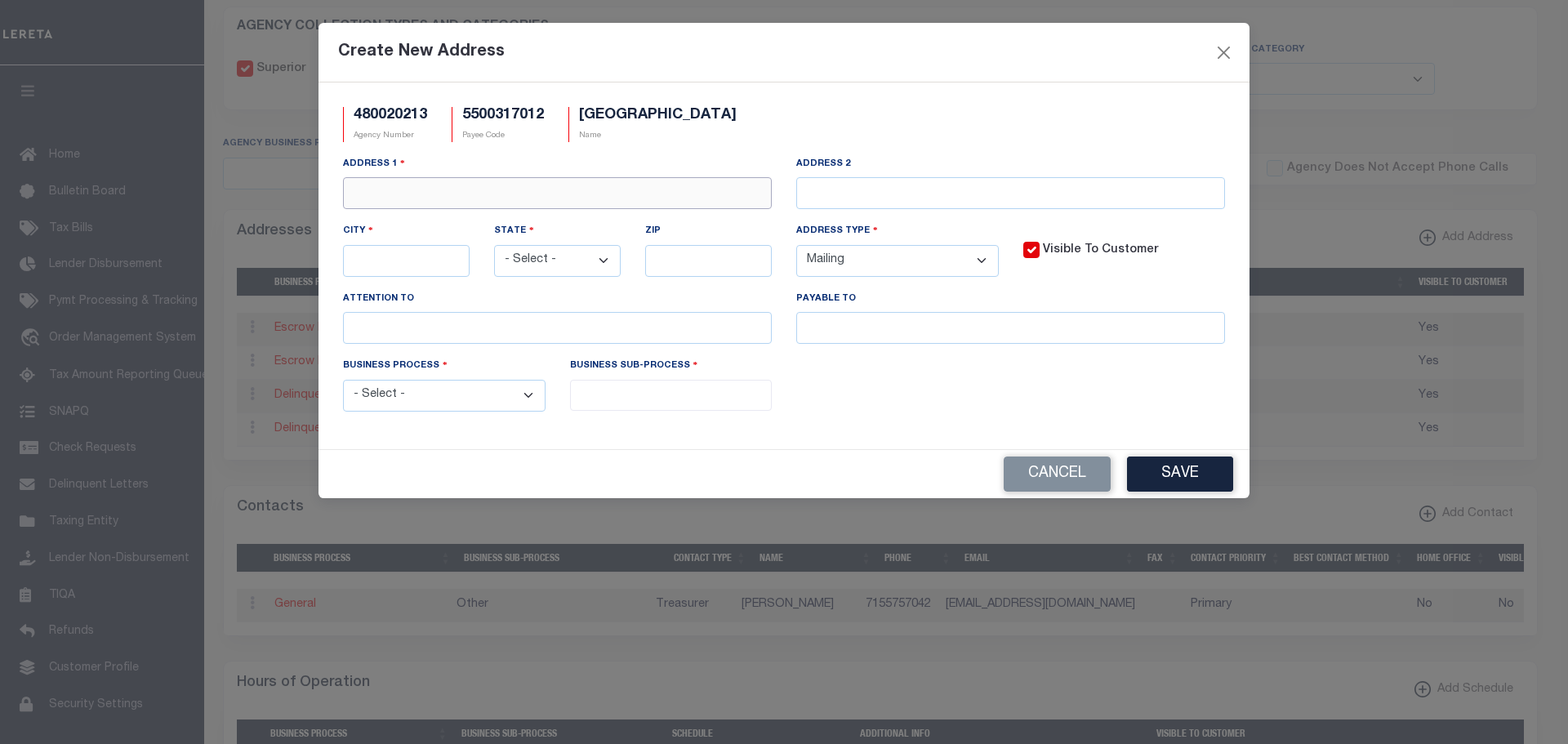
click at [469, 190] on input "text" at bounding box center [557, 193] width 429 height 32
type input "P"
type input "[STREET_ADDRESS]"
type input "ASHLAND"
select select "WI"
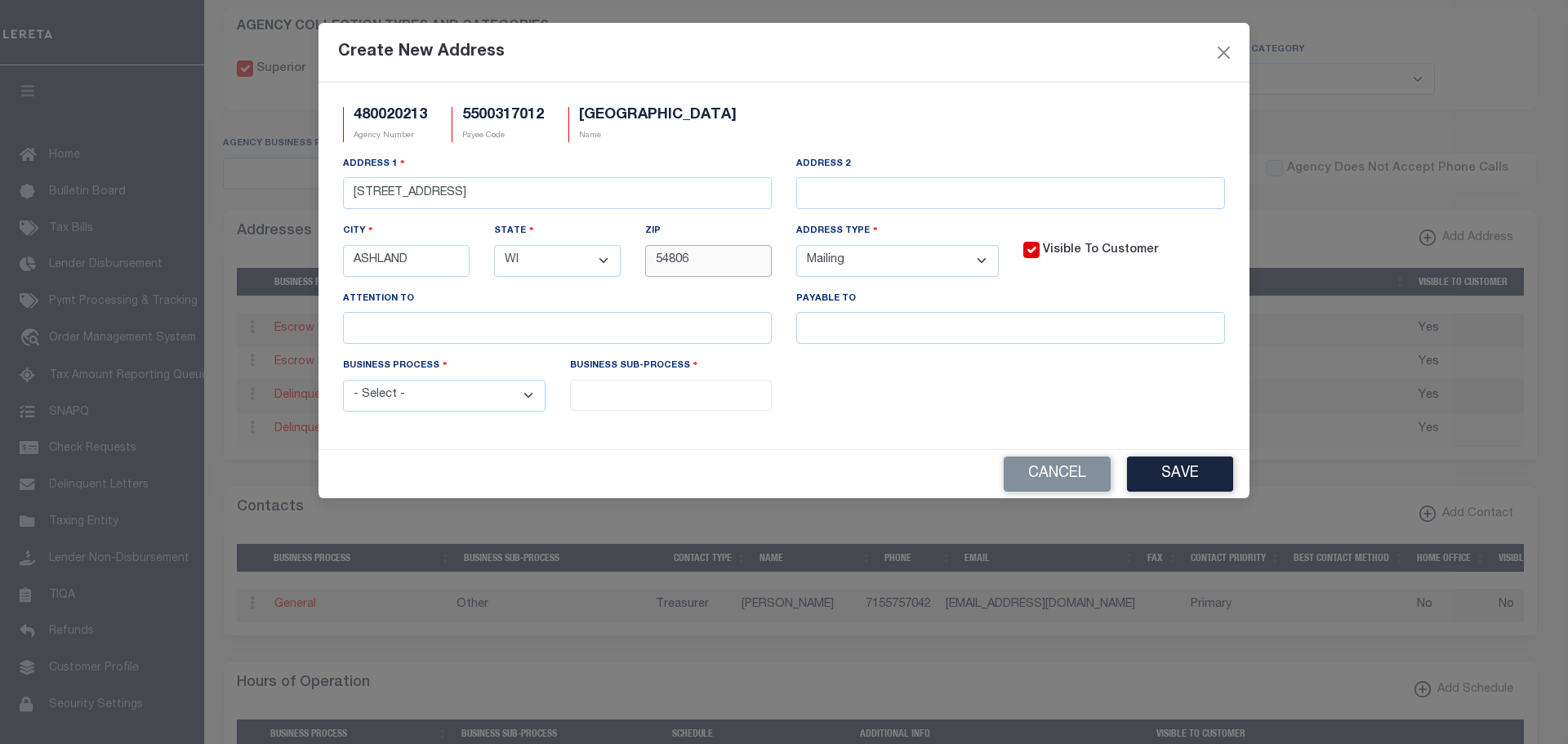
type input "54806"
click at [458, 406] on select "- Select - Automation Bill Request Delinquency Payment Delinquency Procurement …" at bounding box center [444, 396] width 202 height 32
select select "1"
click at [343, 383] on select "- Select - Automation Bill Request Delinquency Payment Delinquency Procurement …" at bounding box center [444, 396] width 202 height 32
click at [641, 397] on input "search" at bounding box center [671, 393] width 193 height 18
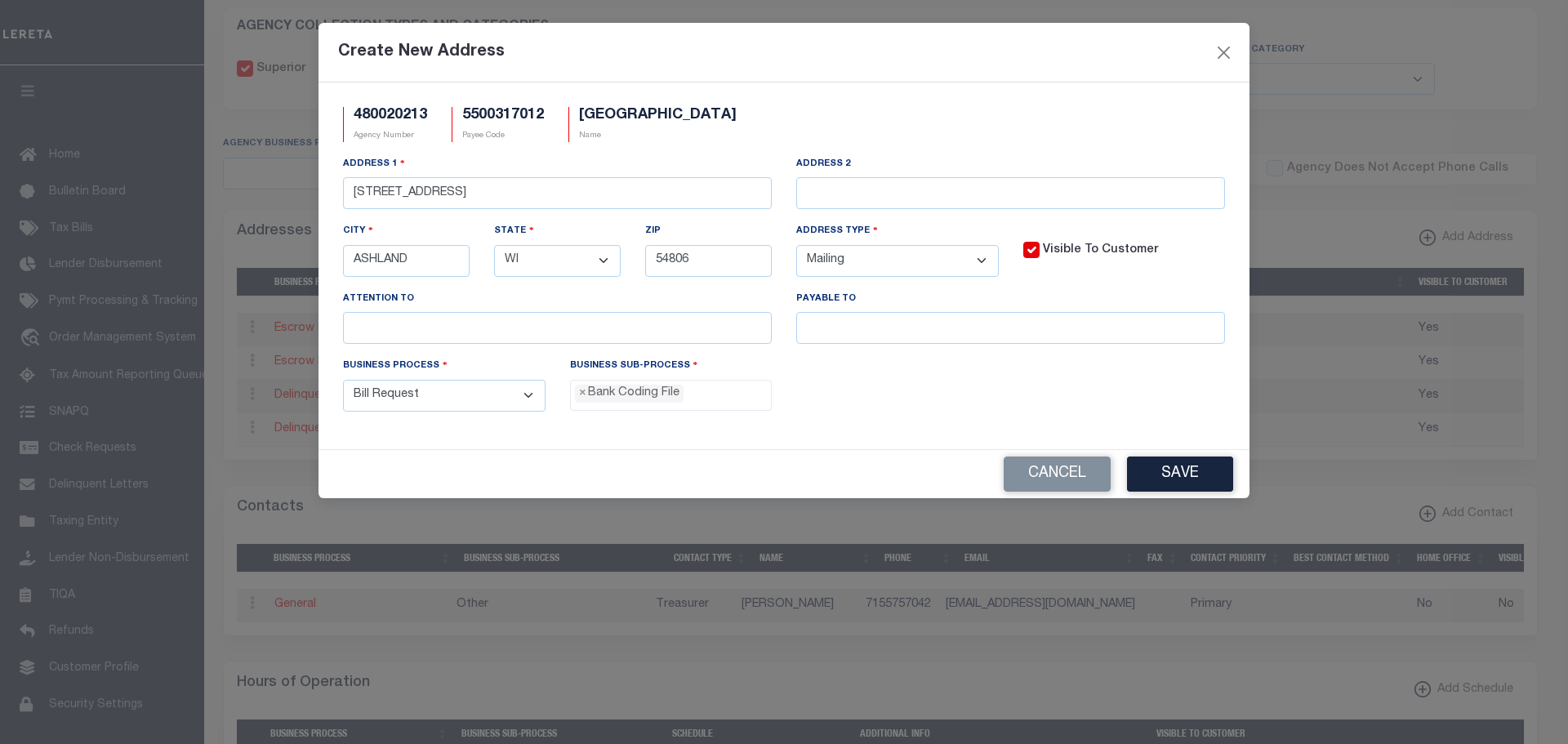
select select "3"
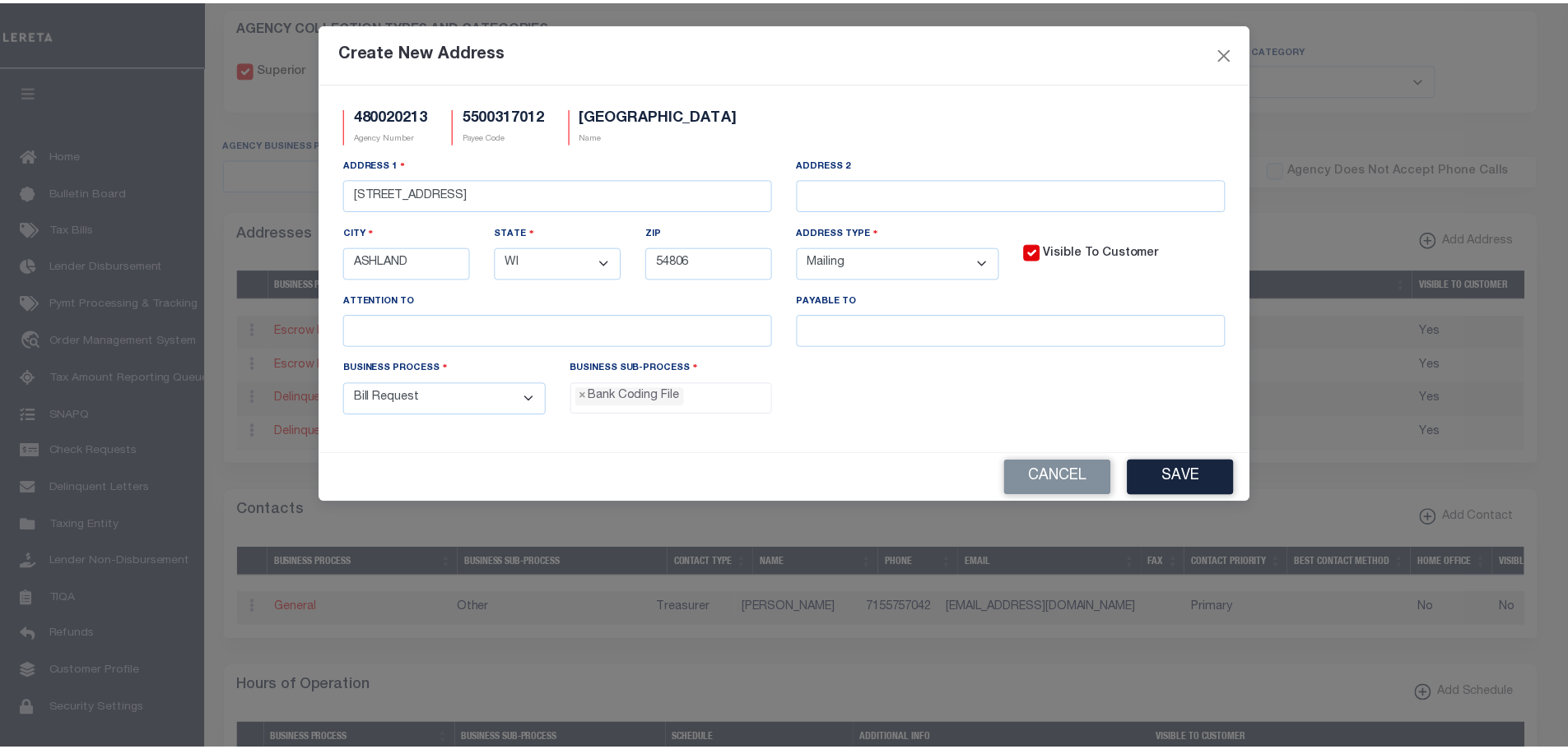
scroll to position [15, 0]
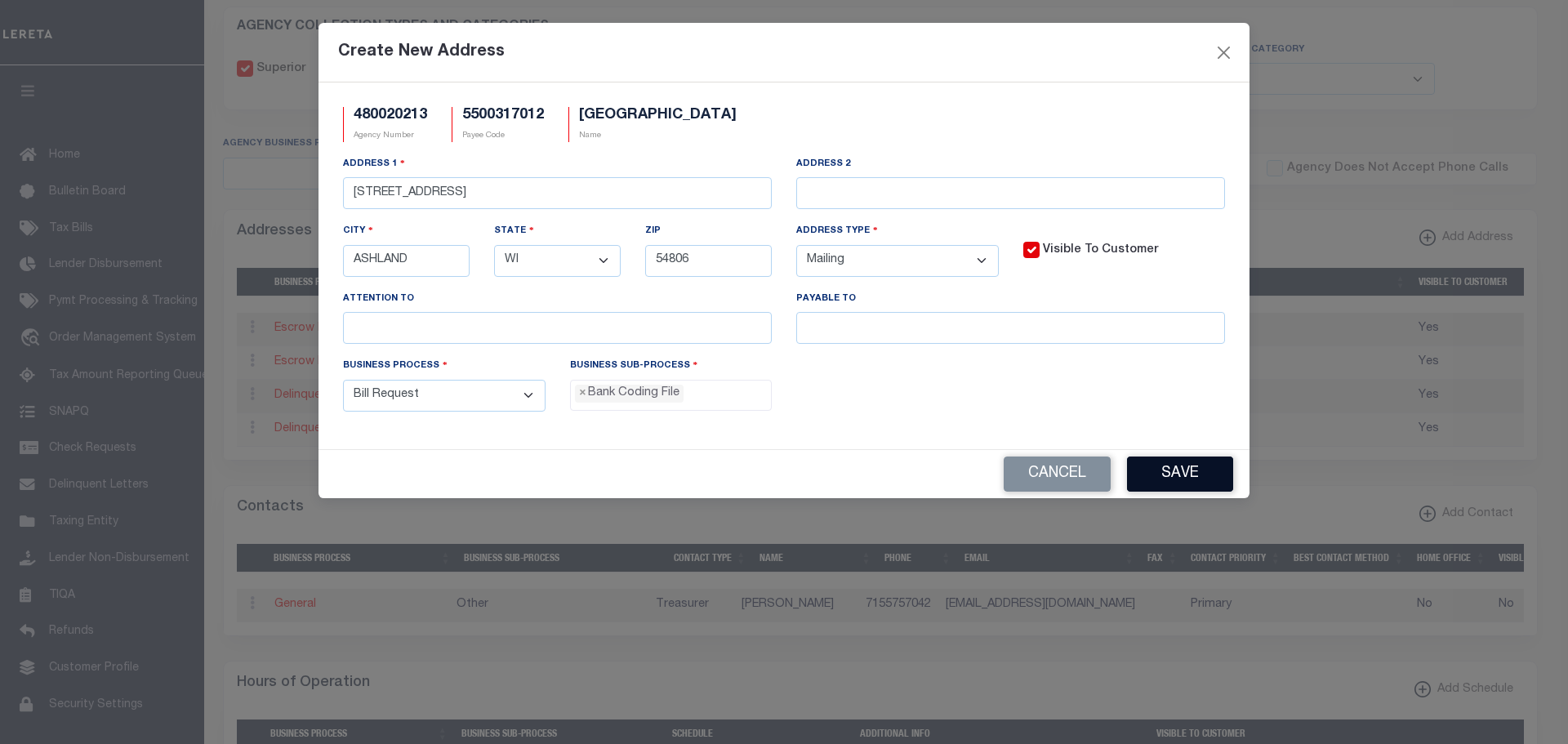
click at [1211, 477] on button "Save" at bounding box center [1180, 475] width 106 height 35
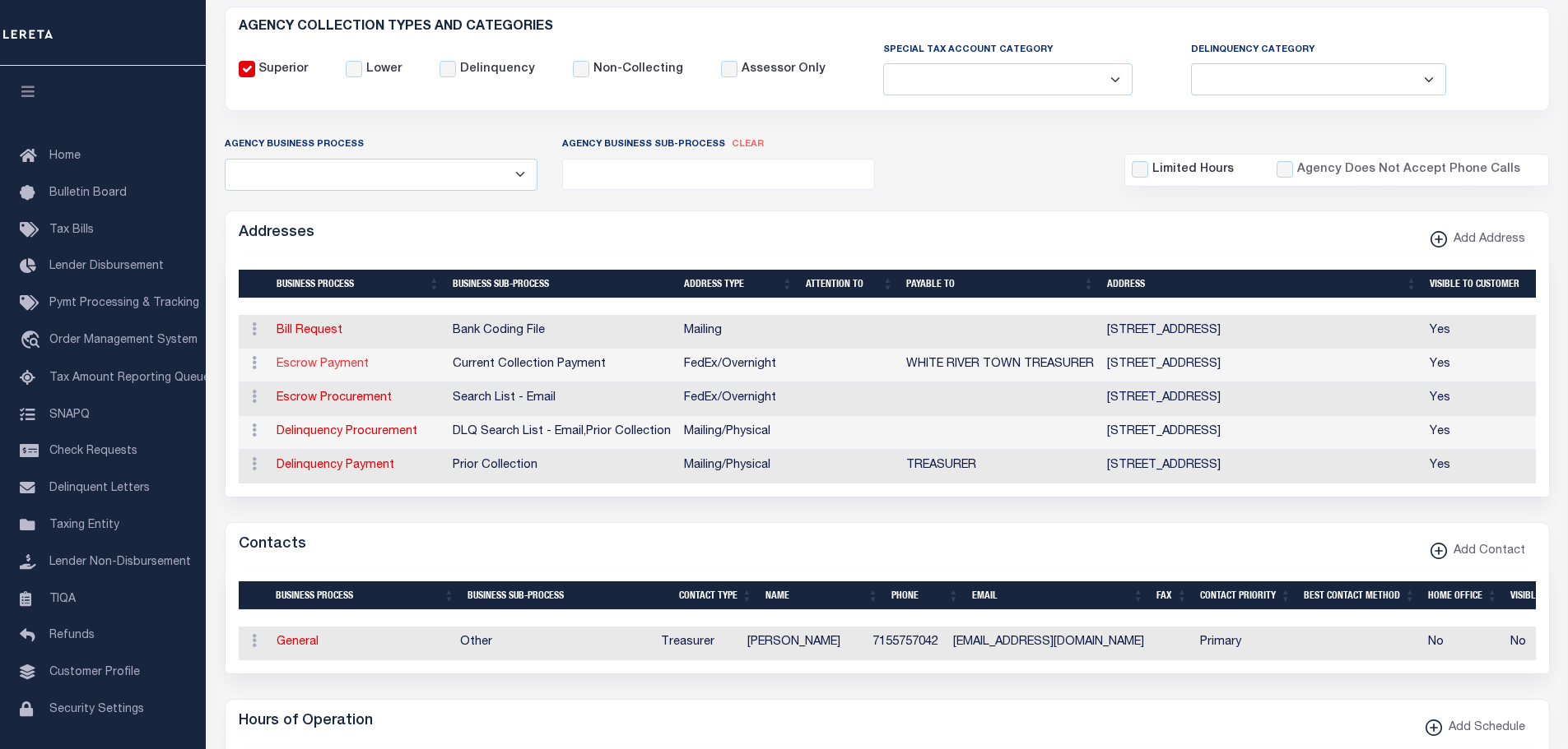
click at [307, 365] on link "Escrow Payment" at bounding box center [323, 364] width 93 height 11
select select "1"
checkbox input "false"
select select
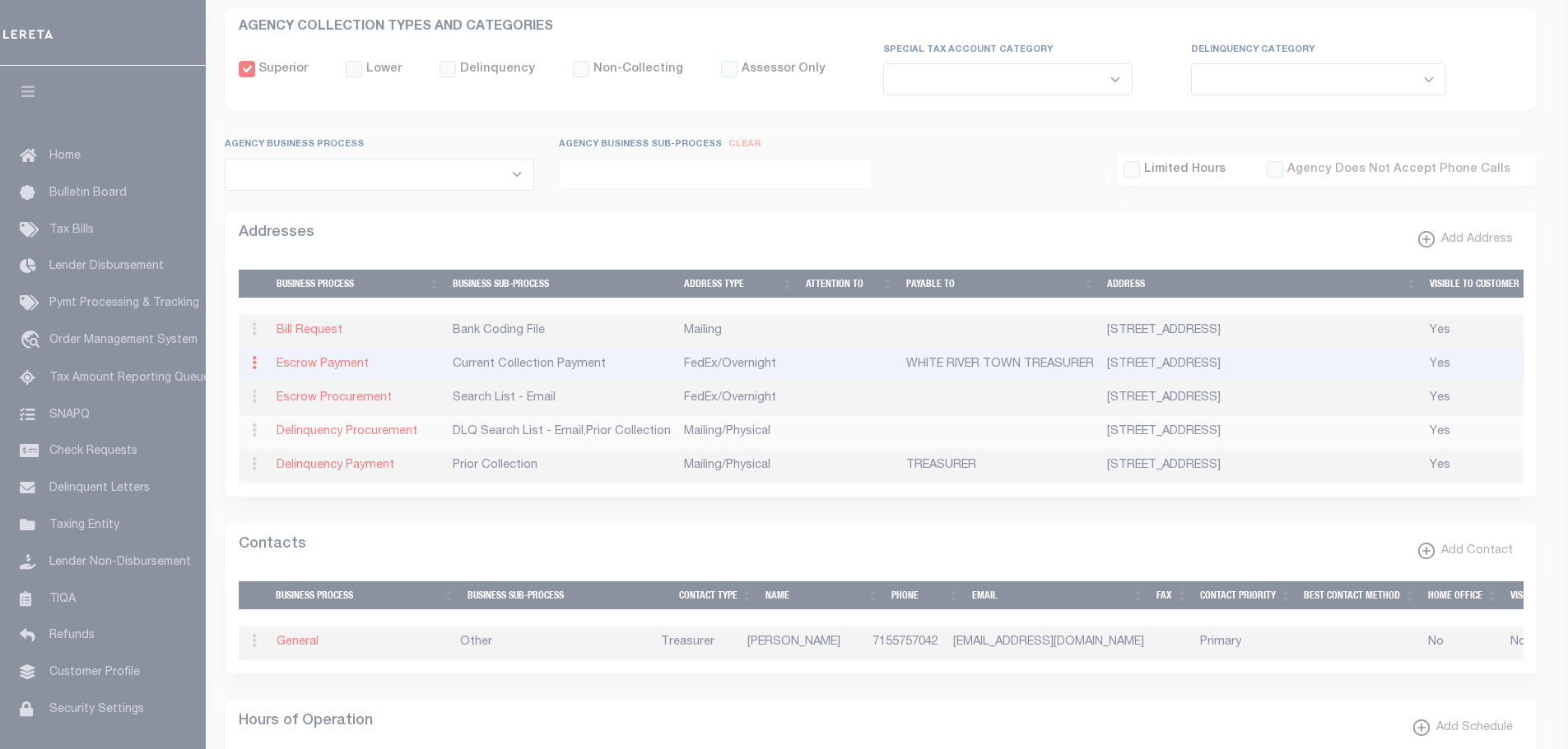
type input "[STREET_ADDRESS]"
type input "ASHLAND"
select select "WI"
type input "54806"
select select "4"
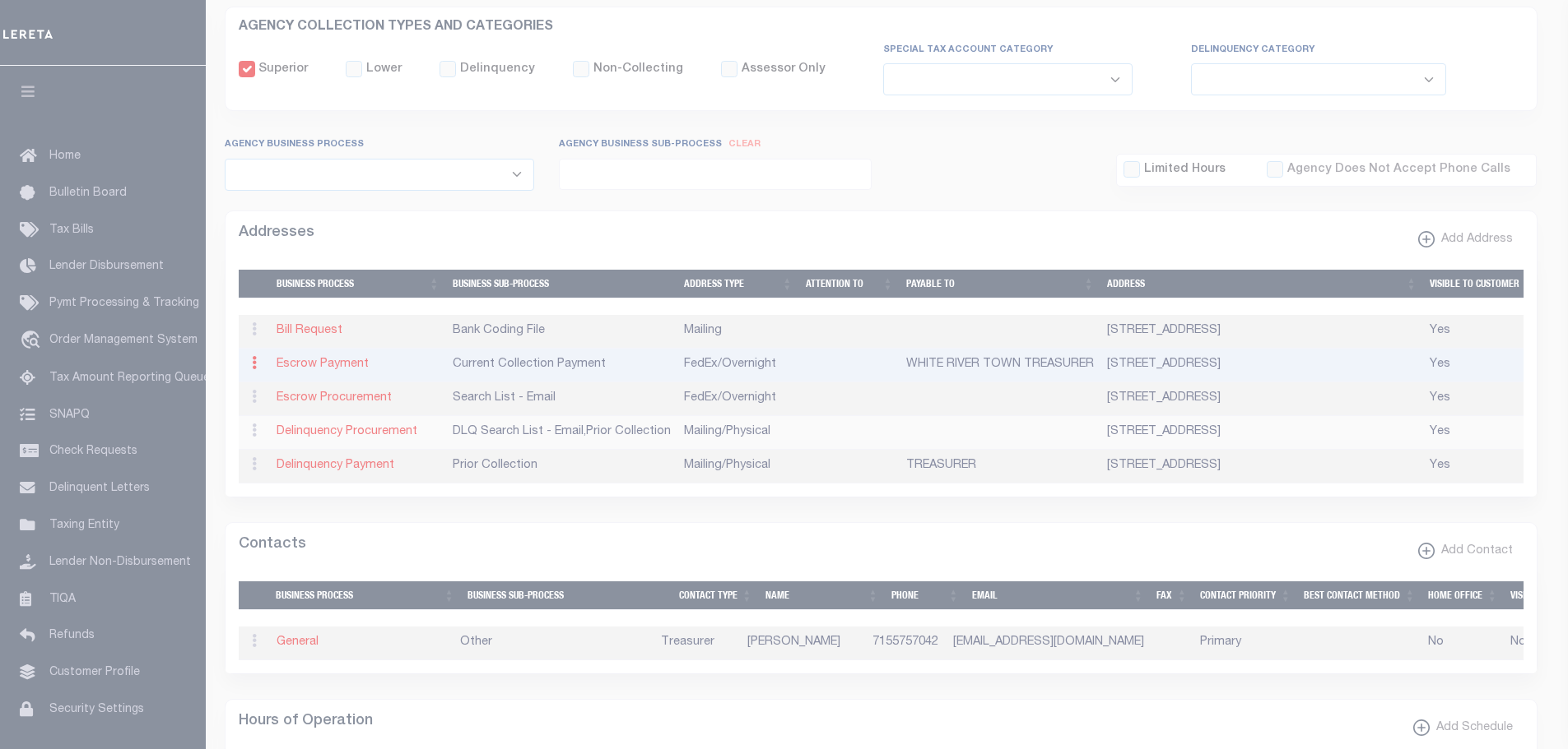
checkbox input "true"
type input "WHITE RIVER TOWN TREASURER"
select select "3"
select select "11"
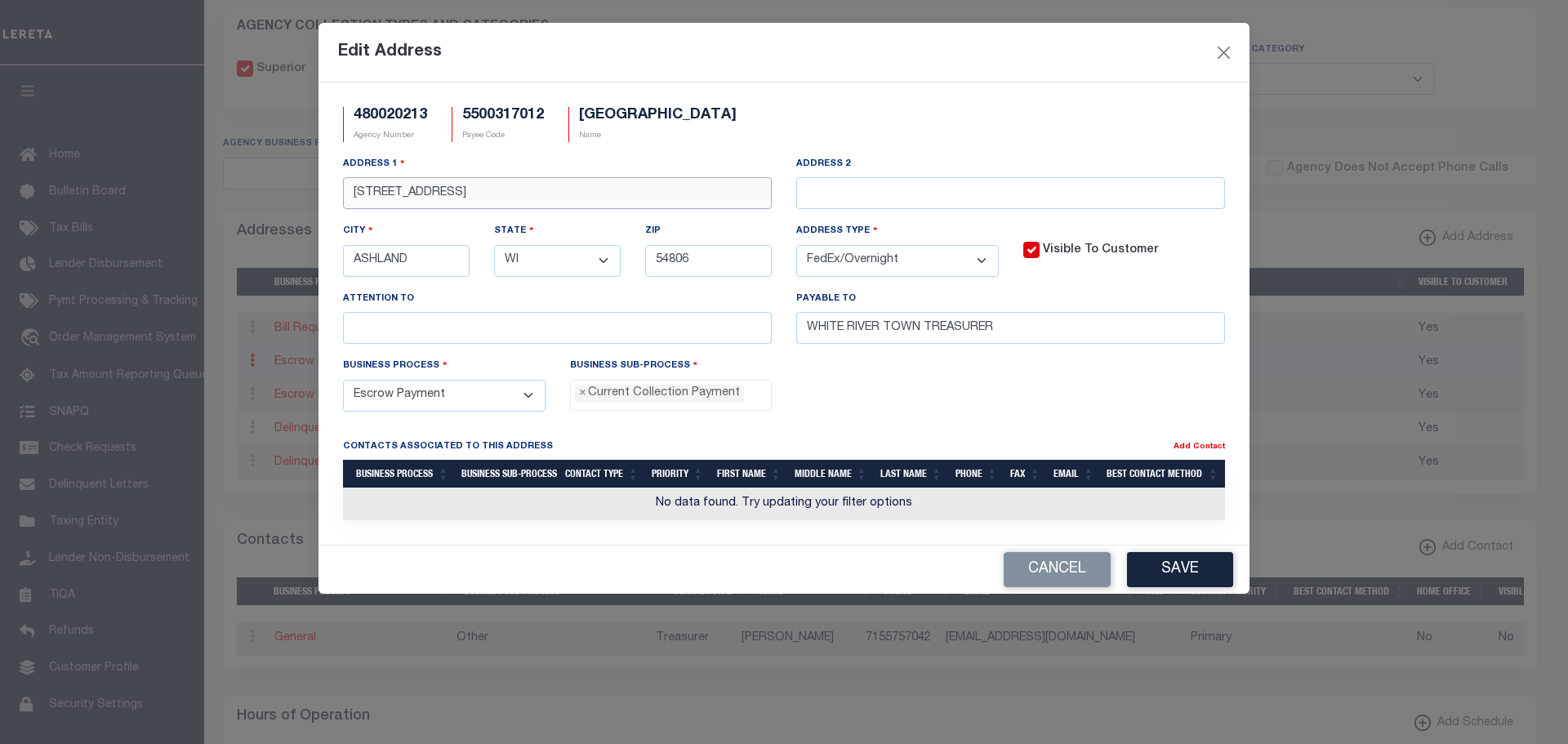
drag, startPoint x: 465, startPoint y: 188, endPoint x: 195, endPoint y: 153, distance: 272.3
click at [188, 156] on div "Edit Address 480020213 Agency Number 5500317012 Payee Code [GEOGRAPHIC_DATA] TO…" at bounding box center [784, 372] width 1568 height 744
type input "PO BOX 291"
click at [983, 258] on select "- Select - FedEx/Overnight Lock Box Mailing Mailing/Physical Physical" at bounding box center [898, 261] width 202 height 32
select select "1"
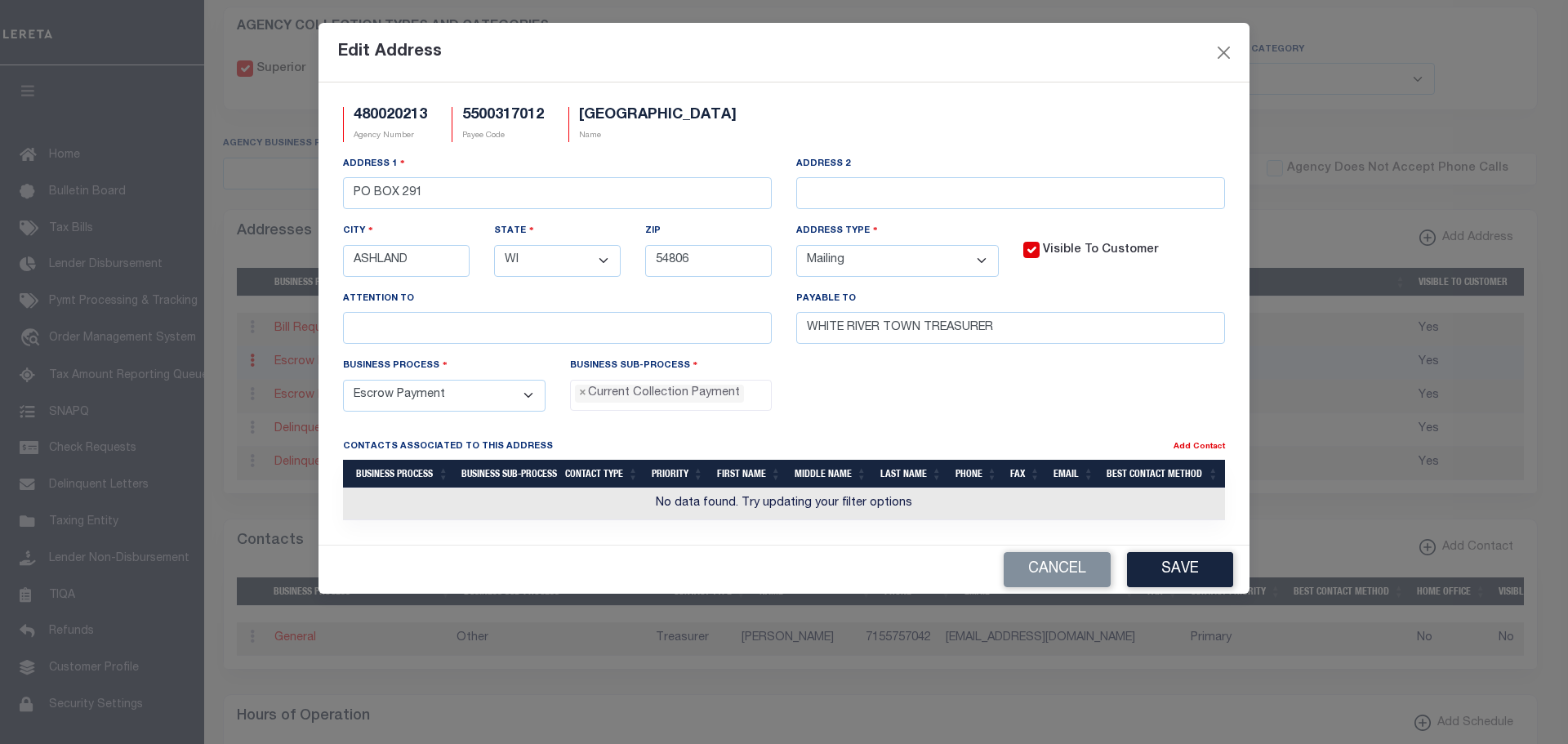
click at [797, 246] on select "- Select - FedEx/Overnight Lock Box Mailing Mailing/Physical Physical" at bounding box center [898, 261] width 202 height 32
click at [1196, 578] on button "Save" at bounding box center [1180, 570] width 106 height 35
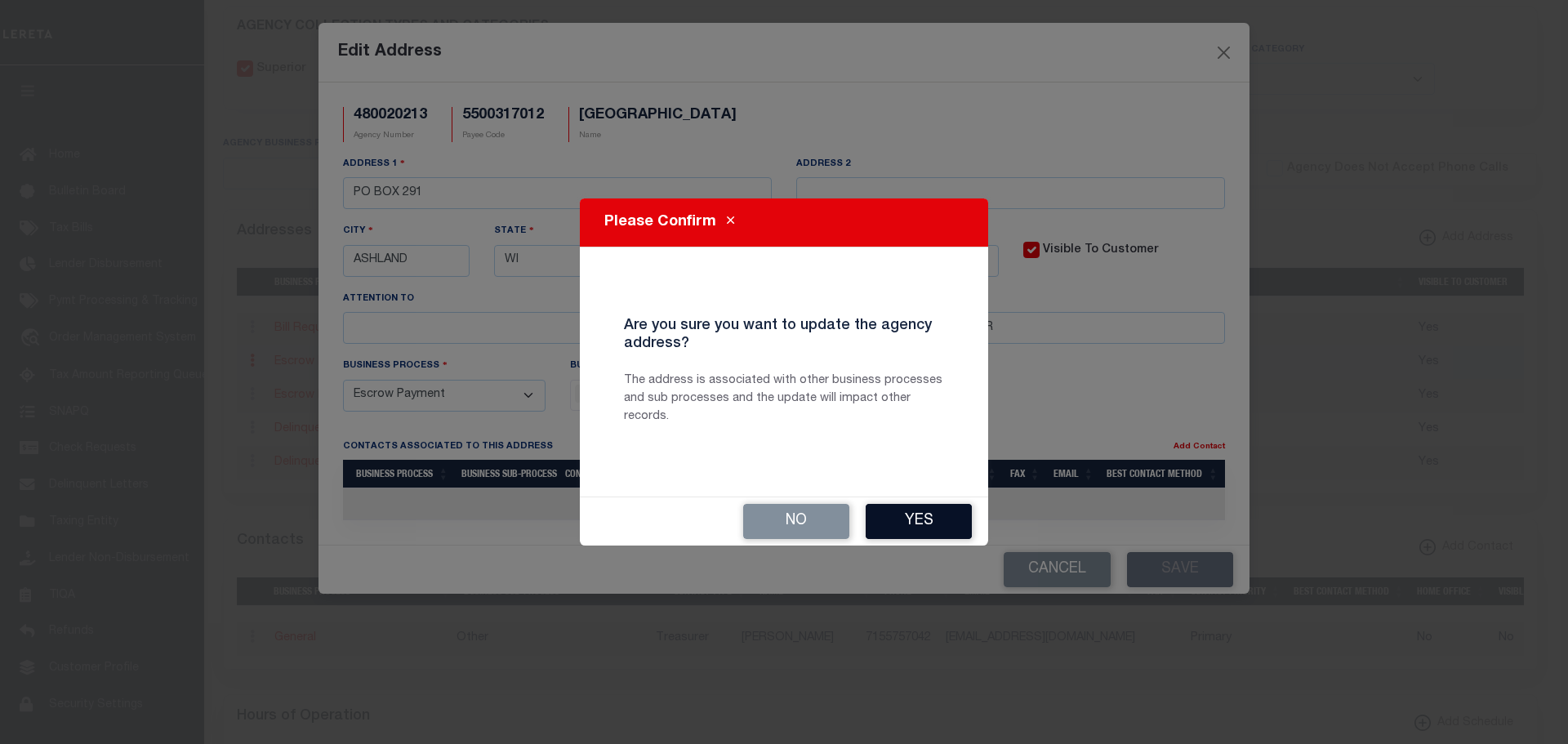
click at [908, 516] on button "Yes" at bounding box center [918, 522] width 106 height 35
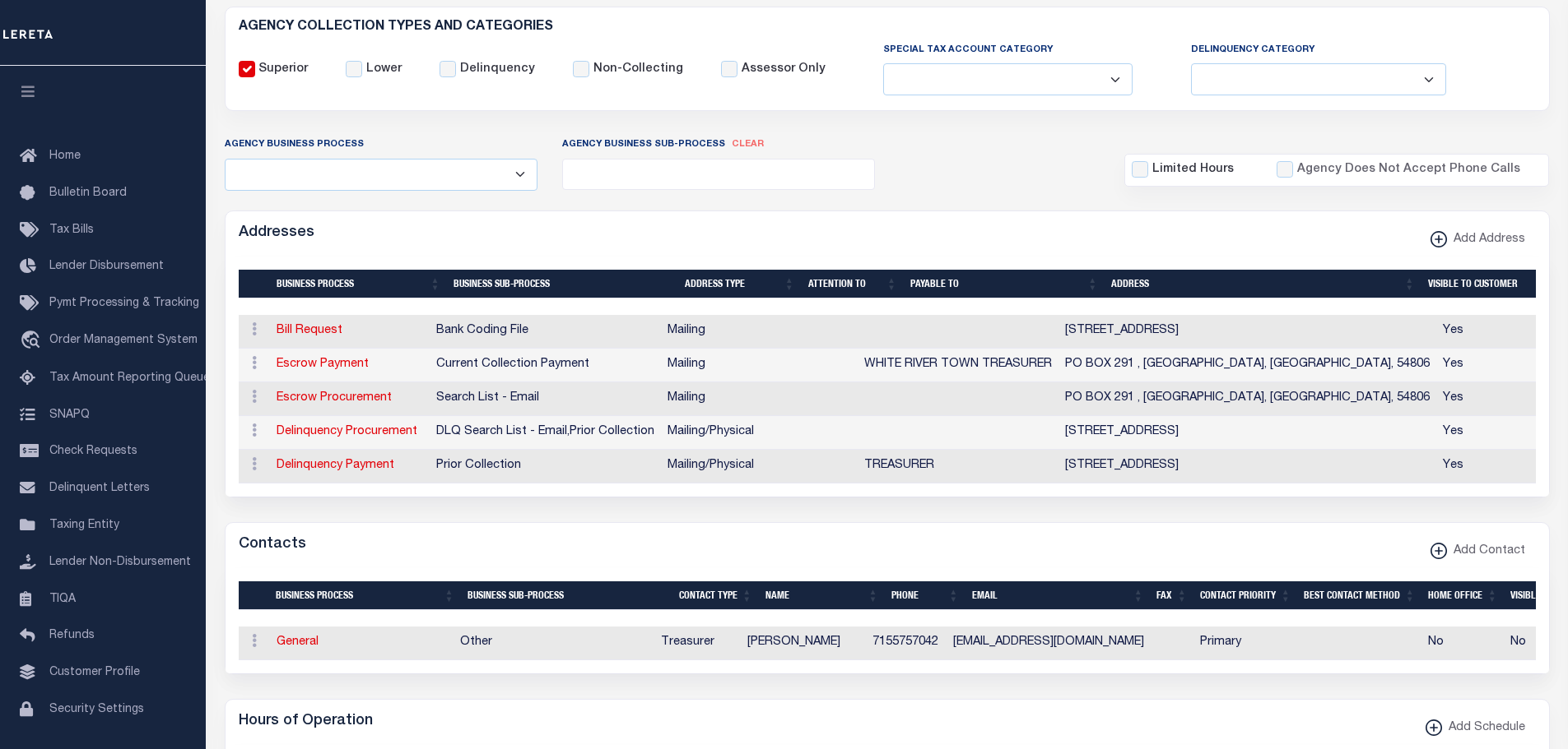
scroll to position [0, 0]
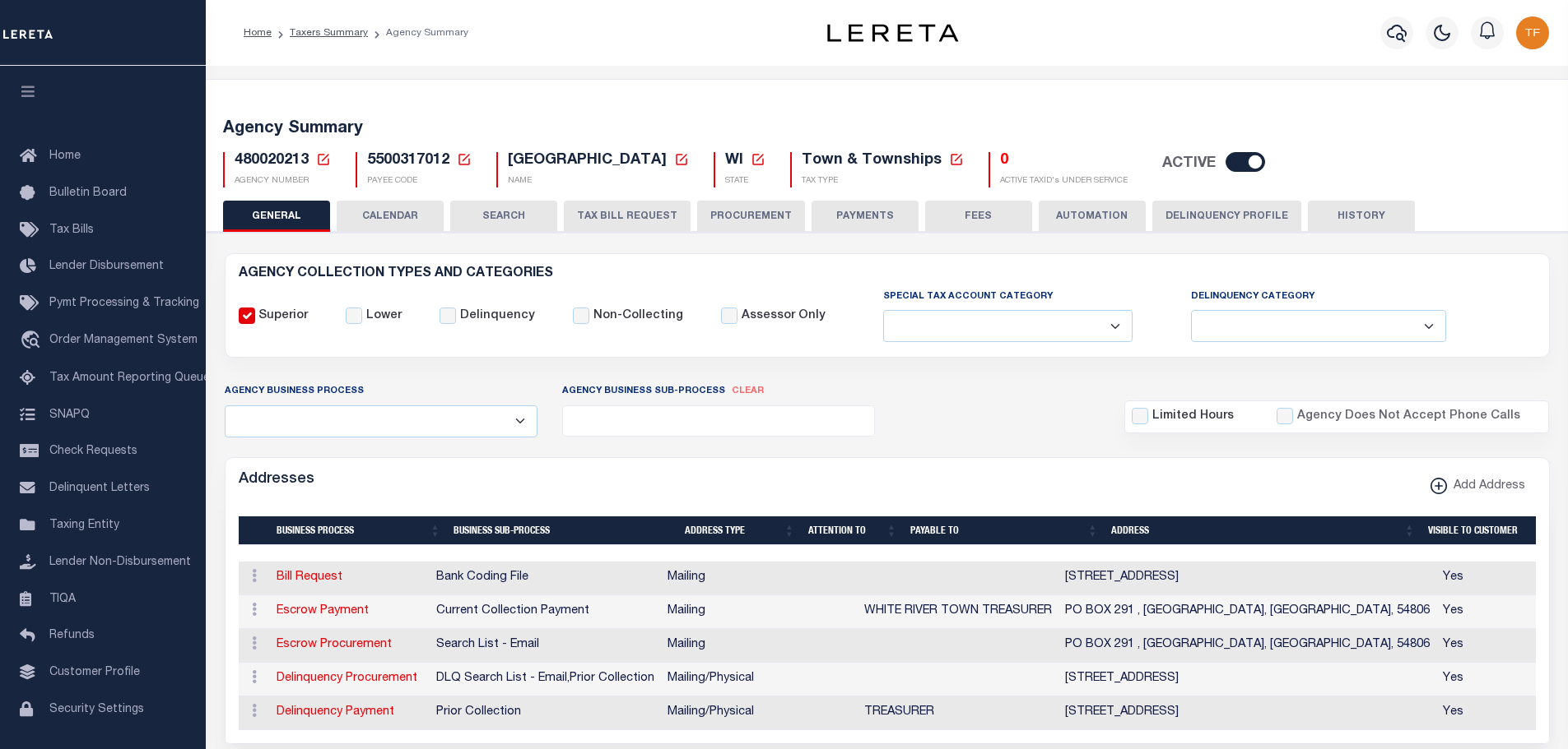
click at [845, 215] on button "PAYMENTS" at bounding box center [864, 216] width 107 height 31
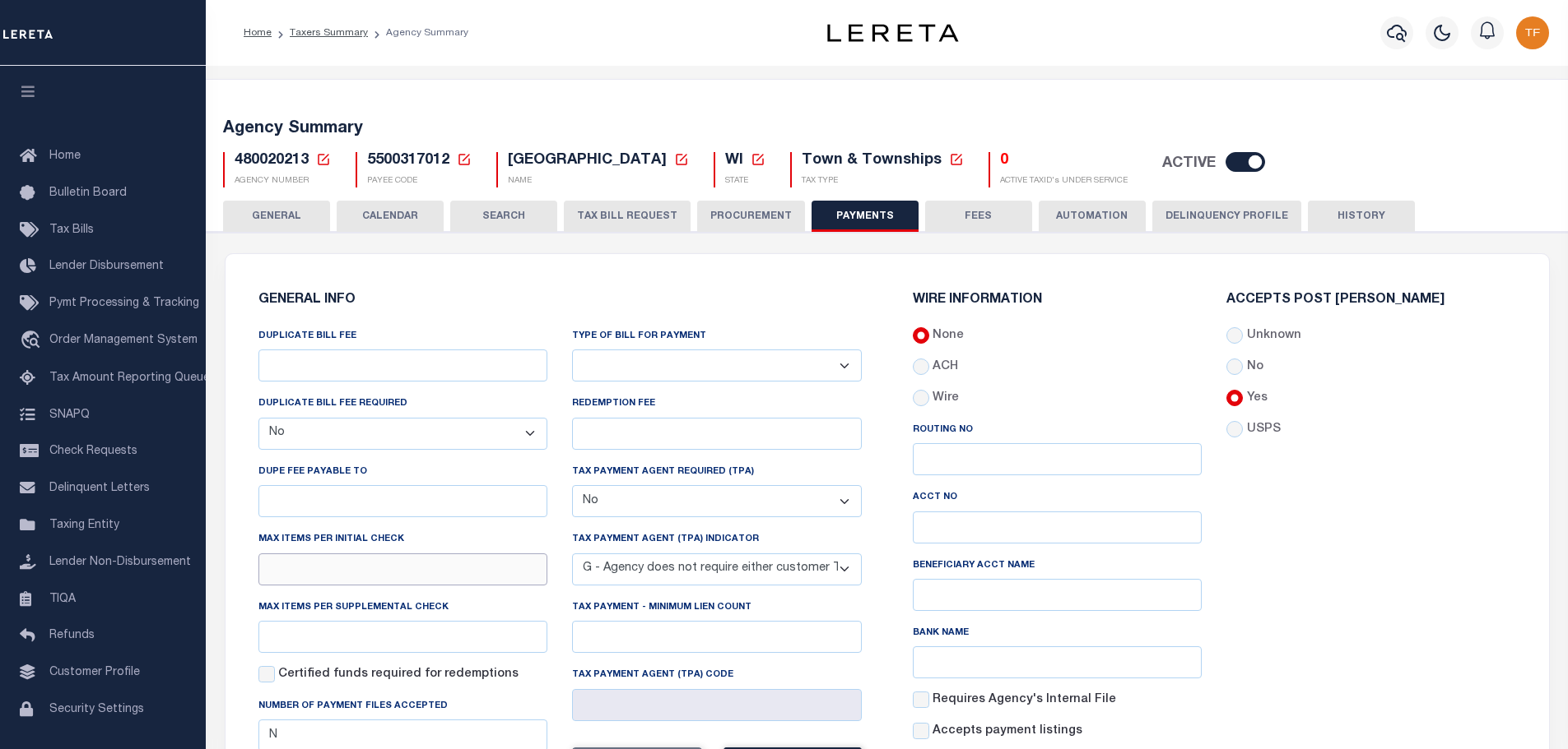
click at [307, 572] on input "text" at bounding box center [403, 569] width 290 height 32
type input "1"
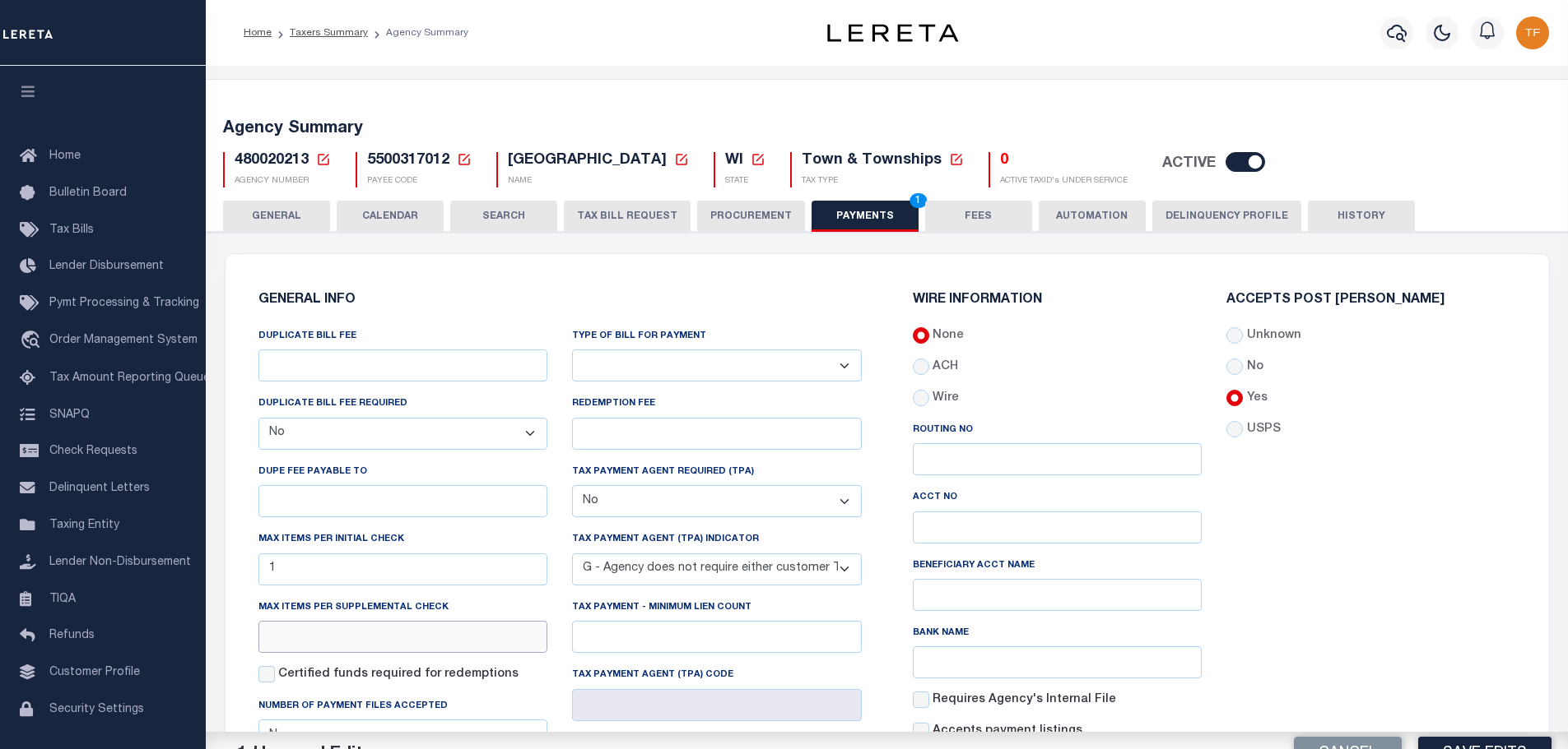
click at [293, 642] on input "text" at bounding box center [403, 637] width 290 height 32
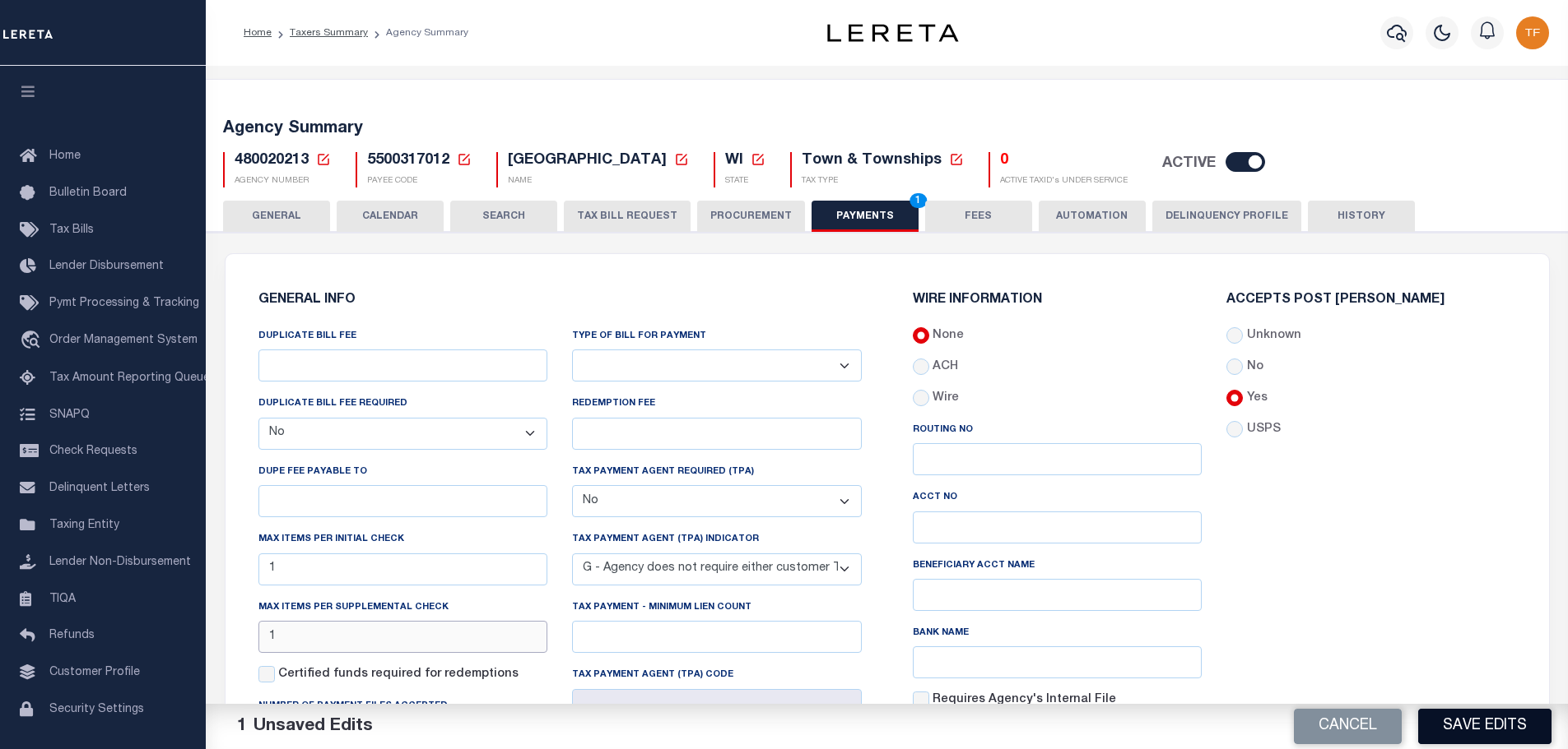
type input "1"
click at [1433, 735] on button "Save Edits" at bounding box center [1484, 727] width 133 height 36
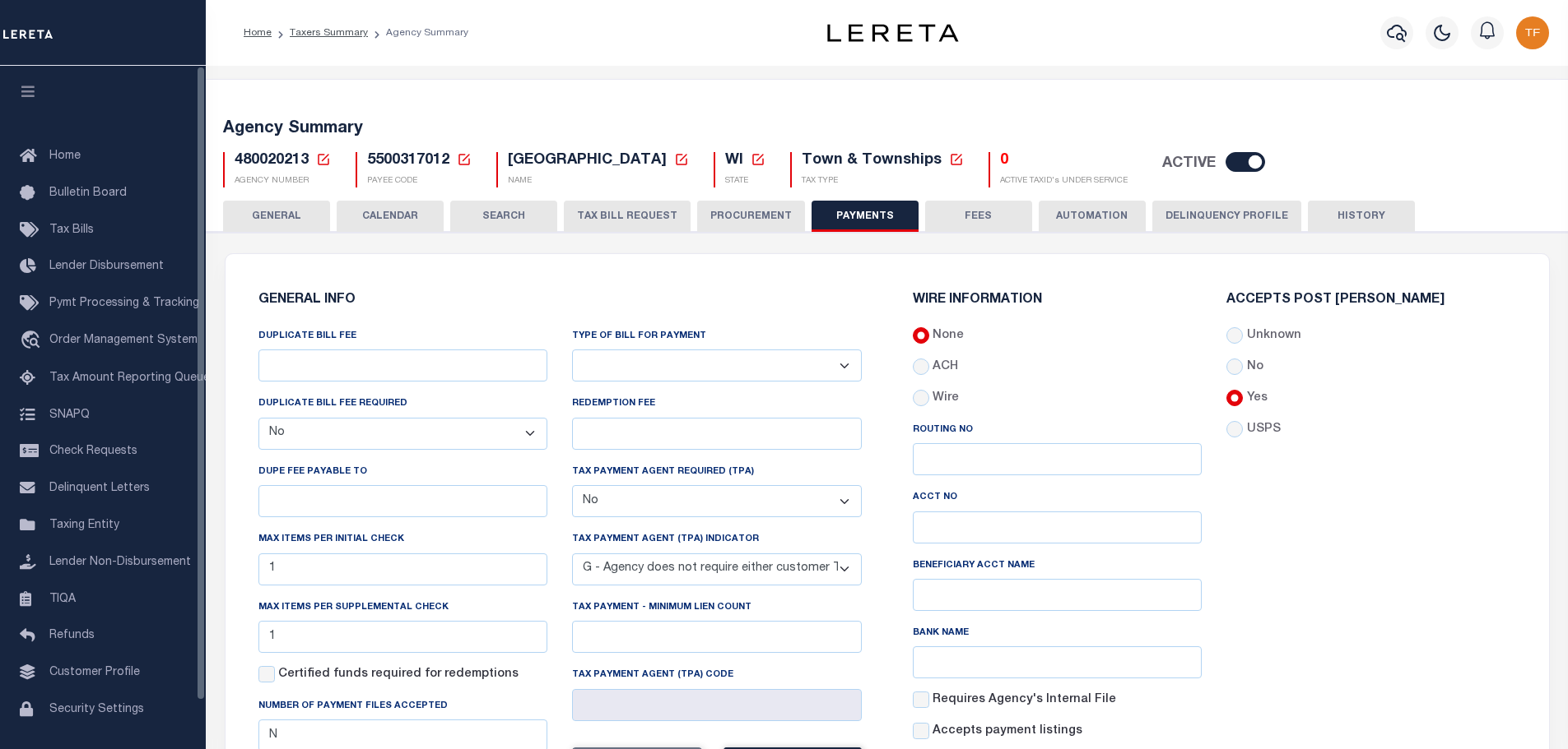
click at [280, 220] on button "GENERAL" at bounding box center [276, 216] width 107 height 31
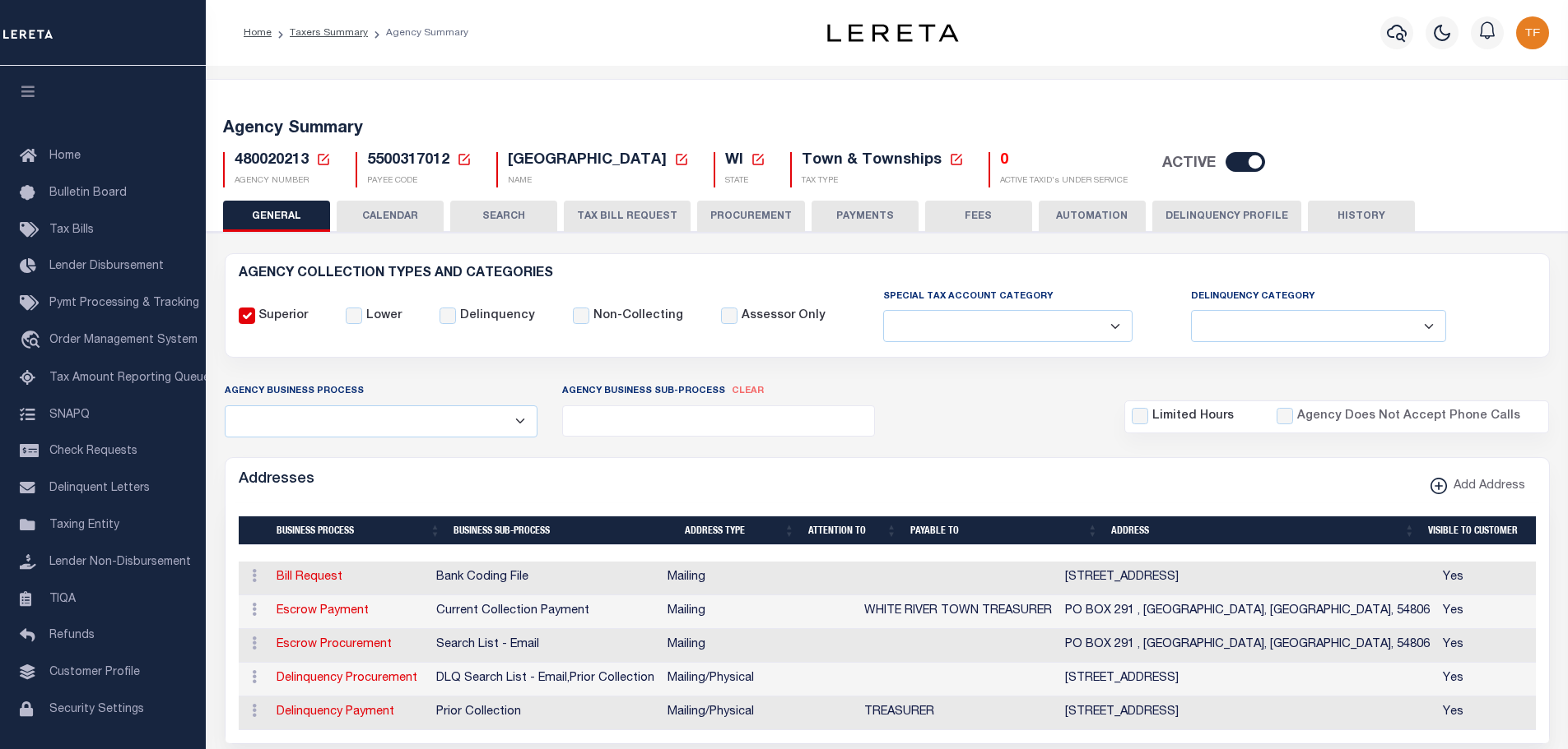
click at [1332, 213] on button "HISTORY" at bounding box center [1361, 216] width 107 height 31
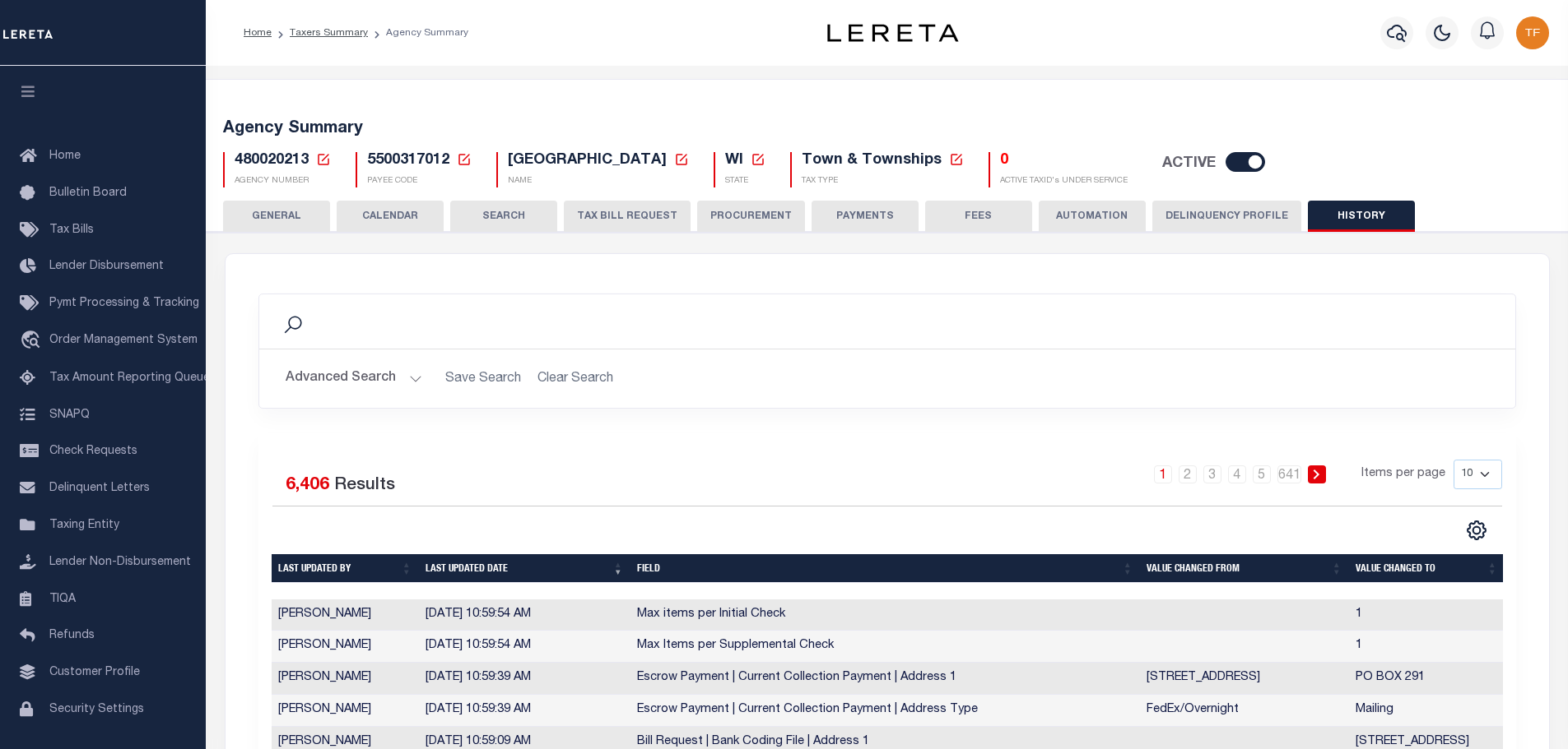
drag, startPoint x: 280, startPoint y: 209, endPoint x: 1537, endPoint y: 215, distance: 1257.0
click at [280, 209] on button "GENERAL" at bounding box center [276, 216] width 107 height 31
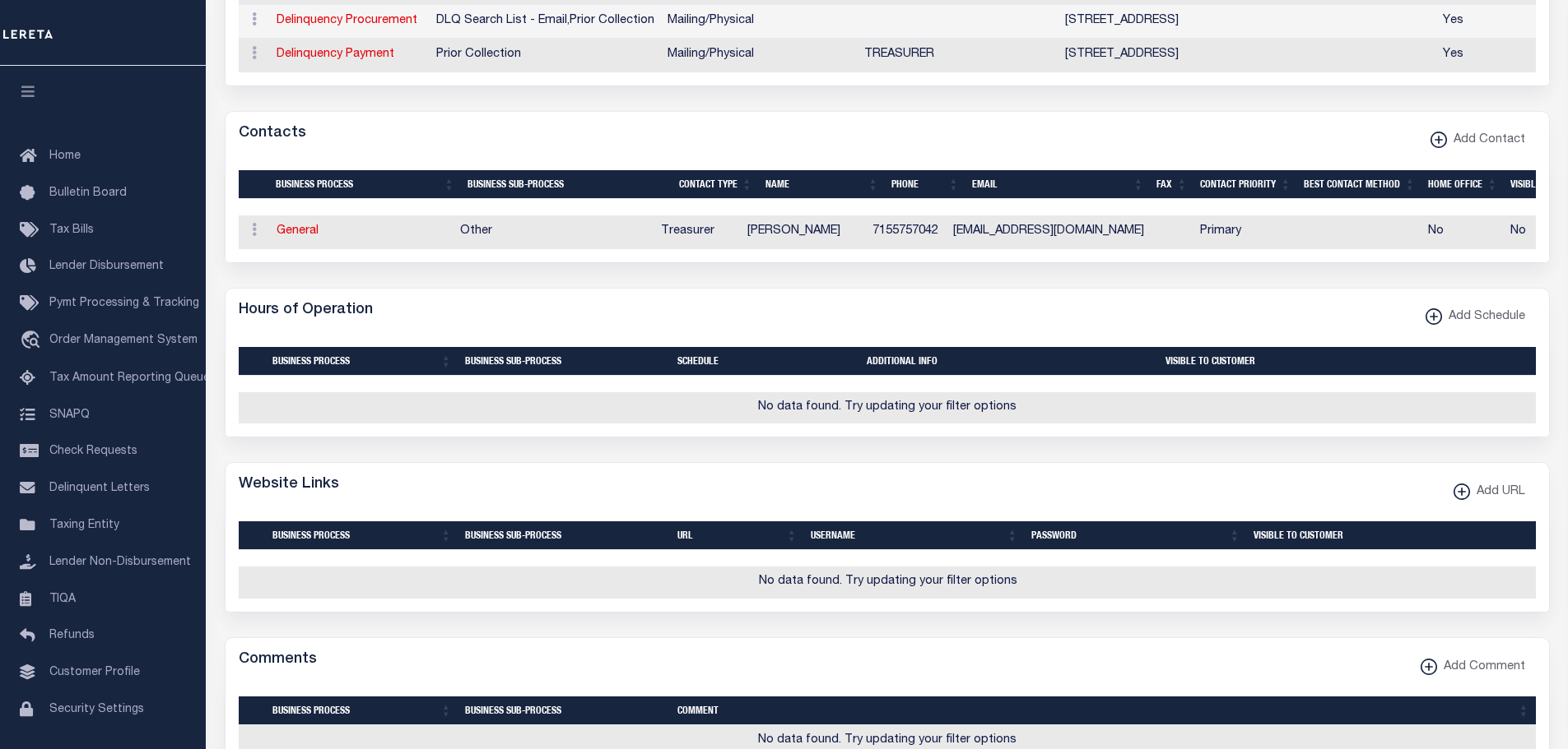
scroll to position [823, 0]
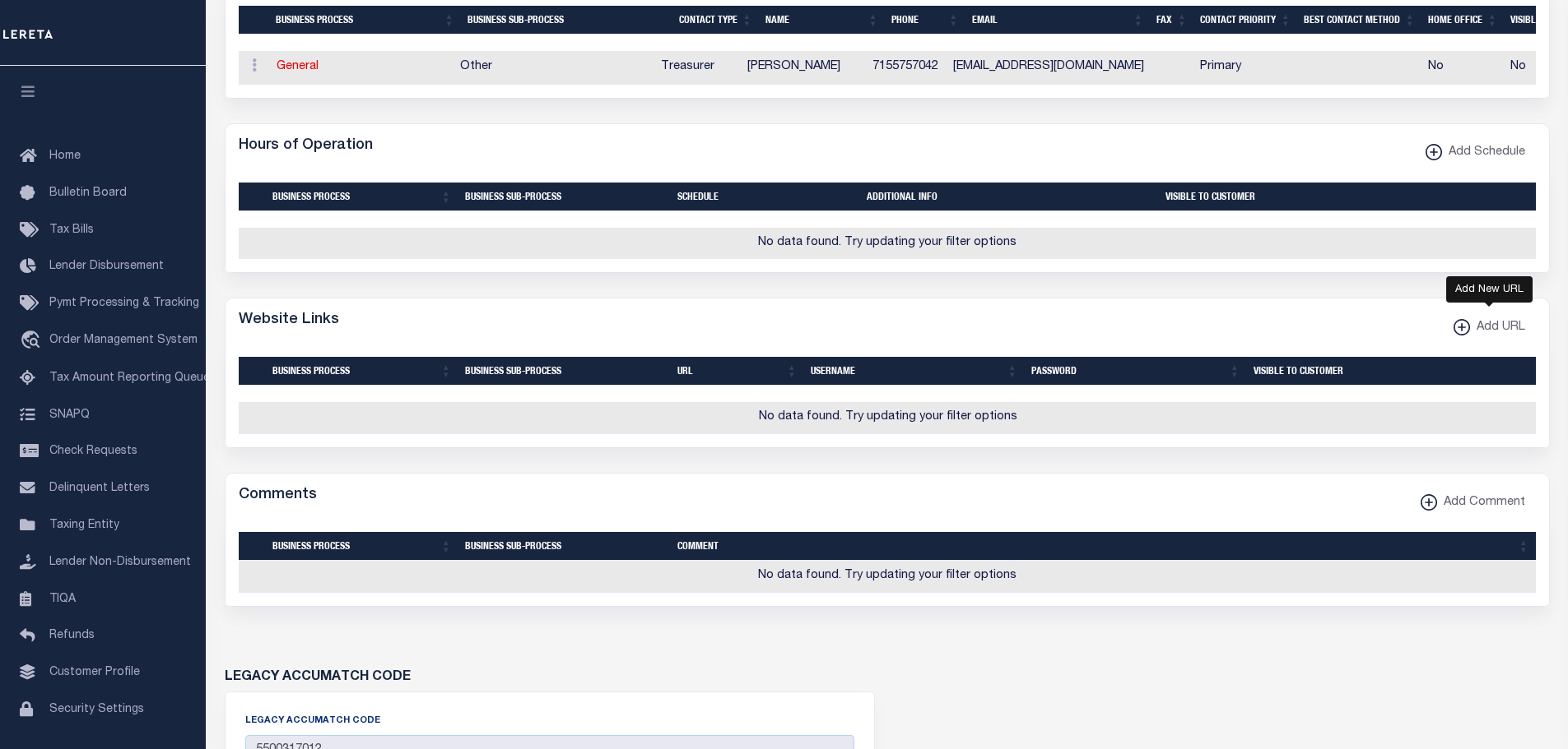
click at [1460, 331] on icon "button" at bounding box center [1461, 327] width 2 height 8
select select
checkbox input "true"
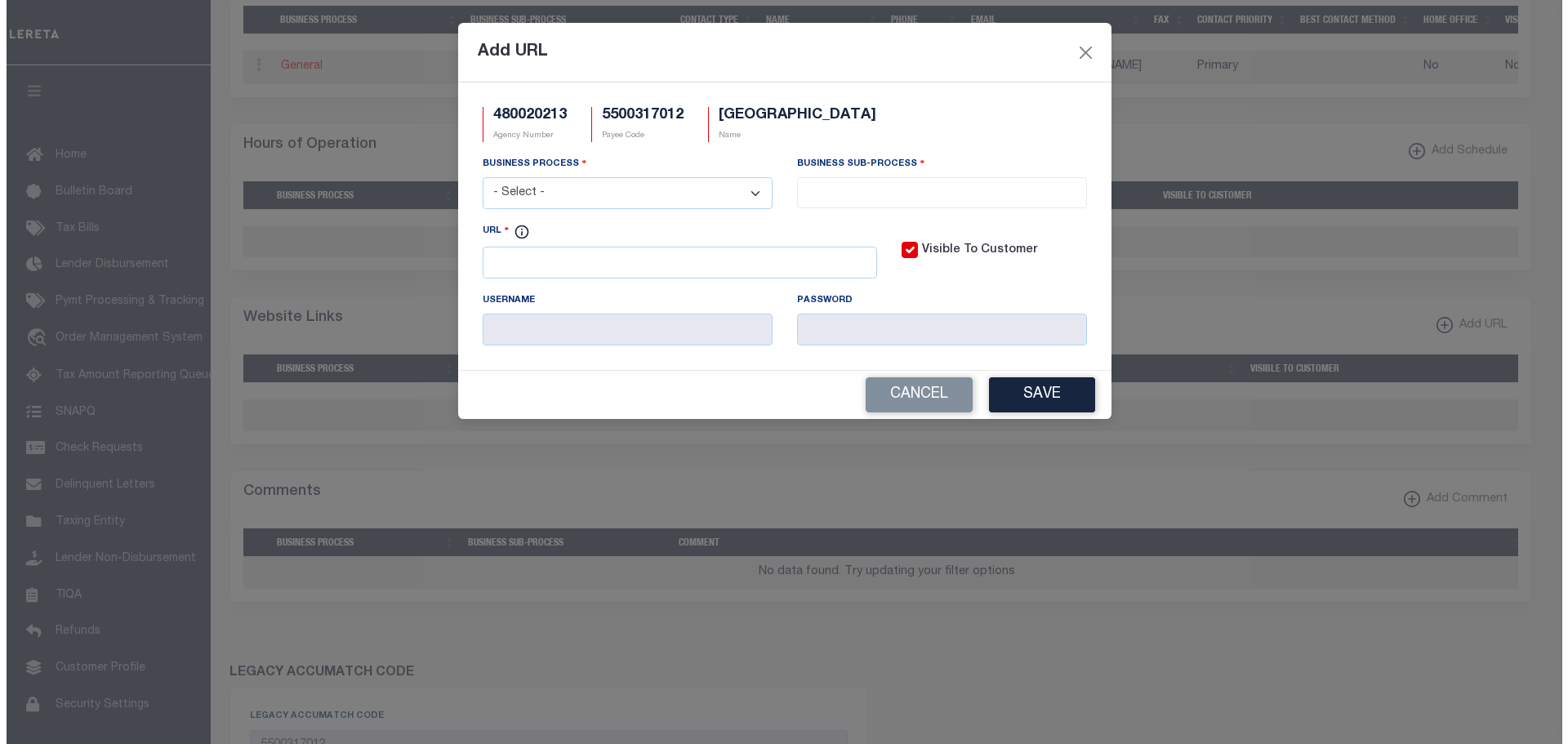
scroll to position [806, 0]
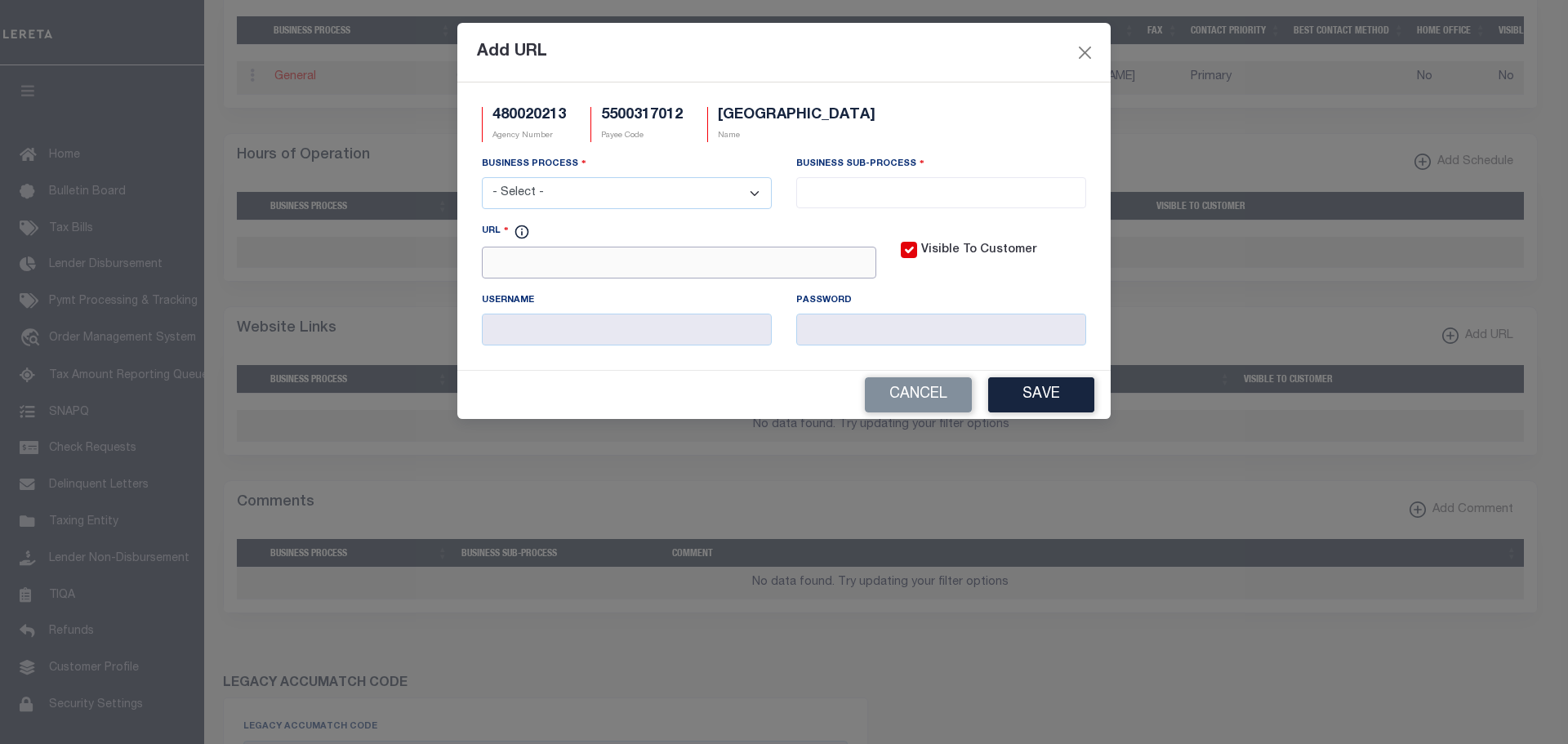
click at [668, 263] on input "URL" at bounding box center [679, 263] width 395 height 32
paste input "Current Tax URL [URL][DOMAIN_NAME][PERSON_NAME]"
click at [490, 264] on input "Current Tax URL [URL][DOMAIN_NAME][PERSON_NAME]" at bounding box center [679, 263] width 395 height 32
click at [496, 249] on div "URL Current Tax URL [URL][DOMAIN_NAME][PERSON_NAME]" at bounding box center [679, 250] width 395 height 57
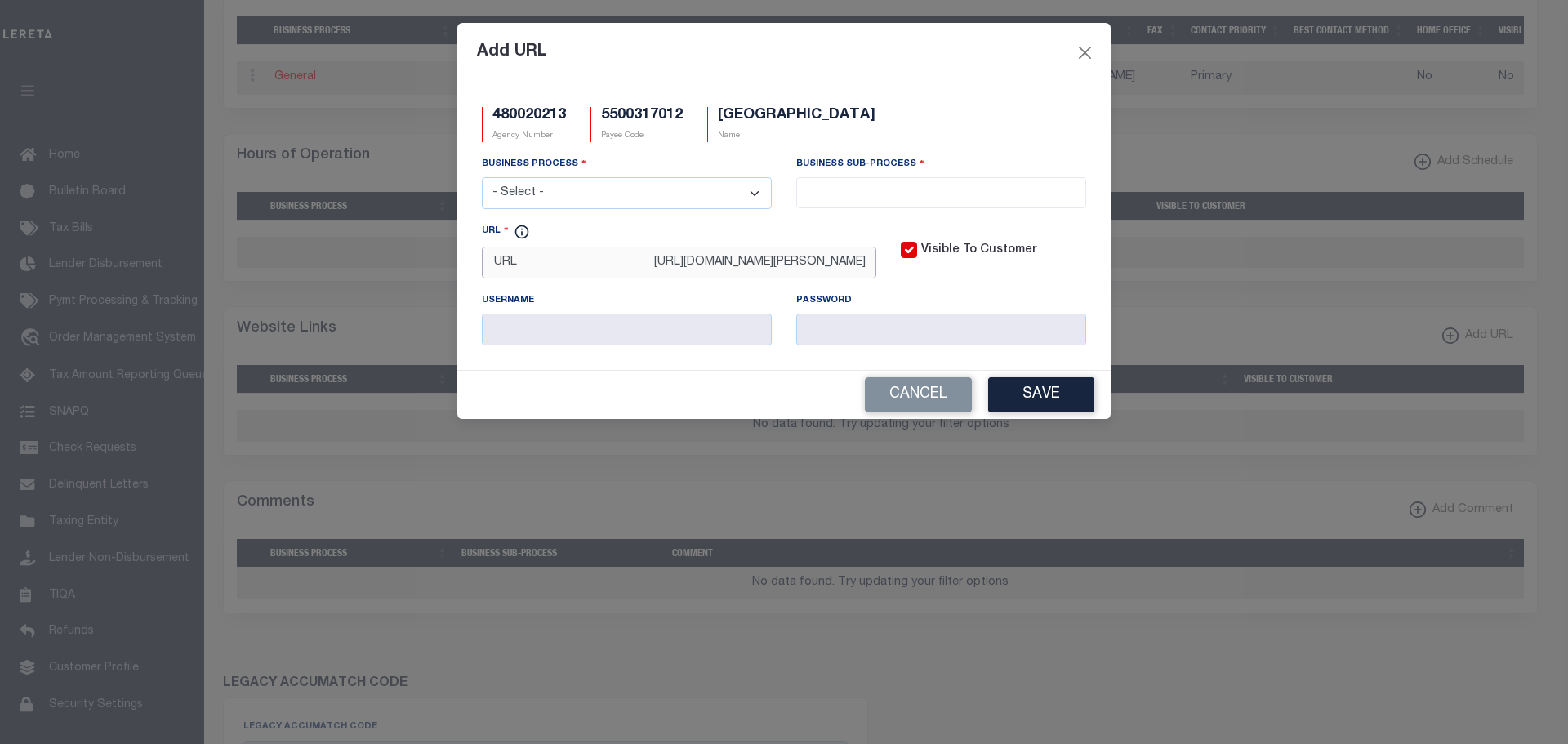
click at [493, 262] on input "Current Tax URL [URL][DOMAIN_NAME][PERSON_NAME]" at bounding box center [679, 263] width 395 height 32
click at [719, 267] on input "Current Tax URL [URL][DOMAIN_NAME][PERSON_NAME]" at bounding box center [679, 263] width 395 height 32
type input "[URL][DOMAIN_NAME][PERSON_NAME]"
click at [763, 201] on select "- Select - All Automation Bill Request Delinquency Payment Delinquency Procurem…" at bounding box center [627, 193] width 290 height 32
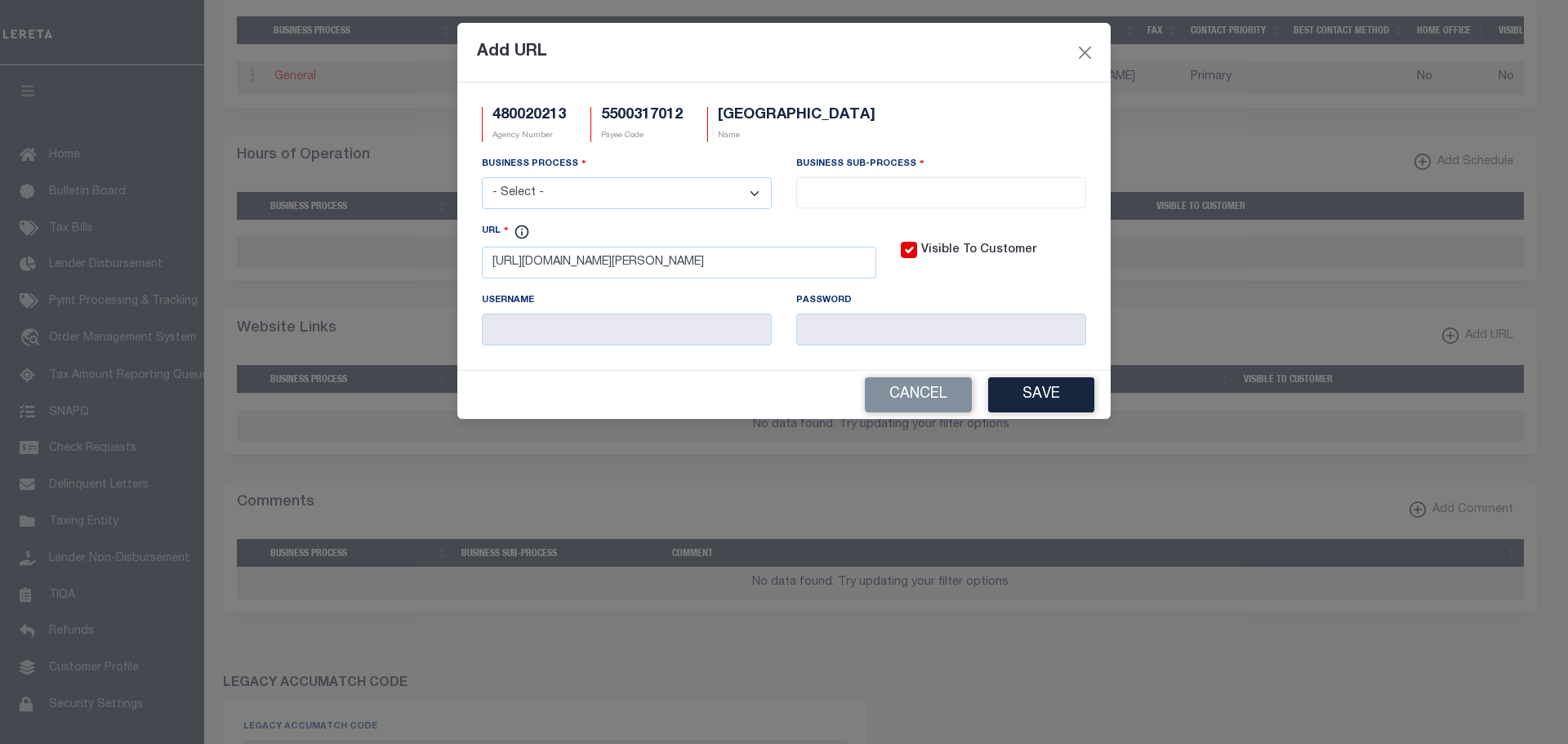
select select "3"
click at [482, 178] on select "- Select - All Automation Bill Request Delinquency Payment Delinquency Procurem…" at bounding box center [627, 193] width 290 height 32
click at [886, 181] on li at bounding box center [941, 189] width 280 height 22
select select "11"
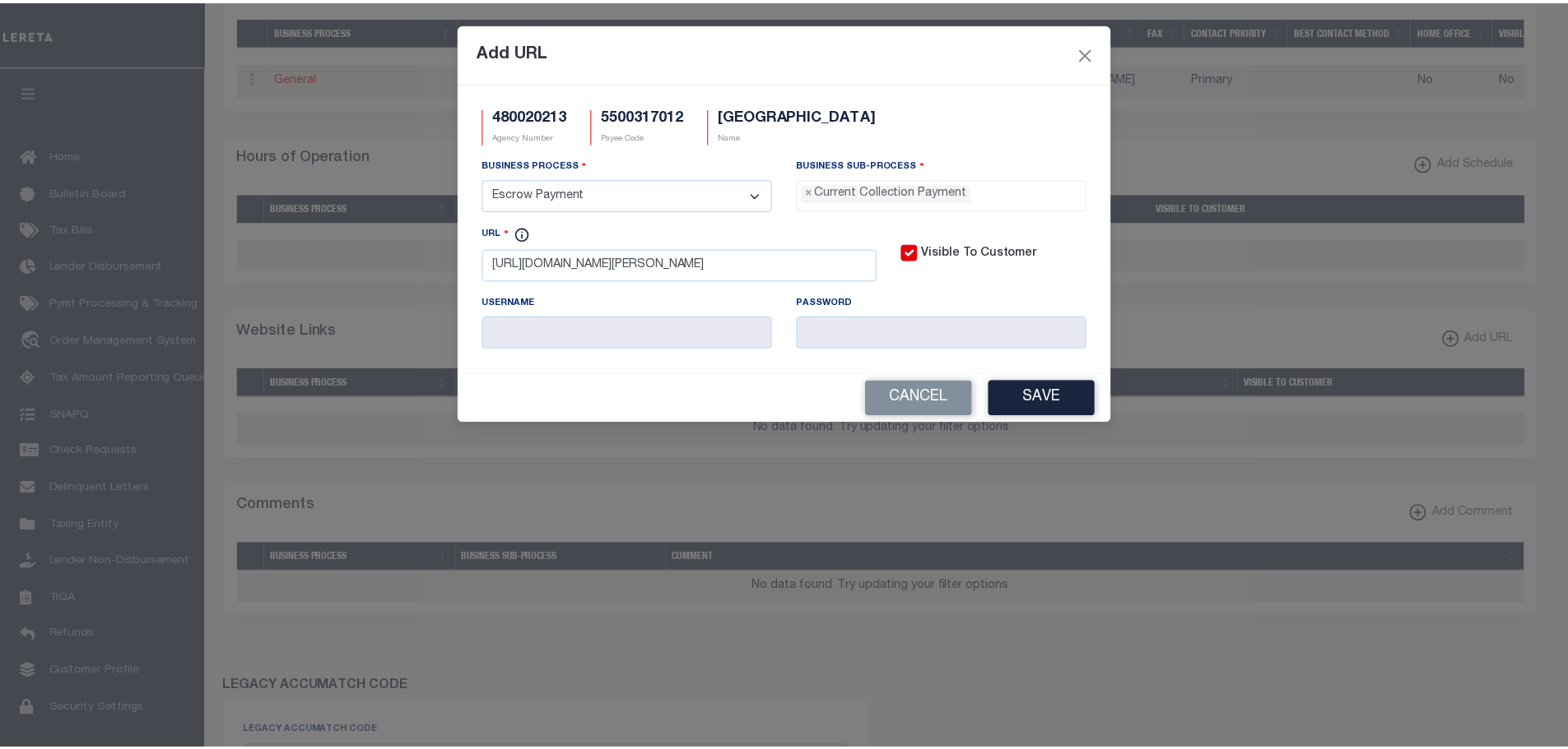
scroll to position [15, 0]
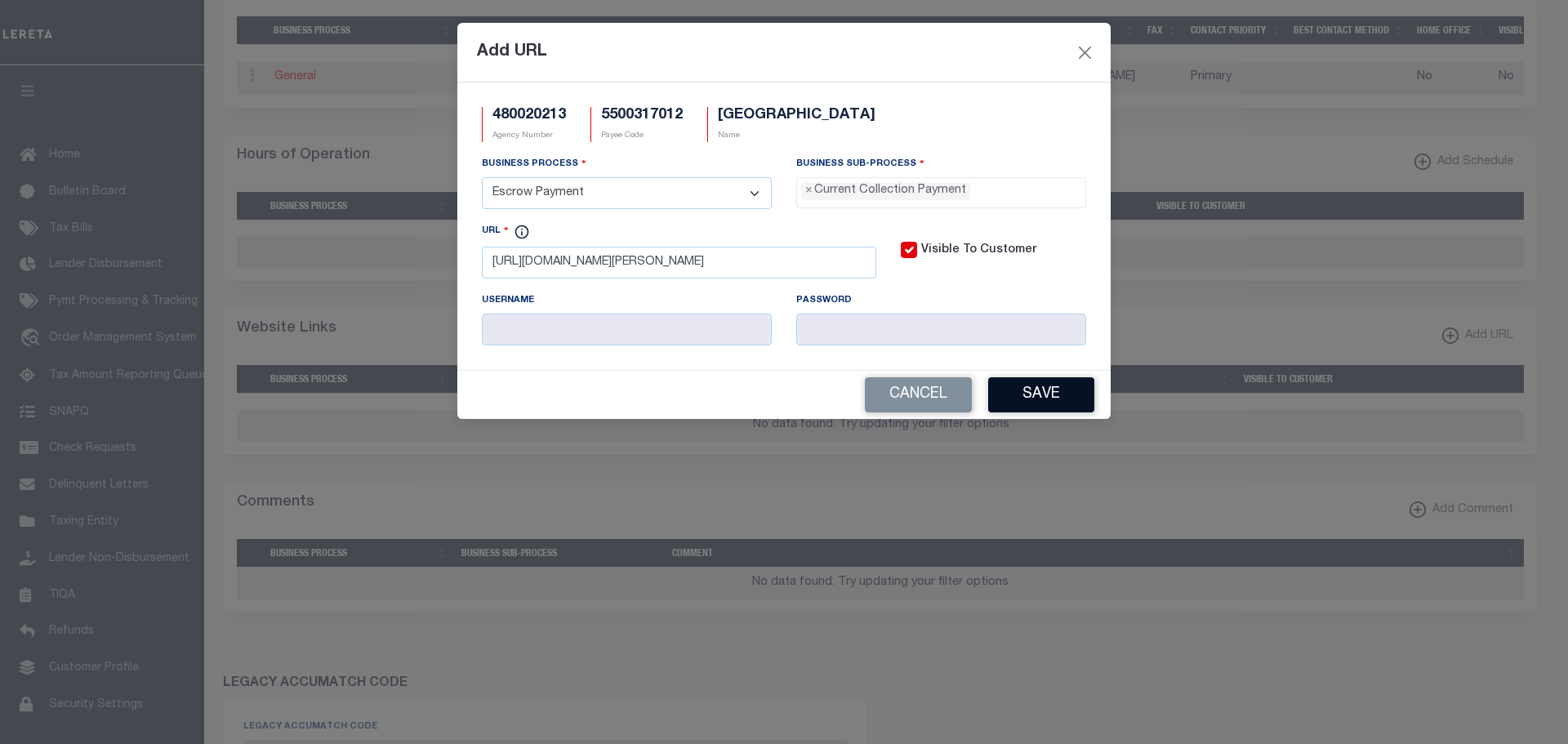
click at [1060, 412] on button "Save" at bounding box center [1041, 395] width 106 height 35
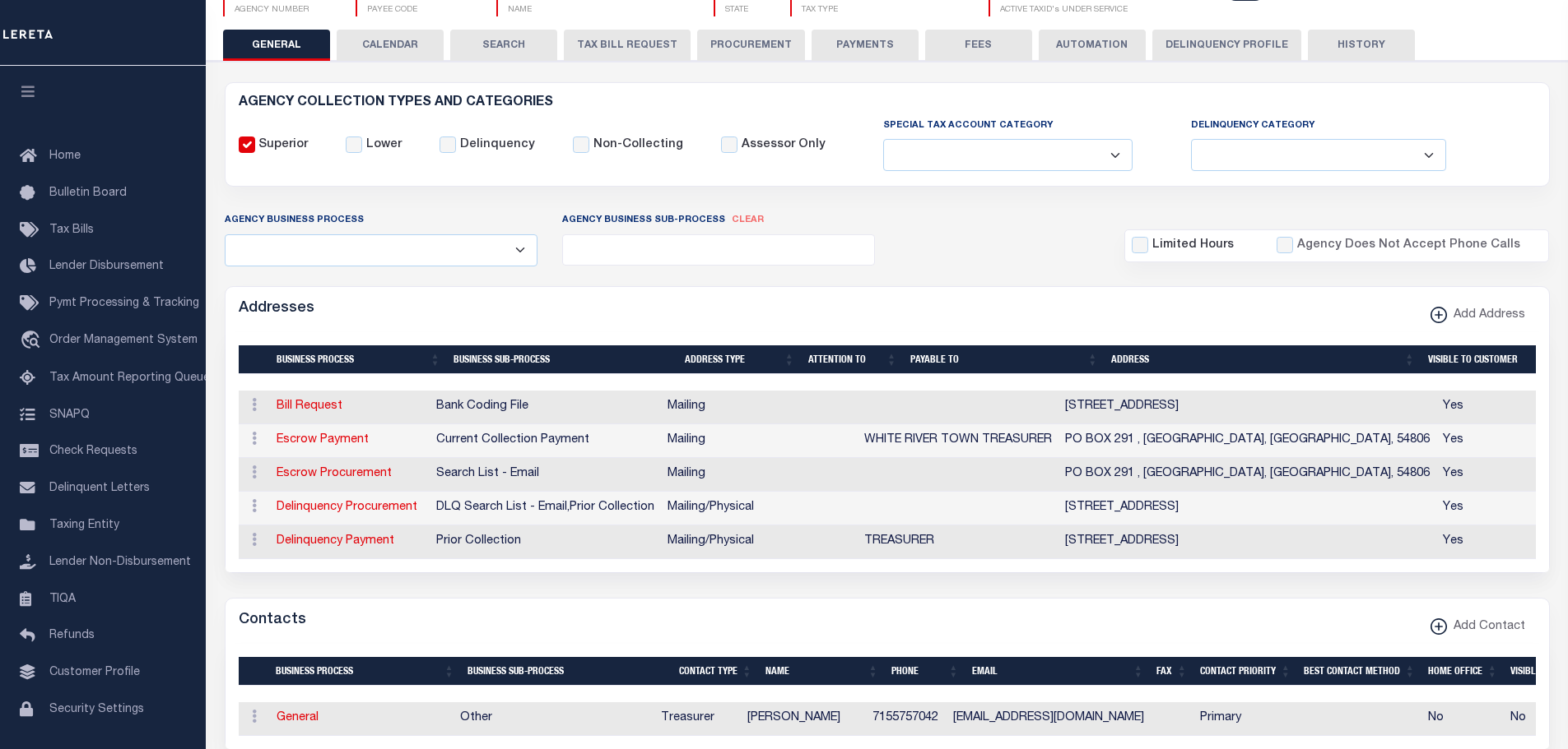
scroll to position [0, 0]
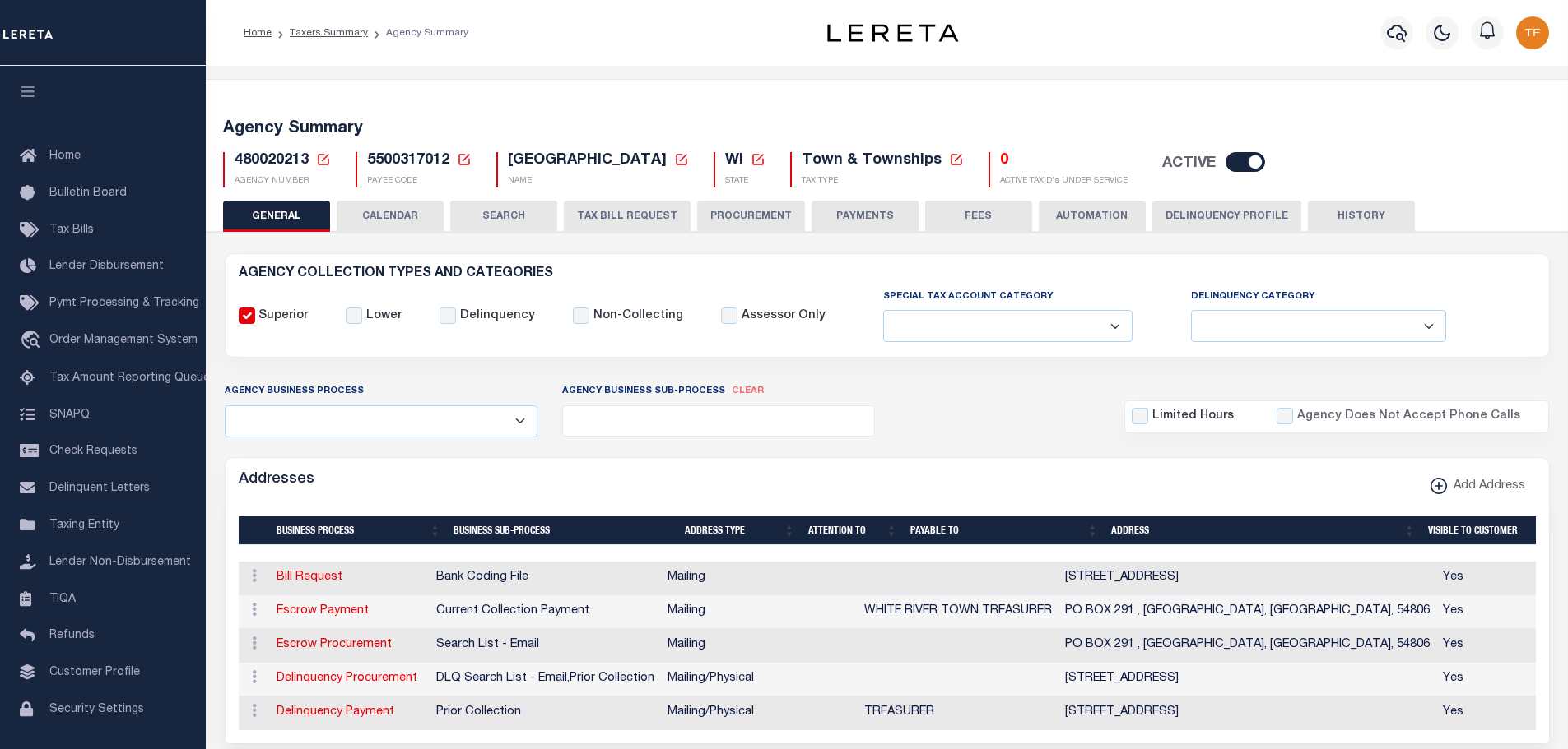
click at [1353, 215] on button "HISTORY" at bounding box center [1361, 216] width 107 height 31
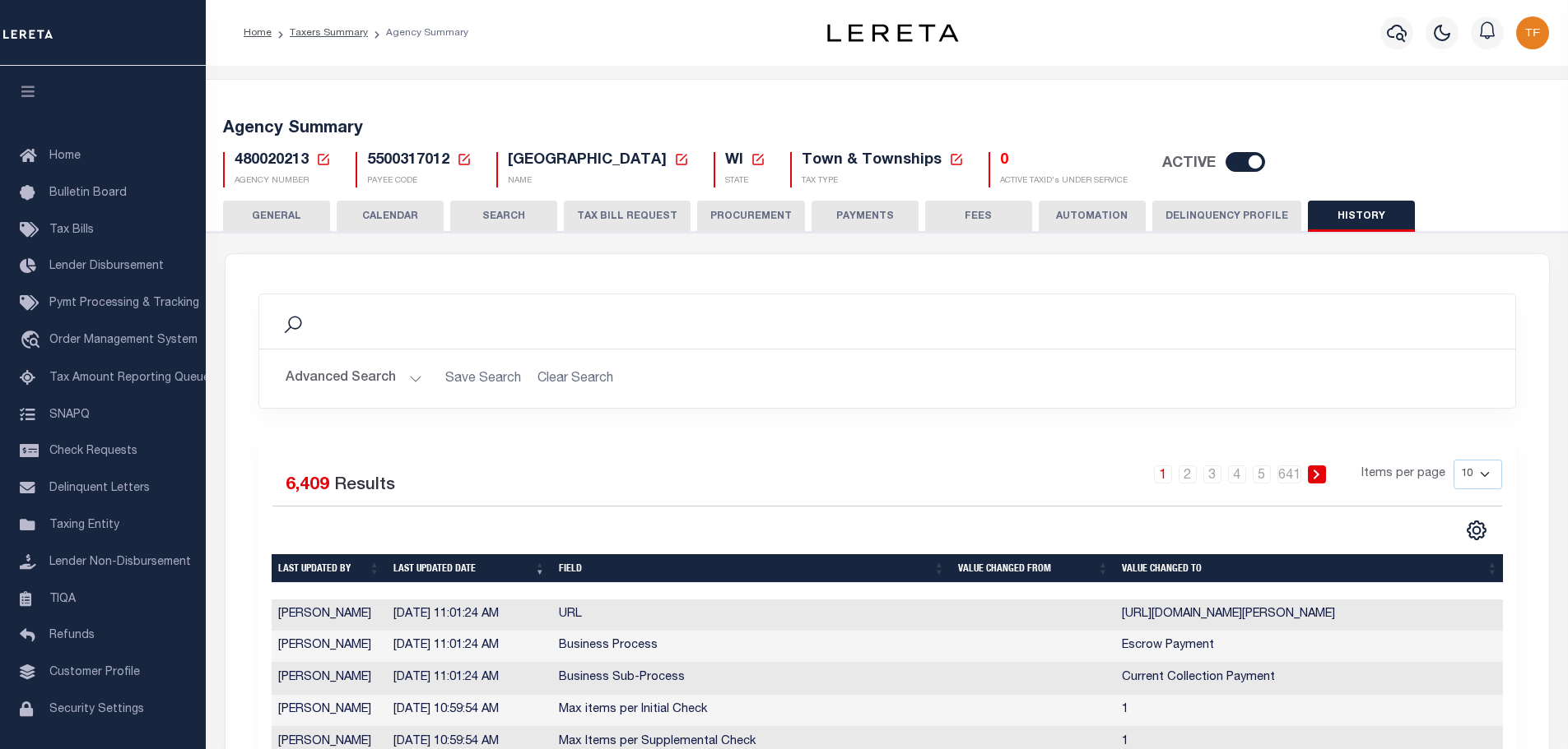
click at [278, 220] on button "GENERAL" at bounding box center [276, 216] width 107 height 31
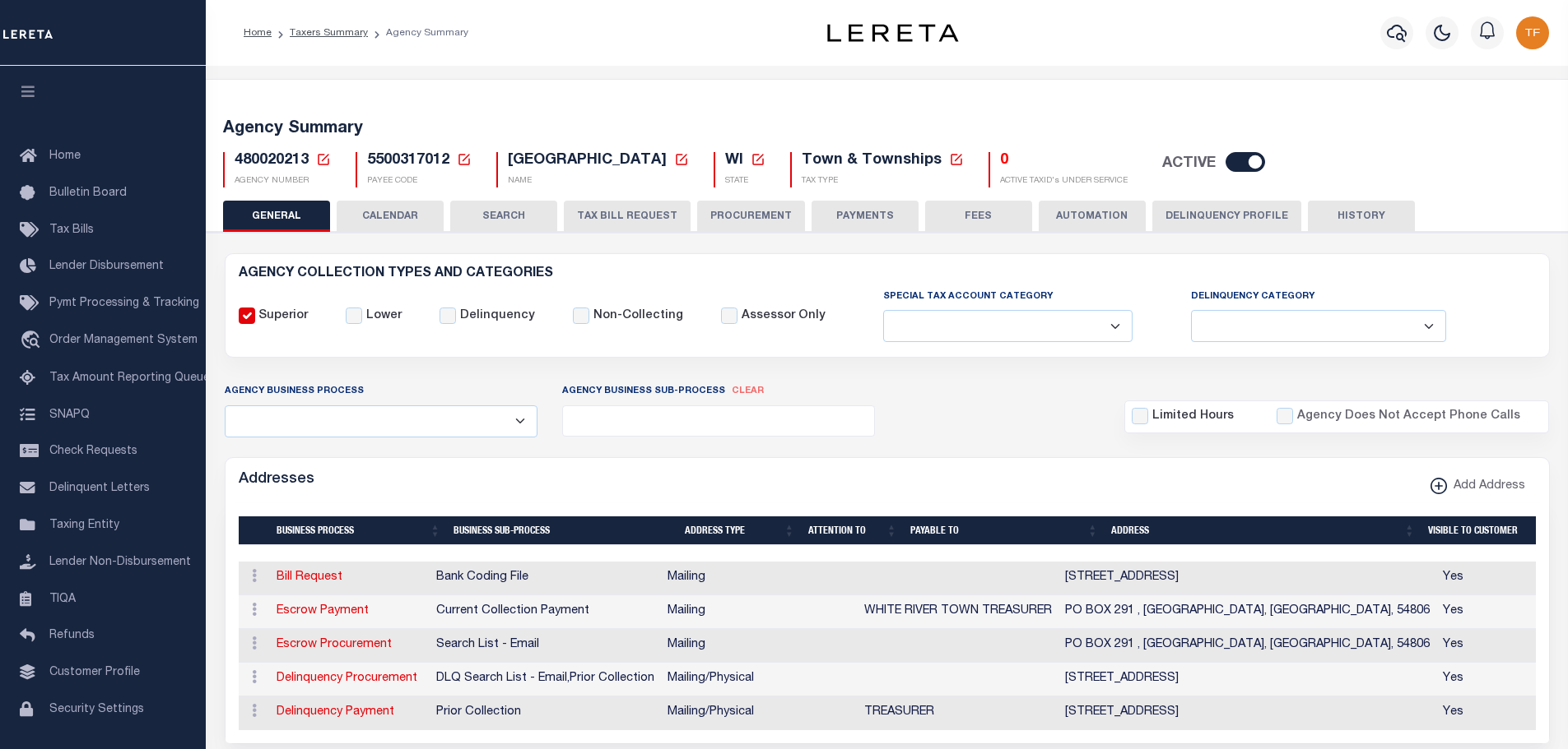
click at [325, 160] on icon at bounding box center [324, 160] width 15 height 15
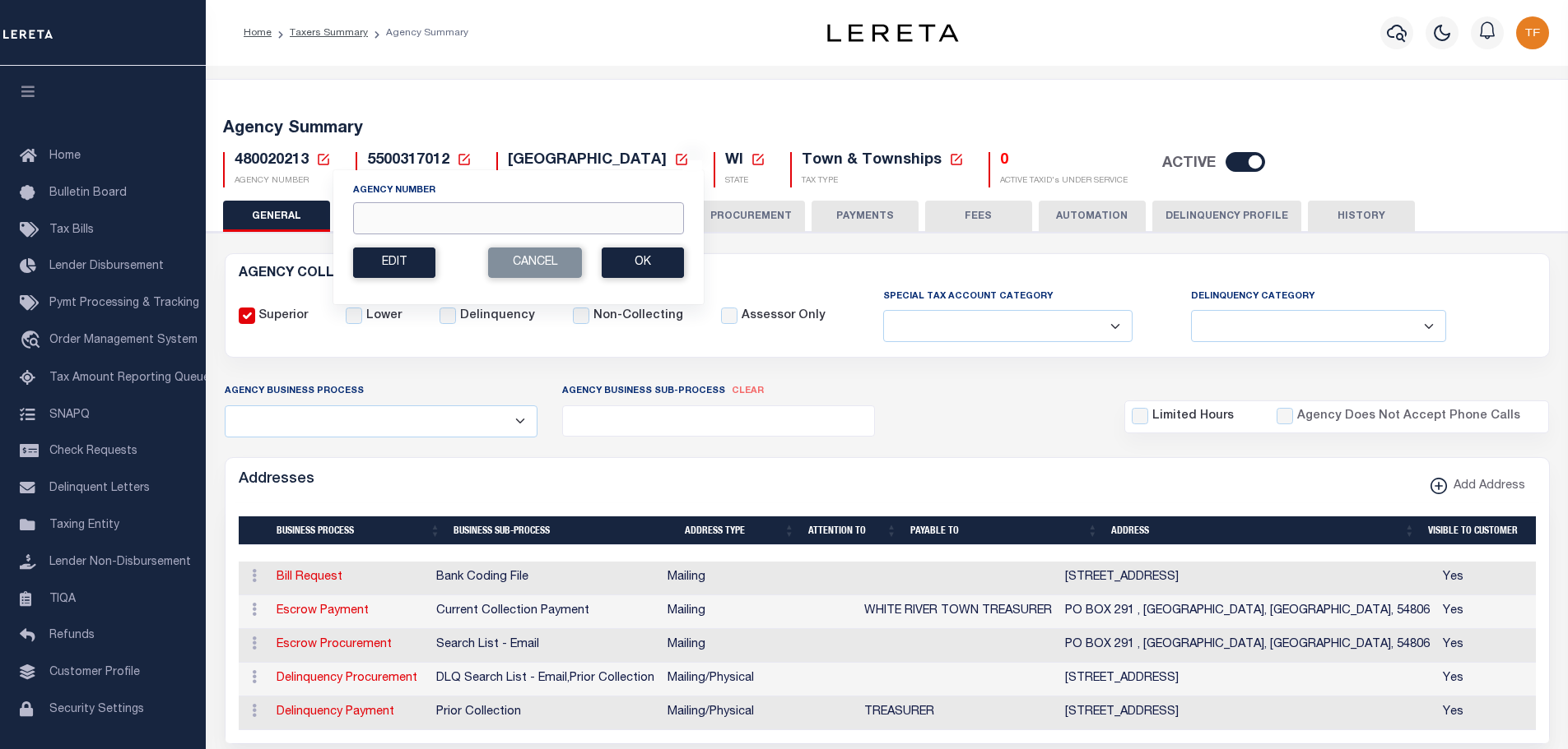
click at [361, 223] on input "Agency Number" at bounding box center [518, 218] width 331 height 32
type input "480025213"
